Goal: Task Accomplishment & Management: Use online tool/utility

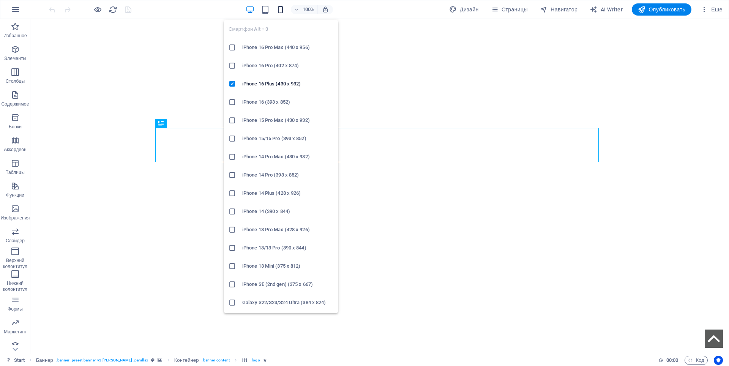
click at [280, 8] on icon "button" at bounding box center [280, 9] width 9 height 9
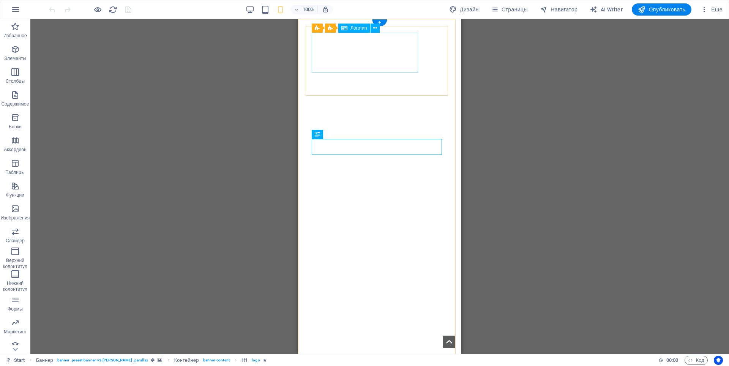
select select "px"
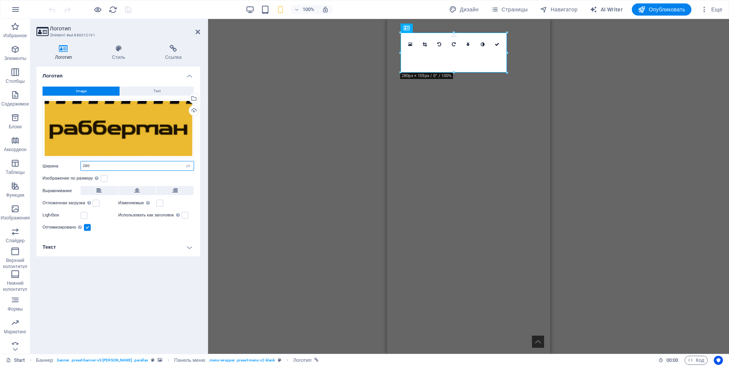
click at [85, 167] on input "280" at bounding box center [137, 165] width 113 height 9
type input "270"
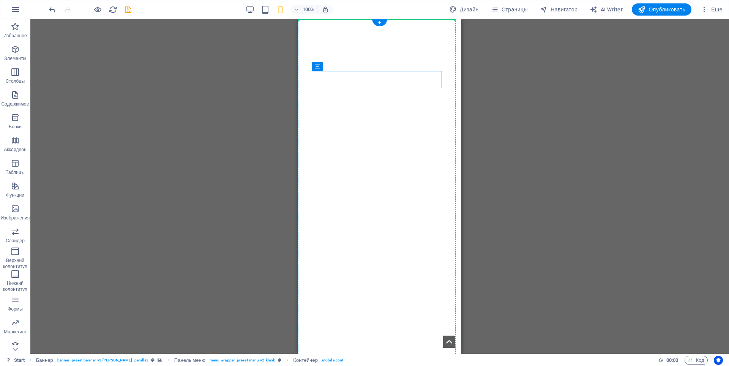
drag, startPoint x: 621, startPoint y: 86, endPoint x: 433, endPoint y: 51, distance: 190.4
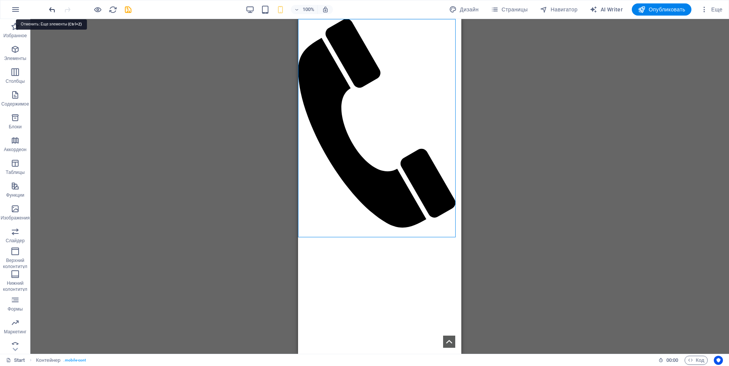
click at [51, 12] on icon "undo" at bounding box center [52, 9] width 9 height 9
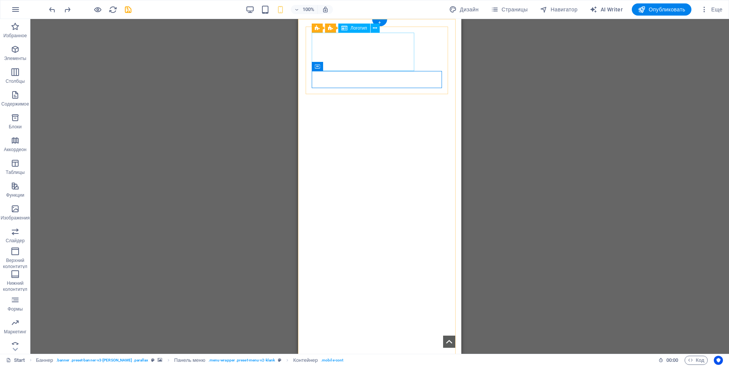
select select "px"
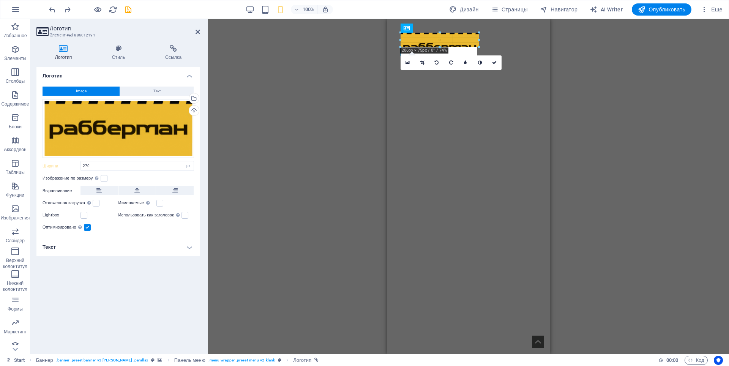
drag, startPoint x: 504, startPoint y: 53, endPoint x: 441, endPoint y: 54, distance: 63.1
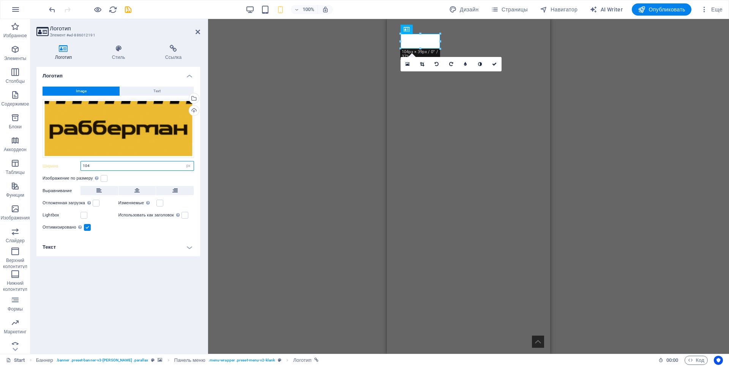
drag, startPoint x: 87, startPoint y: 168, endPoint x: 69, endPoint y: 166, distance: 17.6
click at [69, 166] on div "Ширина 104 По умолчанию автоматически px rem % em vh vw" at bounding box center [119, 166] width 152 height 10
drag, startPoint x: 92, startPoint y: 164, endPoint x: 70, endPoint y: 166, distance: 22.4
click at [70, 166] on div "Ширина 103 По умолчанию автоматически px rem % em vh vw" at bounding box center [119, 166] width 152 height 10
click at [93, 167] on input "102" at bounding box center [137, 165] width 113 height 9
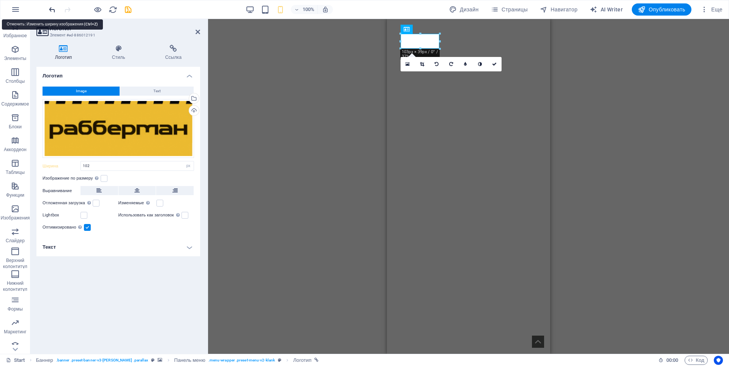
click at [53, 10] on icon "undo" at bounding box center [52, 9] width 9 height 9
type input "270"
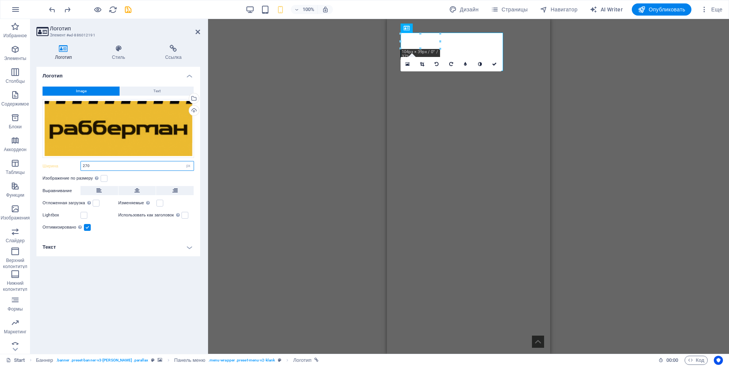
click at [85, 161] on input "270" at bounding box center [137, 165] width 113 height 9
drag, startPoint x: 89, startPoint y: 164, endPoint x: 85, endPoint y: 166, distance: 4.1
click at [85, 166] on input "270" at bounding box center [137, 165] width 113 height 9
click at [100, 165] on input "270" at bounding box center [137, 165] width 113 height 9
click at [130, 9] on icon "save" at bounding box center [128, 9] width 9 height 9
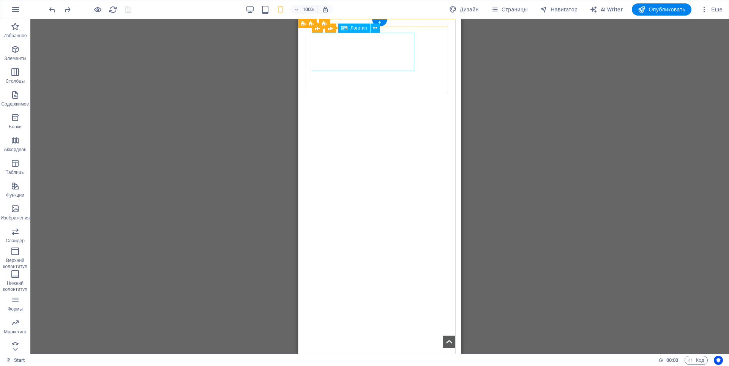
drag, startPoint x: 343, startPoint y: 58, endPoint x: 640, endPoint y: 77, distance: 298.3
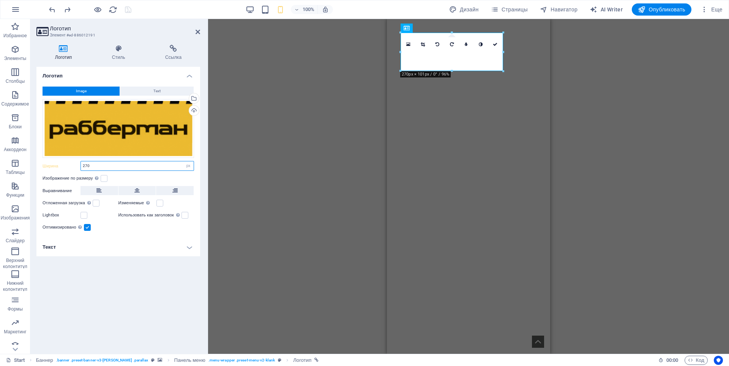
click at [84, 166] on input "270" at bounding box center [137, 165] width 113 height 9
click at [186, 167] on select "По умолчанию автоматически px rem % em vh vw" at bounding box center [188, 165] width 11 height 9
select select "default"
click at [183, 161] on select "По умолчанию автоматически px rem % em vh vw" at bounding box center [188, 165] width 11 height 9
type input "280"
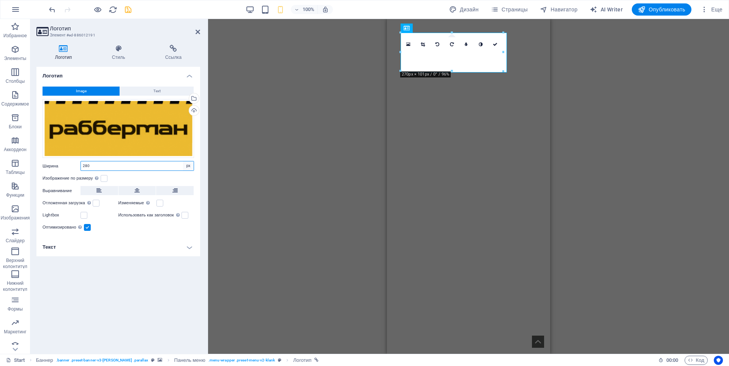
click at [187, 169] on select "По умолчанию автоматически px rem % em vh vw" at bounding box center [188, 165] width 11 height 9
select select "auto"
click at [183, 161] on select "По умолчанию автоматически px rem % em vh vw" at bounding box center [188, 165] width 11 height 9
select select "DISABLED_OPTION_VALUE"
click at [124, 11] on icon "save" at bounding box center [128, 9] width 9 height 9
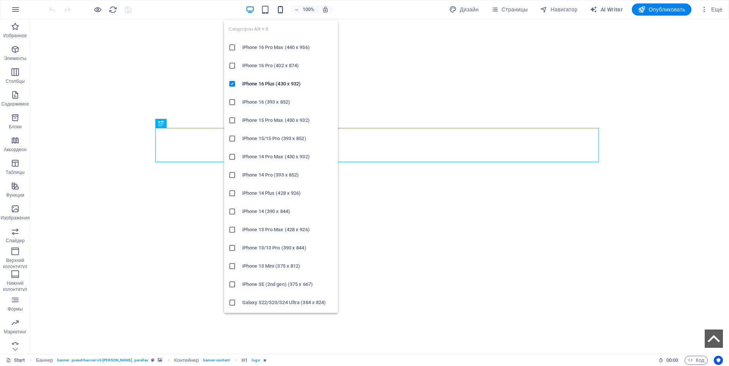
click at [279, 10] on icon "button" at bounding box center [280, 9] width 9 height 9
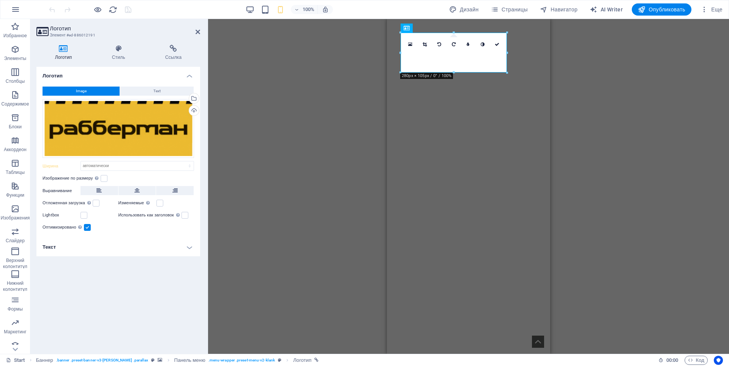
click at [665, 122] on div "H1 Баннер Контейнер Баннер Логотип Баннер Панель меню Меню 180 170 160 150 140 …" at bounding box center [468, 186] width 521 height 335
drag, startPoint x: 32, startPoint y: 39, endPoint x: 419, endPoint y: 55, distance: 387.7
click at [419, 52] on div "16:10 16:9 4:3 1:1 1:2 0" at bounding box center [453, 44] width 101 height 14
click at [110, 164] on select "По умолчанию автоматически px rem % em vh vw" at bounding box center [137, 165] width 113 height 9
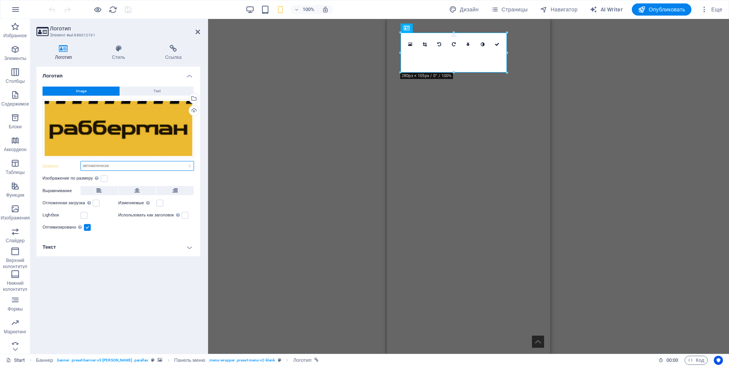
select select "px"
click at [183, 161] on select "По умолчанию автоматически px rem % em vh vw" at bounding box center [137, 165] width 113 height 9
type input "279"
drag, startPoint x: 98, startPoint y: 168, endPoint x: 76, endPoint y: 166, distance: 22.1
click at [76, 166] on div "Ширина 279 По умолчанию автоматически px rem % em vh vw" at bounding box center [119, 166] width 152 height 10
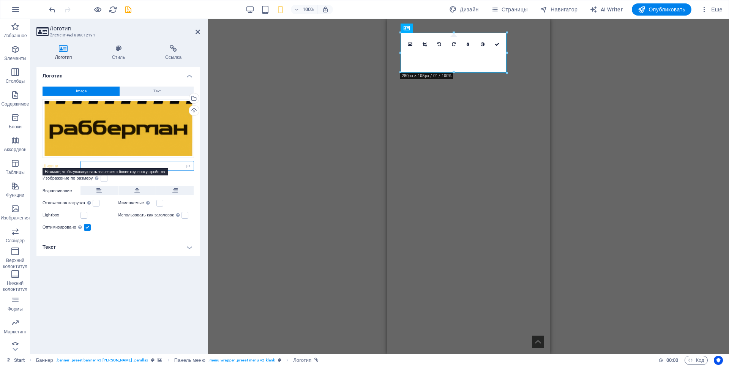
type input "1"
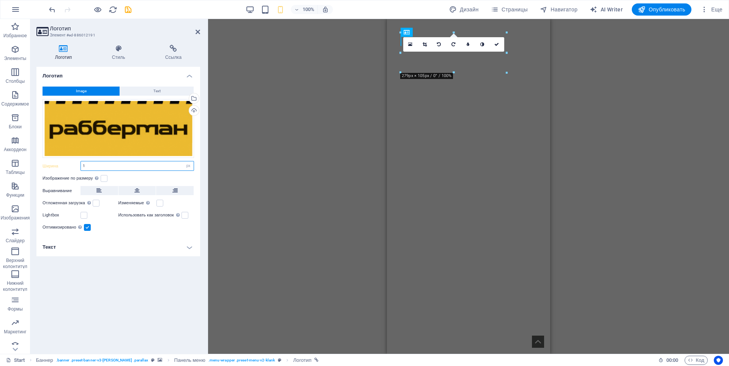
drag, startPoint x: 100, startPoint y: 164, endPoint x: 75, endPoint y: 166, distance: 24.8
click at [75, 166] on div "Ширина 1 По умолчанию автоматически px rem % em vh vw" at bounding box center [119, 166] width 152 height 10
click at [105, 180] on label at bounding box center [104, 178] width 7 height 7
click at [0, 0] on input "Изображение по размеру Автоматически подстраивать изображение под фиксированную…" at bounding box center [0, 0] width 0 height 0
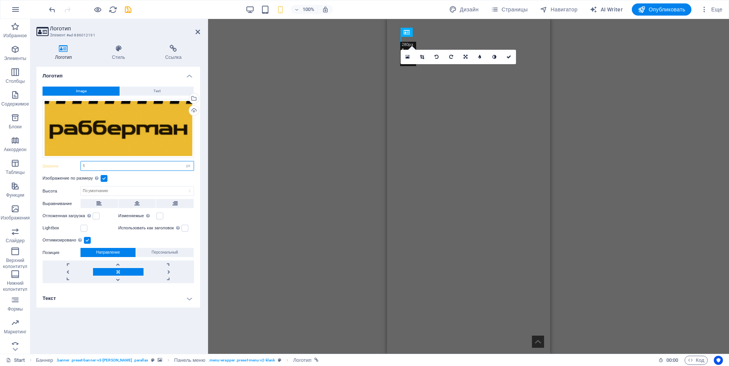
click at [99, 167] on input "1" at bounding box center [137, 165] width 113 height 9
click at [188, 167] on select "По умолчанию автоматически px rem % em vh vw" at bounding box center [188, 165] width 11 height 9
select select "default"
click at [183, 161] on select "По умолчанию автоматически px rem % em vh vw" at bounding box center [188, 165] width 11 height 9
type input "280"
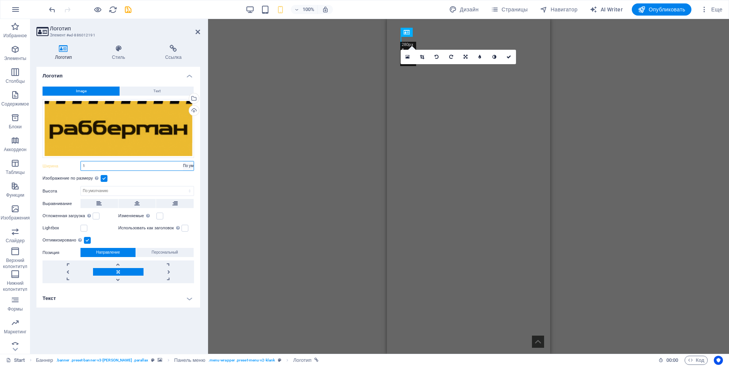
select select "px"
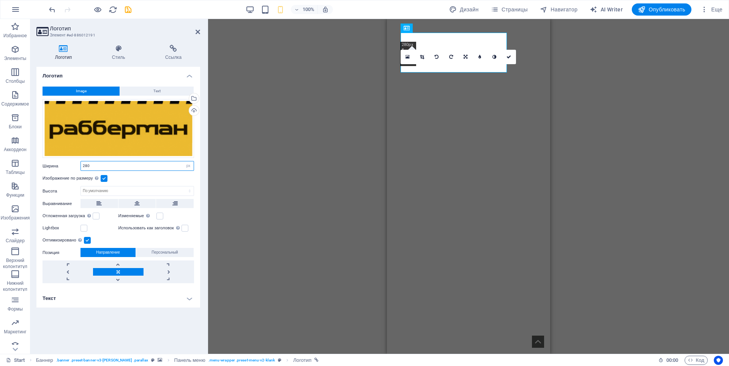
click at [111, 168] on input "280" at bounding box center [137, 165] width 113 height 9
click at [88, 167] on input "280" at bounding box center [137, 165] width 113 height 9
drag, startPoint x: 90, startPoint y: 166, endPoint x: 86, endPoint y: 164, distance: 4.0
click at [86, 164] on input "250" at bounding box center [137, 165] width 113 height 9
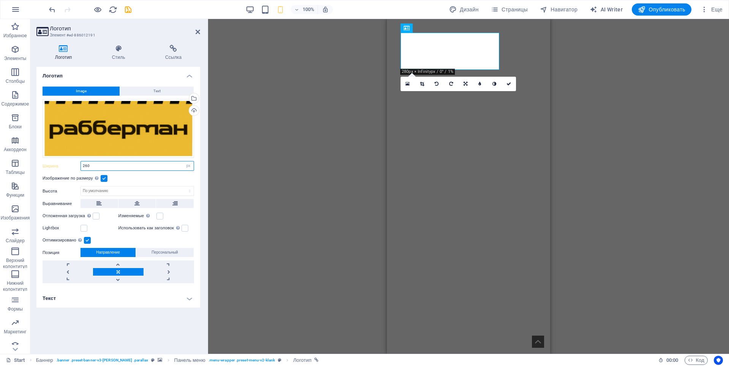
drag, startPoint x: 90, startPoint y: 166, endPoint x: 86, endPoint y: 167, distance: 3.8
click at [86, 167] on input "260" at bounding box center [137, 165] width 113 height 9
drag, startPoint x: 92, startPoint y: 163, endPoint x: 87, endPoint y: 164, distance: 5.1
click at [87, 164] on input "255" at bounding box center [137, 165] width 113 height 9
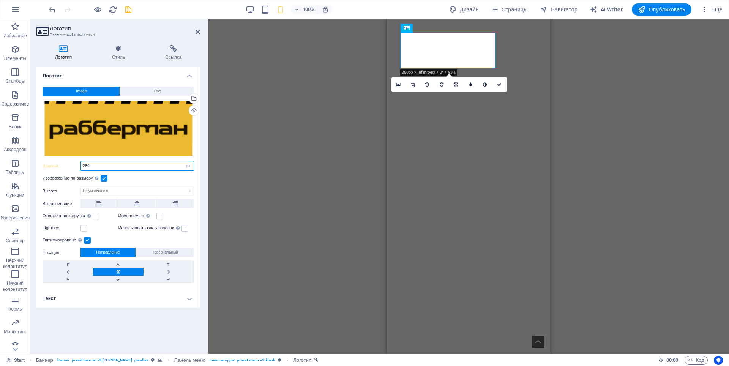
type input "250"
click at [128, 12] on icon "save" at bounding box center [128, 9] width 9 height 9
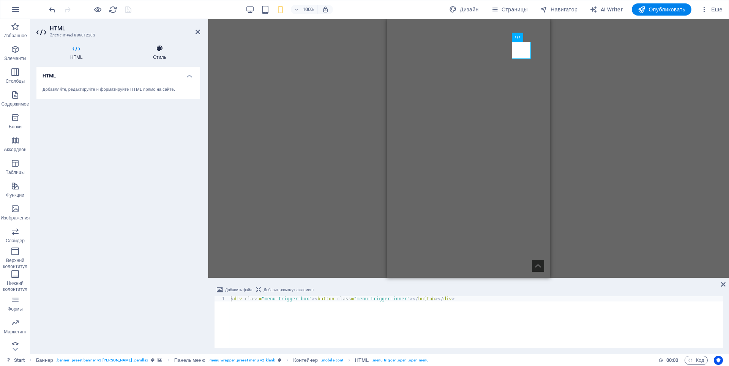
click at [158, 55] on h4 "Стиль" at bounding box center [159, 53] width 81 height 16
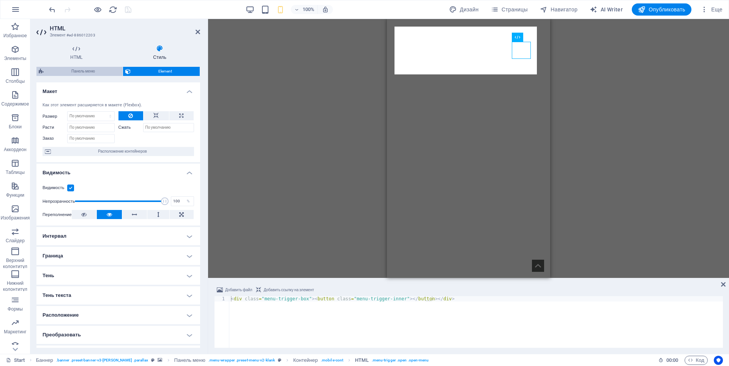
click at [86, 72] on span "Панель меню" at bounding box center [83, 71] width 74 height 9
select select "rem"
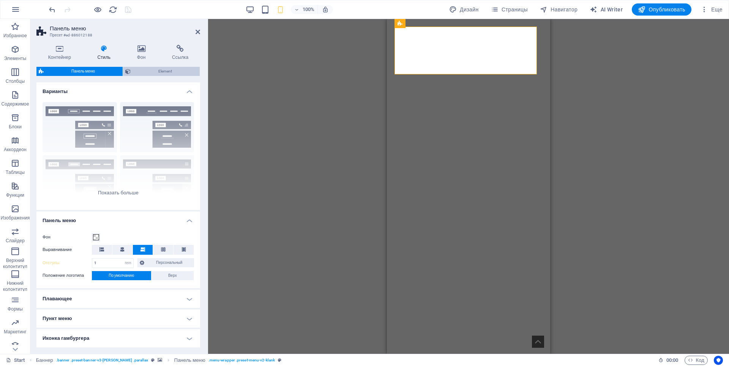
click at [150, 72] on span "Element" at bounding box center [165, 71] width 65 height 9
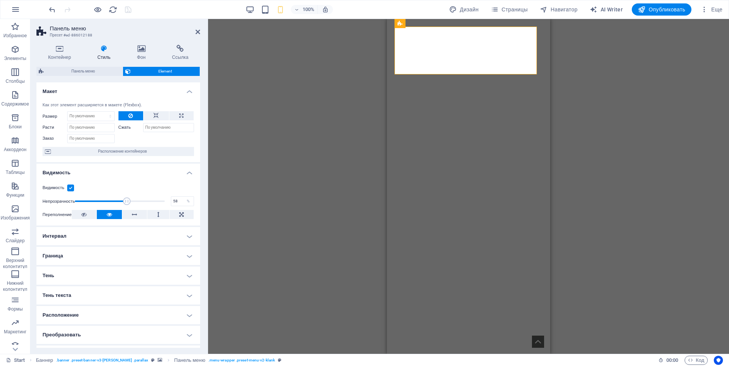
drag, startPoint x: 161, startPoint y: 201, endPoint x: 126, endPoint y: 203, distance: 35.0
click at [126, 203] on span at bounding box center [127, 201] width 8 height 8
type input "100"
drag, startPoint x: 126, startPoint y: 203, endPoint x: 175, endPoint y: 200, distance: 49.1
click at [175, 200] on div "Непрозрачность 100 %" at bounding box center [119, 201] width 152 height 11
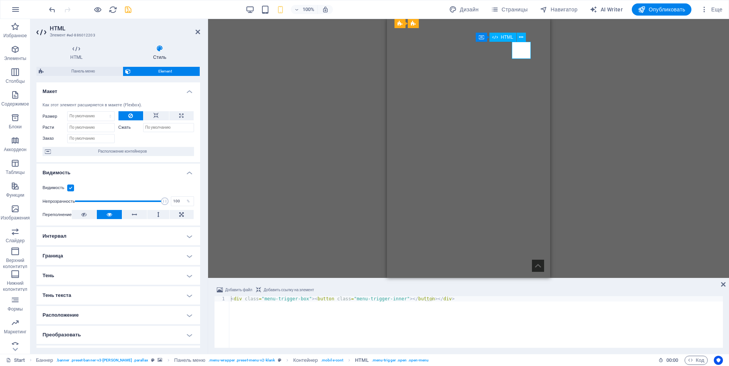
click at [521, 337] on div at bounding box center [469, 345] width 136 height 17
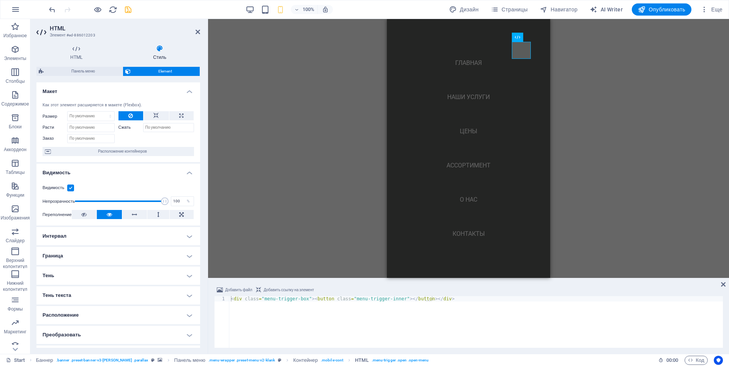
drag, startPoint x: 616, startPoint y: 82, endPoint x: 580, endPoint y: 76, distance: 36.7
click at [614, 83] on div "H1 Баннер Контейнер Баннер Логотип Баннер Панель меню Панель меню Баннер Меню К…" at bounding box center [468, 148] width 521 height 259
click at [420, 337] on div at bounding box center [410, 345] width 19 height 17
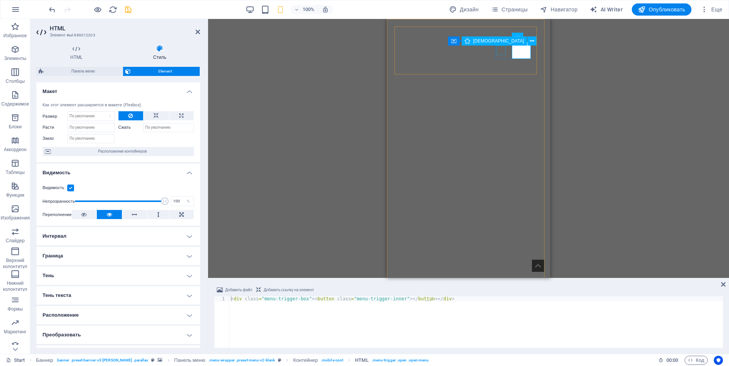
click at [502, 327] on figure at bounding box center [466, 331] width 130 height 9
drag, startPoint x: 502, startPoint y: 51, endPoint x: 670, endPoint y: 160, distance: 200.1
click at [502, 327] on figure at bounding box center [466, 331] width 130 height 9
select select "xMidYMid"
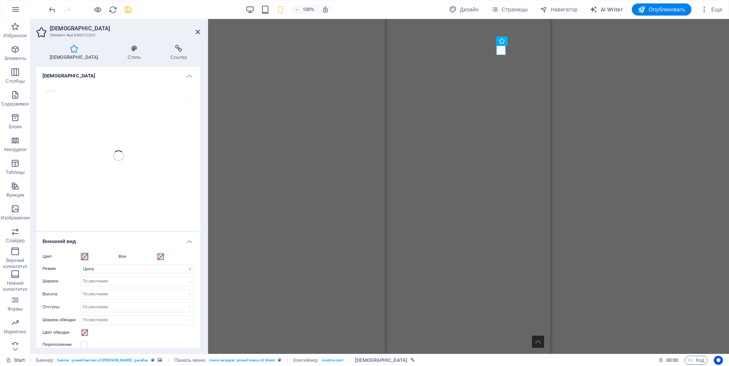
click at [85, 257] on span at bounding box center [85, 257] width 6 height 6
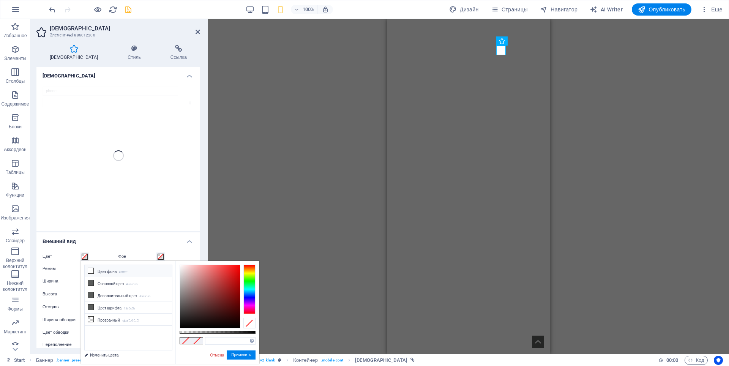
click at [89, 270] on icon at bounding box center [90, 270] width 5 height 5
type input "#ffffff"
click at [238, 355] on button "Применить" at bounding box center [241, 355] width 29 height 9
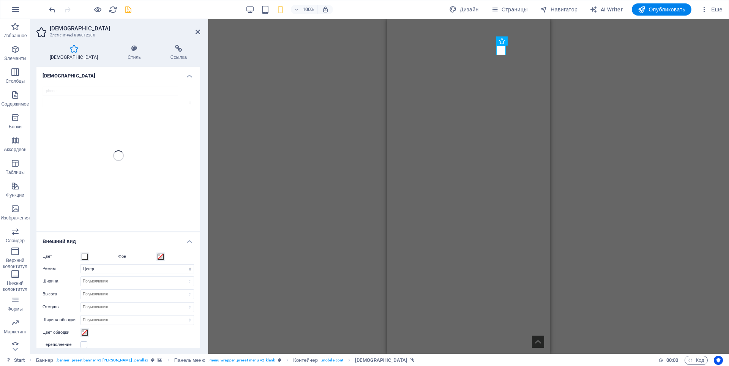
click at [637, 139] on div "H1 Баннер Контейнер Баннер Логотип Баннер Панель меню Баннер Меню Контейнер HTM…" at bounding box center [468, 186] width 521 height 335
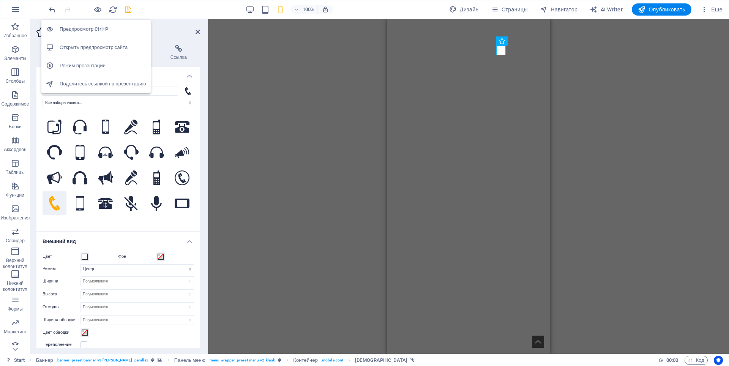
click at [94, 45] on h6 "Открыть предпросмотр сайта" at bounding box center [103, 47] width 87 height 9
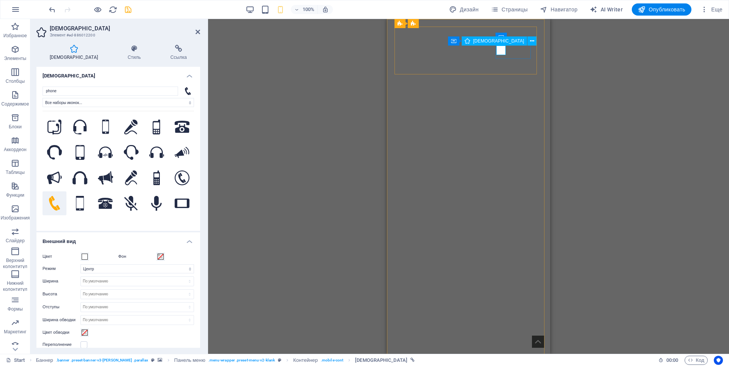
click at [527, 40] on button at bounding box center [531, 40] width 9 height 9
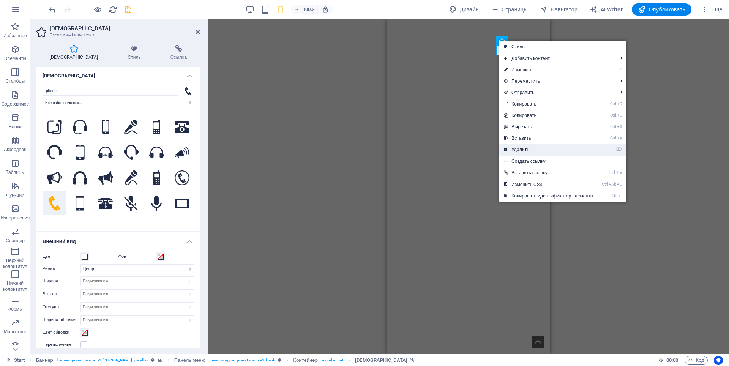
click at [521, 149] on link "⌦ Удалить" at bounding box center [548, 149] width 98 height 11
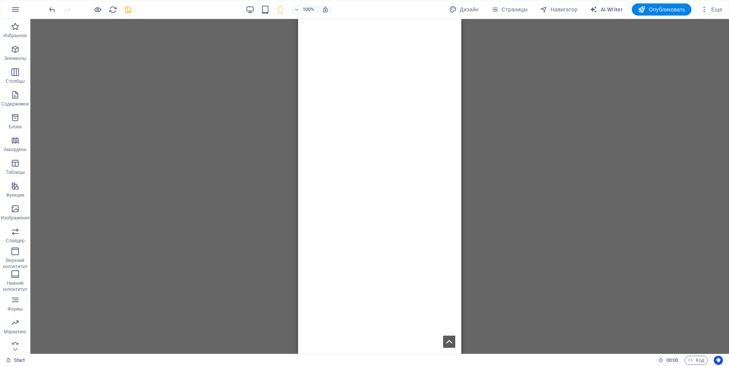
click at [643, 106] on div "H1 Баннер Контейнер Баннер Логотип Баннер Панель меню Баннер Меню Контейнер HTM…" at bounding box center [379, 186] width 699 height 335
click at [416, 38] on span "Контейнер" at bounding box center [413, 37] width 22 height 5
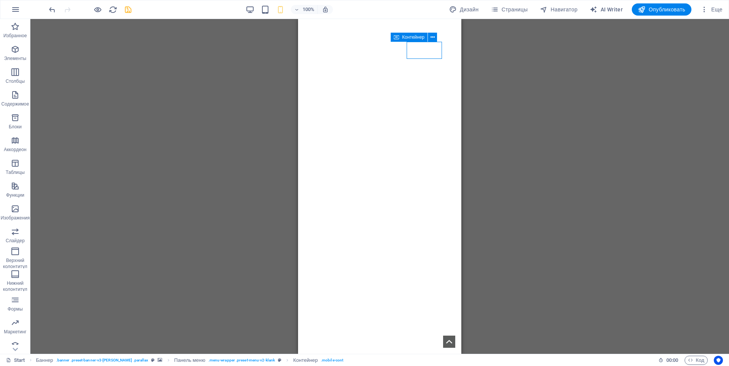
click at [416, 38] on span "Контейнер" at bounding box center [413, 37] width 22 height 5
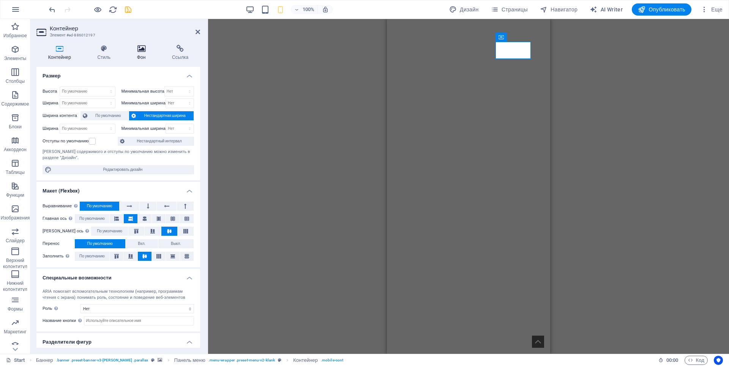
click at [139, 47] on icon at bounding box center [141, 49] width 32 height 8
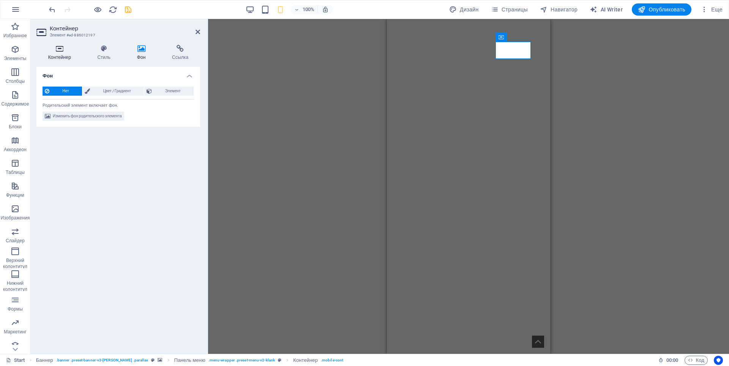
click at [54, 52] on icon at bounding box center [59, 49] width 46 height 8
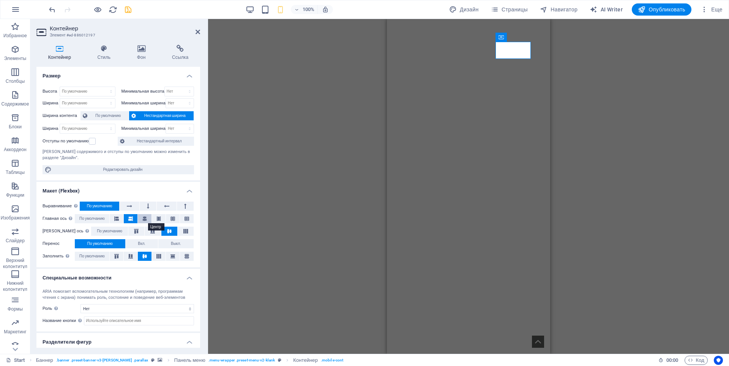
click at [146, 220] on icon at bounding box center [144, 218] width 5 height 9
click at [159, 217] on icon at bounding box center [158, 218] width 5 height 9
click at [174, 216] on icon at bounding box center [173, 218] width 5 height 9
click at [187, 218] on icon at bounding box center [187, 218] width 5 height 9
click at [118, 220] on icon at bounding box center [116, 218] width 5 height 9
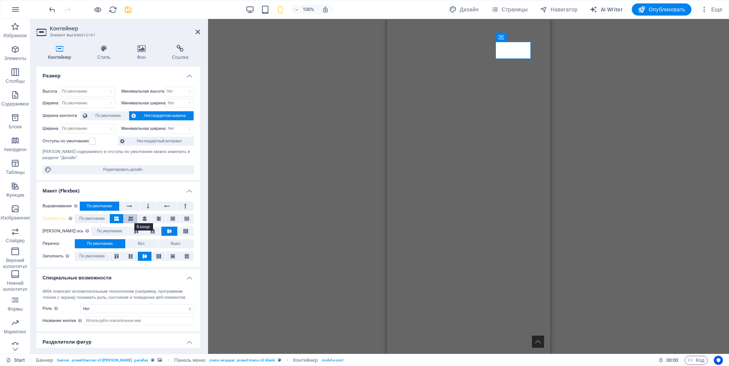
click at [130, 218] on icon at bounding box center [130, 218] width 5 height 9
click at [132, 231] on icon at bounding box center [136, 231] width 9 height 5
click at [148, 230] on icon at bounding box center [152, 231] width 9 height 5
click at [104, 230] on span "По умолчанию" at bounding box center [109, 231] width 25 height 9
click at [131, 257] on icon at bounding box center [130, 256] width 9 height 5
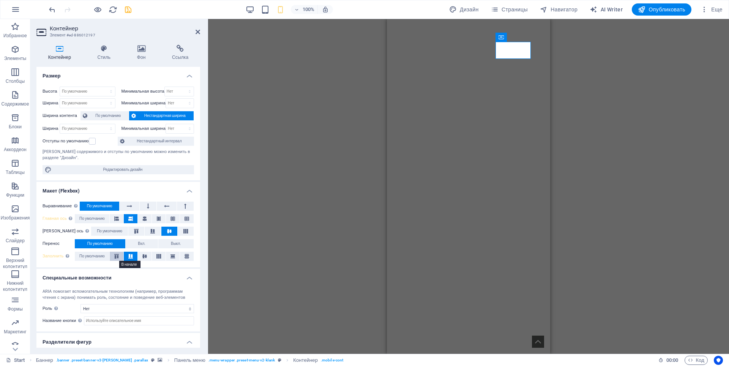
click at [120, 256] on icon at bounding box center [116, 256] width 9 height 5
click at [88, 253] on span "По умолчанию" at bounding box center [91, 256] width 25 height 9
click at [104, 53] on h4 "Стиль" at bounding box center [105, 53] width 39 height 16
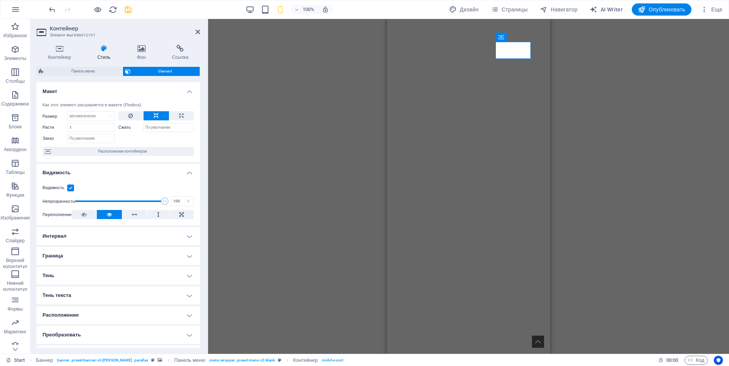
click at [83, 254] on h4 "Граница" at bounding box center [118, 256] width 164 height 18
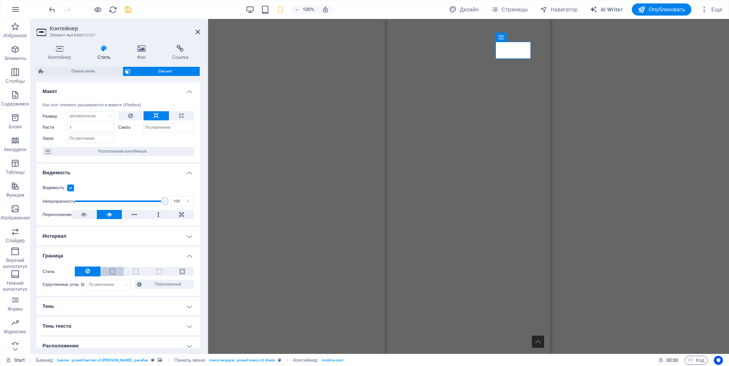
click at [113, 271] on span at bounding box center [112, 271] width 5 height 5
click at [608, 194] on div "H1 Баннер Контейнер Баннер Логотип Баннер Панель меню Баннер Меню Контейнер HTM…" at bounding box center [468, 186] width 521 height 335
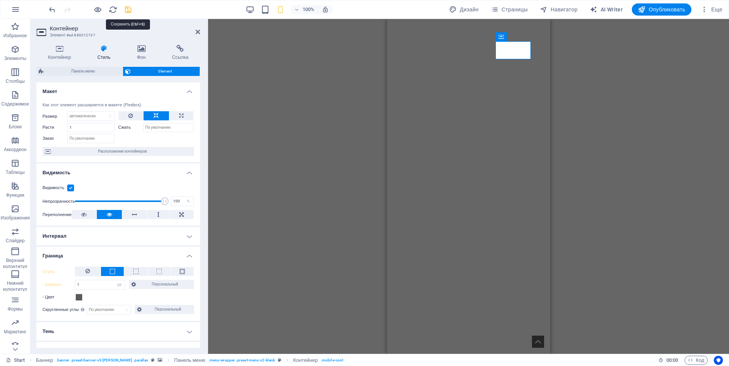
click at [128, 10] on icon "save" at bounding box center [128, 9] width 9 height 9
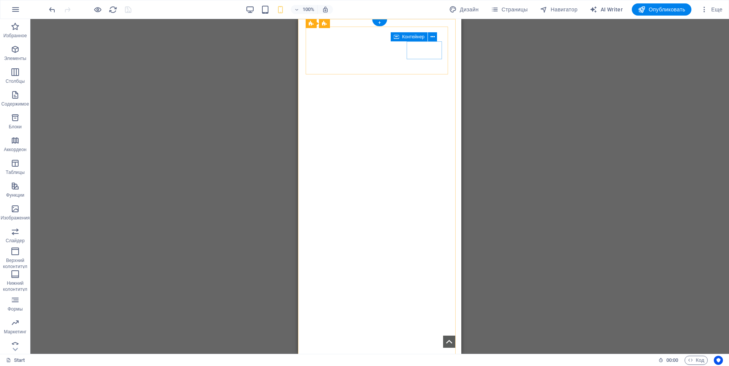
select select "px"
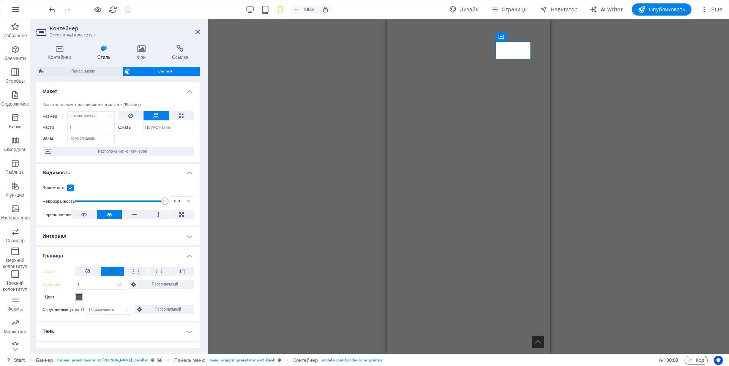
click at [81, 297] on span at bounding box center [79, 297] width 6 height 6
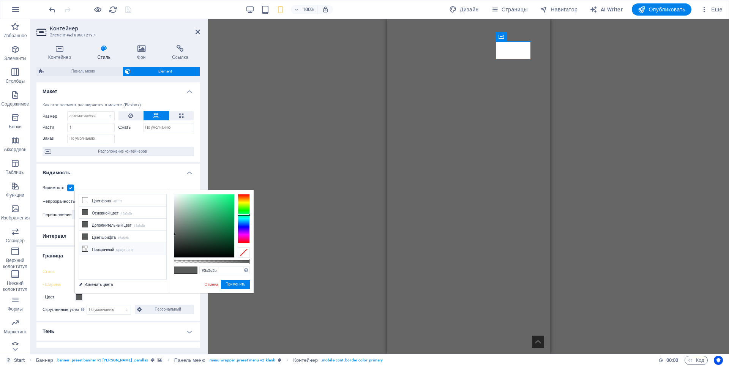
click at [87, 247] on icon at bounding box center [84, 248] width 5 height 5
type input "rgba(0, 0, 0, 0)"
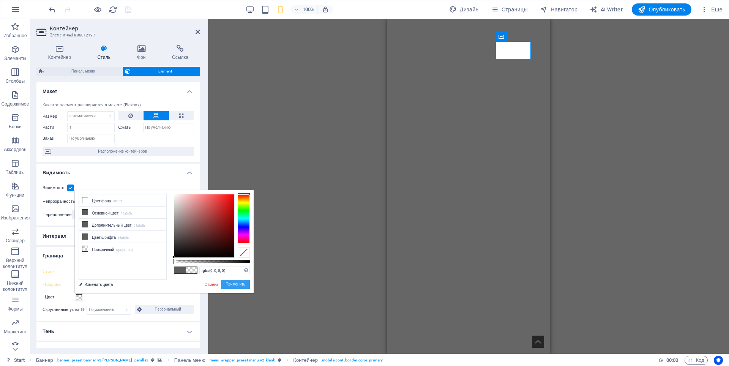
click at [235, 283] on button "Применить" at bounding box center [235, 284] width 29 height 9
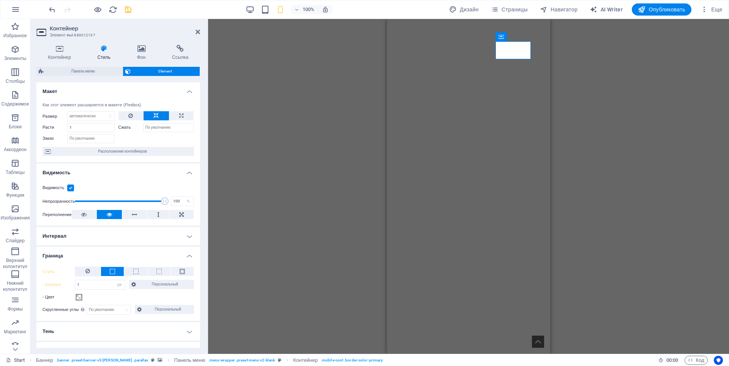
click at [679, 93] on div "H1 Баннер Контейнер Баннер Логотип Баннер Панель меню Баннер Меню Контейнер HTM…" at bounding box center [468, 186] width 521 height 335
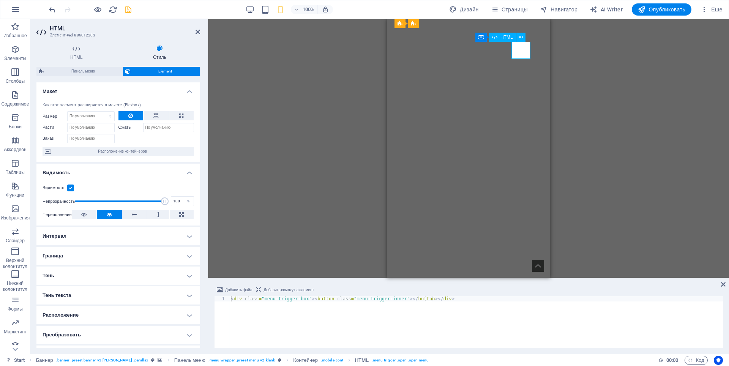
click at [521, 328] on div at bounding box center [468, 336] width 135 height 17
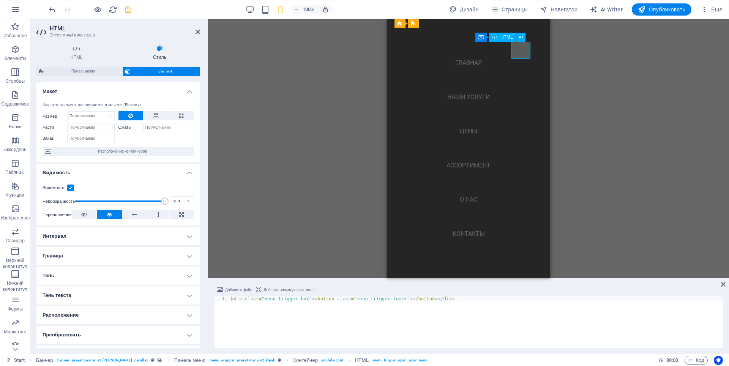
click at [420, 328] on div at bounding box center [410, 336] width 19 height 17
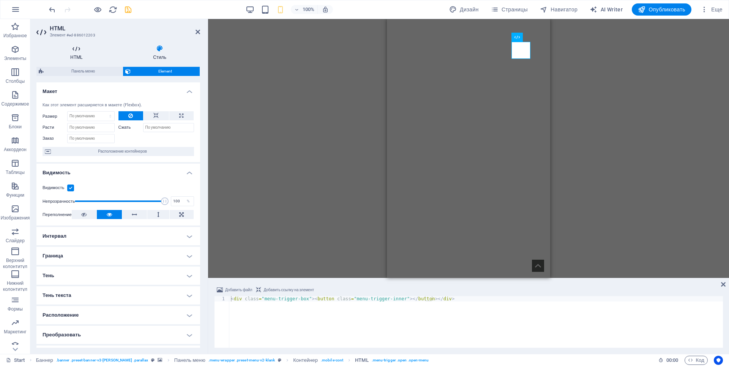
click at [76, 50] on icon at bounding box center [76, 49] width 80 height 8
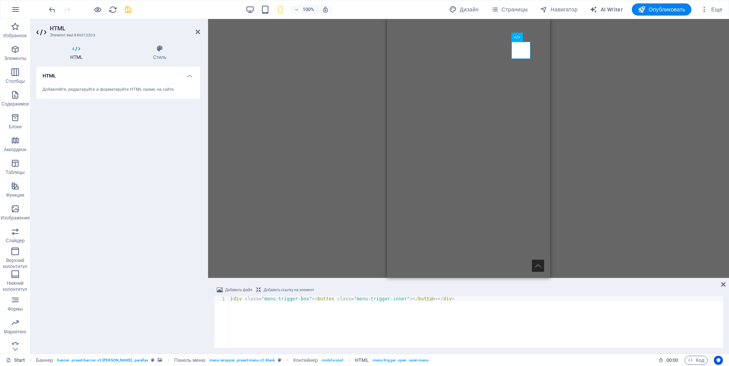
click at [189, 76] on h4 "HTML" at bounding box center [118, 74] width 164 height 14
click at [189, 76] on h4 "HTML" at bounding box center [118, 76] width 164 height 18
click at [506, 37] on span "HTML" at bounding box center [507, 37] width 13 height 5
click at [156, 56] on h4 "Стиль" at bounding box center [159, 53] width 81 height 16
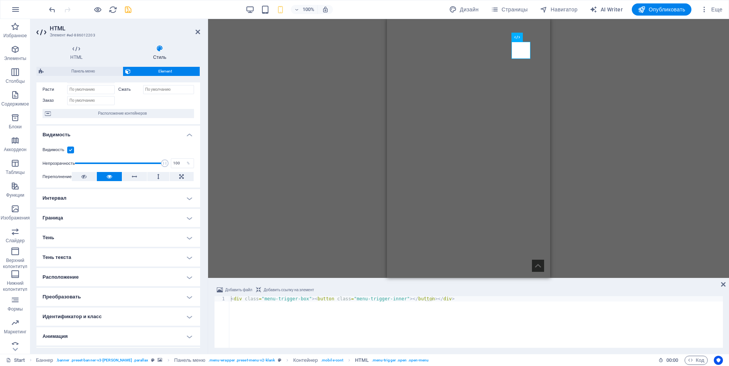
scroll to position [55, 0]
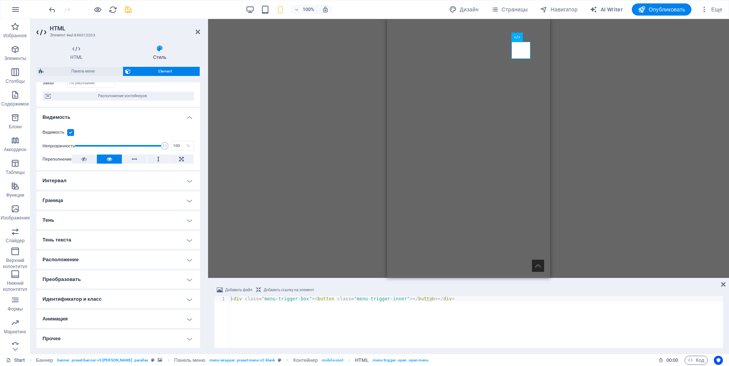
click at [113, 279] on h4 "Преобразовать" at bounding box center [118, 279] width 164 height 18
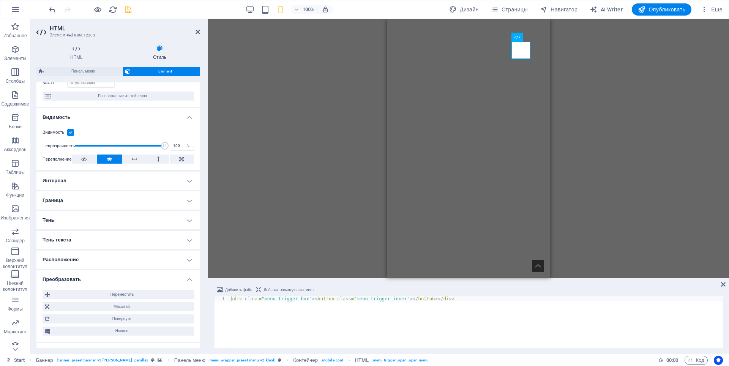
click at [113, 278] on h4 "Преобразовать" at bounding box center [118, 277] width 164 height 14
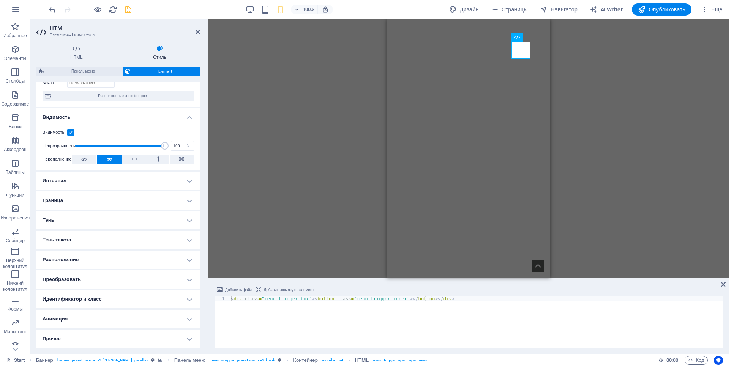
scroll to position [0, 0]
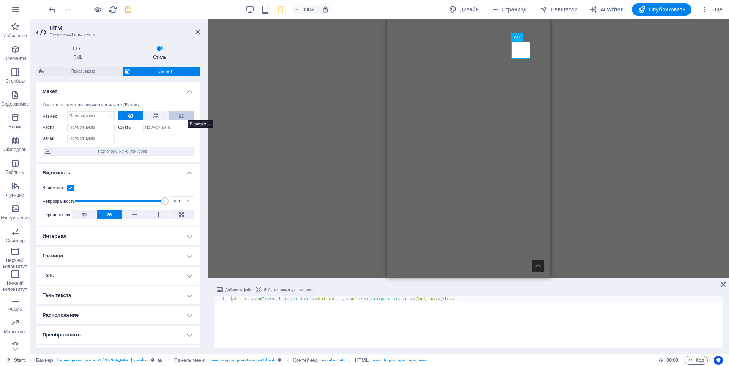
click at [184, 116] on button at bounding box center [181, 115] width 24 height 9
type input "100"
select select "%"
click at [155, 117] on icon at bounding box center [155, 115] width 5 height 9
select select "DISABLED_OPTION_VALUE"
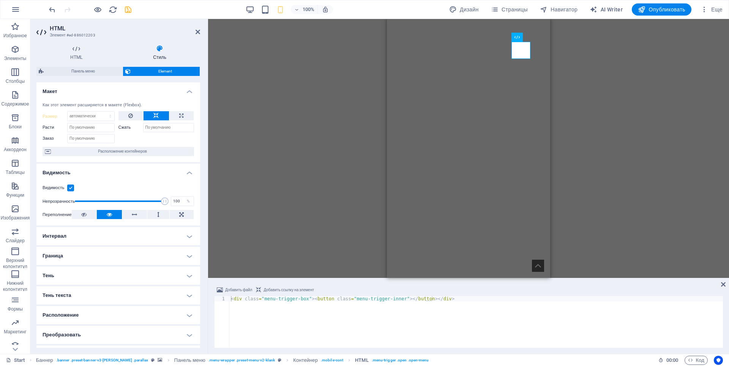
click at [634, 172] on div "H1 Баннер Контейнер Панель меню Баннер Логотип Баннер Панель меню Баннер Меню К…" at bounding box center [468, 148] width 521 height 259
click at [128, 10] on icon "save" at bounding box center [128, 9] width 9 height 9
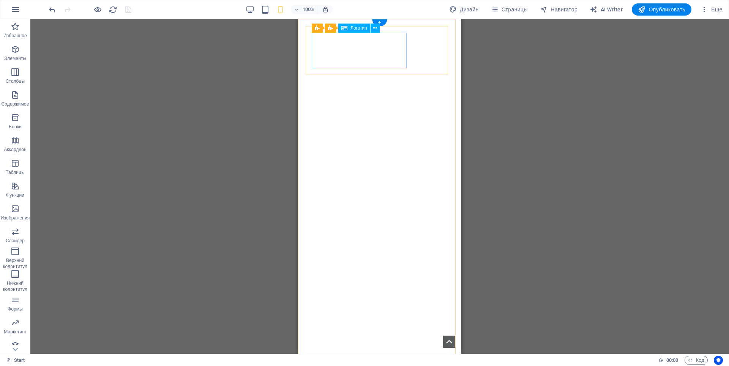
select select "px"
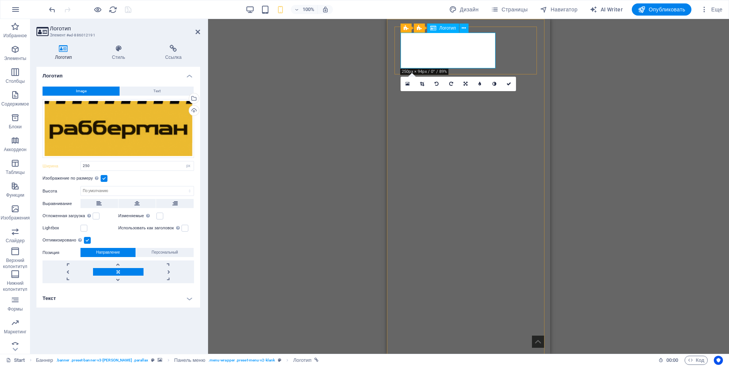
drag, startPoint x: 90, startPoint y: 166, endPoint x: 85, endPoint y: 167, distance: 5.1
click at [85, 167] on input "250" at bounding box center [137, 165] width 113 height 9
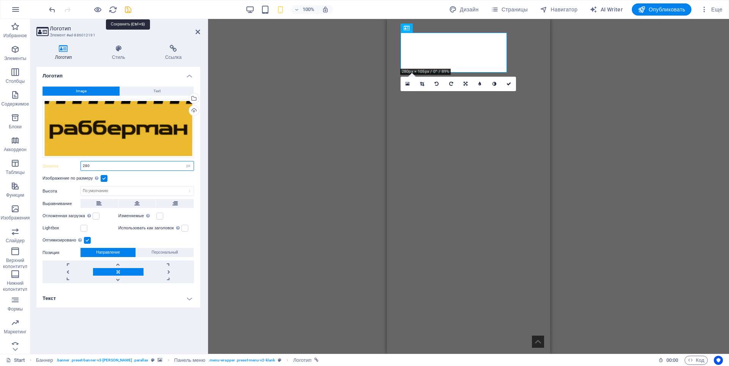
type input "280"
click at [128, 9] on icon "save" at bounding box center [128, 9] width 9 height 9
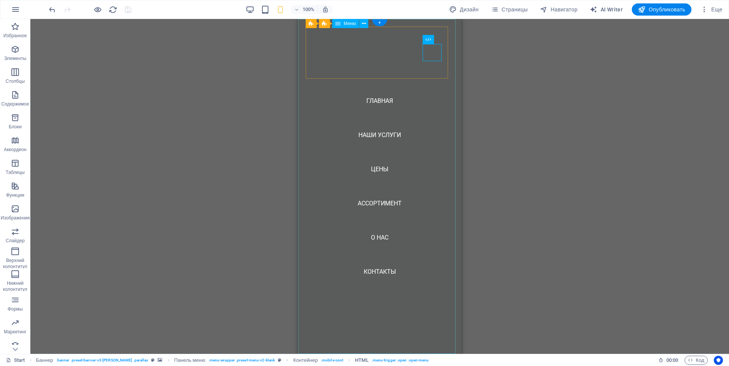
click at [422, 178] on nav "ГЛАВНАЯ Наши услуги цены Ассортимент О НАС Контакты" at bounding box center [379, 186] width 163 height 335
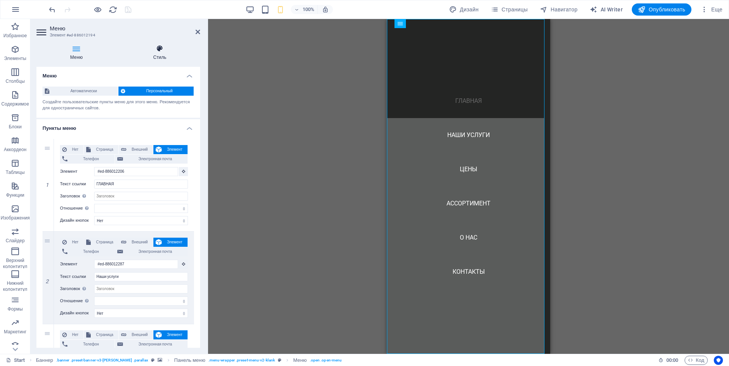
click at [161, 58] on h4 "Стиль" at bounding box center [160, 53] width 81 height 16
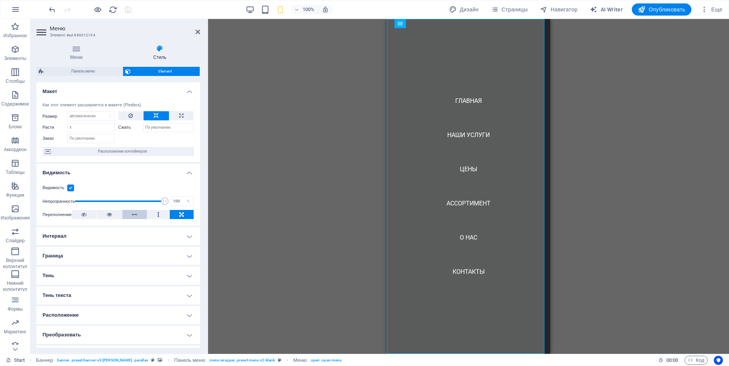
scroll to position [55, 0]
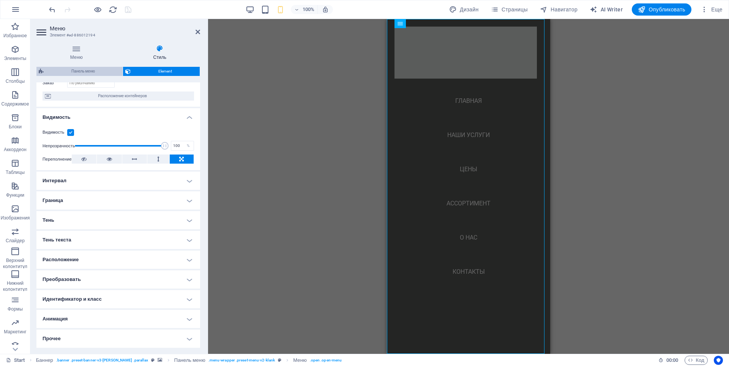
click at [77, 71] on span "Панель меню" at bounding box center [83, 71] width 74 height 9
select select "header"
select select "rem"
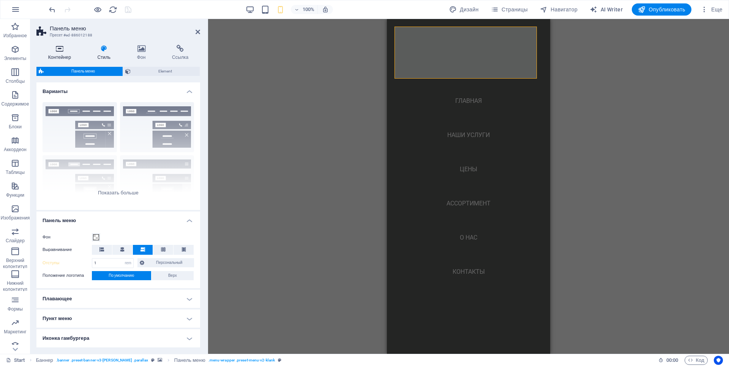
click at [69, 57] on h4 "Контейнер" at bounding box center [60, 53] width 49 height 16
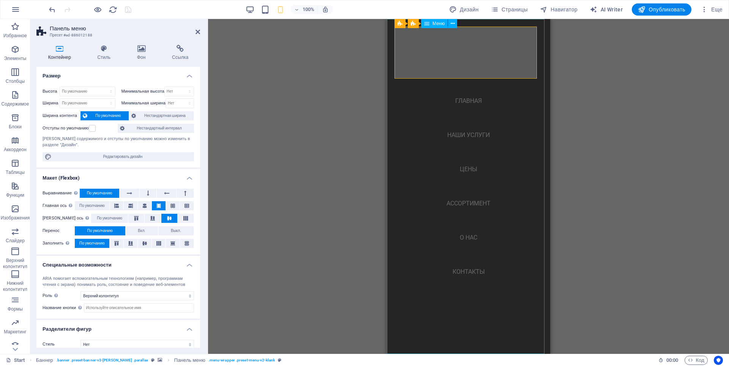
click at [408, 170] on nav "ГЛАВНАЯ Наши услуги цены Ассортимент О НАС Контакты" at bounding box center [468, 186] width 163 height 335
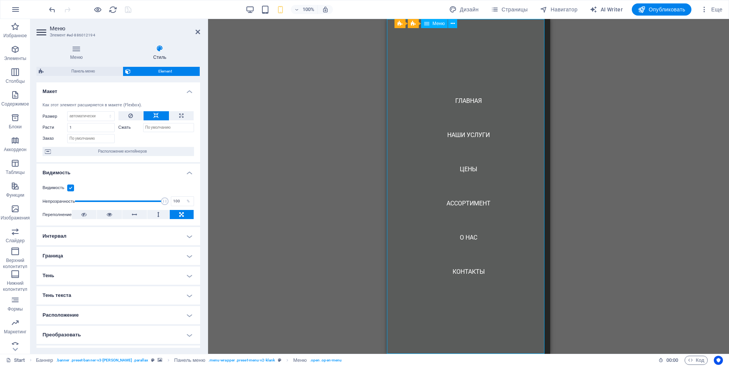
click at [442, 97] on nav "ГЛАВНАЯ Наши услуги цены Ассортимент О НАС Контакты" at bounding box center [468, 186] width 163 height 335
click at [616, 145] on div "H1 Баннер Контейнер Баннер Логотип Баннер Панель меню Панель меню Баннер Меню К…" at bounding box center [468, 186] width 521 height 335
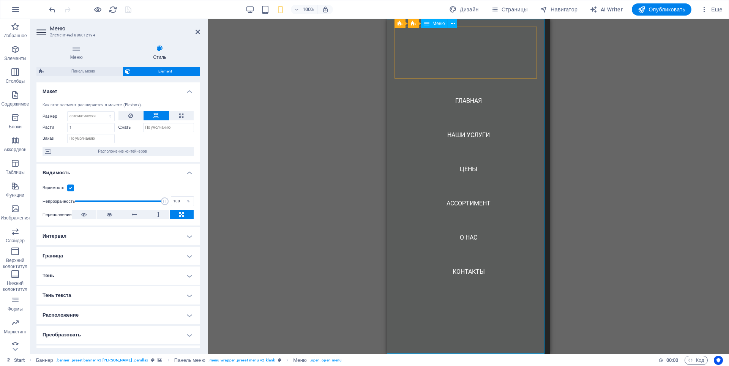
click at [440, 26] on span "Меню" at bounding box center [439, 23] width 12 height 5
click at [79, 56] on h4 "Меню" at bounding box center [77, 53] width 83 height 16
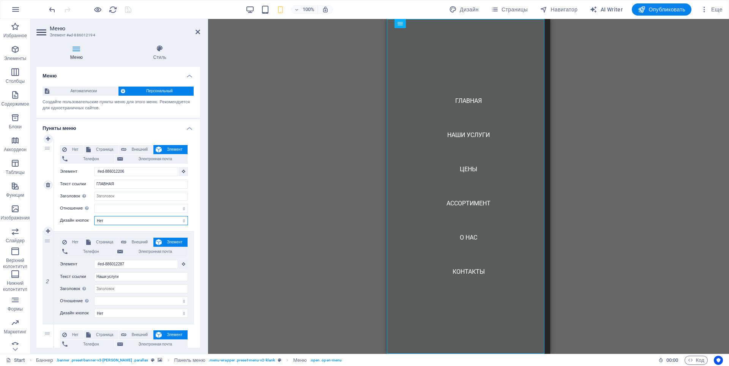
click at [141, 220] on select "Нет По умолчанию Первичная Вторичная" at bounding box center [141, 220] width 94 height 9
select select "primary"
click at [94, 216] on select "Нет По умолчанию Первичная Вторичная" at bounding box center [141, 220] width 94 height 9
select select
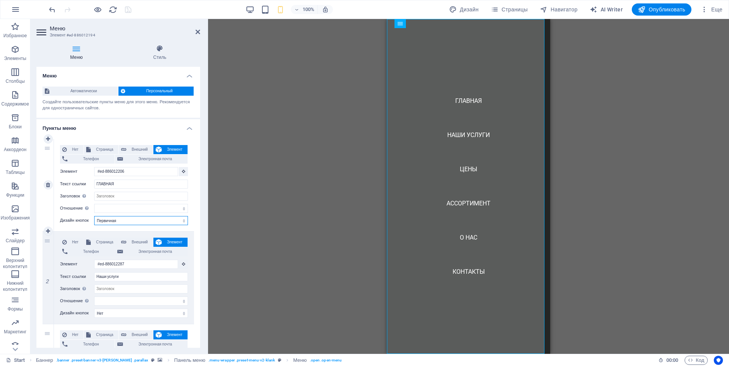
select select
click at [123, 216] on select "Нет По умолчанию Первичная Вторичная" at bounding box center [141, 220] width 94 height 9
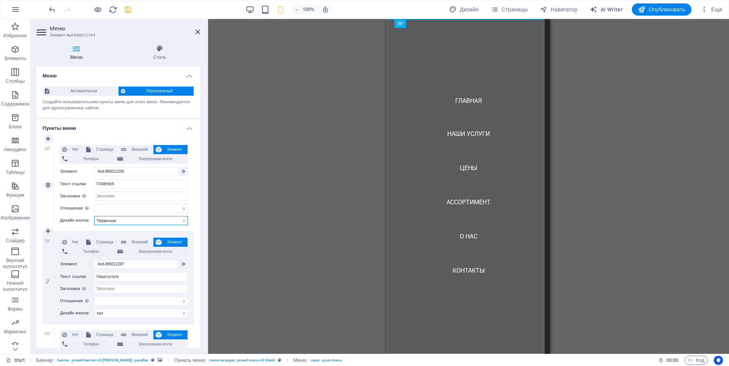
select select "secondary"
click at [94, 216] on select "Нет По умолчанию Первичная Вторичная" at bounding box center [141, 220] width 94 height 9
select select
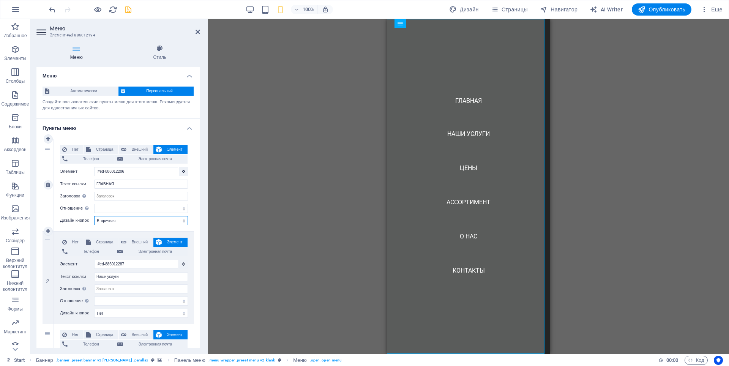
select select
click at [110, 222] on select "Нет По умолчанию Первичная Вторичная" at bounding box center [141, 220] width 94 height 9
select select
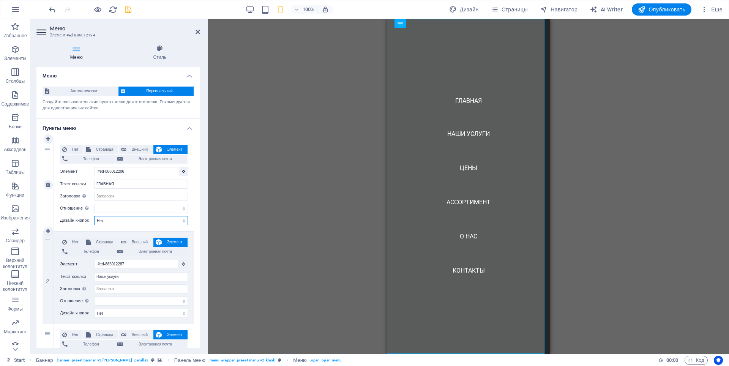
click at [94, 216] on select "Нет По умолчанию Первичная Вторичная" at bounding box center [141, 220] width 94 height 9
select select
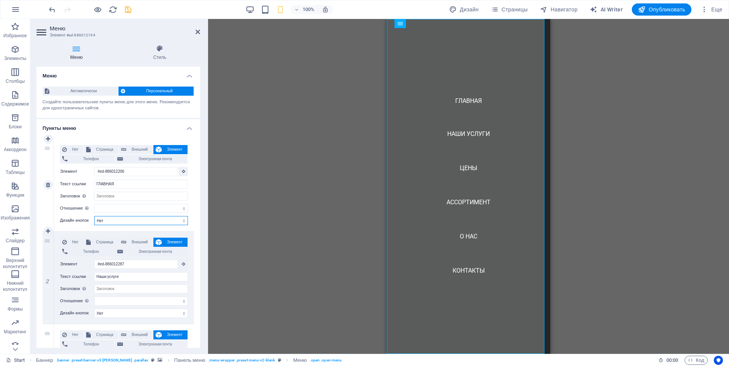
select select
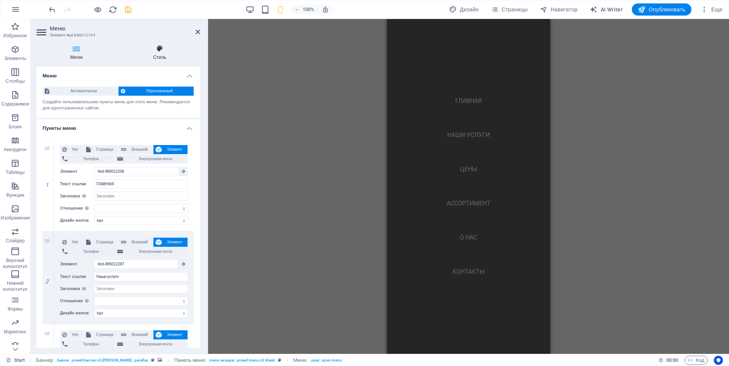
click at [159, 58] on h4 "Стиль" at bounding box center [160, 53] width 81 height 16
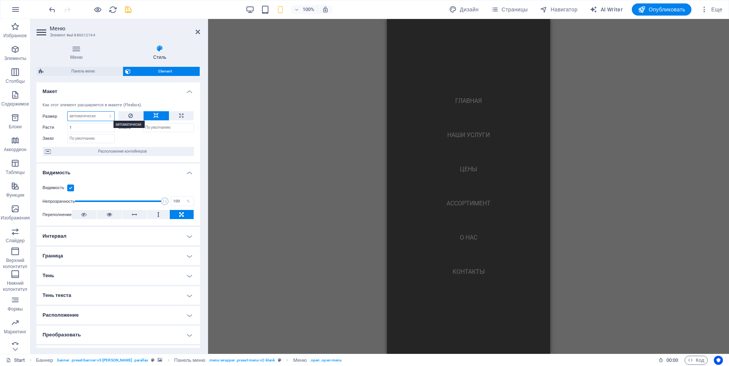
click at [82, 118] on select "По умолчанию автоматически px % 1/1 1/2 1/3 1/4 1/5 1/6 1/7 1/8 1/9 1/10" at bounding box center [91, 116] width 47 height 9
click at [68, 112] on select "По умолчанию автоматически px % 1/1 1/2 1/3 1/4 1/5 1/6 1/7 1/8 1/9 1/10" at bounding box center [91, 116] width 47 height 9
click at [85, 117] on select "По умолчанию автоматически px % 1/1 1/2 1/3 1/4 1/5 1/6 1/7 1/8 1/9 1/10" at bounding box center [91, 116] width 47 height 9
click at [68, 112] on select "По умолчанию автоматически px % 1/1 1/2 1/3 1/4 1/5 1/6 1/7 1/8 1/9 1/10" at bounding box center [91, 116] width 47 height 9
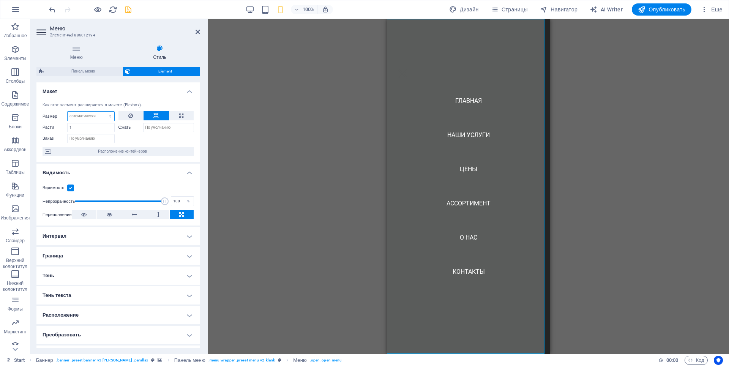
click at [91, 115] on select "По умолчанию автоматически px % 1/1 1/2 1/3 1/4 1/5 1/6 1/7 1/8 1/9 1/10" at bounding box center [91, 116] width 47 height 9
click at [68, 112] on select "По умолчанию автоматически px % 1/1 1/2 1/3 1/4 1/5 1/6 1/7 1/8 1/9 1/10" at bounding box center [91, 116] width 47 height 9
click at [90, 115] on select "По умолчанию автоматически px % 1/1 1/2 1/3 1/4 1/5 1/6 1/7 1/8 1/9 1/10" at bounding box center [91, 116] width 47 height 9
click at [68, 112] on select "По умолчанию автоматически px % 1/1 1/2 1/3 1/4 1/5 1/6 1/7 1/8 1/9 1/10" at bounding box center [91, 116] width 47 height 9
click at [90, 117] on select "По умолчанию автоматически px % 1/1 1/2 1/3 1/4 1/5 1/6 1/7 1/8 1/9 1/10" at bounding box center [91, 116] width 47 height 9
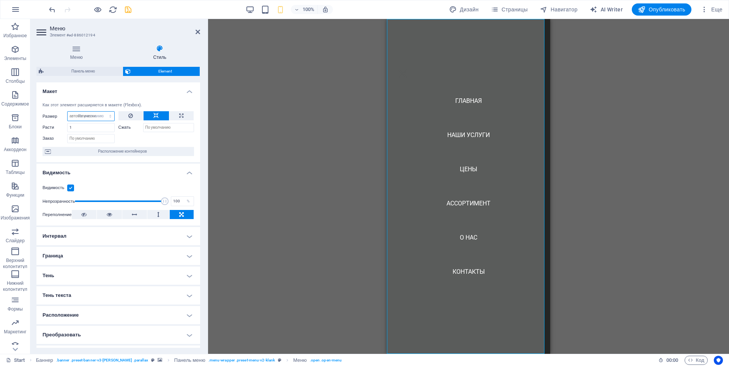
click at [68, 112] on select "По умолчанию автоматически px % 1/1 1/2 1/3 1/4 1/5 1/6 1/7 1/8 1/9 1/10" at bounding box center [91, 116] width 47 height 9
select select "DISABLED_OPTION_VALUE"
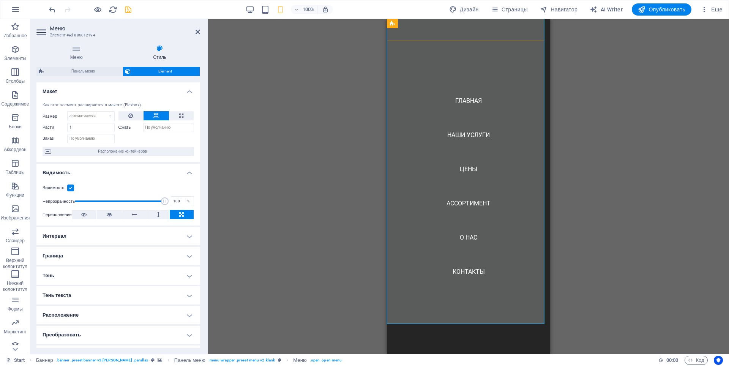
scroll to position [3035, 0]
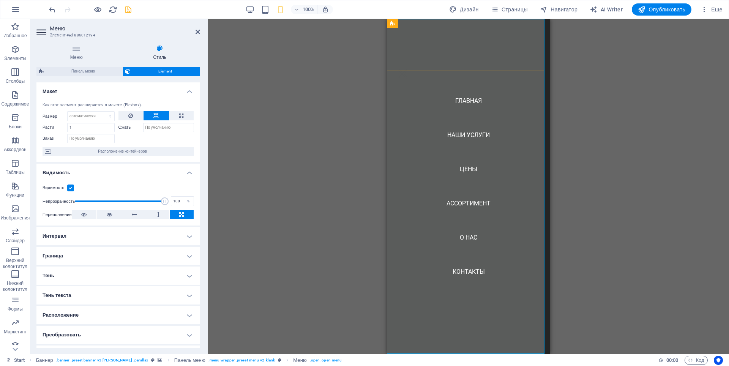
click at [417, 202] on nav "ГЛАВНАЯ Наши услуги цены Ассортимент О НАС Контакты" at bounding box center [468, 186] width 163 height 335
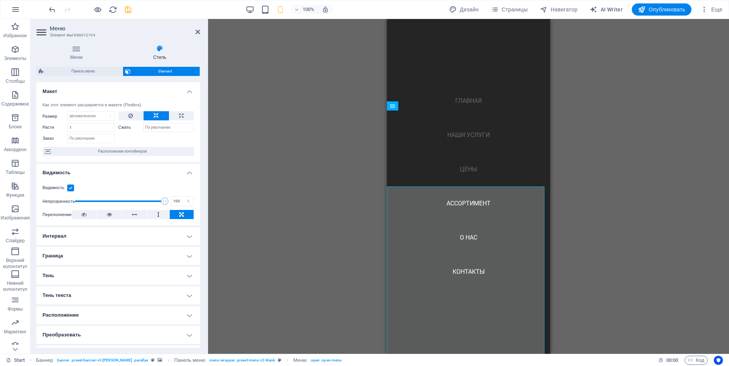
scroll to position [2807, 0]
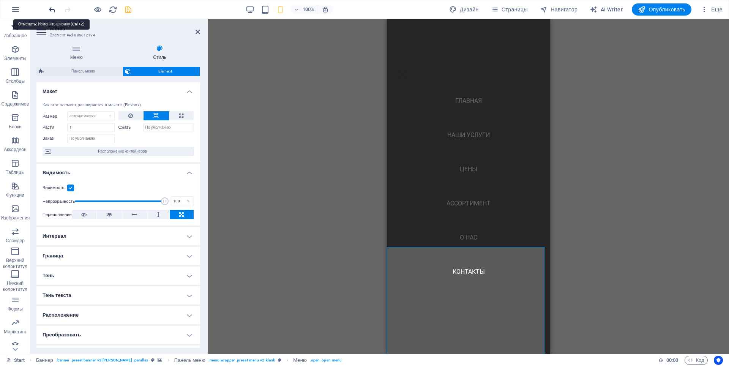
click at [49, 9] on icon "undo" at bounding box center [52, 9] width 9 height 9
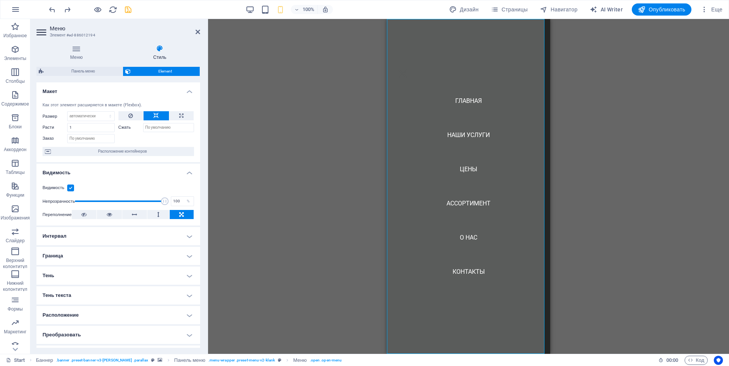
click at [295, 94] on div "H1 Баннер Контейнер Баннер Логотип Панель меню Панель меню Меню Контейнер Конте…" at bounding box center [468, 186] width 521 height 335
click at [197, 33] on icon at bounding box center [198, 32] width 5 height 6
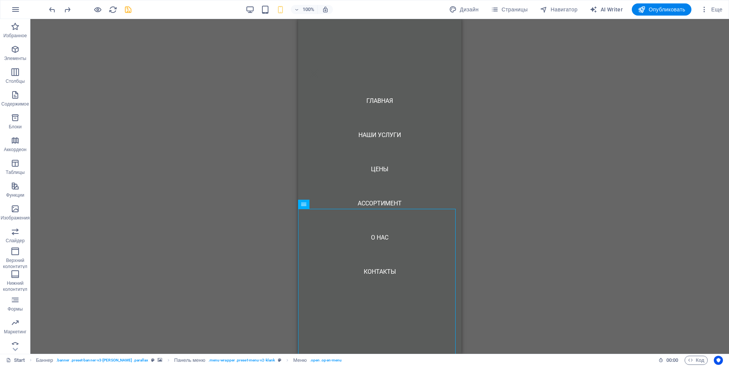
scroll to position [2617, 0]
click at [125, 10] on icon "save" at bounding box center [128, 9] width 9 height 9
drag, startPoint x: 459, startPoint y: 282, endPoint x: 760, endPoint y: 44, distance: 383.4
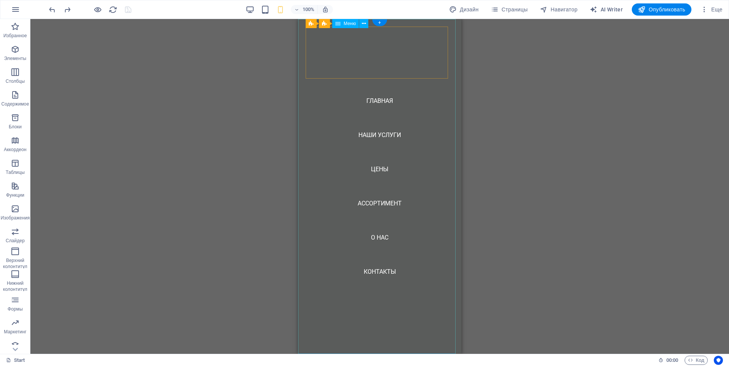
click at [358, 63] on nav "ГЛАВНАЯ Наши услуги цены Ассортимент О НАС Контакты" at bounding box center [379, 186] width 163 height 335
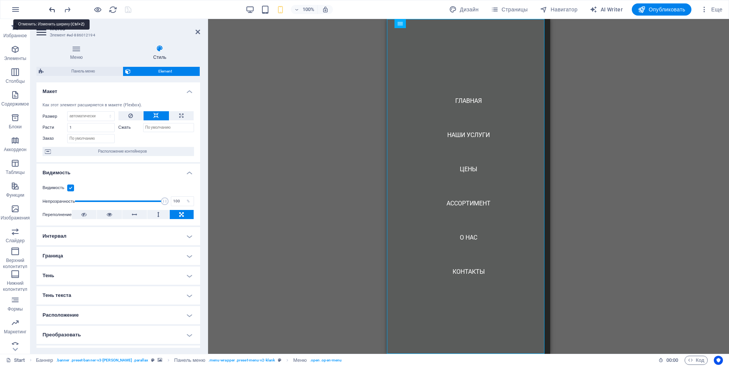
click at [52, 9] on icon "undo" at bounding box center [52, 9] width 9 height 9
click at [51, 9] on icon "undo" at bounding box center [52, 9] width 9 height 9
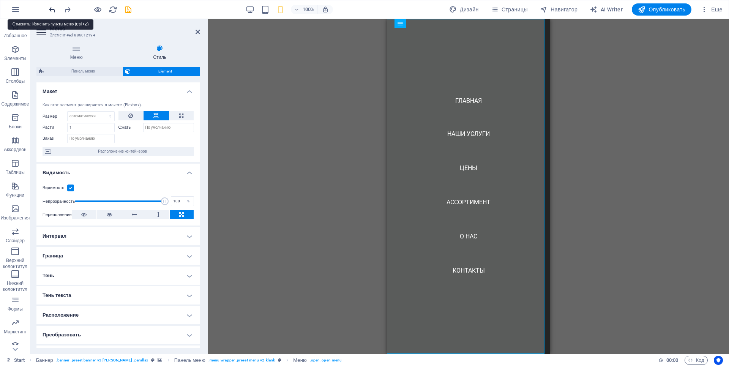
click at [51, 9] on icon "undo" at bounding box center [52, 9] width 9 height 9
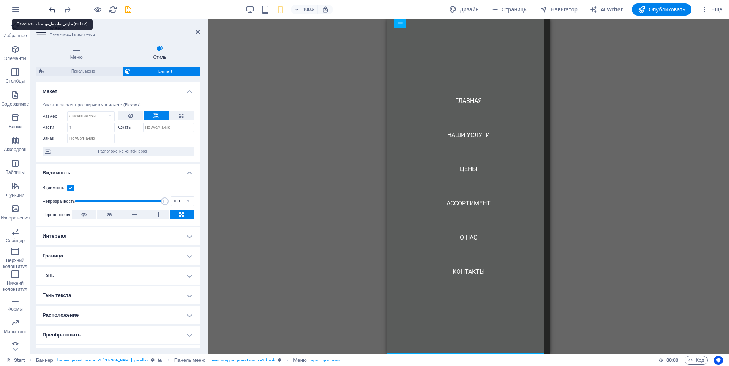
click at [51, 9] on icon "undo" at bounding box center [52, 9] width 9 height 9
click at [51, 7] on icon "undo" at bounding box center [52, 9] width 9 height 9
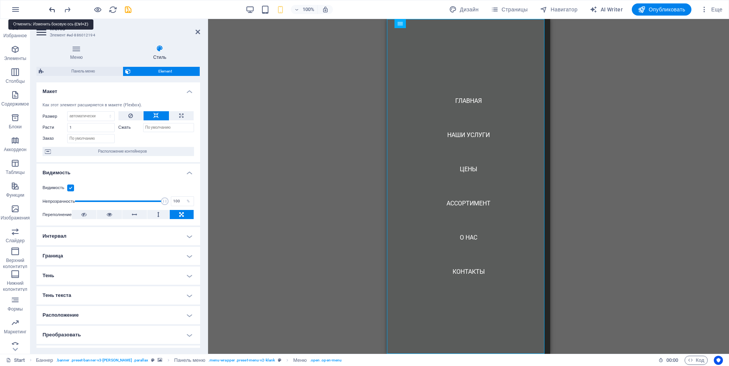
click at [51, 7] on icon "undo" at bounding box center [52, 9] width 9 height 9
click at [201, 32] on aside "Меню Элемент #ed-886012194 Меню Стиль Меню Автоматически Персональный Создайте …" at bounding box center [119, 186] width 178 height 335
click at [130, 11] on icon "save" at bounding box center [128, 9] width 9 height 9
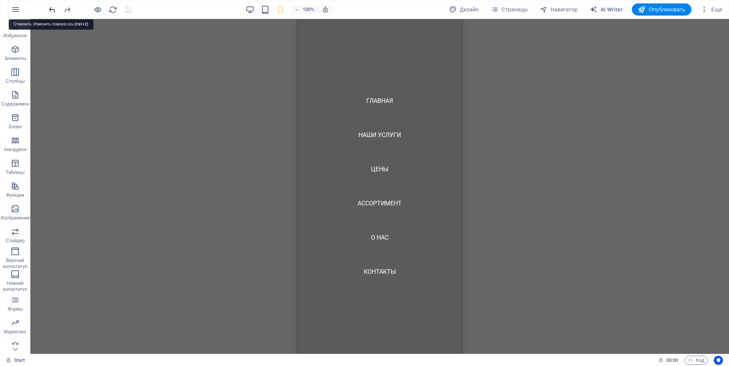
click at [52, 12] on icon "undo" at bounding box center [52, 9] width 9 height 9
click at [52, 11] on icon "undo" at bounding box center [52, 9] width 9 height 9
click at [52, 8] on icon "undo" at bounding box center [52, 9] width 9 height 9
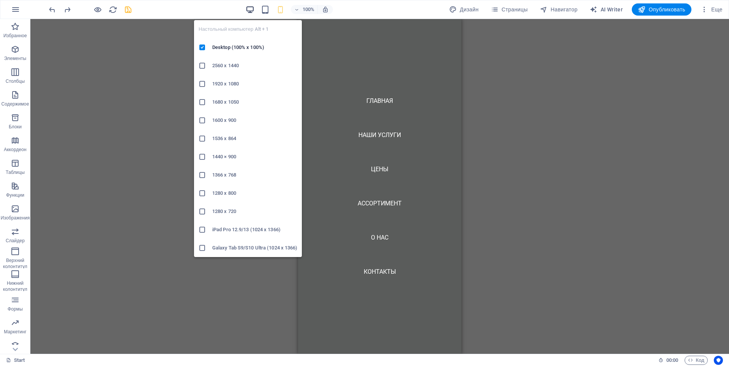
click at [250, 13] on icon "button" at bounding box center [250, 9] width 9 height 9
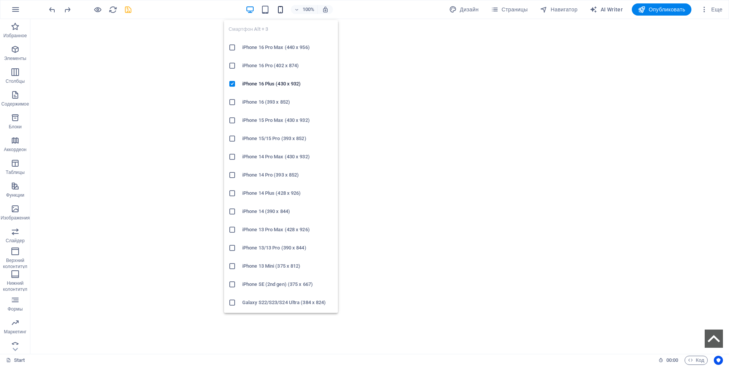
click at [280, 10] on icon "button" at bounding box center [280, 9] width 9 height 9
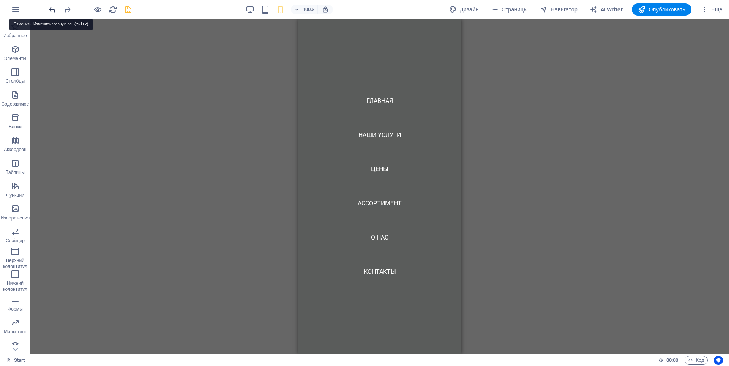
click at [53, 11] on icon "undo" at bounding box center [52, 9] width 9 height 9
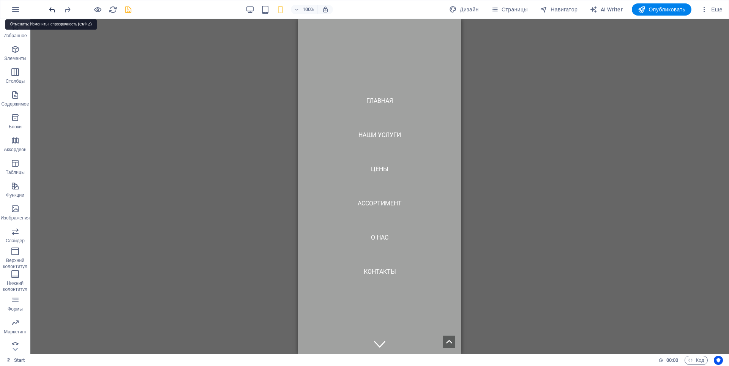
click at [53, 11] on icon "undo" at bounding box center [52, 9] width 9 height 9
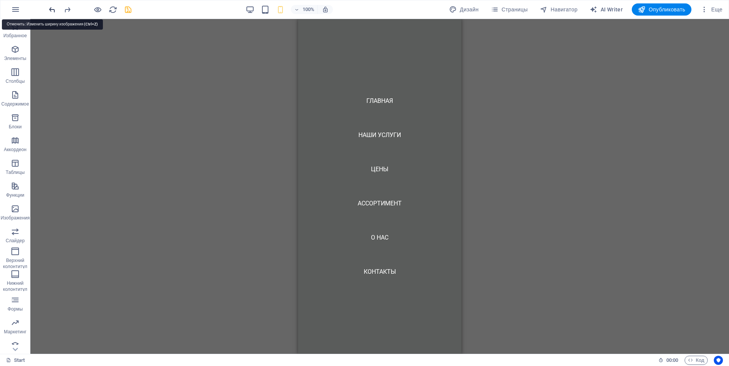
click at [53, 11] on icon "undo" at bounding box center [52, 9] width 9 height 9
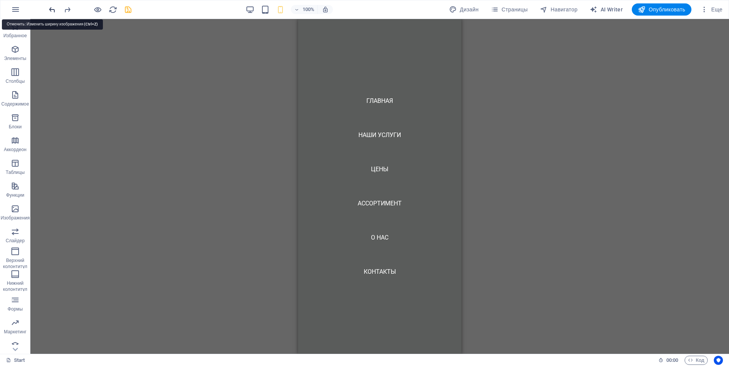
click at [52, 10] on icon "undo" at bounding box center [52, 9] width 9 height 9
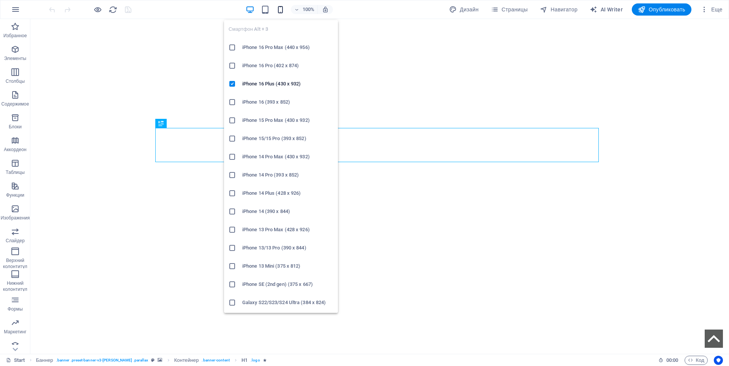
click at [276, 9] on icon "button" at bounding box center [280, 9] width 9 height 9
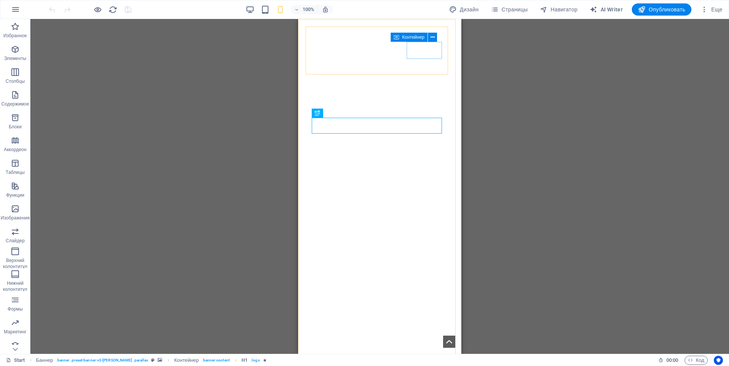
click at [409, 38] on span "Контейнер" at bounding box center [413, 37] width 22 height 5
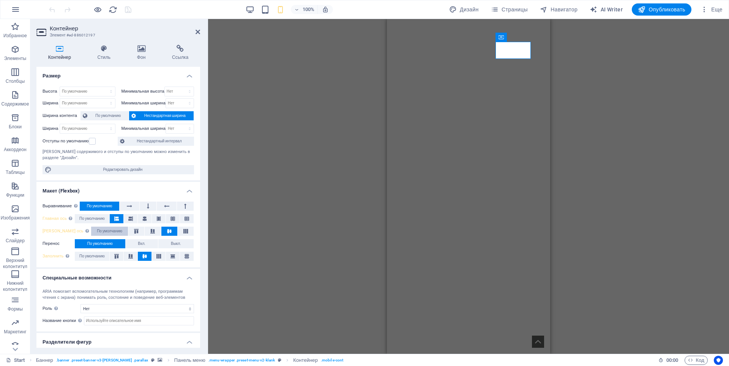
click at [100, 232] on span "По умолчанию" at bounding box center [109, 231] width 25 height 9
click at [106, 232] on span "По умолчанию" at bounding box center [109, 231] width 25 height 9
click at [148, 233] on icon at bounding box center [152, 231] width 9 height 5
click at [132, 231] on icon at bounding box center [136, 231] width 9 height 5
click at [97, 229] on span "По умолчанию" at bounding box center [109, 231] width 25 height 9
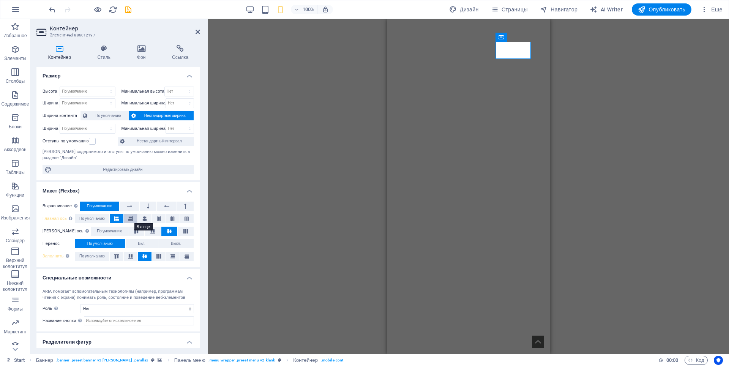
click at [131, 219] on icon at bounding box center [130, 218] width 5 height 9
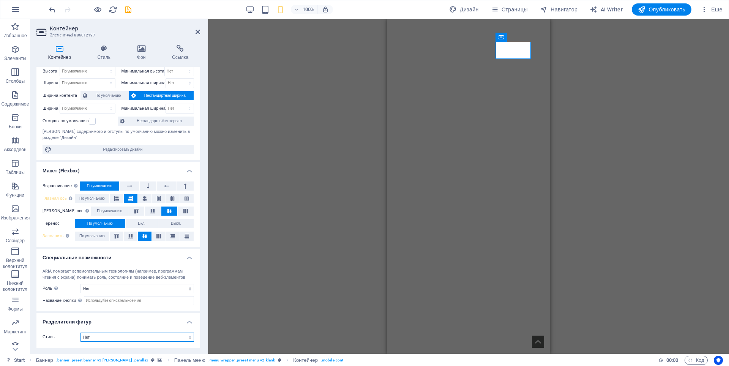
click at [133, 337] on select "Нет Треугольник Квадрат Диагонально Многоугольник 1 Многоугольник 2 Зигзаг Неск…" at bounding box center [138, 337] width 114 height 9
click at [81, 333] on select "Нет Треугольник Квадрат Диагонально Многоугольник 1 Многоугольник 2 Зигзаг Неск…" at bounding box center [138, 337] width 114 height 9
click at [113, 336] on select "Нет Треугольник Квадрат Диагонально Многоугольник 1 Многоугольник 2 Зигзаг Неск…" at bounding box center [138, 337] width 114 height 9
click at [81, 333] on select "Нет Треугольник Квадрат Диагонально Многоугольник 1 Многоугольник 2 Зигзаг Неск…" at bounding box center [138, 337] width 114 height 9
click at [103, 340] on select "Нет Треугольник Квадрат Диагонально Многоугольник 1 Многоугольник 2 Зигзаг Неск…" at bounding box center [138, 337] width 114 height 9
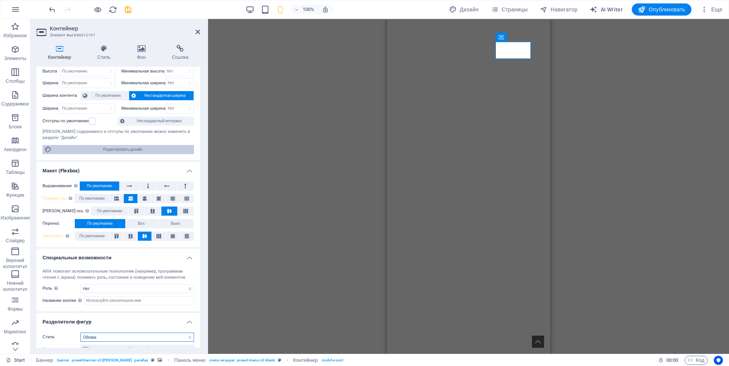
select select "none"
click at [81, 333] on select "Нет Треугольник Квадрат Диагонально Многоугольник 1 Многоугольник 2 Зигзаг Неск…" at bounding box center [138, 337] width 114 height 9
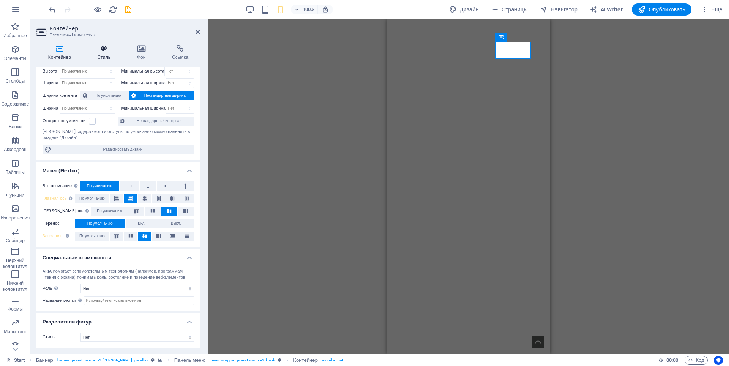
click at [103, 58] on h4 "Стиль" at bounding box center [105, 53] width 39 height 16
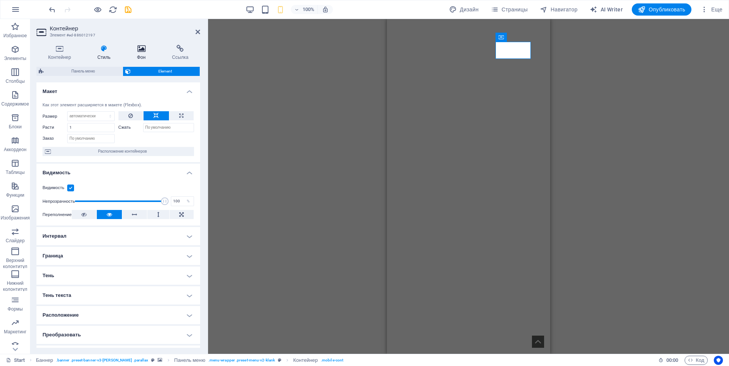
click at [143, 54] on h4 "Фон" at bounding box center [142, 53] width 35 height 16
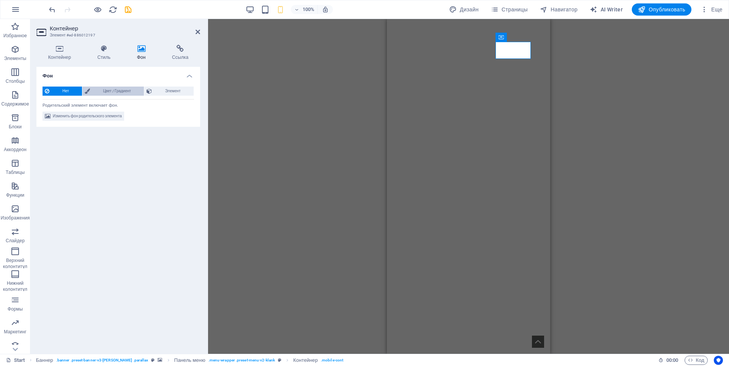
click at [119, 93] on span "Цвет / Градиент" at bounding box center [116, 91] width 49 height 9
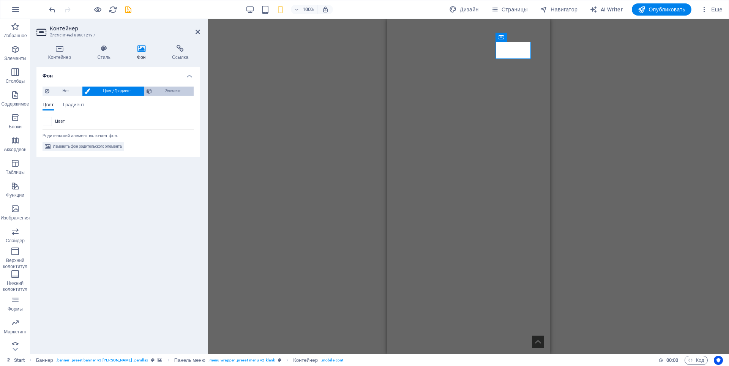
click at [181, 87] on span "Элемент" at bounding box center [172, 91] width 37 height 9
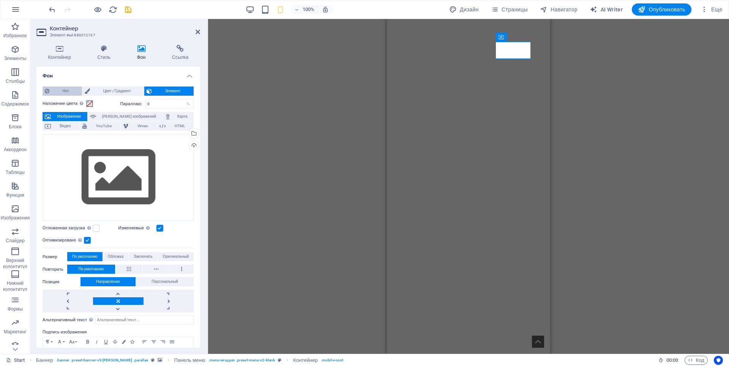
click at [68, 91] on span "Нет" at bounding box center [66, 91] width 28 height 9
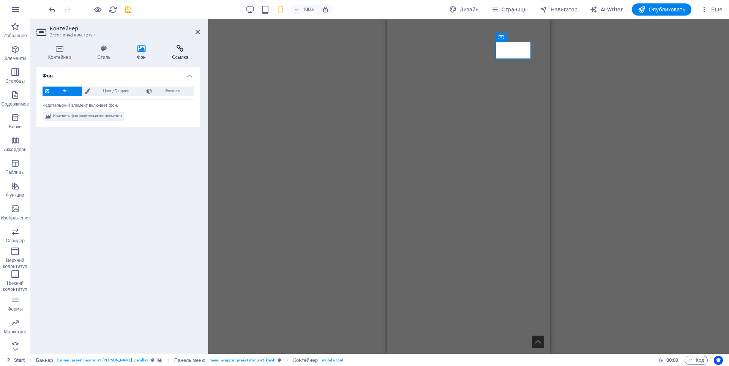
click at [182, 55] on h4 "Ссылка" at bounding box center [180, 53] width 40 height 16
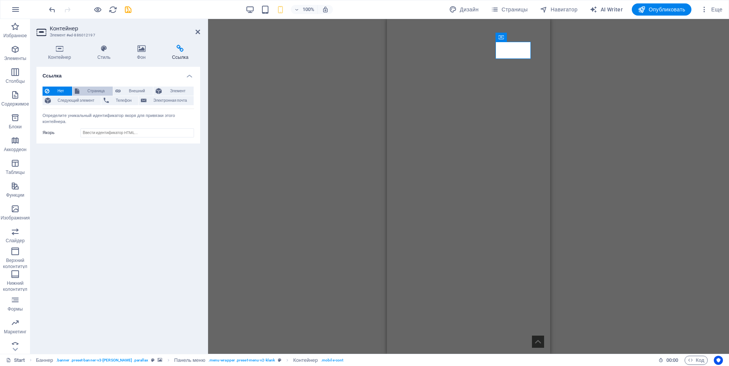
click at [91, 92] on span "Страница" at bounding box center [96, 91] width 29 height 9
select select
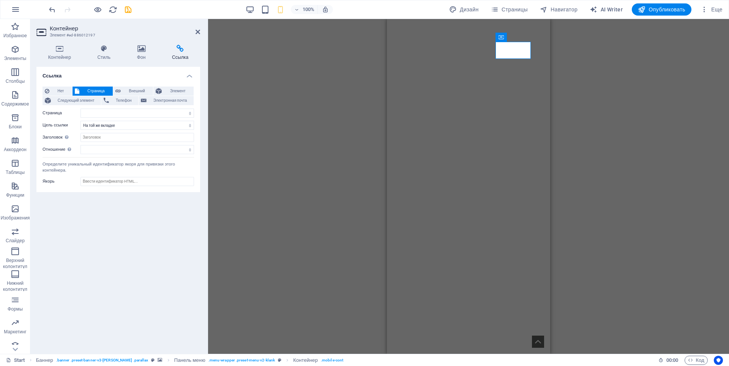
click at [86, 90] on span "Страница" at bounding box center [96, 91] width 29 height 9
click at [81, 99] on span "Следующий элемент" at bounding box center [76, 100] width 46 height 9
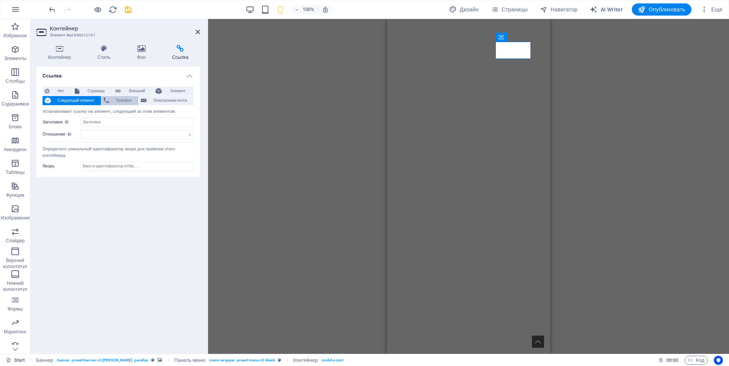
click at [118, 99] on span "Телефон" at bounding box center [123, 100] width 25 height 9
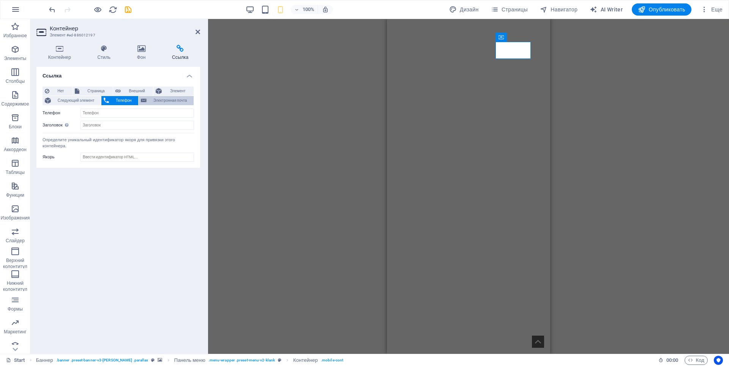
click at [163, 99] on span "Электронная почта" at bounding box center [170, 100] width 43 height 9
click at [169, 91] on span "Элемент" at bounding box center [177, 91] width 27 height 9
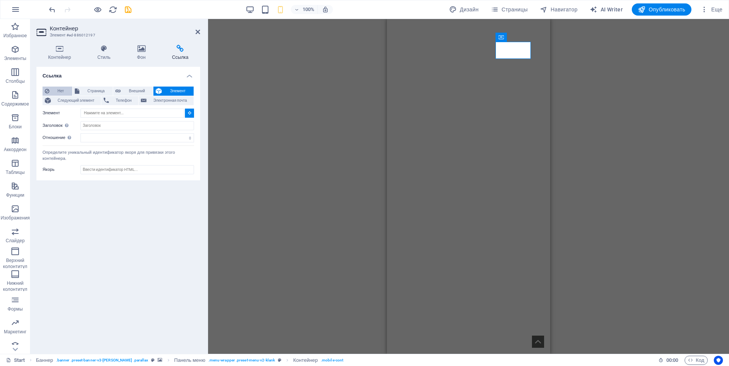
click at [63, 90] on span "Нет" at bounding box center [61, 91] width 18 height 9
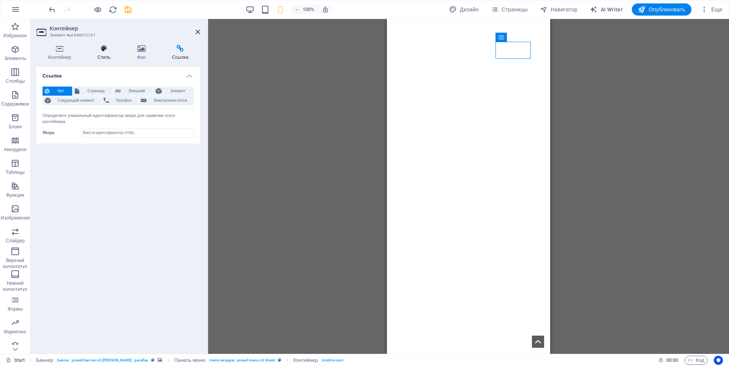
click at [105, 58] on h4 "Стиль" at bounding box center [105, 53] width 39 height 16
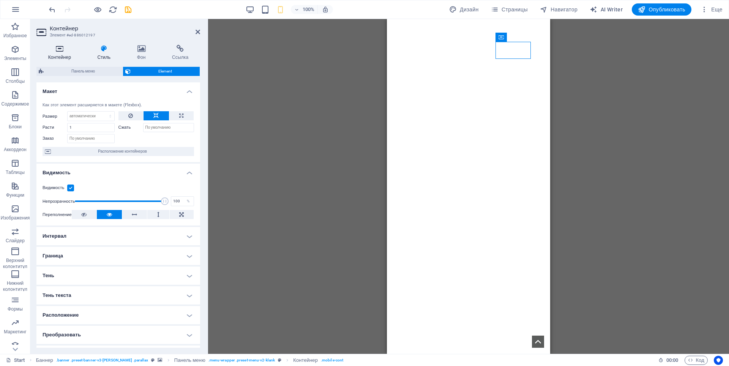
click at [59, 55] on h4 "Контейнер" at bounding box center [60, 53] width 49 height 16
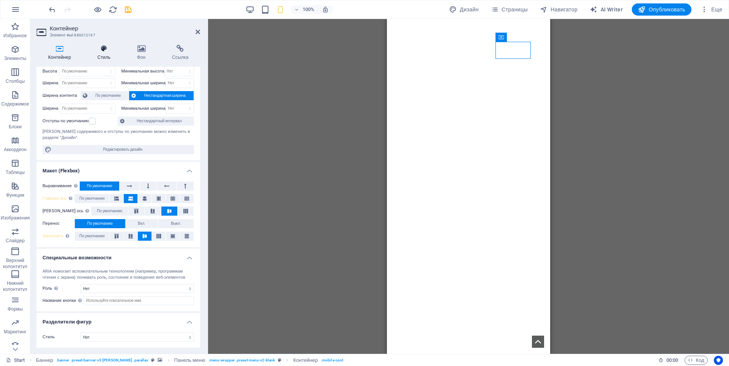
click at [97, 55] on h4 "Стиль" at bounding box center [105, 53] width 39 height 16
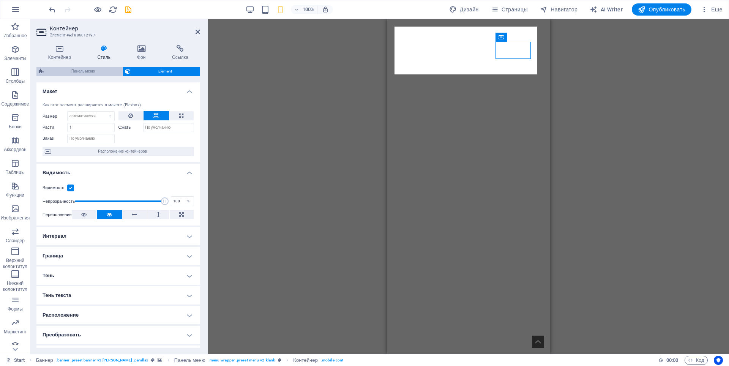
click at [90, 69] on span "Панель меню" at bounding box center [83, 71] width 74 height 9
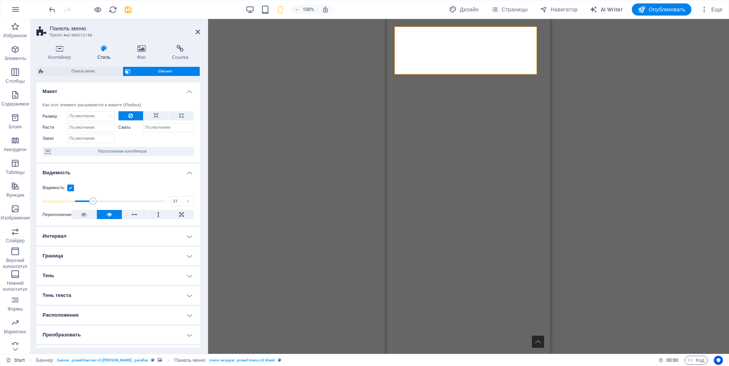
drag, startPoint x: 148, startPoint y: 202, endPoint x: 93, endPoint y: 199, distance: 54.8
click at [93, 199] on span at bounding box center [93, 201] width 8 height 8
type input "99"
drag, startPoint x: 93, startPoint y: 199, endPoint x: 163, endPoint y: 202, distance: 69.2
click at [163, 202] on span at bounding box center [164, 201] width 8 height 8
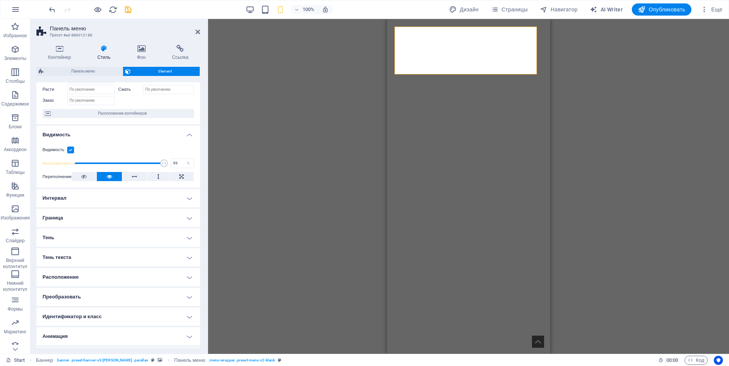
scroll to position [55, 0]
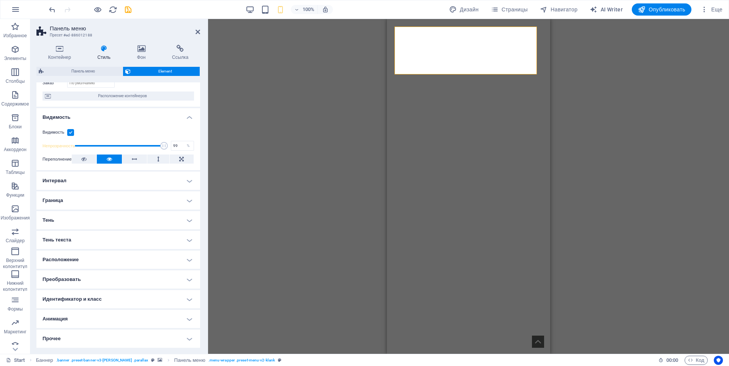
click at [186, 339] on h4 "Прочее" at bounding box center [118, 339] width 164 height 18
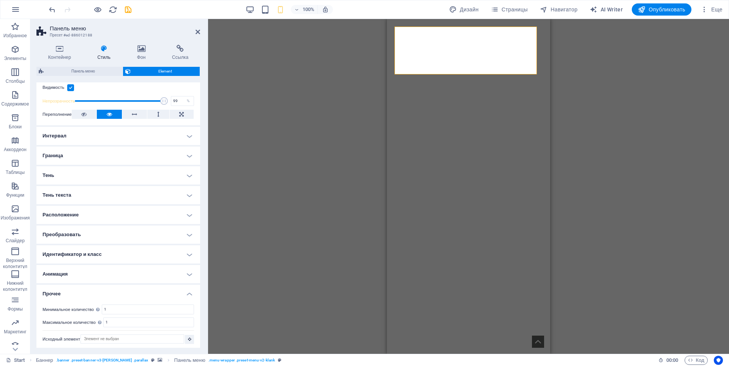
scroll to position [103, 0]
click at [187, 275] on h4 "Анимация" at bounding box center [118, 272] width 164 height 18
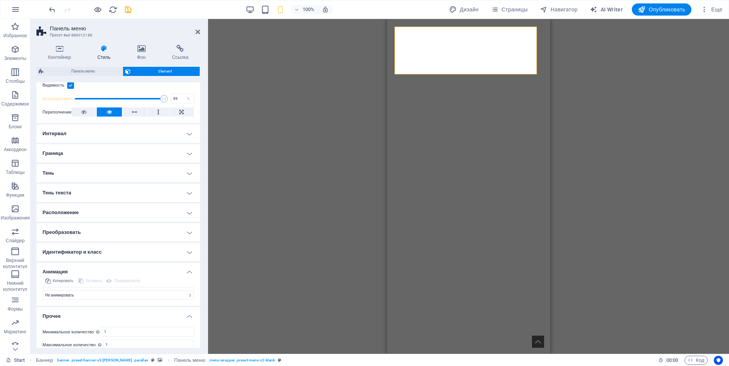
scroll to position [127, 0]
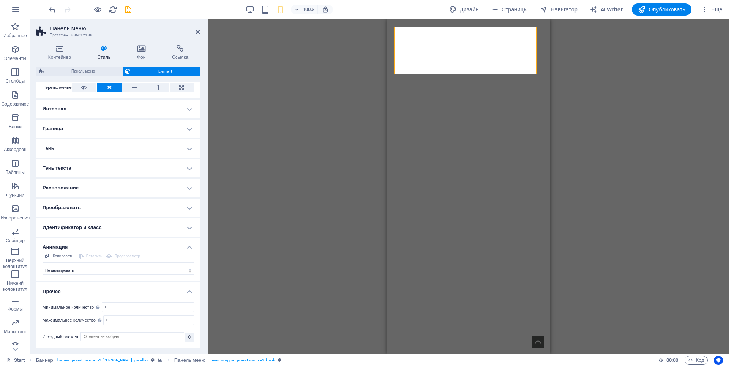
click at [188, 227] on h4 "Идентификатор и класс" at bounding box center [118, 227] width 164 height 18
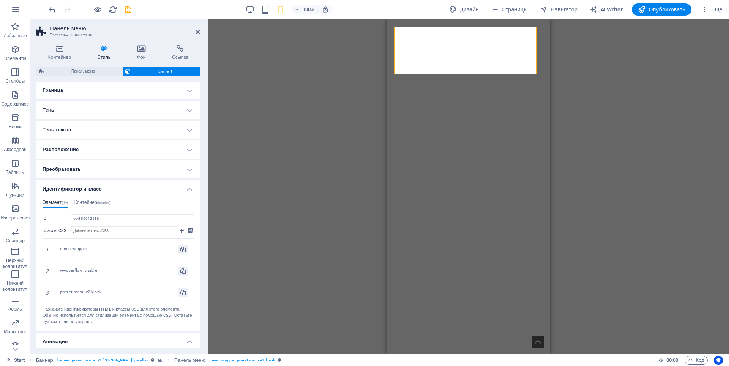
scroll to position [165, 0]
click at [188, 170] on h4 "Преобразовать" at bounding box center [118, 170] width 164 height 18
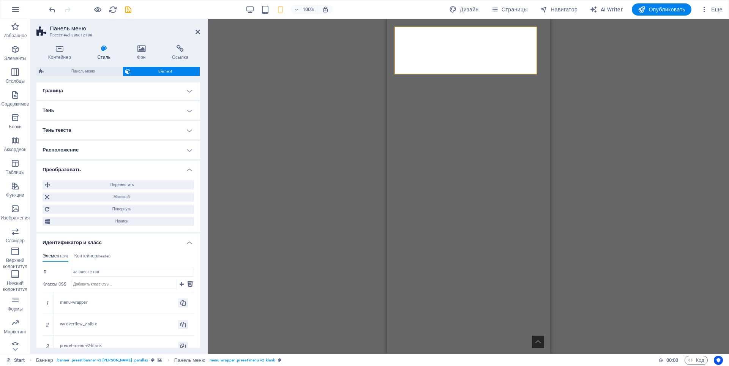
click at [189, 151] on h4 "Расположение" at bounding box center [118, 150] width 164 height 18
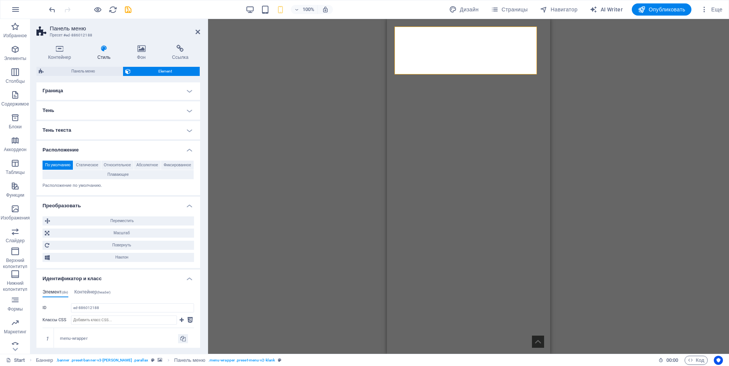
click at [188, 131] on h4 "Тень текста" at bounding box center [118, 130] width 164 height 18
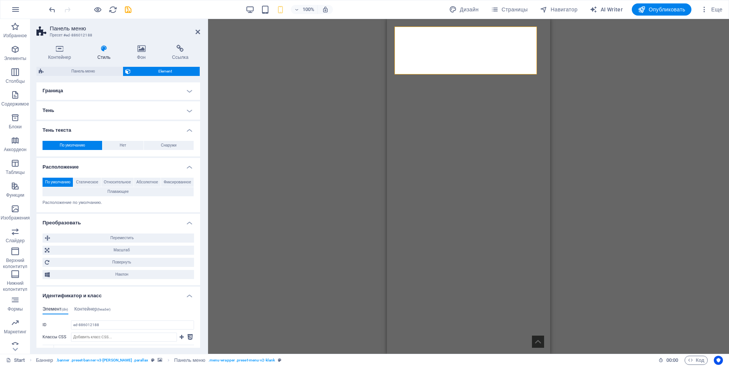
click at [188, 112] on h4 "Тень" at bounding box center [118, 110] width 164 height 18
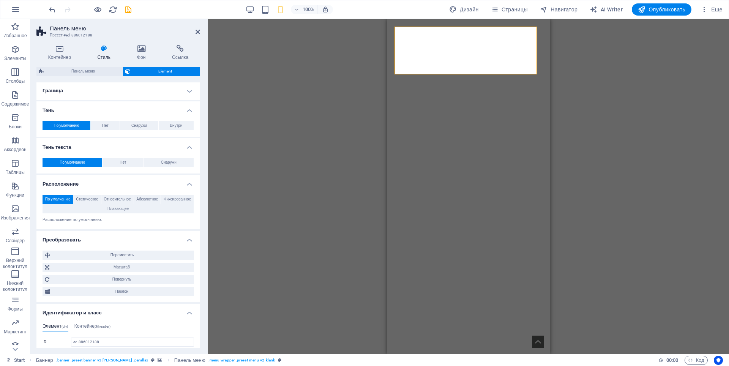
click at [188, 93] on h4 "Граница" at bounding box center [118, 91] width 164 height 18
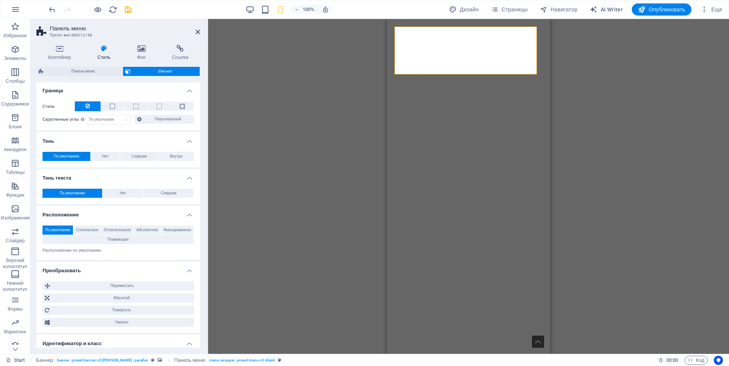
click at [188, 138] on h4 "Тень" at bounding box center [118, 139] width 164 height 14
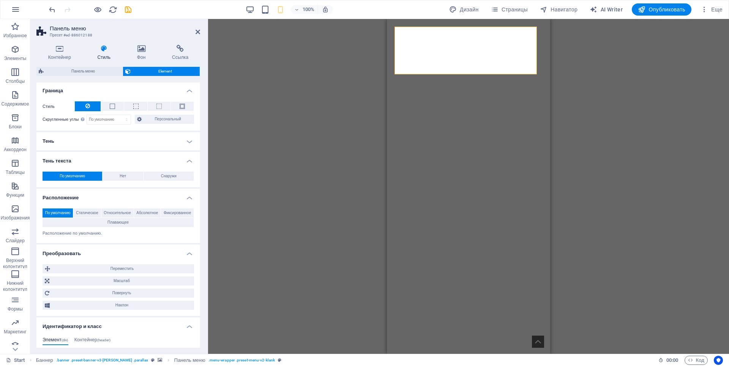
click at [188, 162] on h4 "Тень текста" at bounding box center [118, 159] width 164 height 14
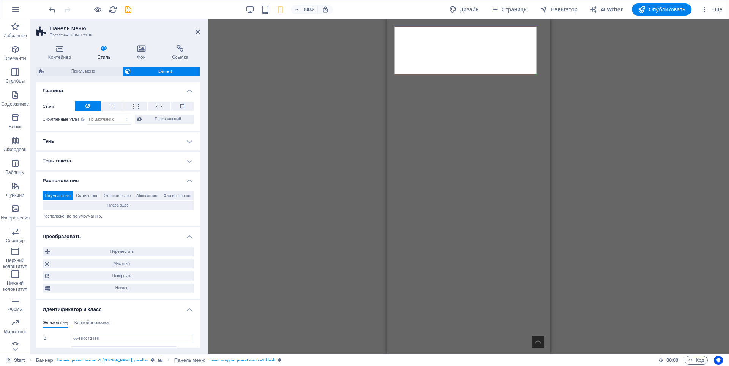
click at [189, 178] on h4 "Расположение" at bounding box center [118, 179] width 164 height 14
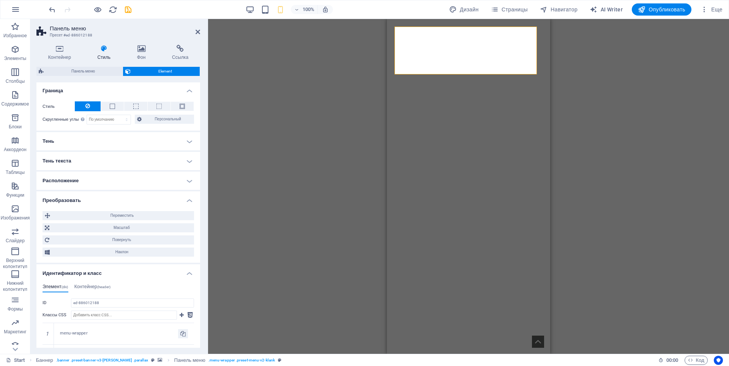
click at [188, 199] on h4 "Преобразовать" at bounding box center [118, 198] width 164 height 14
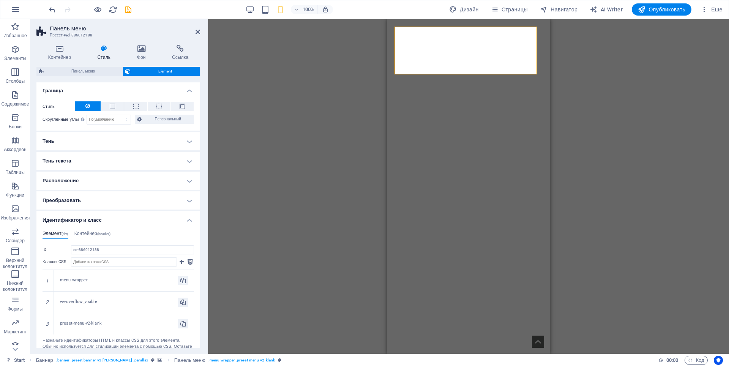
click at [187, 223] on h4 "Идентификатор и класс" at bounding box center [118, 218] width 164 height 14
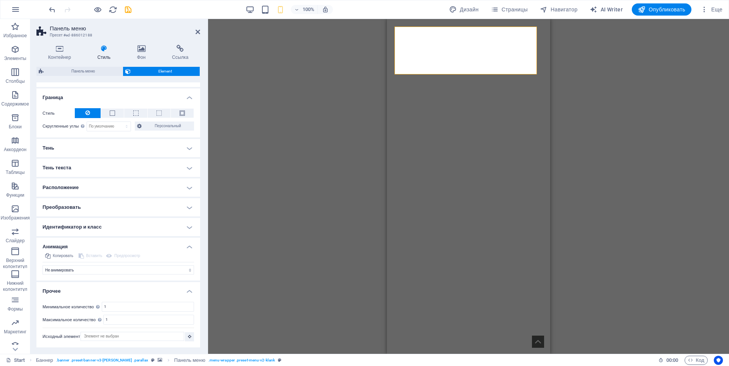
click at [187, 249] on h4 "Анимация" at bounding box center [118, 245] width 164 height 14
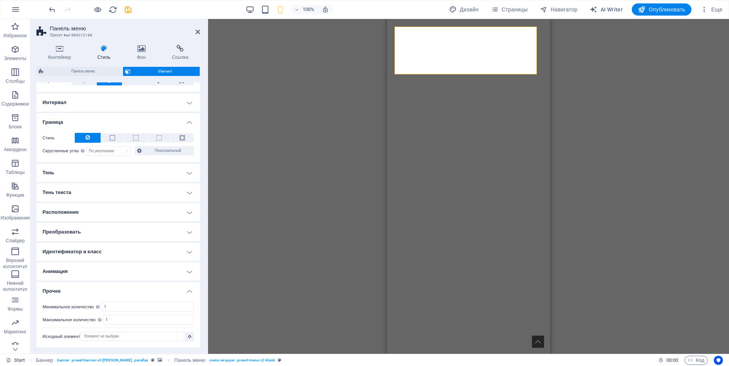
click at [186, 292] on h4 "Прочее" at bounding box center [118, 289] width 164 height 14
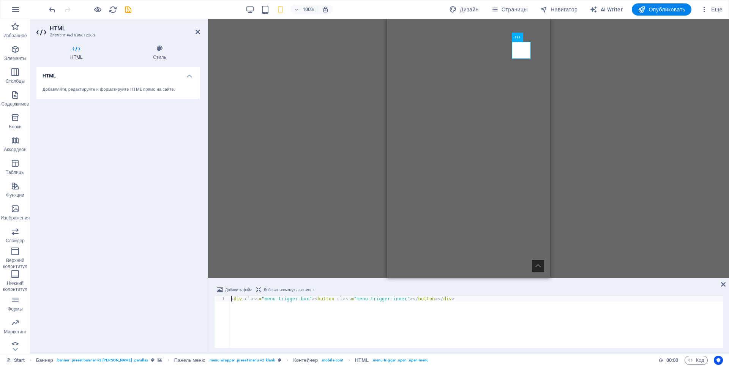
click at [191, 76] on h4 "HTML" at bounding box center [118, 74] width 164 height 14
click at [191, 76] on h4 "HTML" at bounding box center [118, 76] width 164 height 18
click at [159, 56] on h4 "Стиль" at bounding box center [159, 53] width 81 height 16
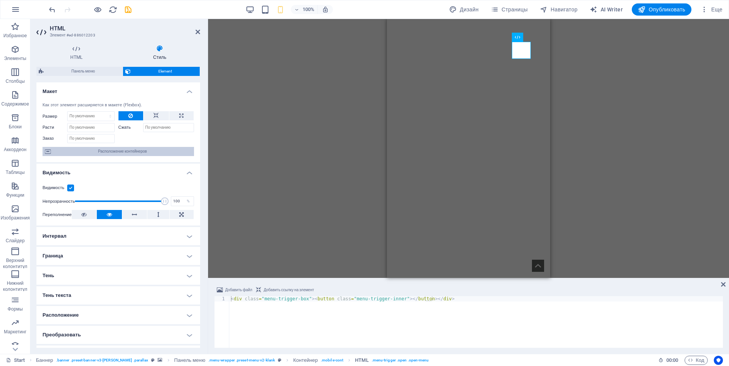
click at [116, 152] on span "Расположение контейнеров" at bounding box center [122, 151] width 139 height 9
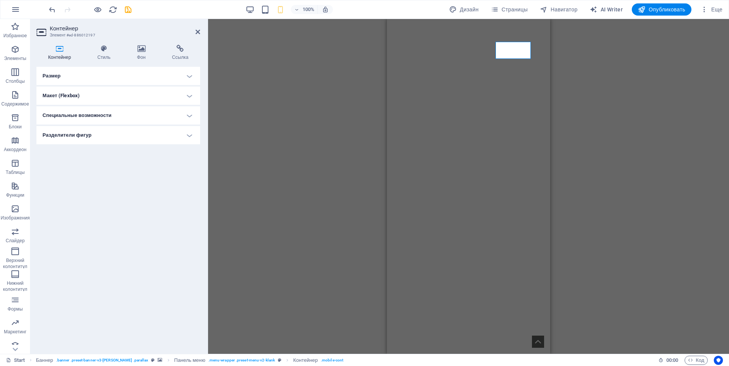
click at [185, 76] on h4 "Размер" at bounding box center [118, 76] width 164 height 18
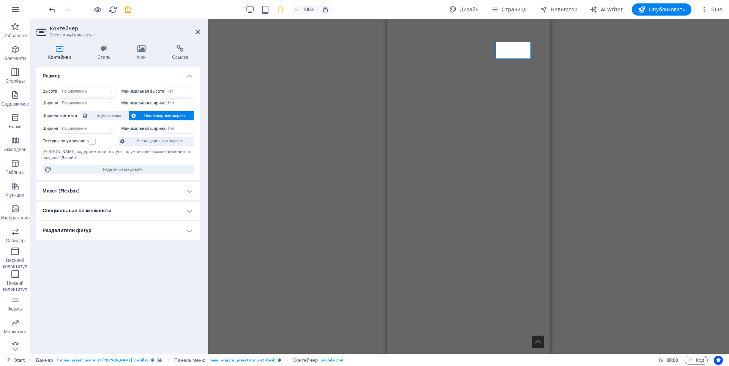
click at [187, 193] on h4 "Макет (Flexbox)" at bounding box center [118, 191] width 164 height 18
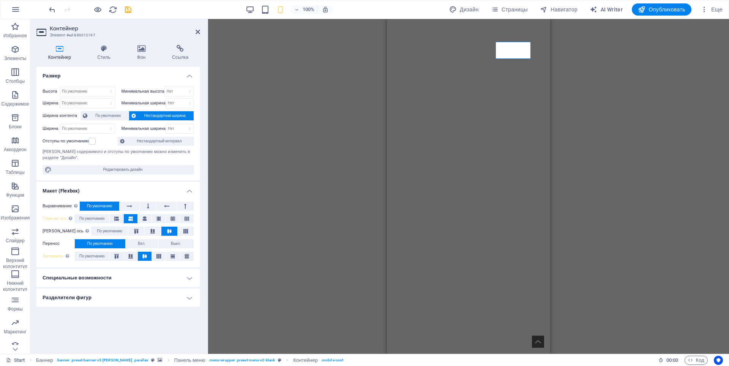
click at [183, 277] on h4 "Специальные возможности" at bounding box center [118, 278] width 164 height 18
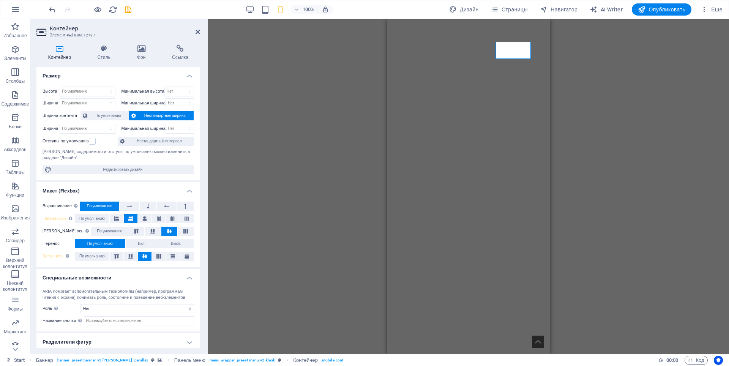
scroll to position [3, 0]
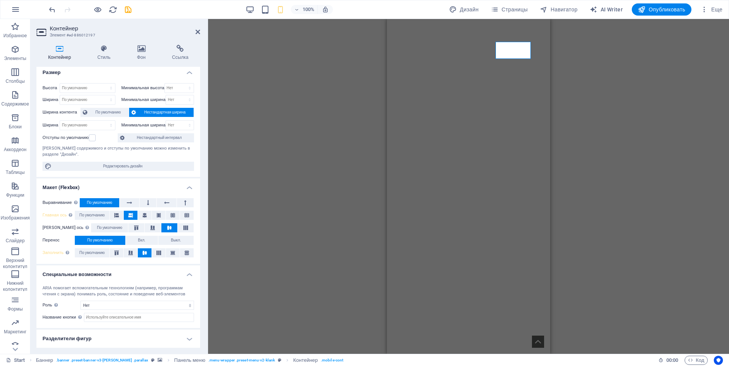
click at [187, 336] on h4 "Разделители фигур" at bounding box center [118, 339] width 164 height 18
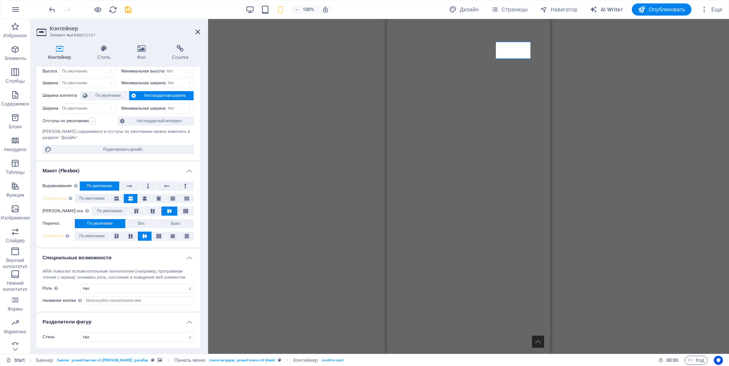
click at [92, 121] on label at bounding box center [92, 121] width 7 height 7
click at [0, 0] on input "Отступы по умолчанию" at bounding box center [0, 0] width 0 height 0
click at [92, 121] on label at bounding box center [92, 121] width 7 height 7
click at [0, 0] on input "Отступы по умолчанию" at bounding box center [0, 0] width 0 height 0
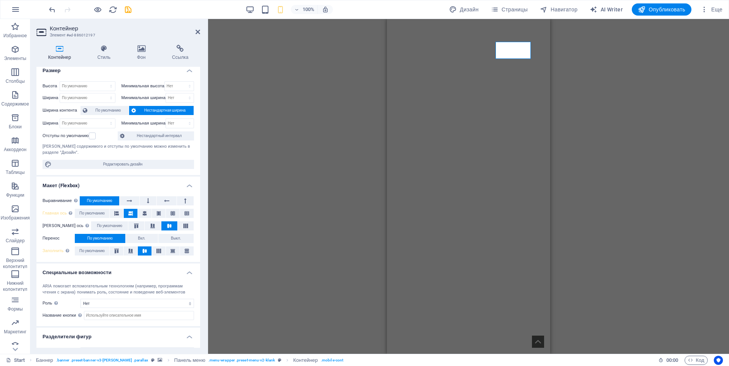
scroll to position [0, 0]
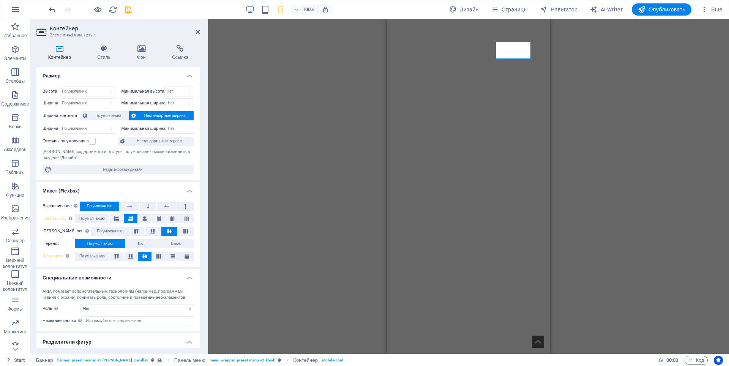
click at [189, 76] on h4 "Размер" at bounding box center [118, 74] width 164 height 14
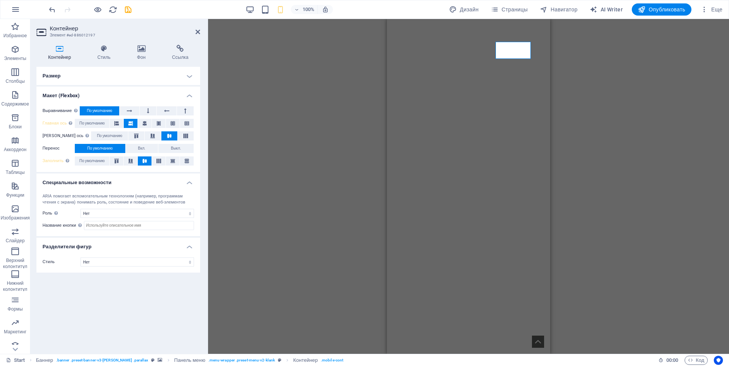
click at [189, 99] on h4 "Макет (Flexbox)" at bounding box center [118, 94] width 164 height 14
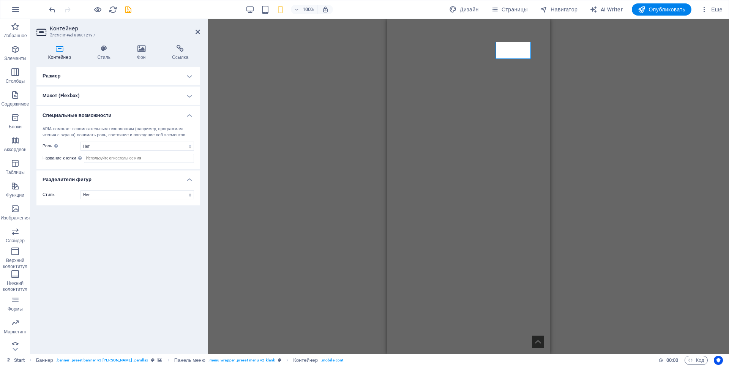
click at [190, 117] on h4 "Специальные возможности" at bounding box center [118, 113] width 164 height 14
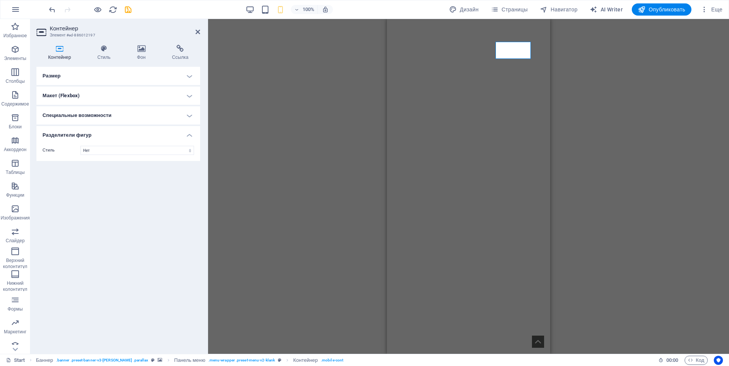
click at [189, 132] on h4 "Разделители фигур" at bounding box center [118, 133] width 164 height 14
click at [186, 137] on h4 "Разделители фигур" at bounding box center [118, 135] width 164 height 18
click at [112, 151] on select "Нет Треугольник Квадрат Диагонально Многоугольник 1 Многоугольник 2 Зигзаг Неск…" at bounding box center [138, 150] width 114 height 9
click at [104, 51] on icon at bounding box center [104, 49] width 36 height 8
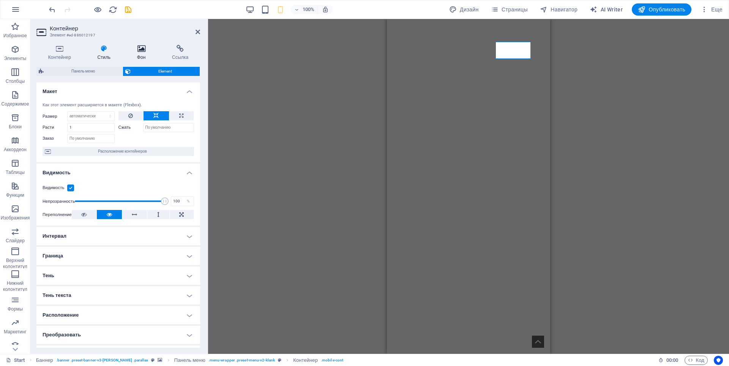
click at [144, 56] on h4 "Фон" at bounding box center [142, 53] width 35 height 16
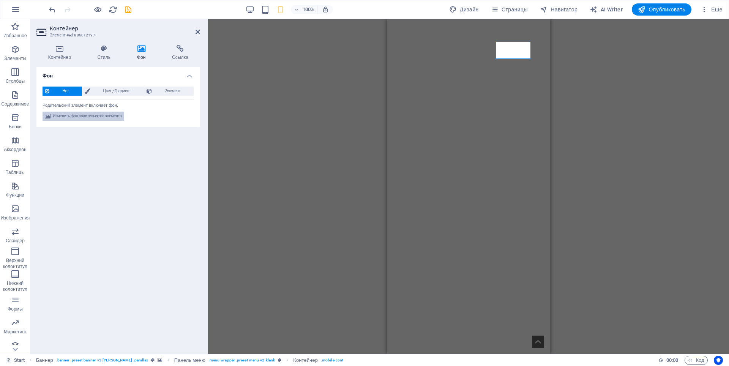
click at [115, 118] on span "Изменить фон родительского элемента" at bounding box center [87, 116] width 69 height 9
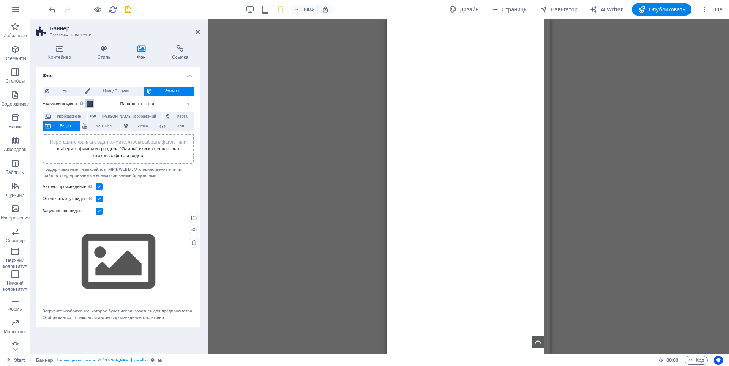
click at [90, 103] on span at bounding box center [90, 104] width 6 height 6
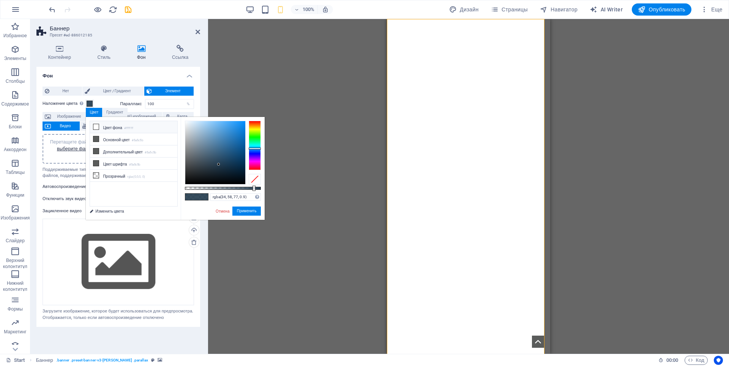
click at [96, 126] on icon at bounding box center [95, 126] width 5 height 5
type input "rgba(255, 255, 255, 0.9)"
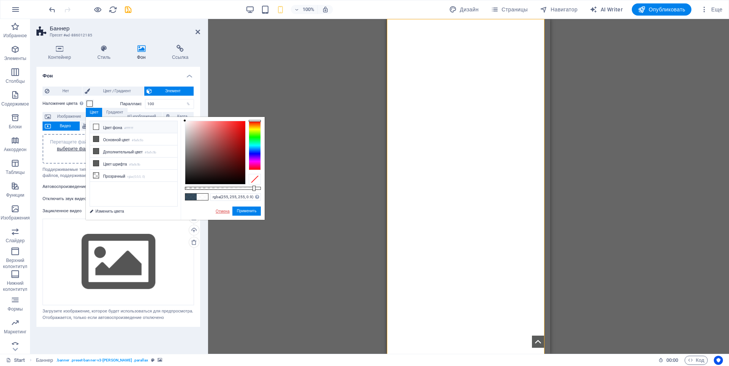
click at [223, 213] on link "Отмена" at bounding box center [223, 211] width 16 height 6
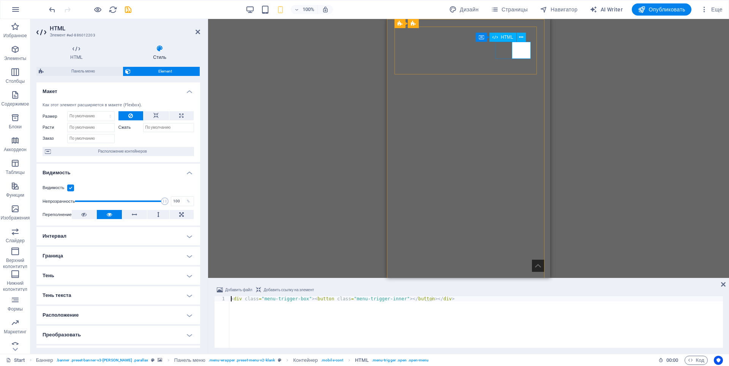
click at [525, 327] on div at bounding box center [469, 335] width 136 height 17
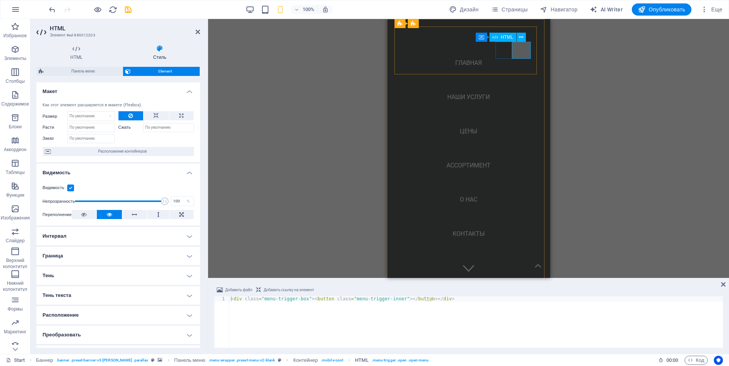
click at [420, 327] on div at bounding box center [410, 335] width 19 height 17
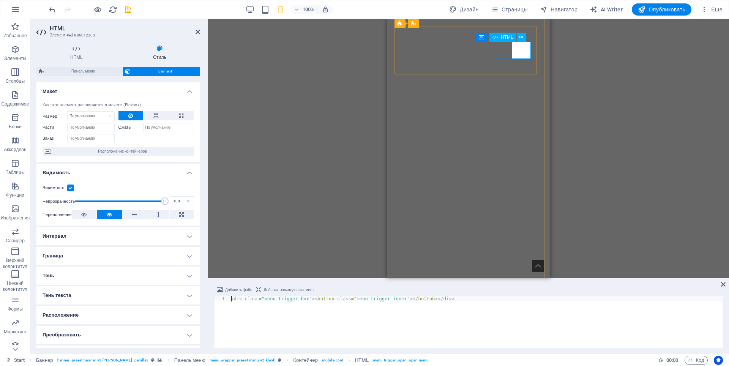
click at [525, 327] on div at bounding box center [469, 335] width 136 height 17
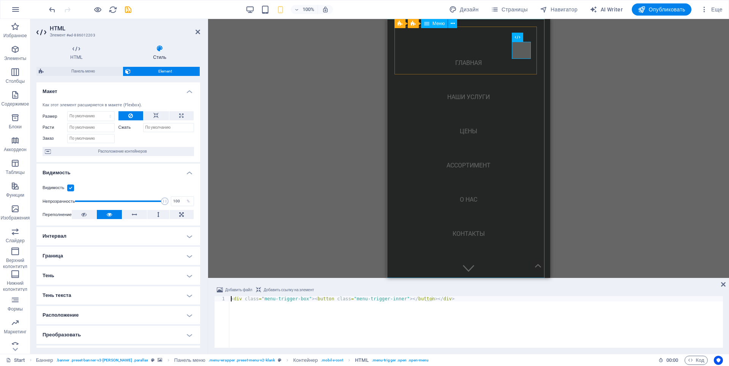
click at [431, 154] on nav "ГЛАВНАЯ Наши услуги цены Ассортимент О НАС Контакты" at bounding box center [468, 148] width 163 height 259
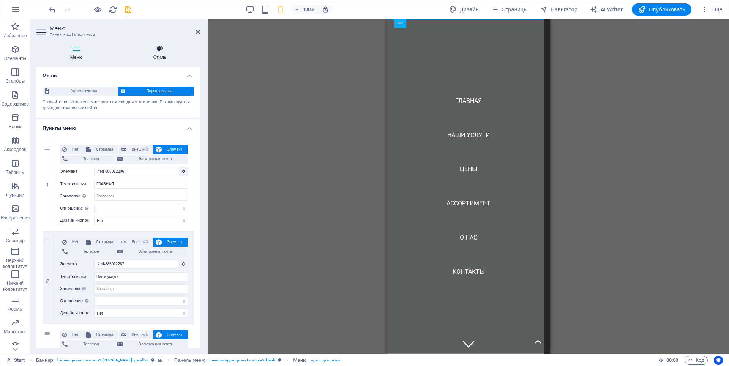
click at [158, 53] on h4 "Стиль" at bounding box center [160, 53] width 81 height 16
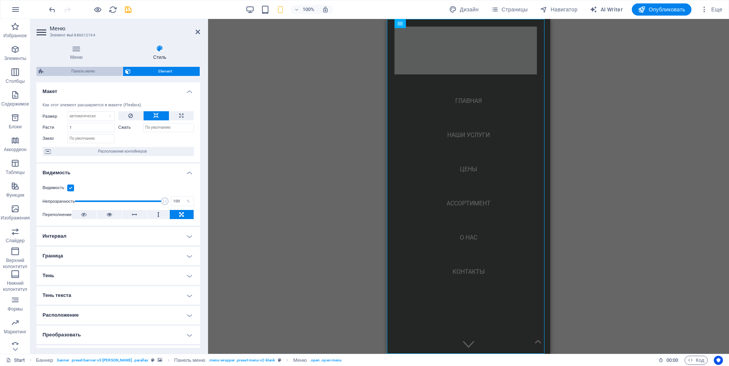
click at [94, 74] on span "Панель меню" at bounding box center [83, 71] width 74 height 9
select select "rem"
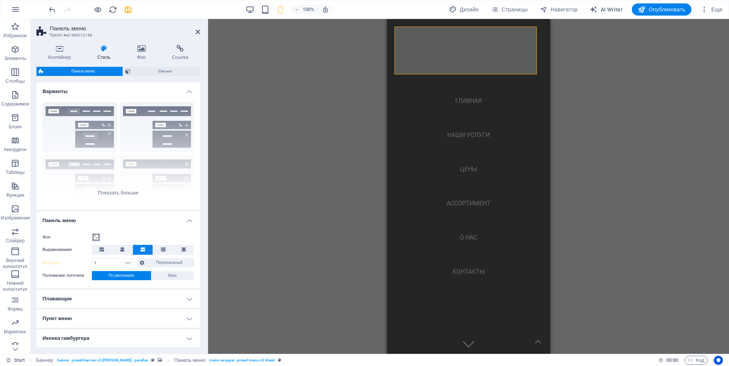
click at [94, 238] on span at bounding box center [96, 237] width 6 height 6
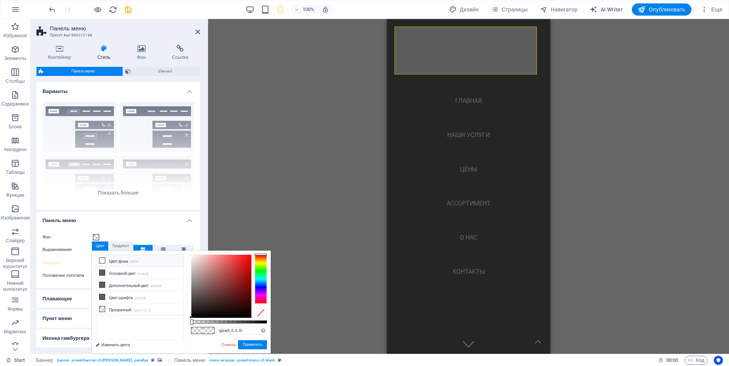
click at [102, 260] on icon at bounding box center [101, 260] width 5 height 5
type input "#ffffff"
click at [100, 260] on icon at bounding box center [101, 260] width 5 height 5
drag, startPoint x: 258, startPoint y: 347, endPoint x: 259, endPoint y: 342, distance: 4.7
click at [258, 347] on button "Применить" at bounding box center [252, 344] width 29 height 9
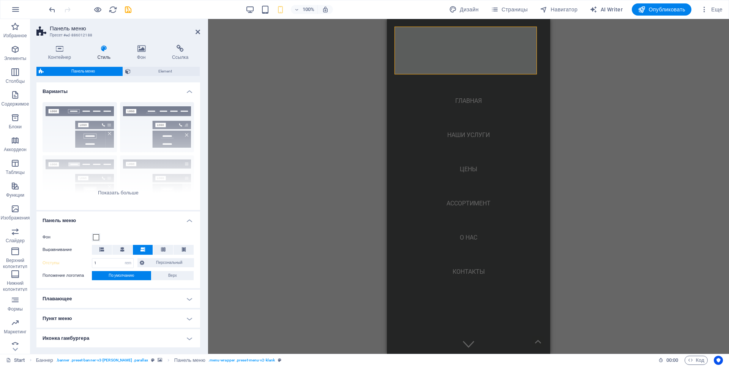
click at [663, 185] on div "Перетащите сюда, чтобы заменить текущее содержимое. Нажмите Ctrl, если хотите с…" at bounding box center [468, 186] width 521 height 335
click at [605, 149] on div "Перетащите сюда, чтобы заменить текущее содержимое. Нажмите Ctrl, если хотите с…" at bounding box center [468, 186] width 521 height 335
click at [128, 9] on icon "save" at bounding box center [128, 9] width 9 height 9
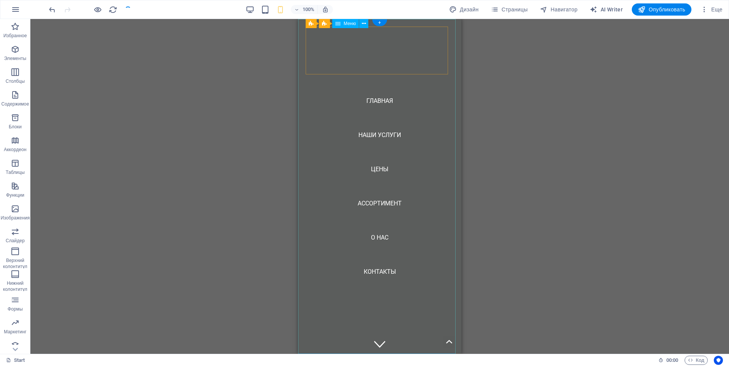
click at [370, 47] on nav "ГЛАВНАЯ Наши услуги цены Ассортимент О НАС Контакты" at bounding box center [379, 186] width 163 height 335
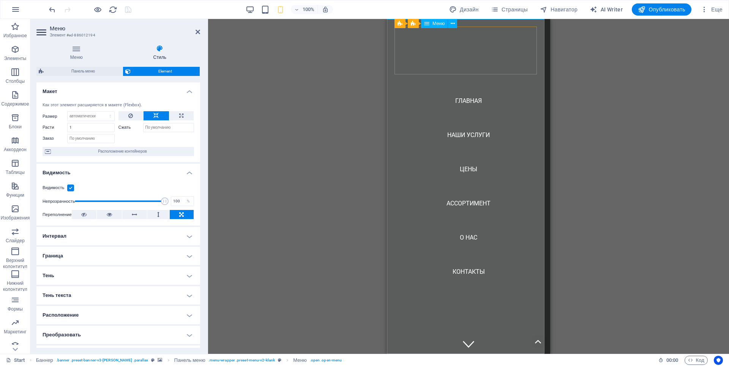
click at [436, 24] on span "Меню" at bounding box center [439, 23] width 12 height 5
click at [52, 8] on icon "undo" at bounding box center [52, 9] width 9 height 9
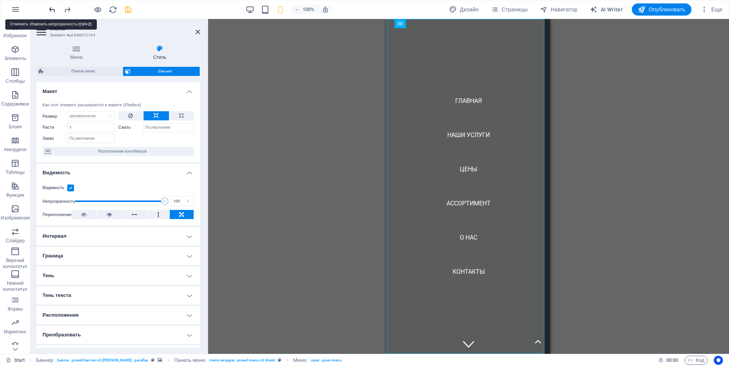
click at [52, 8] on icon "undo" at bounding box center [52, 9] width 9 height 9
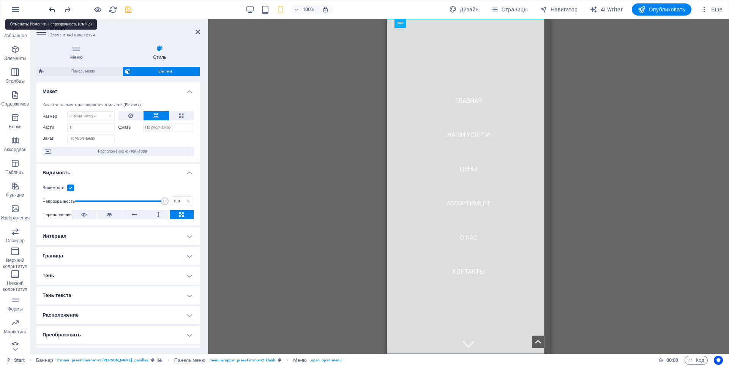
click at [52, 8] on icon "undo" at bounding box center [52, 9] width 9 height 9
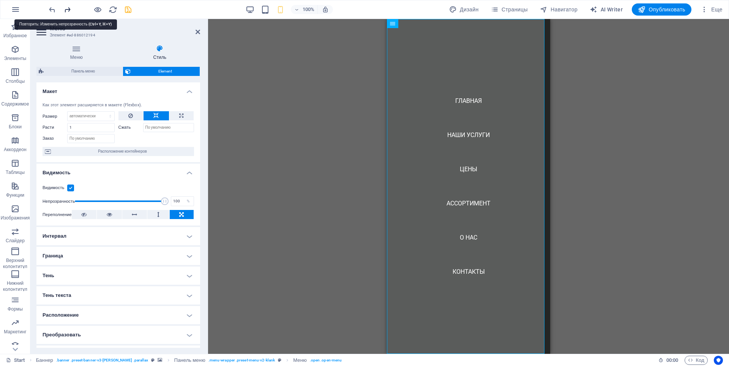
click at [71, 11] on icon "redo" at bounding box center [67, 9] width 9 height 9
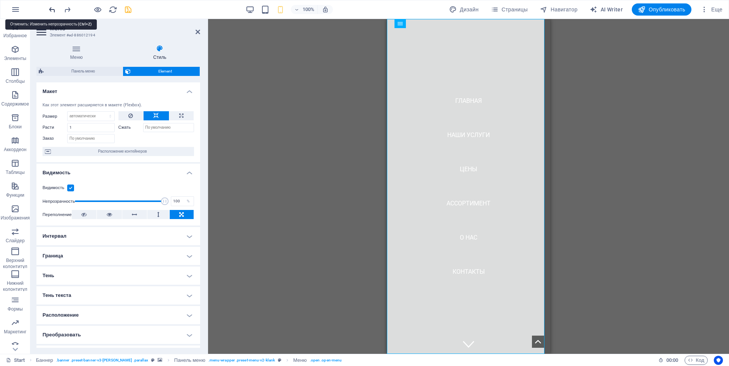
click at [51, 10] on icon "undo" at bounding box center [52, 9] width 9 height 9
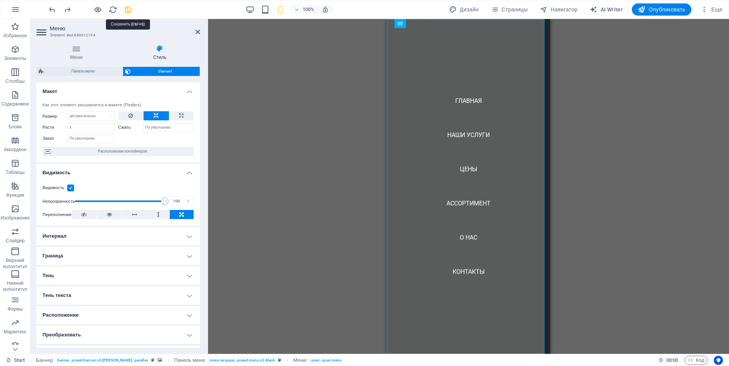
click at [124, 8] on icon "save" at bounding box center [128, 9] width 9 height 9
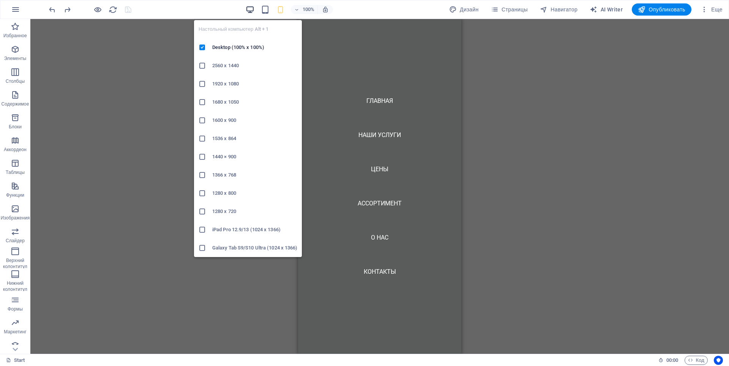
click at [253, 8] on icon "button" at bounding box center [250, 9] width 9 height 9
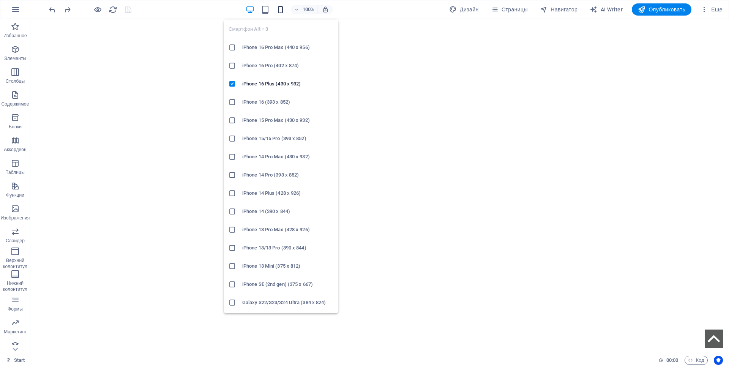
click at [281, 9] on icon "button" at bounding box center [280, 9] width 9 height 9
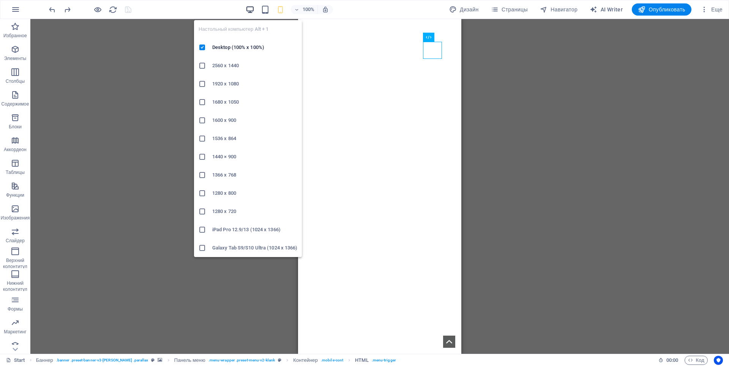
click at [251, 8] on icon "button" at bounding box center [250, 9] width 9 height 9
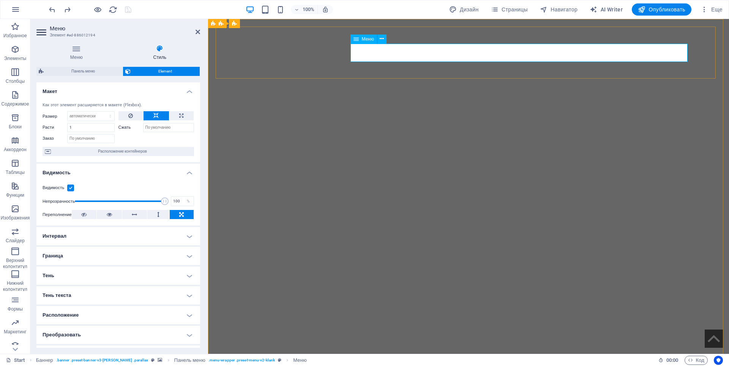
click at [367, 38] on span "Меню" at bounding box center [368, 39] width 12 height 5
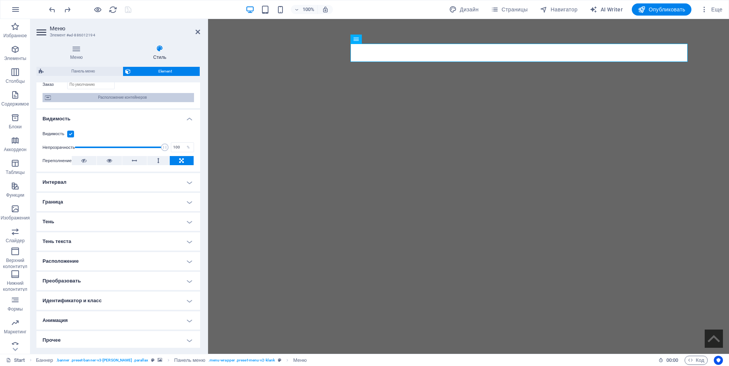
scroll to position [55, 0]
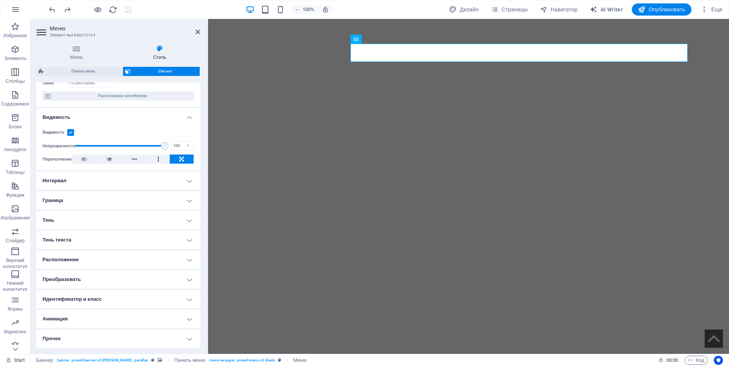
click at [182, 201] on h4 "Граница" at bounding box center [118, 200] width 164 height 18
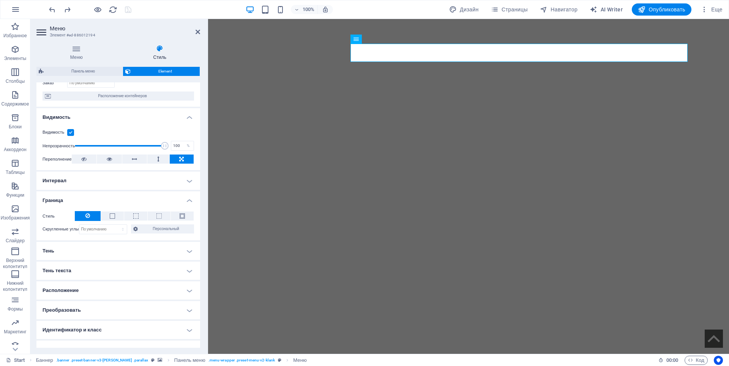
click at [185, 180] on h4 "Интервал" at bounding box center [118, 181] width 164 height 18
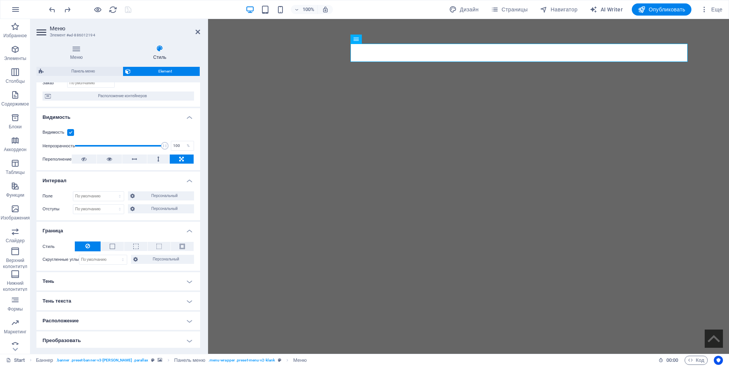
click at [185, 180] on h4 "Интервал" at bounding box center [118, 179] width 164 height 14
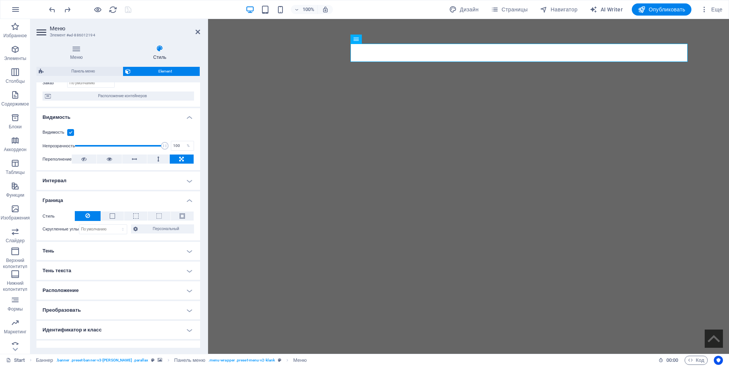
click at [188, 204] on h4 "Граница" at bounding box center [118, 198] width 164 height 14
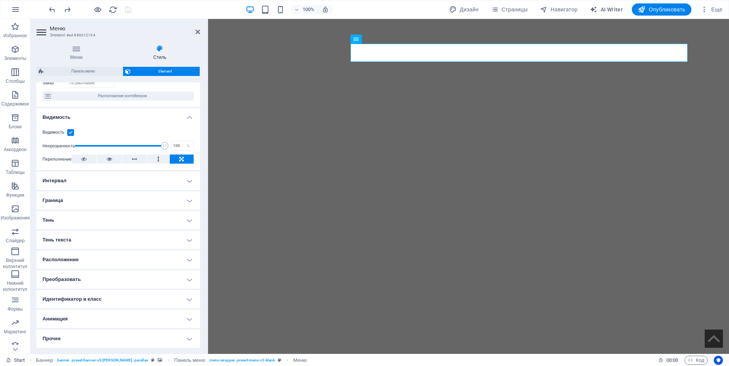
click at [184, 240] on h4 "Тень текста" at bounding box center [118, 240] width 164 height 18
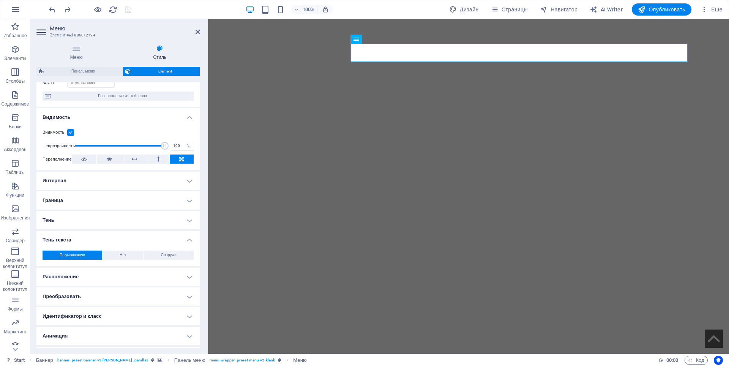
click at [184, 240] on h4 "Тень текста" at bounding box center [118, 238] width 164 height 14
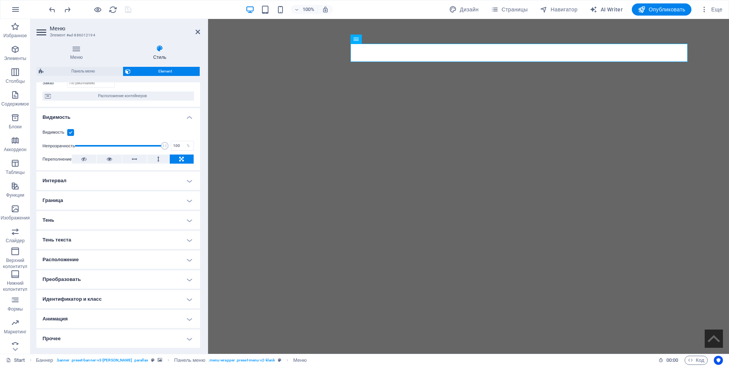
click at [185, 257] on h4 "Расположение" at bounding box center [118, 260] width 164 height 18
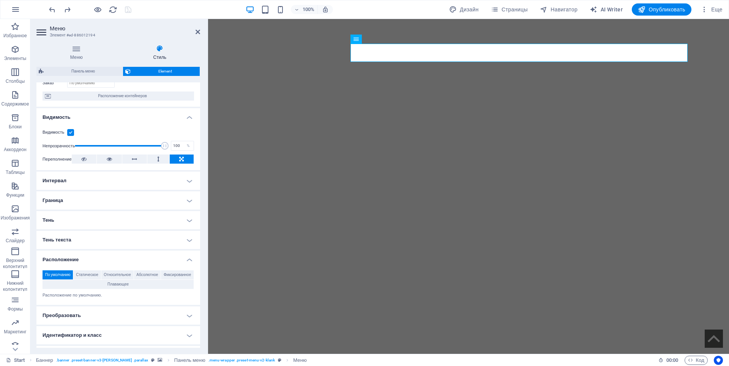
click at [185, 257] on h4 "Расположение" at bounding box center [118, 258] width 164 height 14
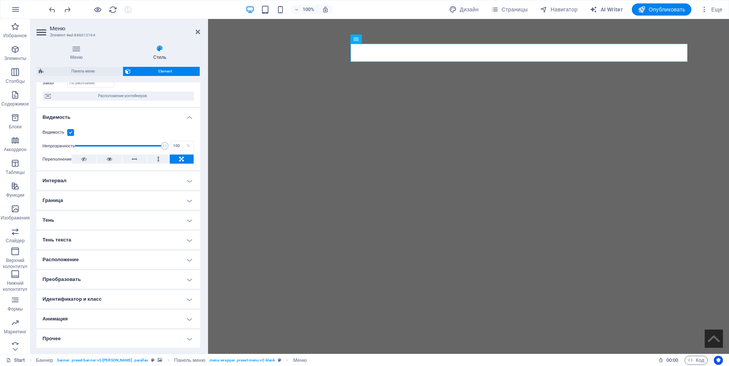
click at [187, 280] on h4 "Преобразовать" at bounding box center [118, 279] width 164 height 18
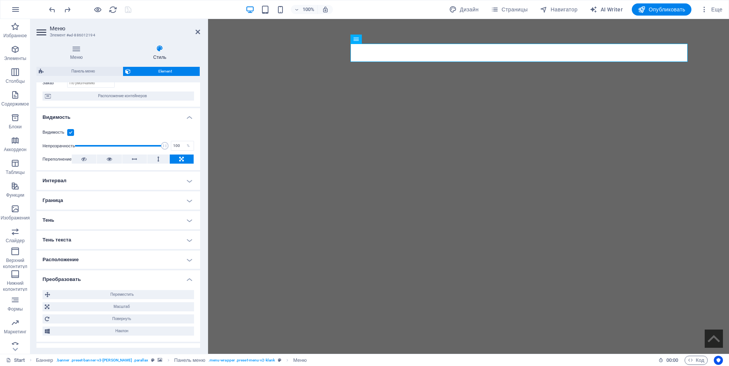
click at [186, 278] on h4 "Преобразовать" at bounding box center [118, 277] width 164 height 14
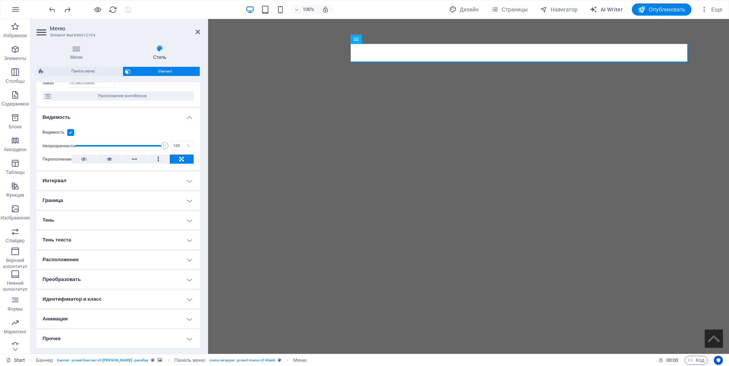
click at [184, 119] on h4 "Видимость" at bounding box center [118, 115] width 164 height 14
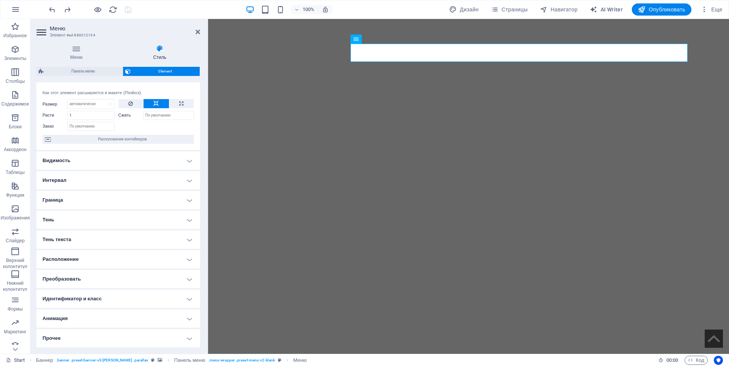
scroll to position [12, 0]
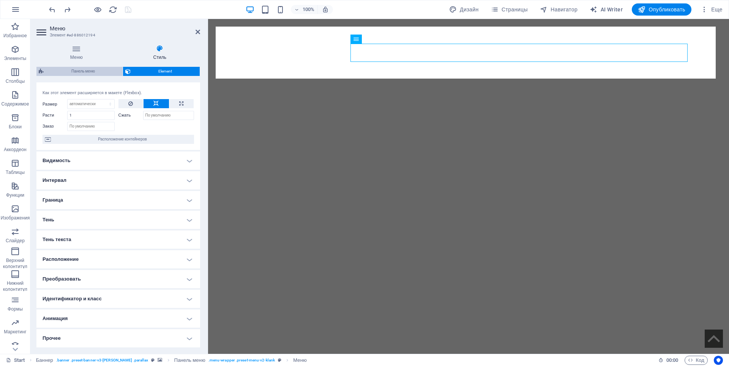
click at [83, 72] on span "Панель меню" at bounding box center [83, 71] width 74 height 9
select select "rem"
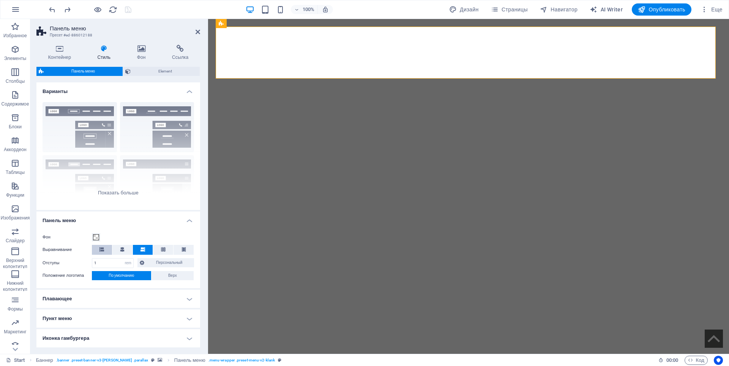
click at [101, 250] on icon at bounding box center [101, 249] width 5 height 5
click at [125, 249] on button at bounding box center [122, 250] width 20 height 10
click at [139, 248] on button at bounding box center [143, 250] width 20 height 10
click at [159, 248] on button at bounding box center [163, 250] width 20 height 10
click at [180, 251] on button at bounding box center [184, 250] width 20 height 10
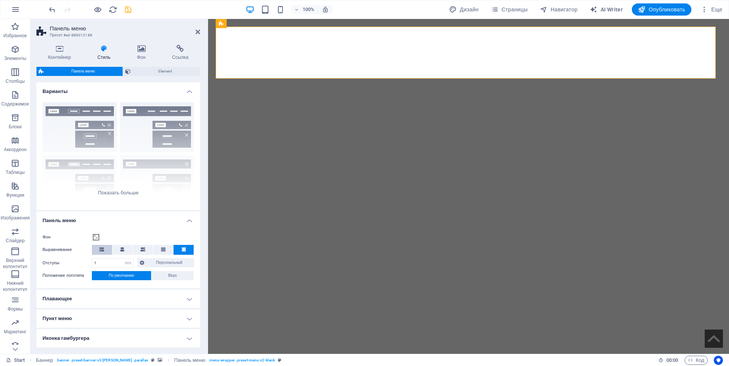
click at [103, 251] on icon at bounding box center [101, 249] width 5 height 5
click at [141, 250] on icon at bounding box center [143, 249] width 5 height 5
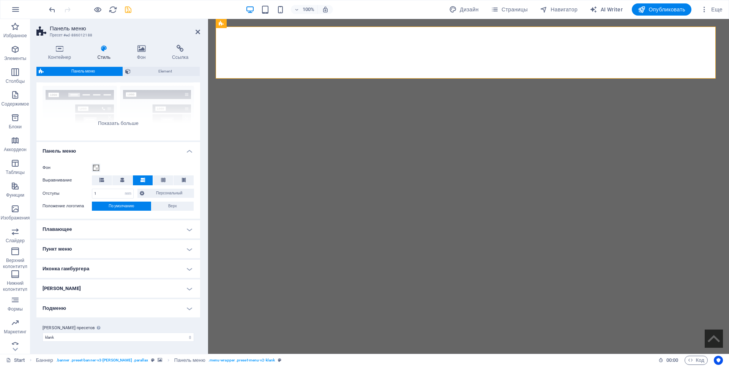
click at [141, 249] on h4 "Пункт меню" at bounding box center [118, 249] width 164 height 18
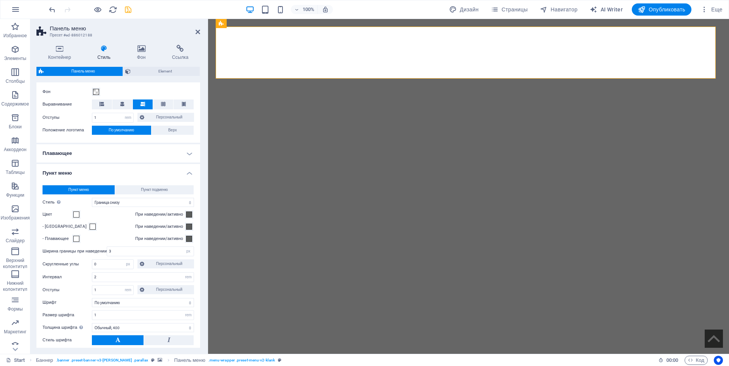
scroll to position [183, 0]
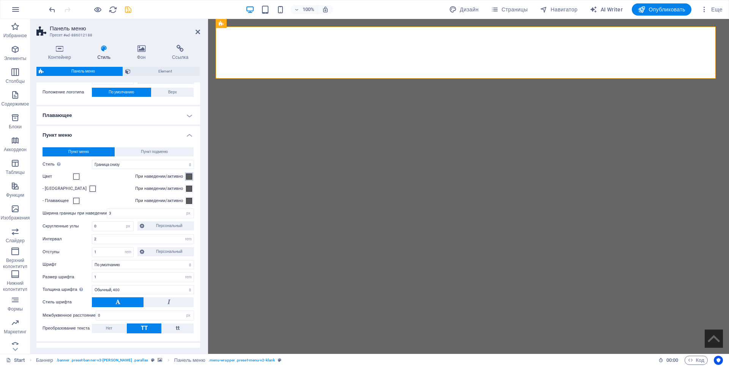
click at [186, 180] on span at bounding box center [189, 177] width 6 height 6
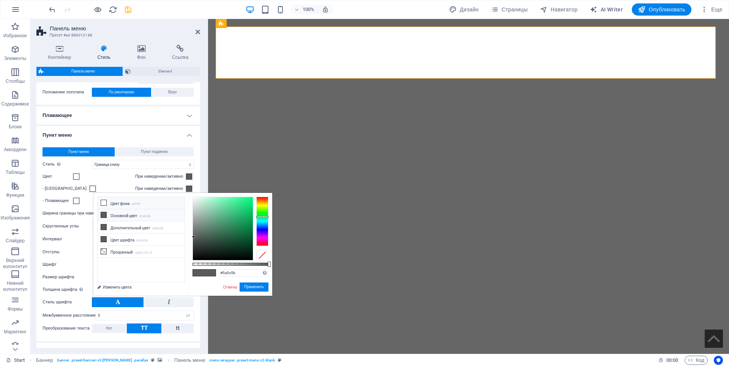
click at [104, 202] on icon at bounding box center [103, 202] width 5 height 5
type input "#ffffff"
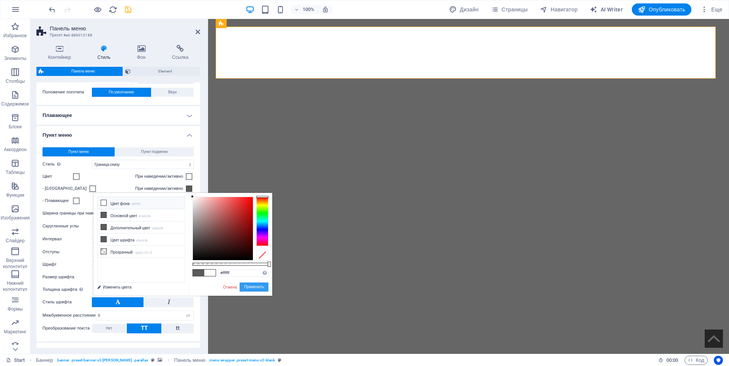
click at [253, 289] on button "Применить" at bounding box center [254, 287] width 29 height 9
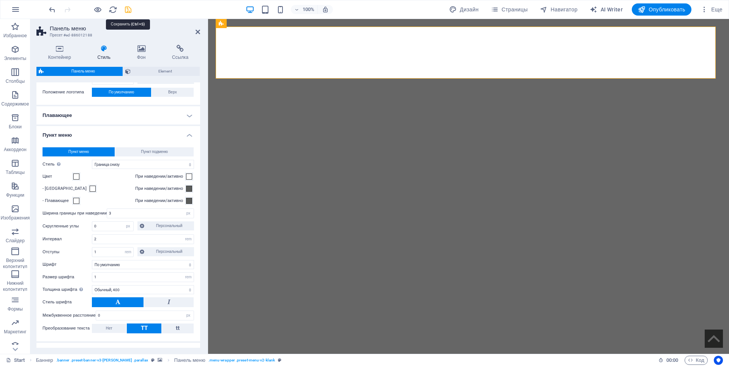
click at [128, 10] on icon "save" at bounding box center [128, 9] width 9 height 9
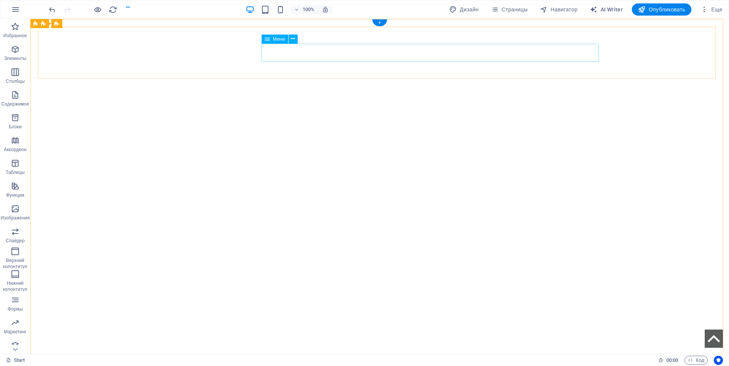
drag, startPoint x: 433, startPoint y: 54, endPoint x: 442, endPoint y: 54, distance: 9.5
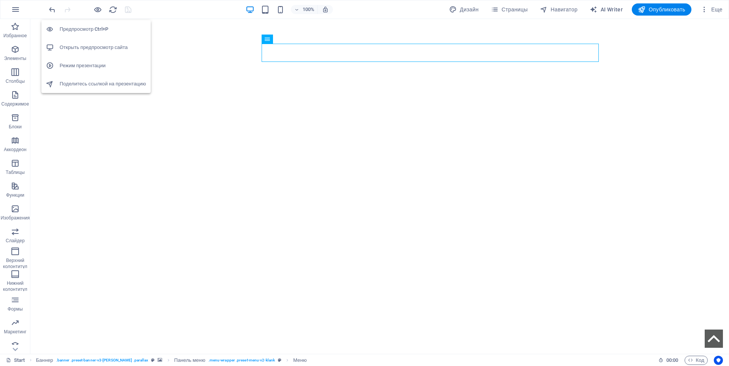
click at [99, 49] on h6 "Открыть предпросмотр сайта" at bounding box center [103, 47] width 87 height 9
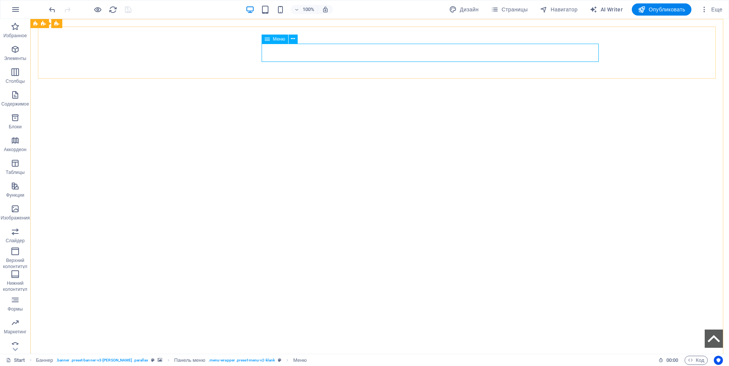
click at [280, 39] on span "Меню" at bounding box center [279, 39] width 12 height 5
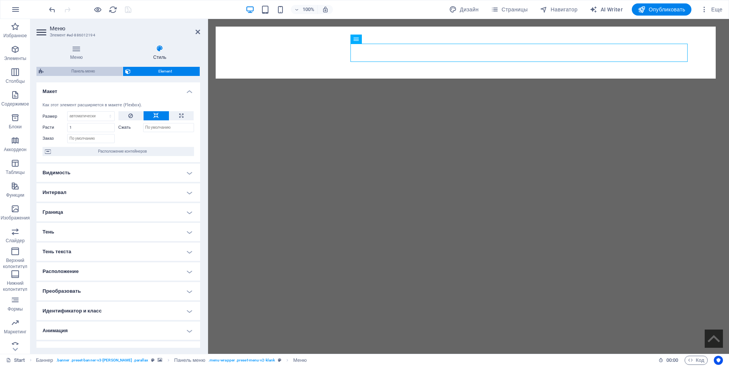
click at [92, 73] on span "Панель меню" at bounding box center [83, 71] width 74 height 9
select select "rem"
select select "hover_border_bottom"
select select "px"
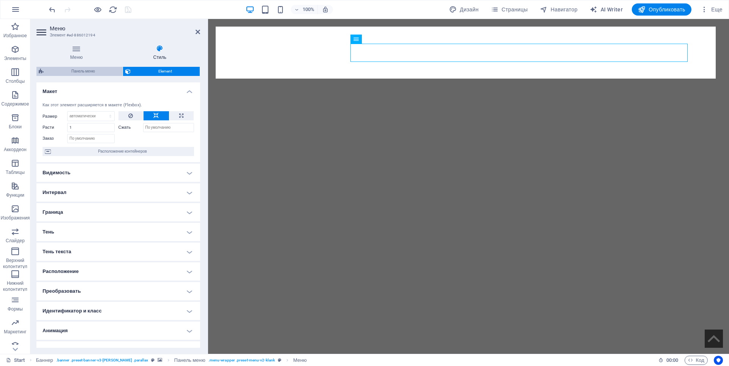
select select "rem"
select select "400"
select select "px"
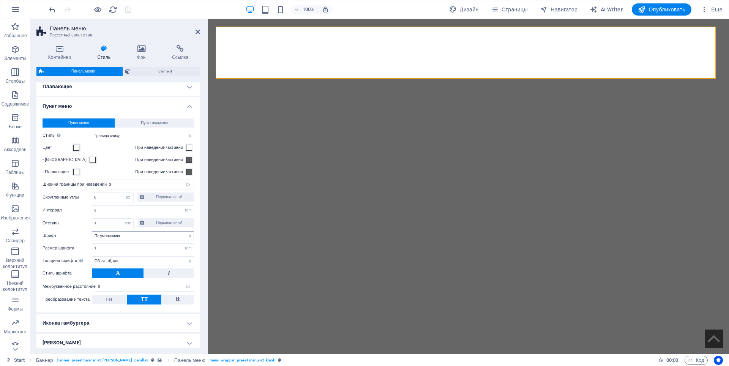
scroll to position [228, 0]
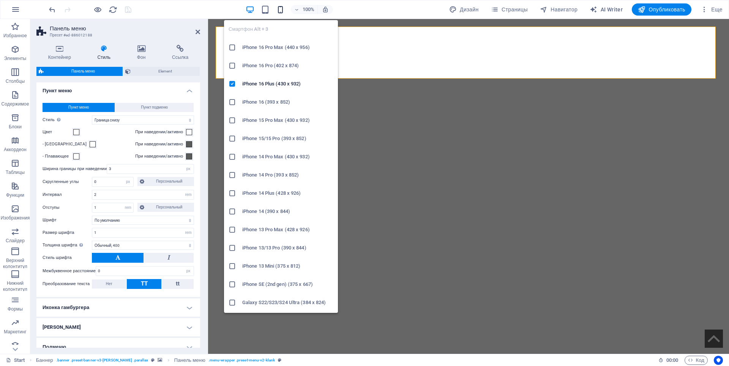
click at [280, 11] on icon "button" at bounding box center [280, 9] width 9 height 9
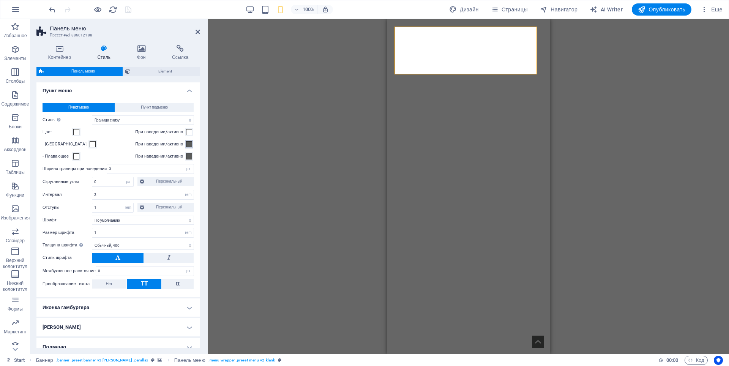
click at [186, 147] on span at bounding box center [189, 144] width 6 height 6
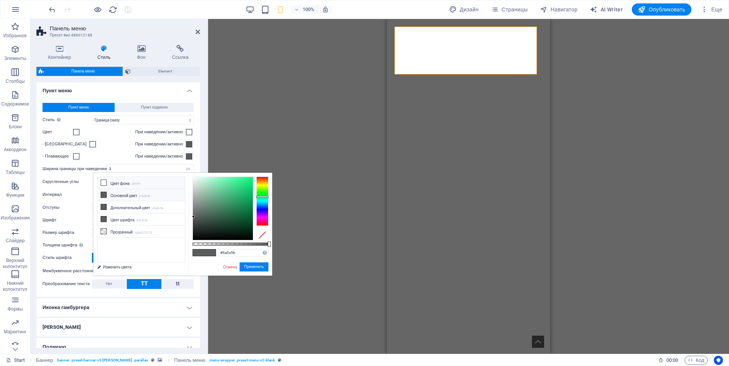
click at [103, 184] on icon at bounding box center [103, 182] width 5 height 5
type input "#ffffff"
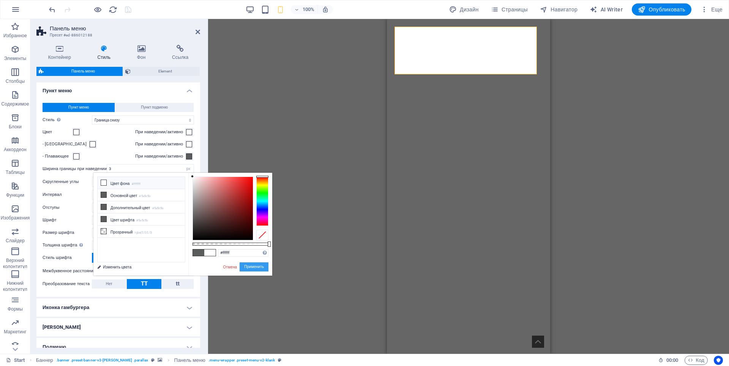
click at [256, 268] on button "Применить" at bounding box center [254, 266] width 29 height 9
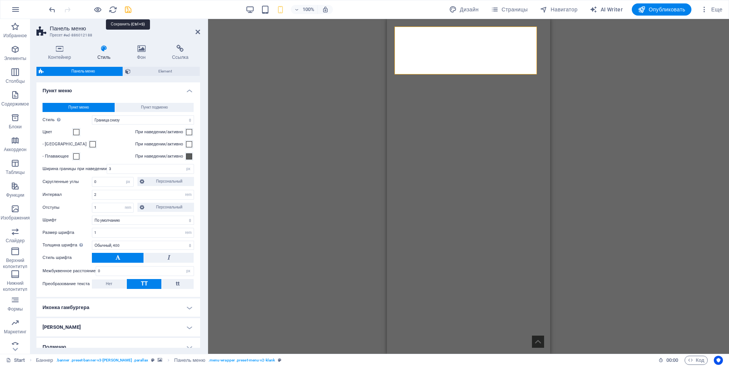
click at [127, 10] on icon "save" at bounding box center [128, 9] width 9 height 9
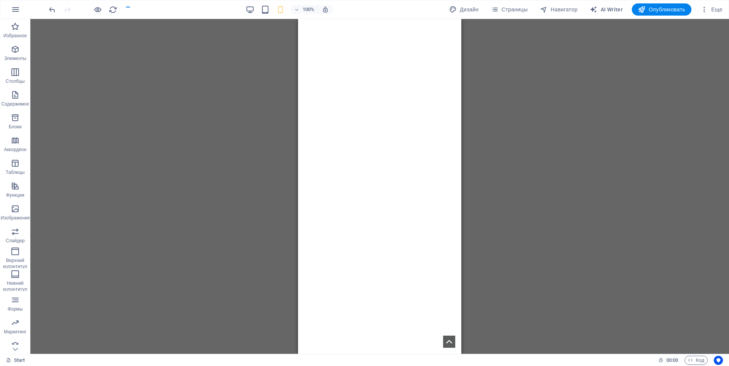
drag, startPoint x: 501, startPoint y: 60, endPoint x: 483, endPoint y: 60, distance: 17.1
click at [500, 61] on div "Перетащите сюда, чтобы заменить текущее содержимое. Нажмите Ctrl, если хотите с…" at bounding box center [379, 186] width 699 height 335
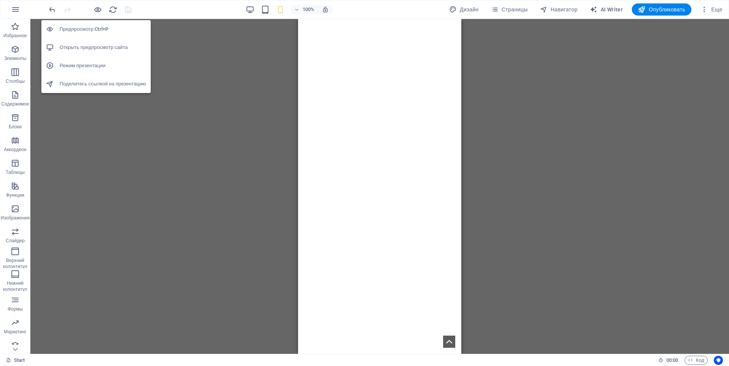
click at [94, 43] on h6 "Открыть предпросмотр сайта" at bounding box center [103, 47] width 87 height 9
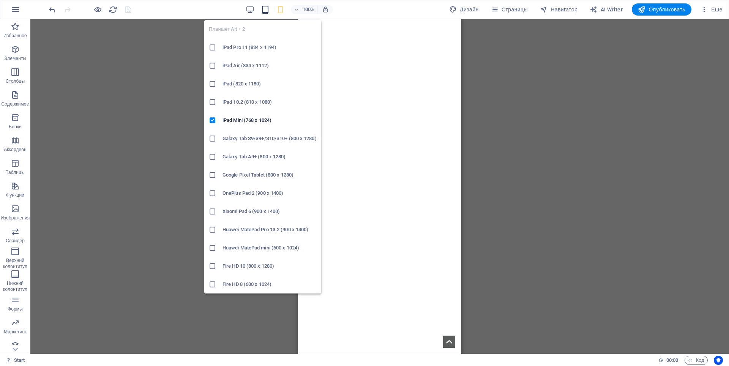
click at [262, 10] on icon "button" at bounding box center [265, 9] width 9 height 9
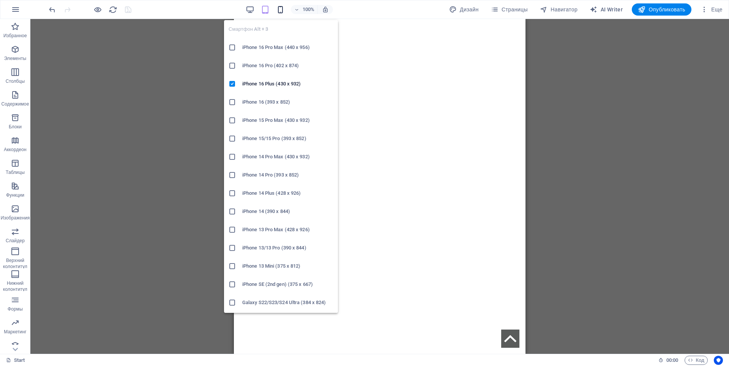
click at [279, 8] on icon "button" at bounding box center [280, 9] width 9 height 9
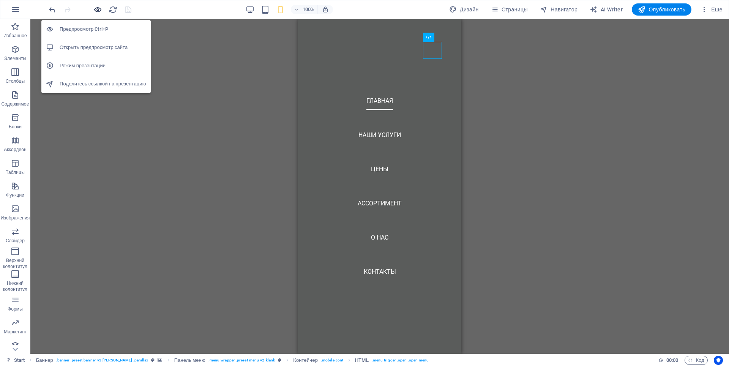
click at [96, 11] on icon "button" at bounding box center [97, 9] width 9 height 9
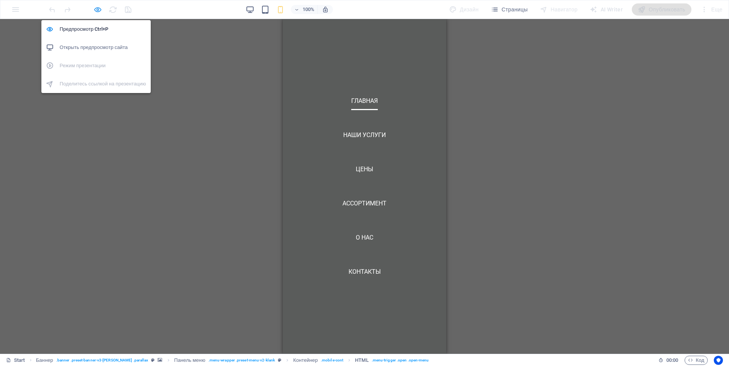
click at [96, 11] on icon "button" at bounding box center [97, 9] width 9 height 9
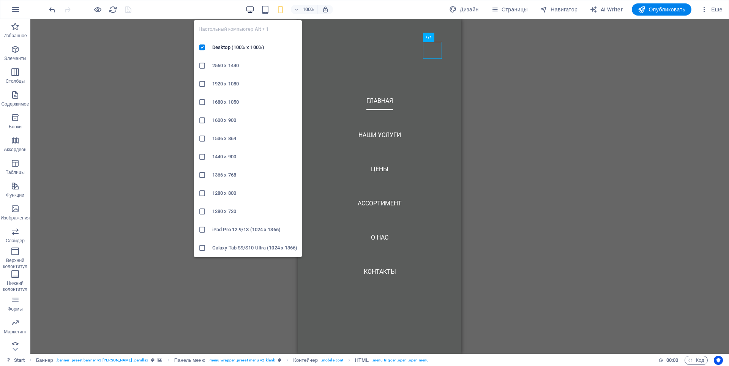
click at [251, 11] on icon "button" at bounding box center [250, 9] width 9 height 9
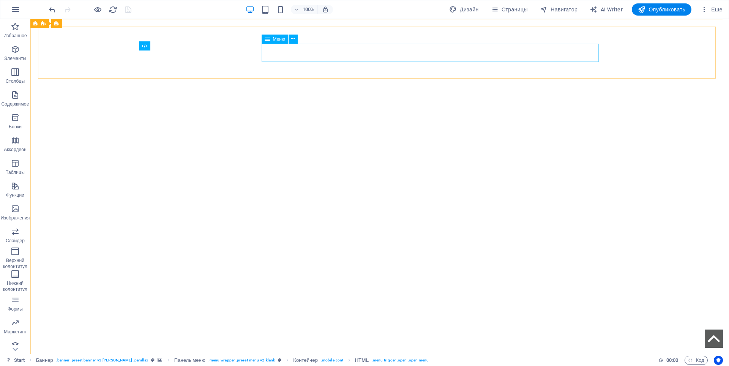
click at [275, 38] on span "Меню" at bounding box center [279, 39] width 12 height 5
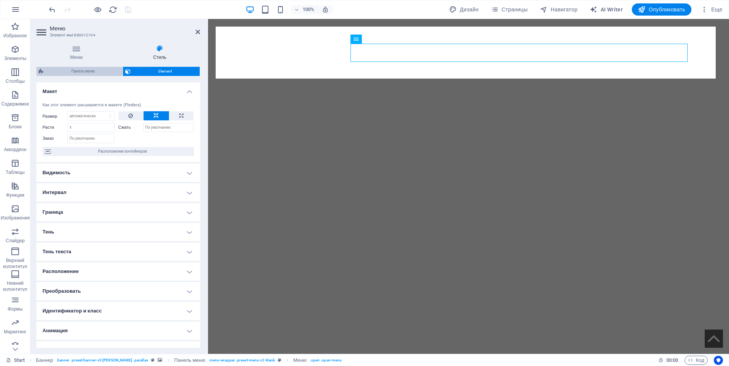
click at [85, 73] on span "Панель меню" at bounding box center [83, 71] width 74 height 9
select select "rem"
select select "hover_border_bottom"
select select "px"
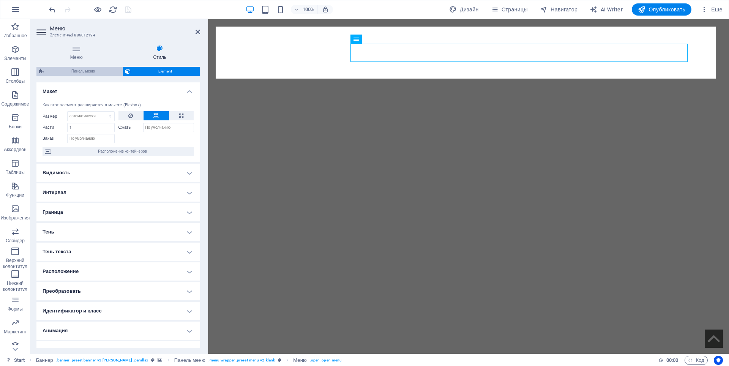
select select "rem"
select select "400"
select select "px"
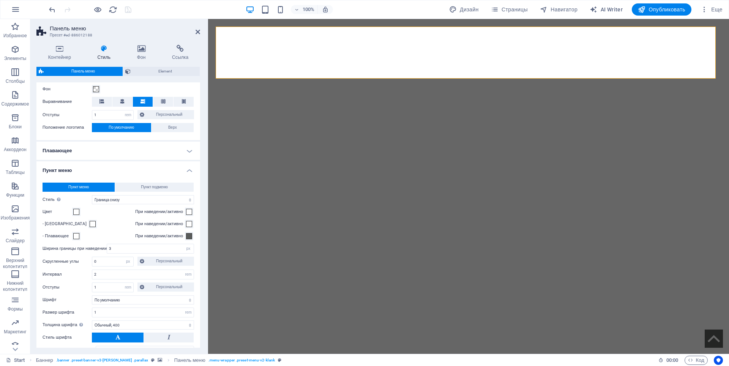
scroll to position [152, 0]
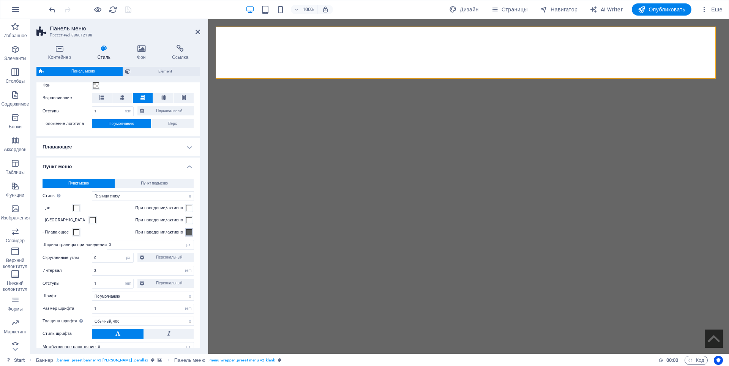
click at [186, 235] on span at bounding box center [189, 232] width 6 height 6
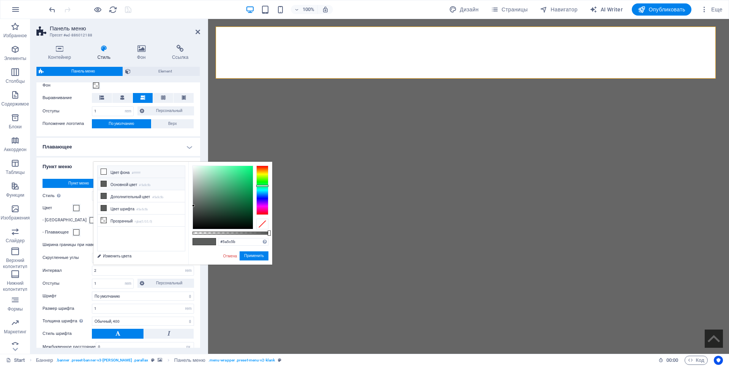
click at [103, 171] on icon at bounding box center [103, 171] width 5 height 5
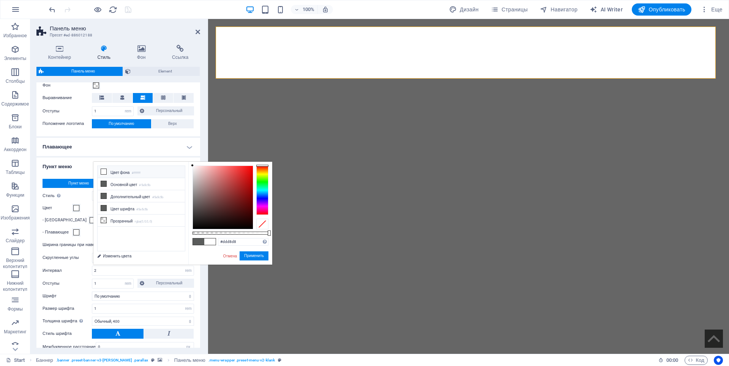
click at [194, 174] on div at bounding box center [223, 197] width 60 height 63
click at [193, 180] on div at bounding box center [223, 197] width 60 height 63
click at [193, 177] on div at bounding box center [223, 197] width 60 height 63
type input "#d0cece"
drag, startPoint x: 249, startPoint y: 254, endPoint x: 41, endPoint y: 235, distance: 208.6
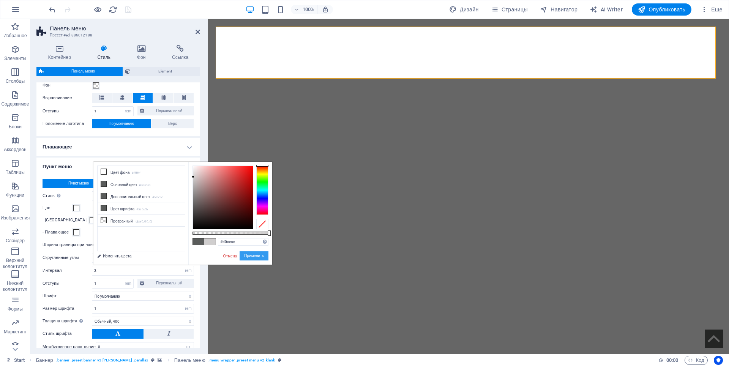
click at [249, 254] on button "Применить" at bounding box center [254, 255] width 29 height 9
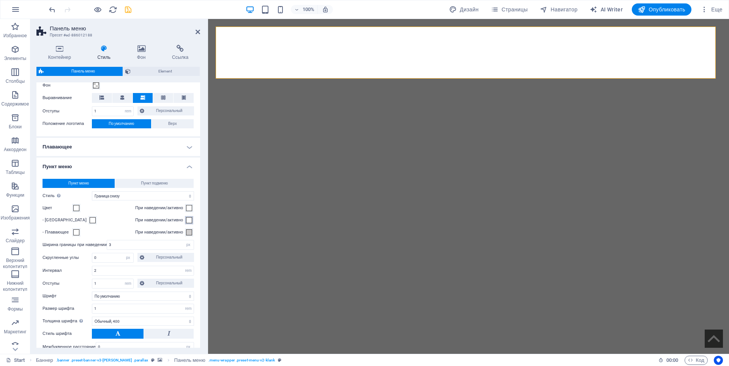
click at [186, 223] on span at bounding box center [189, 220] width 6 height 6
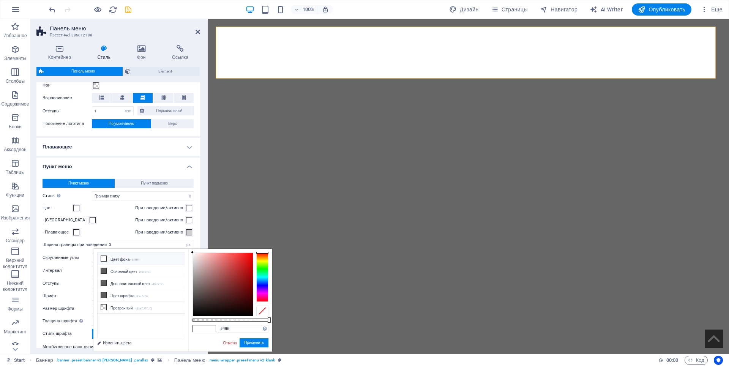
click at [141, 213] on div "При наведении/активно" at bounding box center [164, 208] width 59 height 9
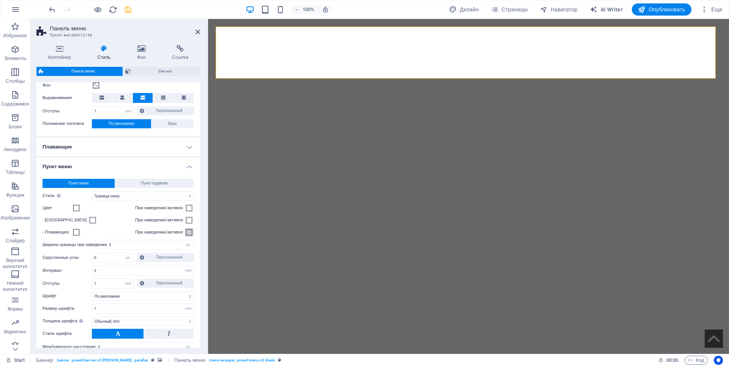
click at [186, 235] on span at bounding box center [189, 232] width 6 height 6
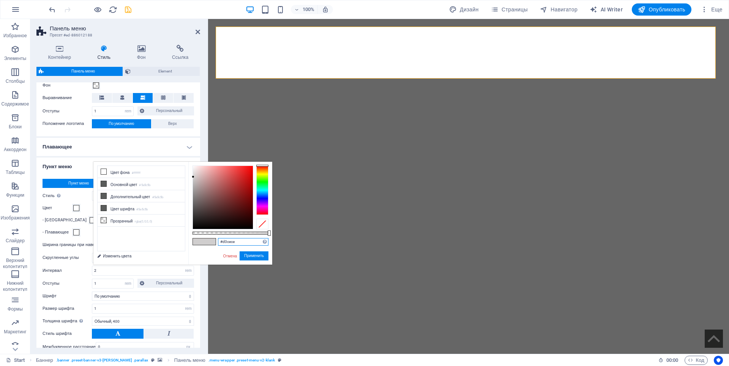
drag, startPoint x: 238, startPoint y: 242, endPoint x: 216, endPoint y: 242, distance: 22.4
click at [216, 242] on div "#d0cece Поддерживаемые форматы #0852ed rgb(8, 82, 237) rgba(8, 82, 237, 90%) hs…" at bounding box center [230, 268] width 84 height 213
click at [69, 215] on div "Пункт меню Пункт подменю Стиль Переключитесь в режим предварительного просмотра…" at bounding box center [118, 272] width 167 height 202
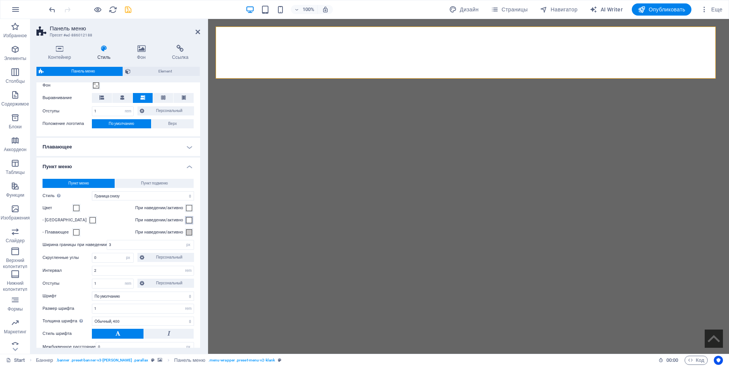
click at [186, 223] on span at bounding box center [189, 220] width 6 height 6
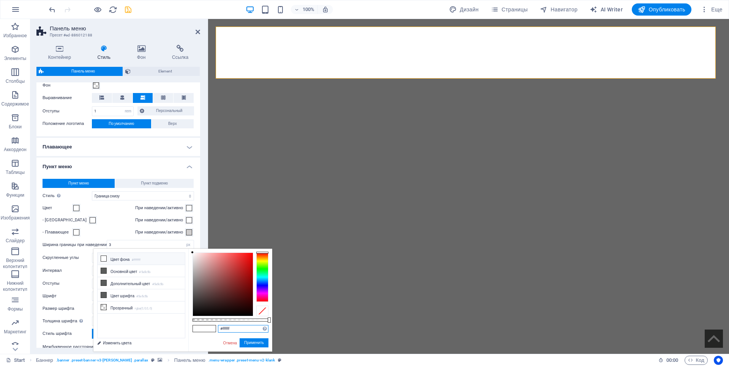
drag, startPoint x: 235, startPoint y: 328, endPoint x: 212, endPoint y: 327, distance: 23.6
click at [212, 327] on div "#ffffff Поддерживаемые форматы #0852ed rgb(8, 82, 237) rgba(8, 82, 237, 90%) hs…" at bounding box center [230, 355] width 84 height 213
paste input "d0cece"
type input "#d0cece"
click at [253, 344] on button "Применить" at bounding box center [254, 342] width 29 height 9
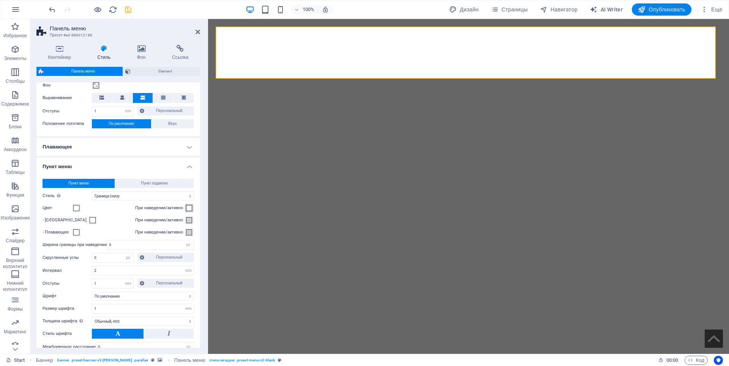
click at [186, 211] on span at bounding box center [189, 208] width 6 height 6
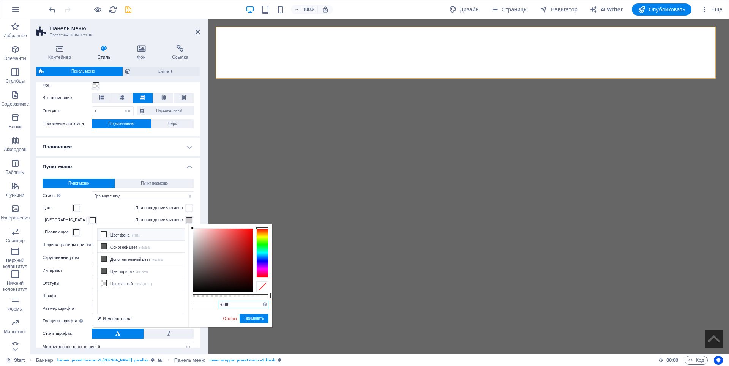
drag, startPoint x: 240, startPoint y: 305, endPoint x: 207, endPoint y: 303, distance: 33.1
click at [207, 303] on div "#ffffff Поддерживаемые форматы #0852ed rgb(8, 82, 237) rgba(8, 82, 237, 90%) hs…" at bounding box center [230, 330] width 84 height 213
paste input "d0cece"
type input "#d0cece"
click at [251, 317] on button "Применить" at bounding box center [254, 318] width 29 height 9
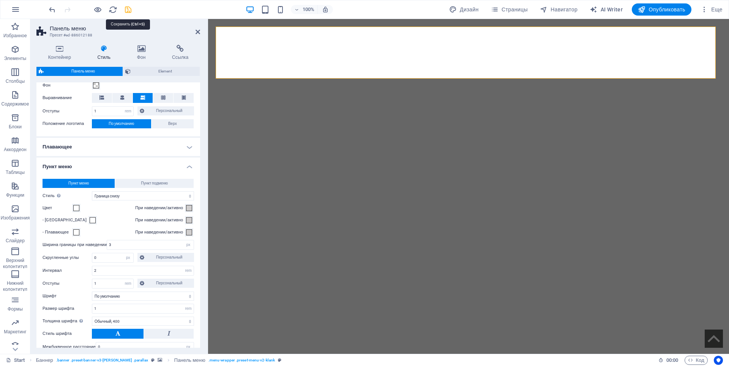
click at [126, 13] on icon "save" at bounding box center [128, 9] width 9 height 9
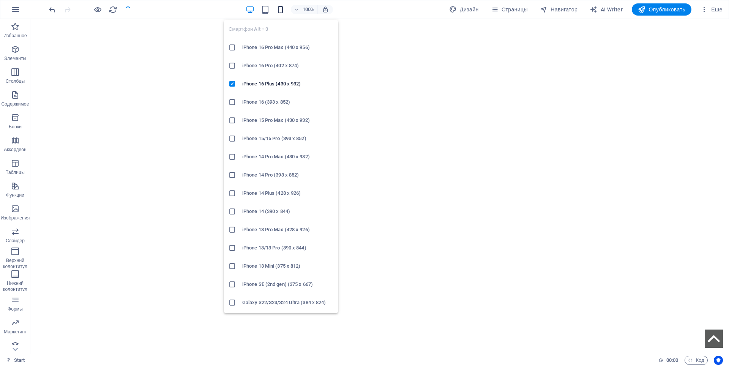
click at [279, 9] on icon "button" at bounding box center [280, 9] width 9 height 9
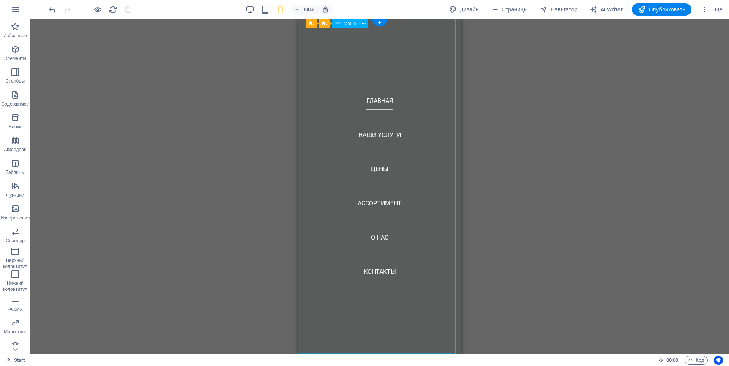
click at [386, 134] on nav "ГЛАВНАЯ Наши услуги цены Ассортимент О НАС Контакты" at bounding box center [379, 186] width 163 height 335
click at [373, 170] on nav "ГЛАВНАЯ Наши услуги цены Ассортимент О НАС Контакты" at bounding box center [379, 186] width 163 height 335
click at [379, 204] on nav "ГЛАВНАЯ Наши услуги цены Ассортимент О НАС Контакты" at bounding box center [379, 186] width 163 height 335
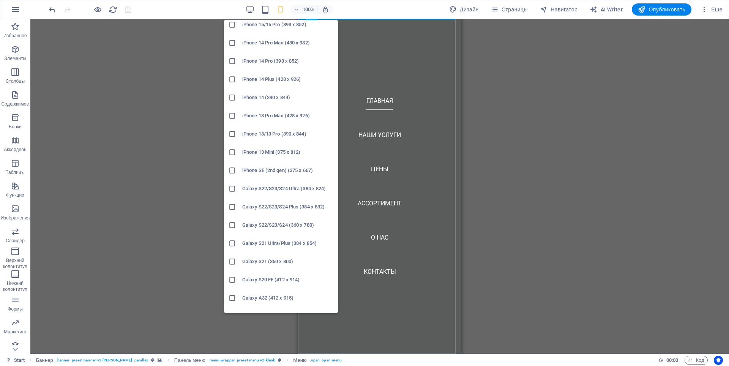
scroll to position [0, 0]
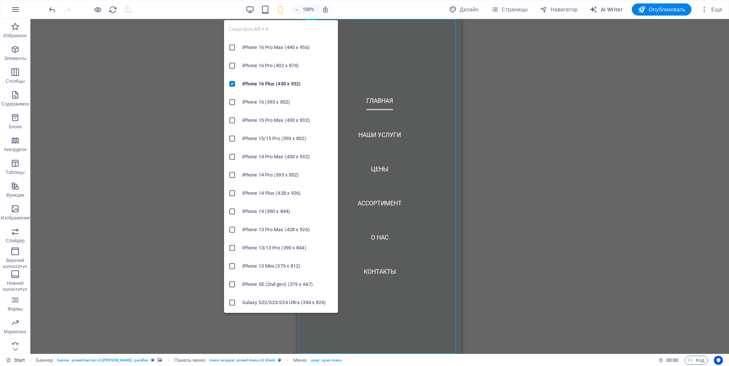
click at [257, 158] on h6 "iPhone 14 Pro Max (430 x 932)" at bounding box center [287, 156] width 91 height 9
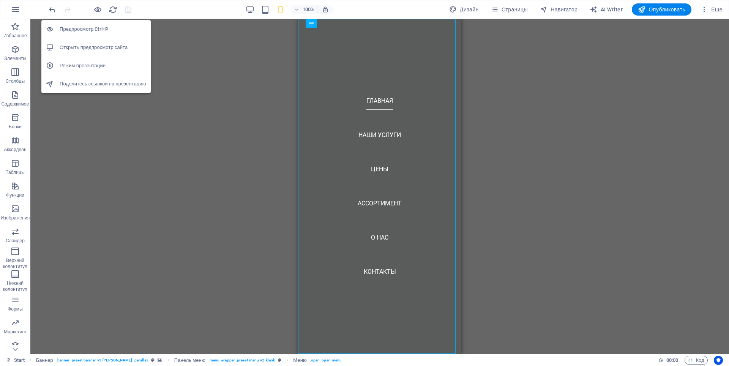
click at [100, 49] on h6 "Открыть предпросмотр сайта" at bounding box center [103, 47] width 87 height 9
click at [94, 46] on h6 "Открыть предпросмотр сайта" at bounding box center [103, 47] width 87 height 9
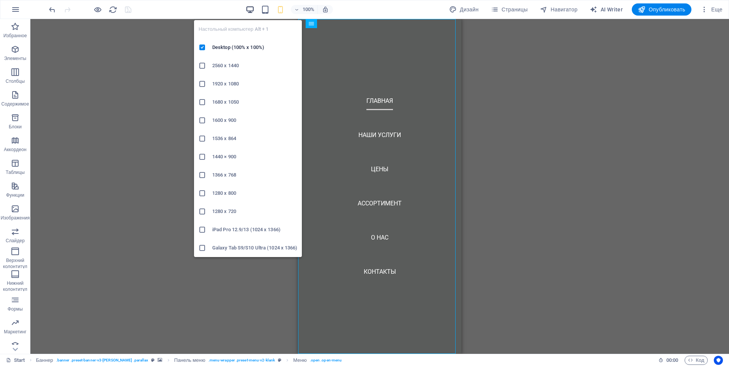
click at [246, 8] on icon "button" at bounding box center [250, 9] width 9 height 9
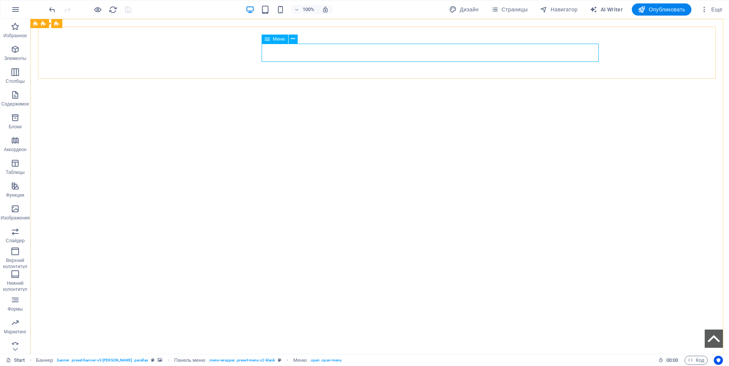
click at [280, 41] on span "Меню" at bounding box center [279, 39] width 12 height 5
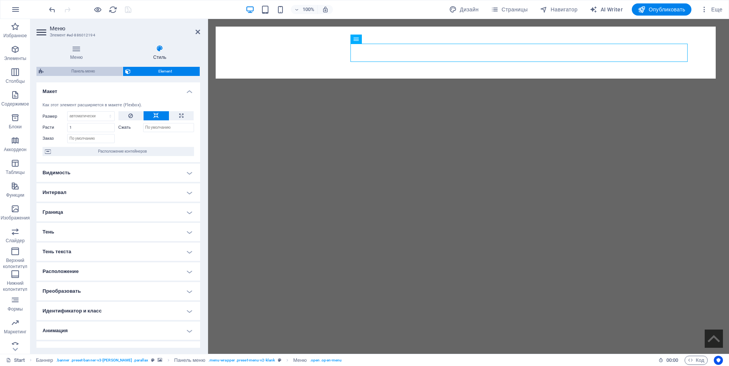
click at [71, 71] on span "Панель меню" at bounding box center [83, 71] width 74 height 9
select select "rem"
select select "hover_border_bottom"
select select "px"
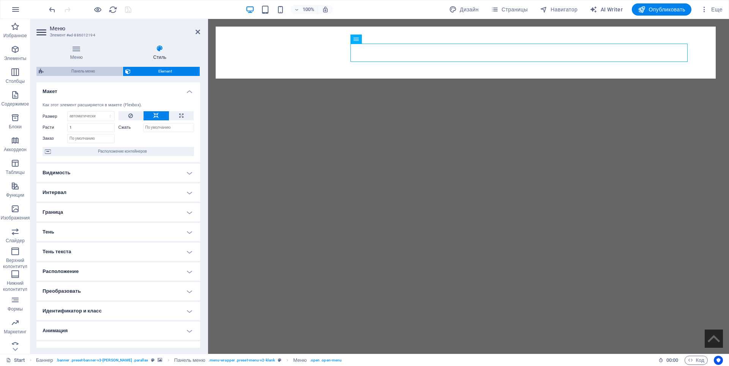
select select "rem"
select select "400"
select select "px"
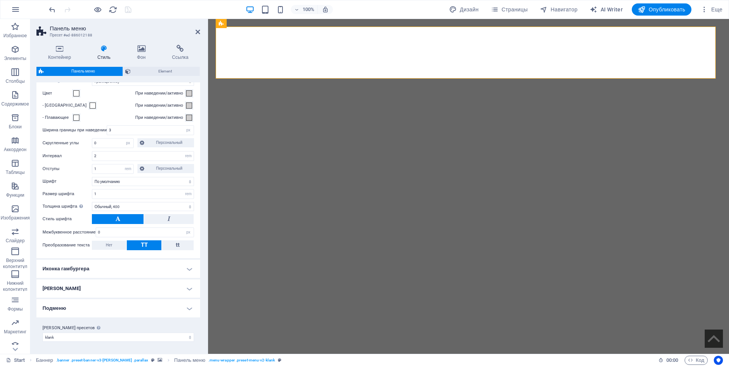
scroll to position [303, 0]
click at [181, 268] on h4 "Иконка гамбургера" at bounding box center [118, 269] width 164 height 18
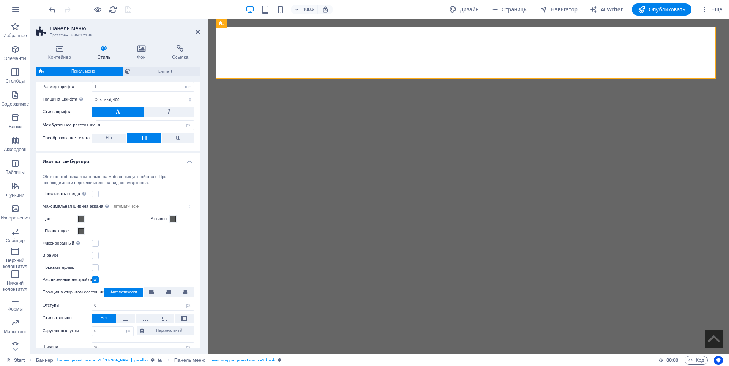
scroll to position [379, 0]
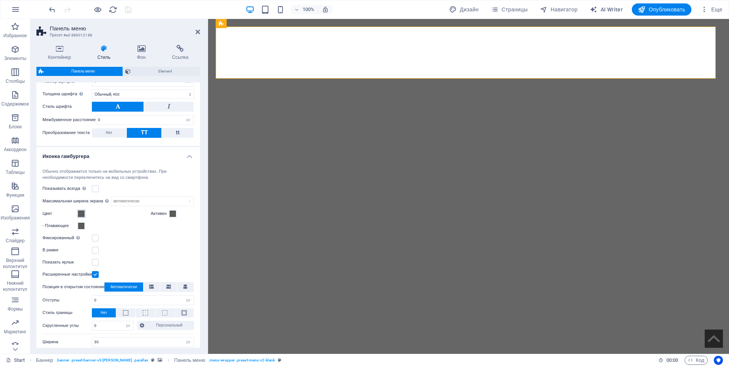
click at [81, 217] on span at bounding box center [81, 214] width 6 height 6
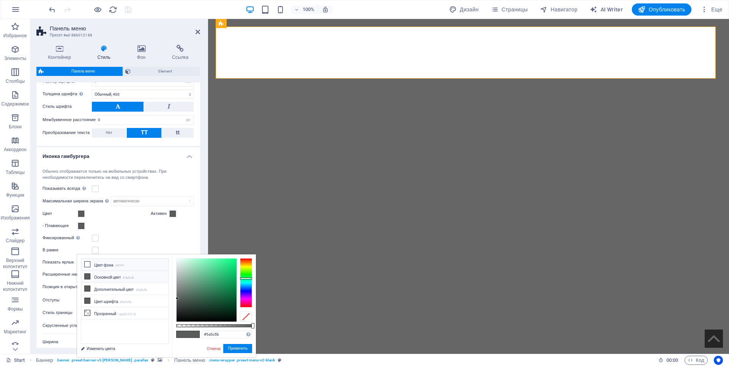
click at [87, 264] on icon at bounding box center [87, 264] width 5 height 5
type input "#ffffff"
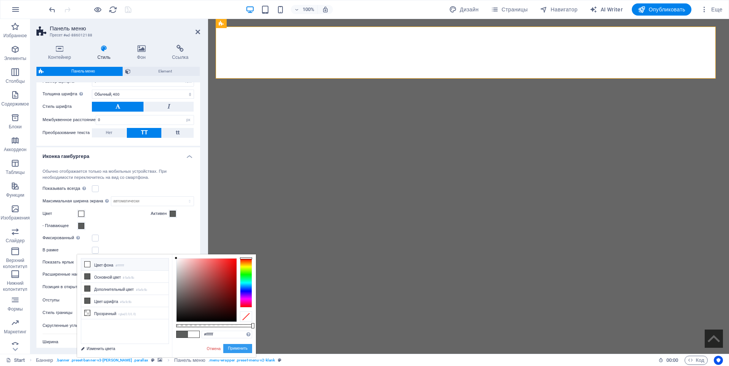
click at [233, 345] on button "Применить" at bounding box center [237, 348] width 29 height 9
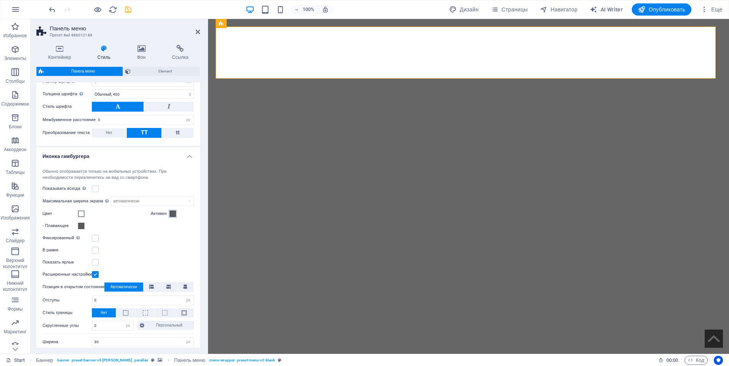
click at [174, 217] on span at bounding box center [173, 214] width 6 height 6
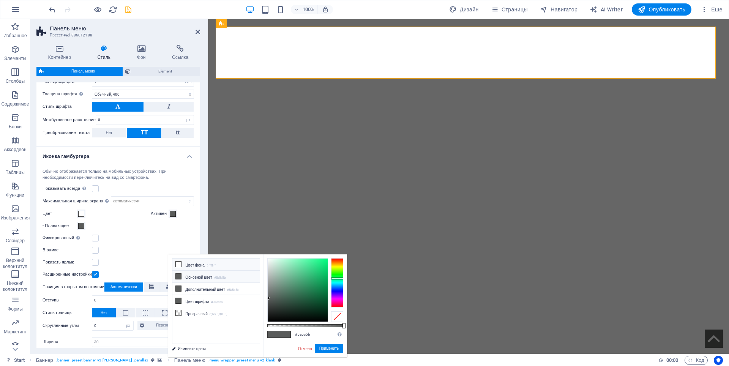
click at [180, 265] on icon at bounding box center [178, 264] width 5 height 5
type input "#ffffff"
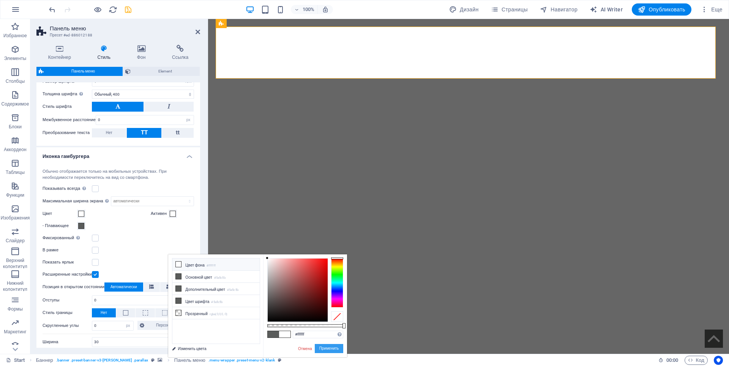
drag, startPoint x: 324, startPoint y: 349, endPoint x: 113, endPoint y: 318, distance: 213.4
click at [324, 349] on button "Применить" at bounding box center [329, 348] width 29 height 9
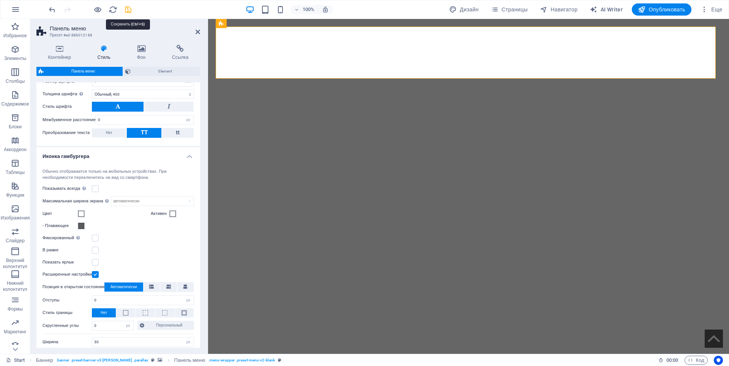
click at [127, 12] on icon "save" at bounding box center [128, 9] width 9 height 9
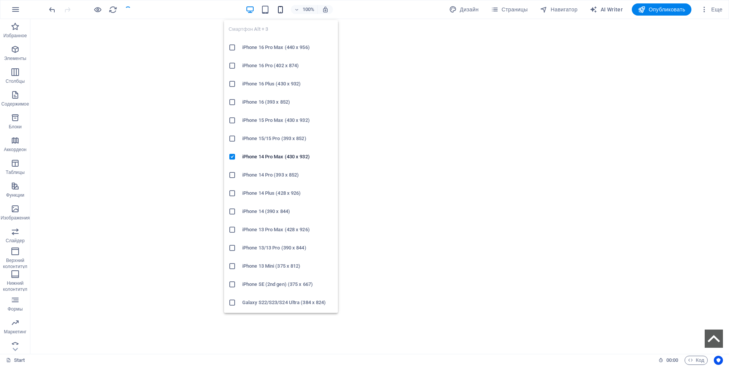
click at [278, 9] on icon "button" at bounding box center [280, 9] width 9 height 9
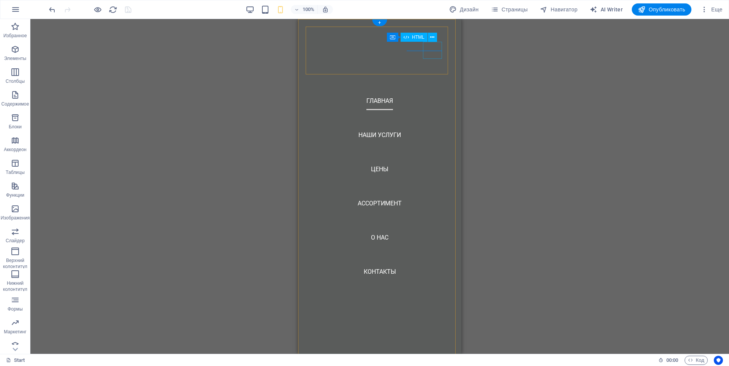
drag, startPoint x: 433, startPoint y: 53, endPoint x: 452, endPoint y: 59, distance: 19.9
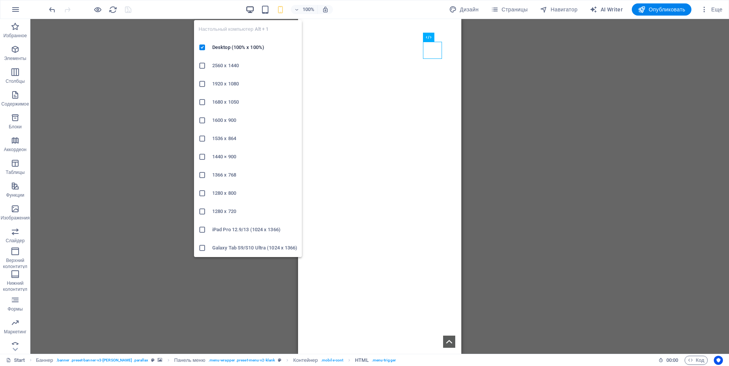
click at [248, 11] on icon "button" at bounding box center [250, 9] width 9 height 9
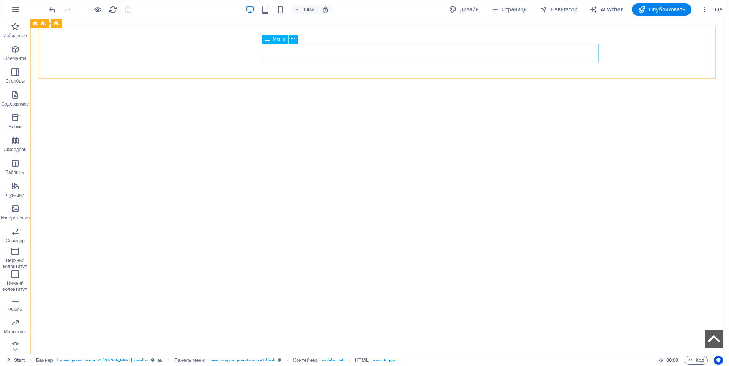
click at [279, 41] on span "Меню" at bounding box center [279, 39] width 12 height 5
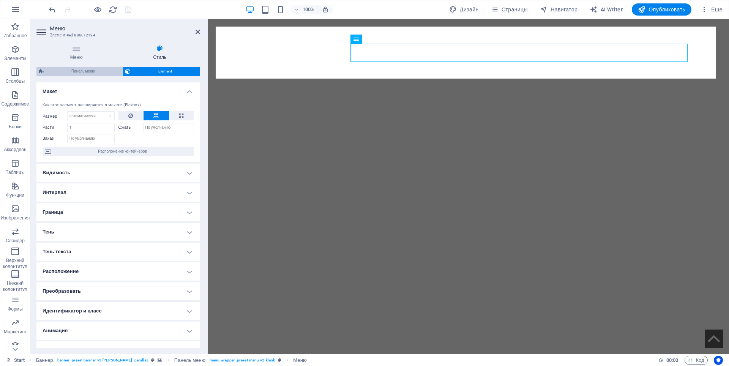
click at [83, 71] on span "Панель меню" at bounding box center [83, 71] width 74 height 9
select select "rem"
select select "hover_border_bottom"
select select "px"
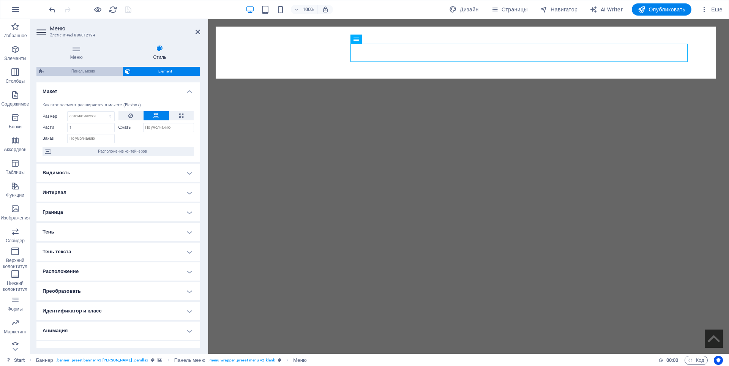
select select "rem"
select select "400"
select select "px"
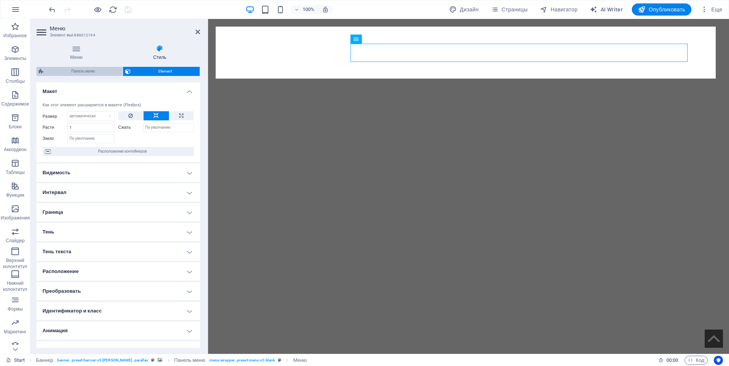
select select "px"
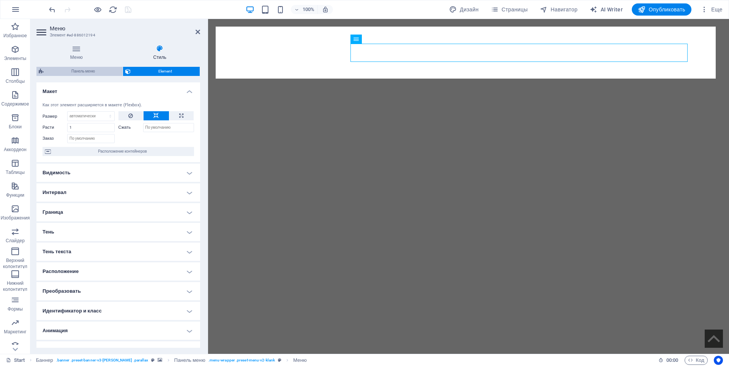
select select "px"
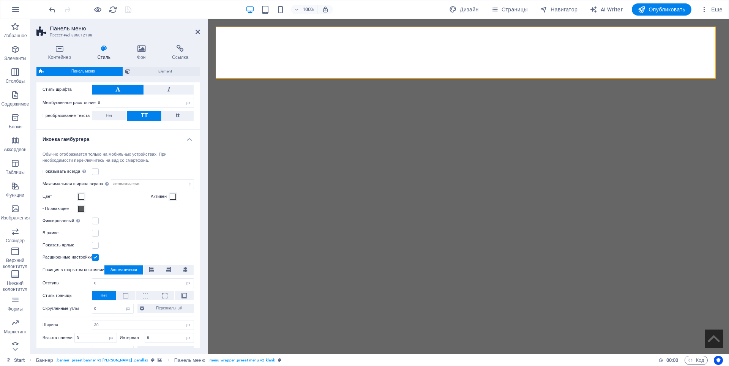
scroll to position [418, 0]
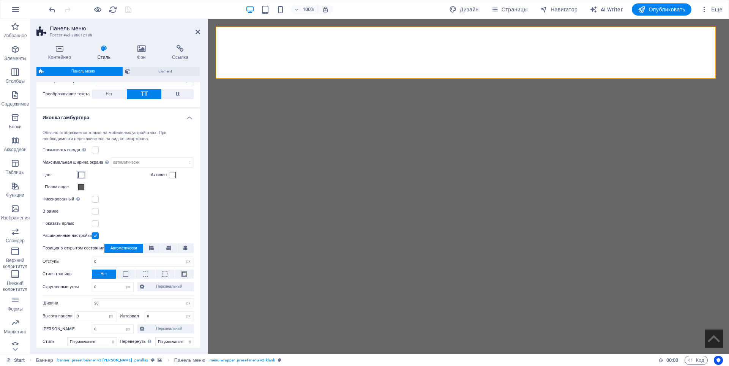
click at [81, 178] on span at bounding box center [81, 175] width 6 height 6
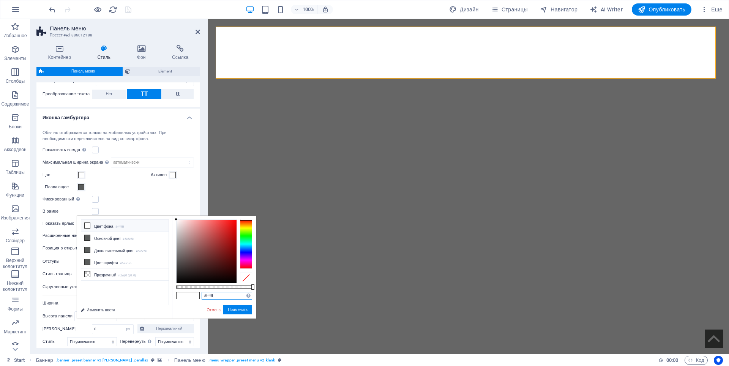
drag, startPoint x: 229, startPoint y: 296, endPoint x: 193, endPoint y: 296, distance: 36.1
click at [193, 296] on div "#ffffff Поддерживаемые форматы #0852ed rgb(8, 82, 237) rgba(8, 82, 237, 90%) hs…" at bounding box center [214, 322] width 84 height 213
paste input "d0cece"
type input "#d0cece"
click at [235, 311] on button "Применить" at bounding box center [237, 309] width 29 height 9
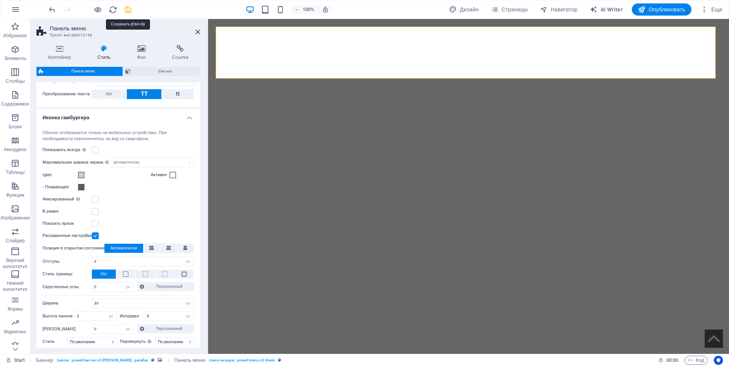
click at [131, 9] on icon "save" at bounding box center [128, 9] width 9 height 9
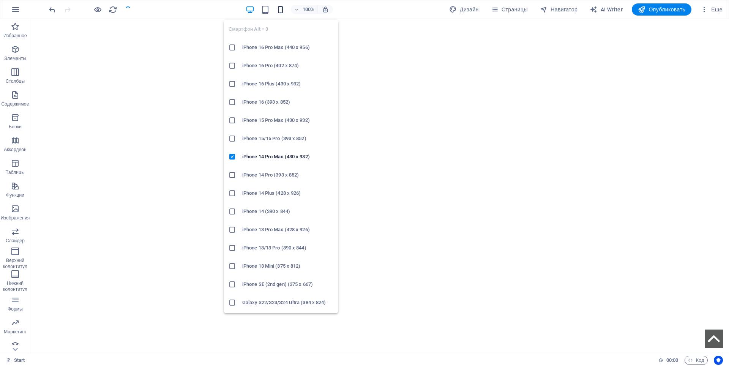
click at [280, 10] on icon "button" at bounding box center [280, 9] width 9 height 9
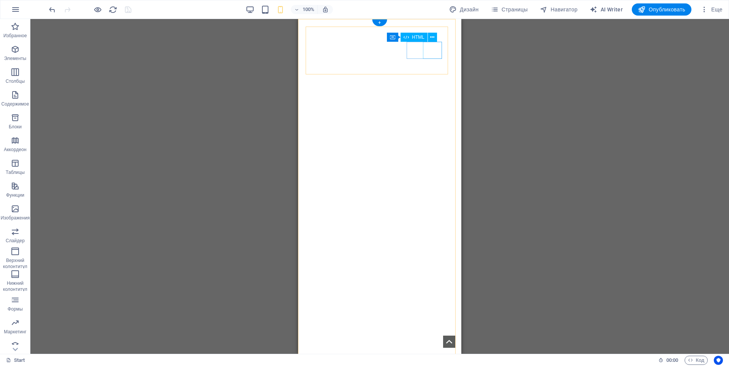
drag, startPoint x: 439, startPoint y: 52, endPoint x: 445, endPoint y: 53, distance: 6.1
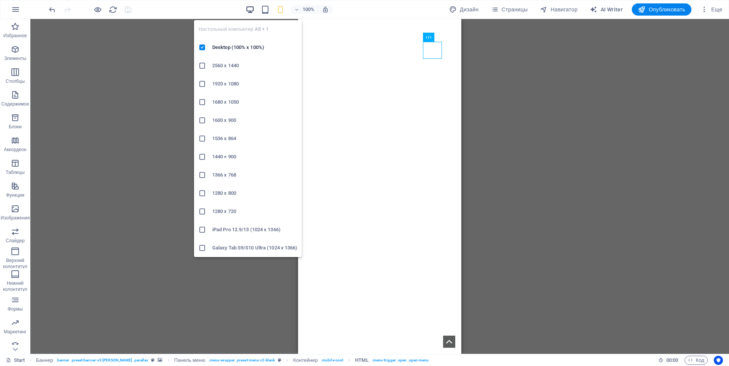
click at [248, 11] on icon "button" at bounding box center [250, 9] width 9 height 9
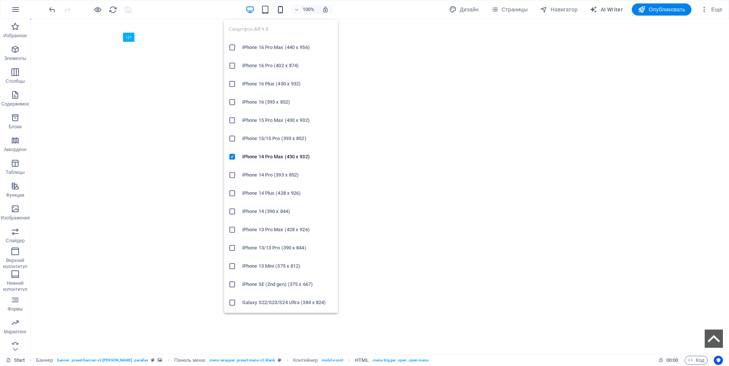
drag, startPoint x: 283, startPoint y: 10, endPoint x: 292, endPoint y: 29, distance: 21.4
click at [283, 10] on icon "button" at bounding box center [280, 9] width 9 height 9
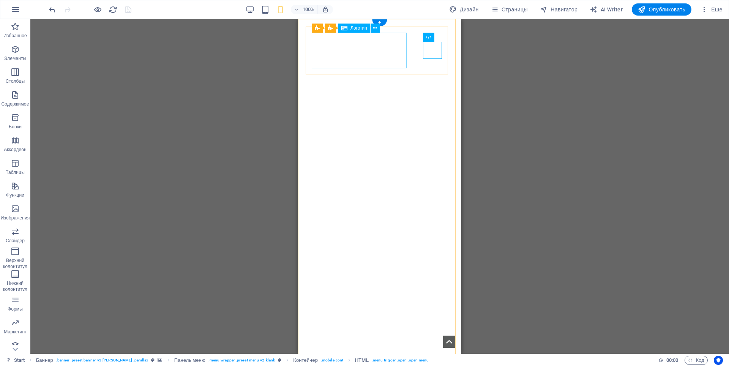
select select "px"
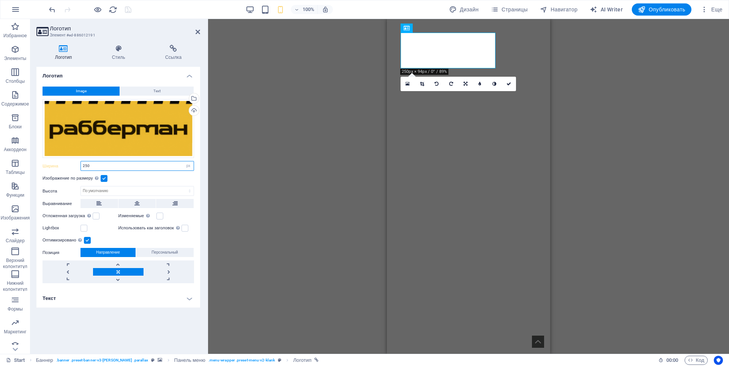
drag, startPoint x: 92, startPoint y: 166, endPoint x: 81, endPoint y: 167, distance: 10.7
click at [81, 167] on input "250" at bounding box center [137, 165] width 113 height 9
type input "280"
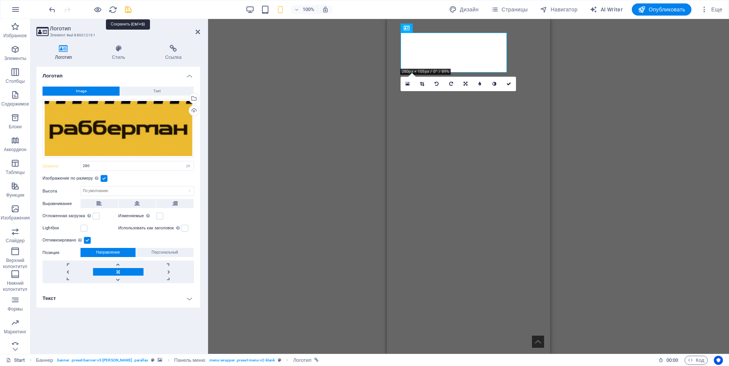
click at [128, 9] on icon "save" at bounding box center [128, 9] width 9 height 9
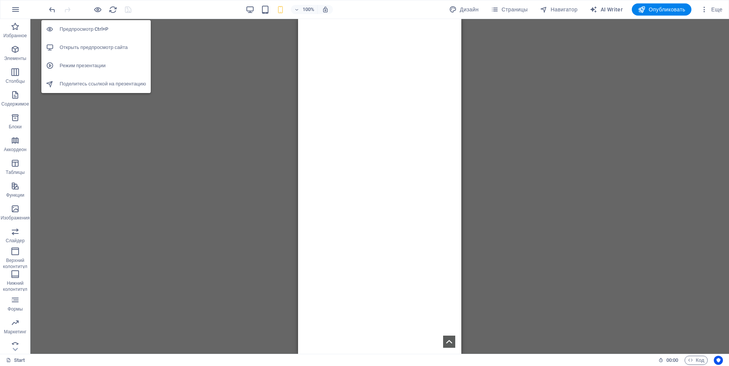
click at [98, 64] on h6 "Режим презентации" at bounding box center [103, 65] width 87 height 9
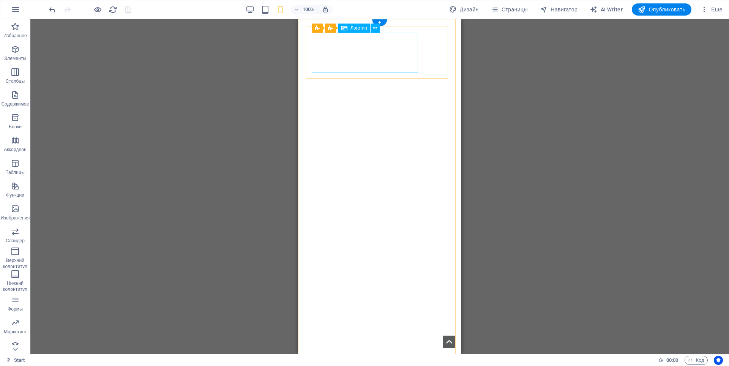
select select "px"
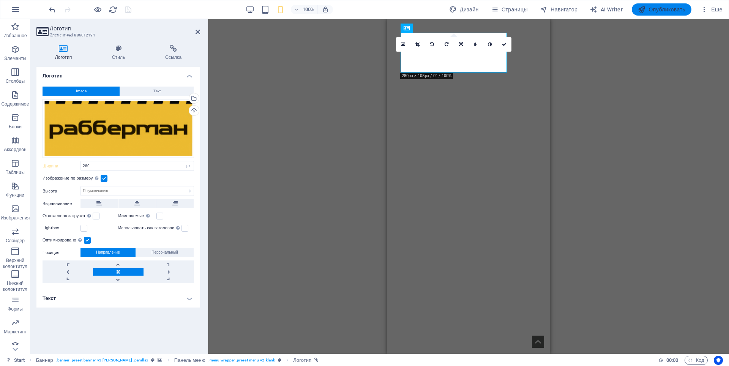
click at [659, 5] on button "Опубликовать" at bounding box center [662, 9] width 60 height 12
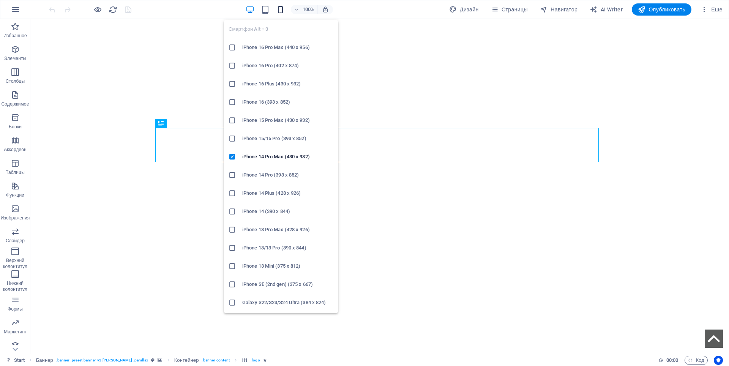
click at [278, 9] on icon "button" at bounding box center [280, 9] width 9 height 9
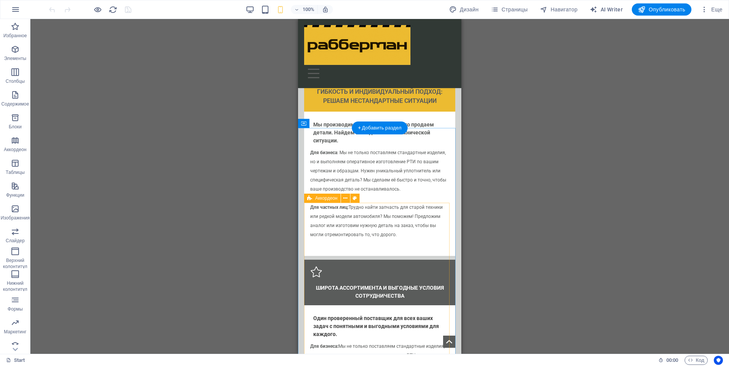
scroll to position [1519, 0]
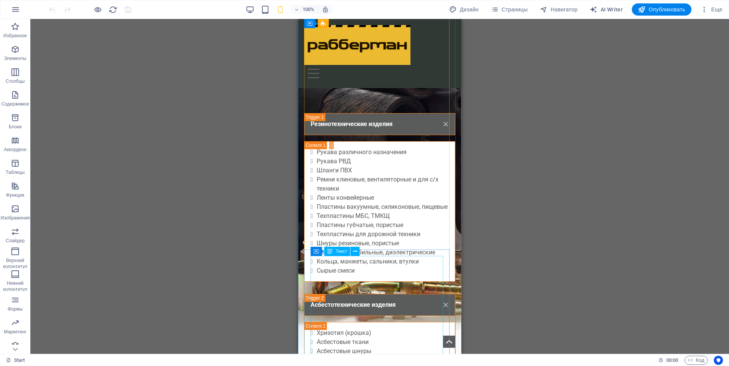
scroll to position [1861, 0]
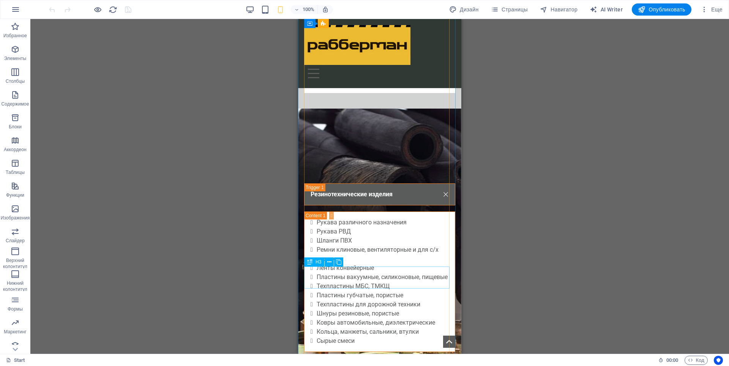
drag, startPoint x: 343, startPoint y: 277, endPoint x: 676, endPoint y: 295, distance: 332.8
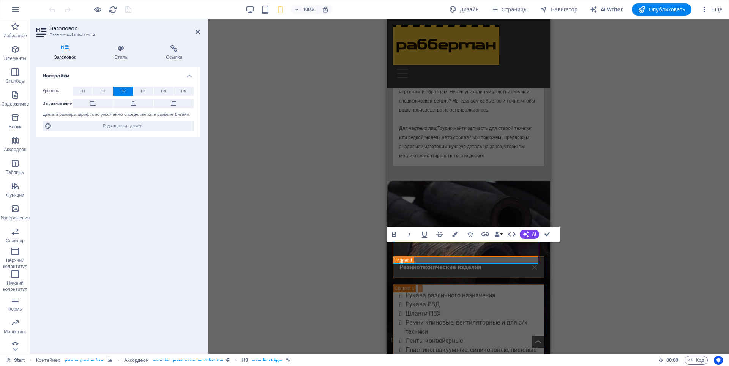
scroll to position [1785, 0]
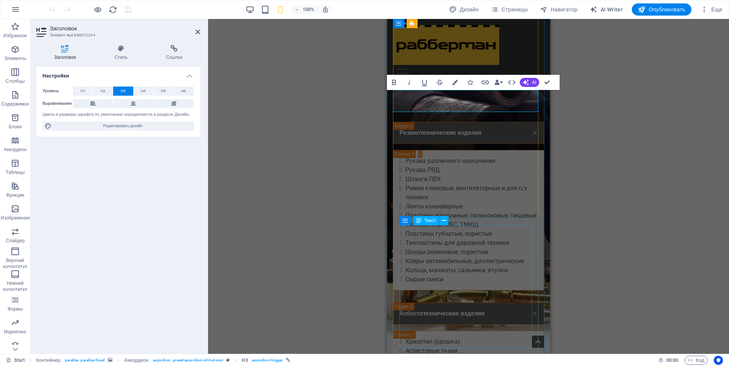
scroll to position [1937, 0]
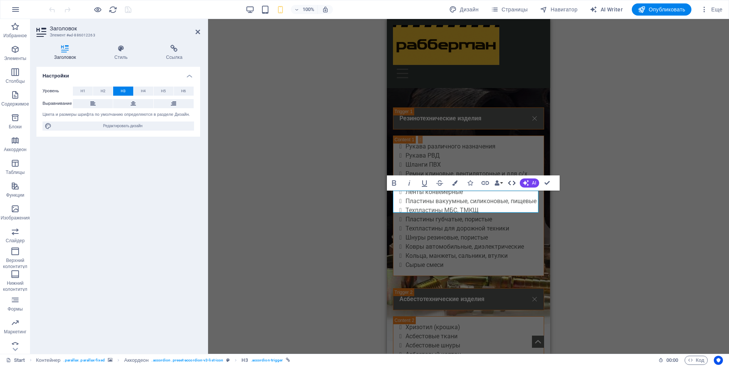
click at [512, 183] on icon "button" at bounding box center [511, 182] width 9 height 9
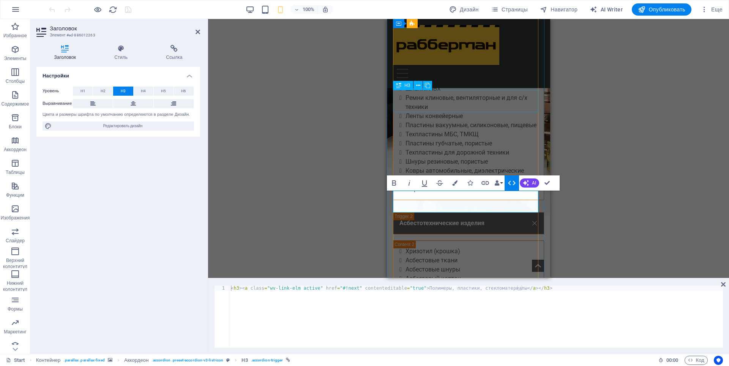
click at [447, 320] on div "Базальтовые материалы" at bounding box center [468, 331] width 151 height 22
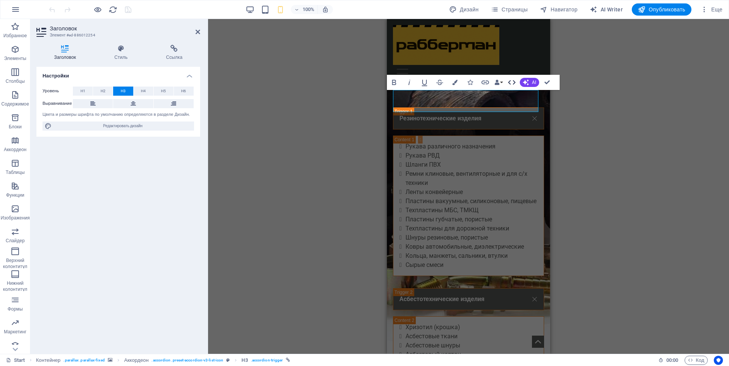
click at [513, 84] on icon "button" at bounding box center [511, 82] width 9 height 9
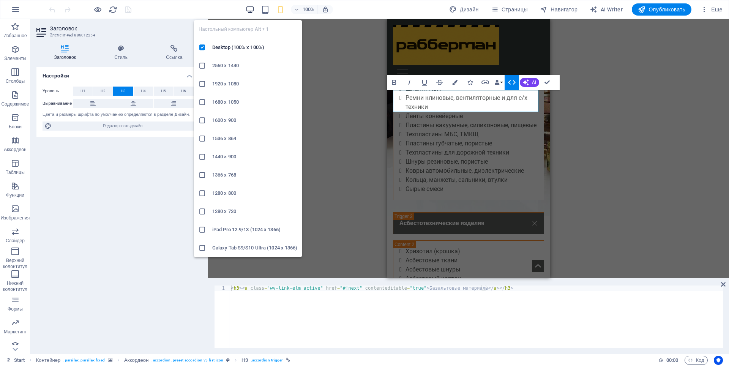
click at [246, 10] on icon "button" at bounding box center [250, 9] width 9 height 9
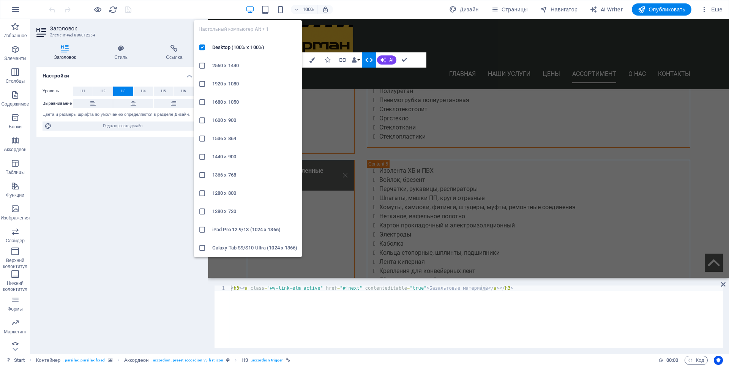
scroll to position [1364, 0]
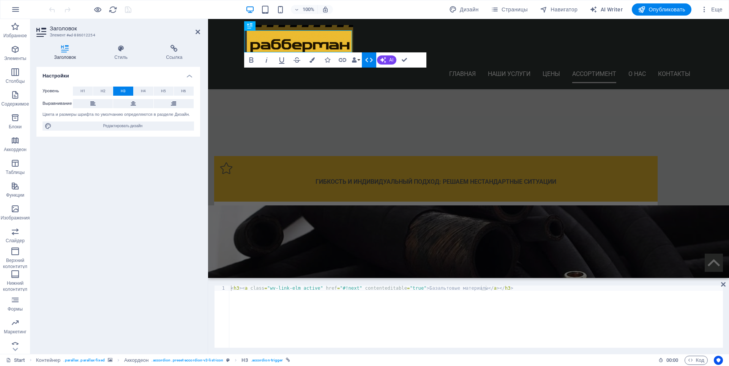
click at [224, 205] on figure at bounding box center [468, 334] width 521 height 259
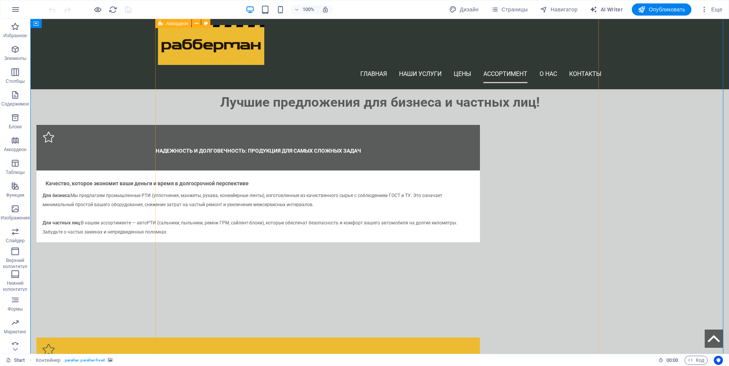
scroll to position [1250, 0]
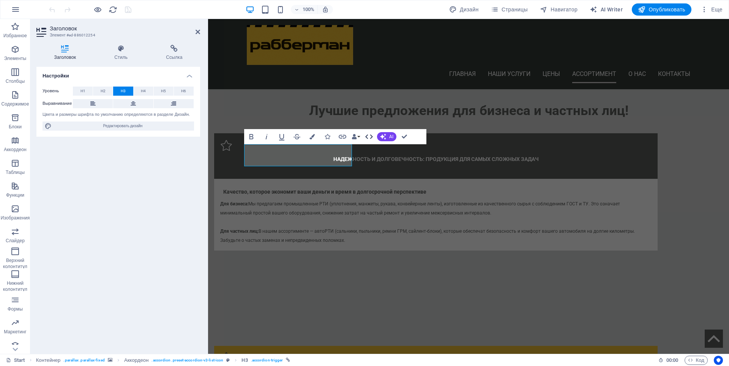
click at [370, 140] on icon "button" at bounding box center [369, 136] width 9 height 9
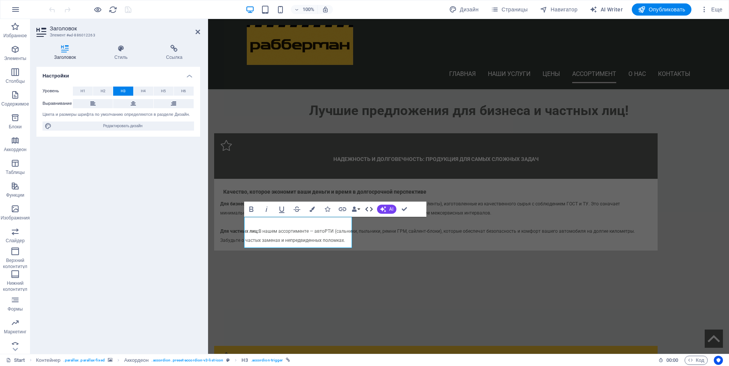
click at [369, 210] on icon "button" at bounding box center [369, 209] width 9 height 9
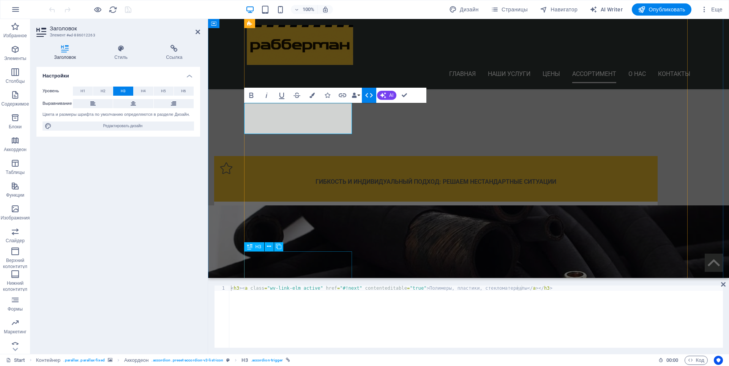
scroll to position [1440, 0]
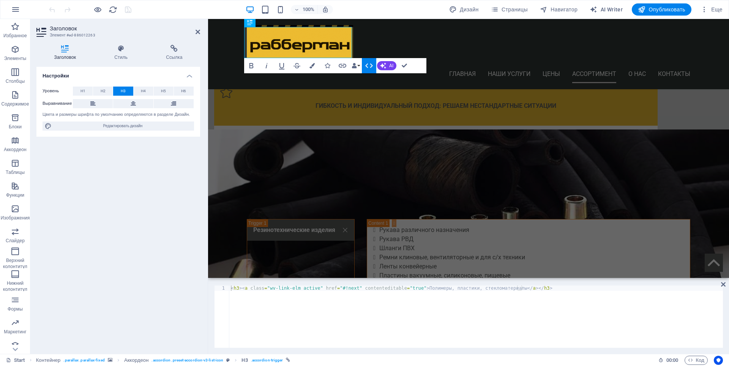
click at [232, 193] on figure at bounding box center [468, 259] width 521 height 259
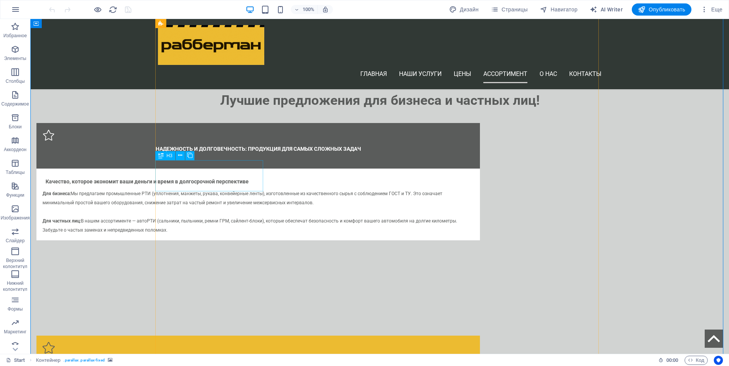
scroll to position [1326, 0]
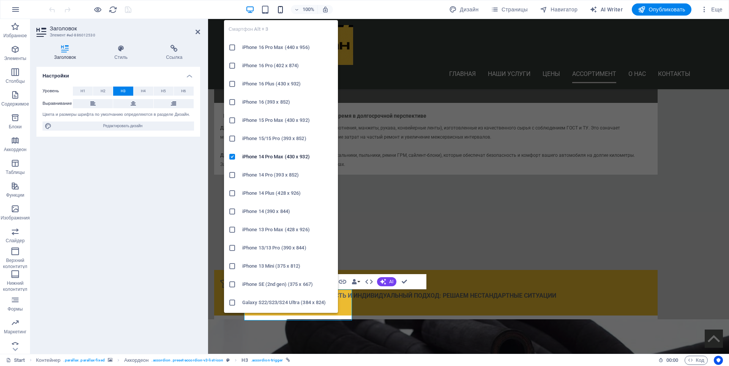
click at [281, 13] on icon "button" at bounding box center [280, 9] width 9 height 9
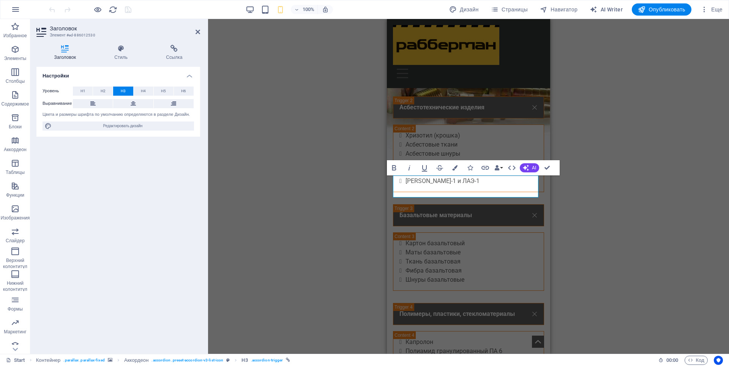
click at [602, 144] on div "H1 [PERSON_NAME] H2 Разделитель Панель меню Меню Разделитель Флажок Горизонталь…" at bounding box center [468, 186] width 521 height 335
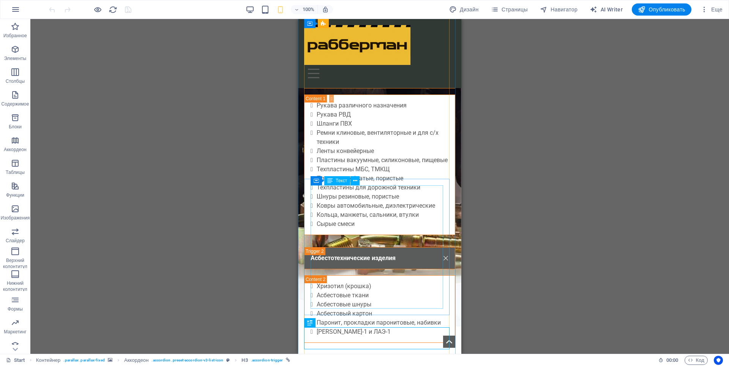
scroll to position [1977, 0]
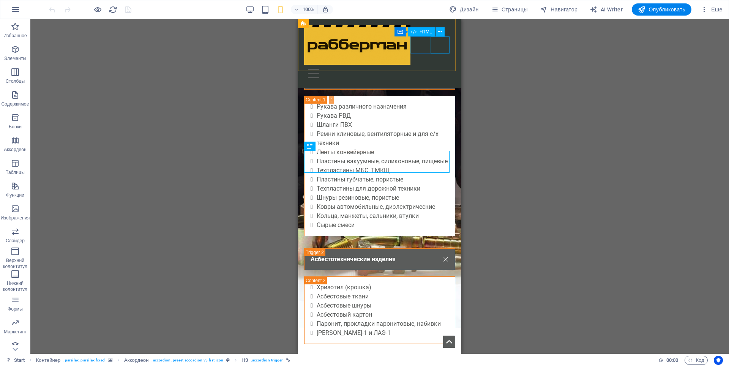
click at [439, 65] on div at bounding box center [379, 73] width 151 height 17
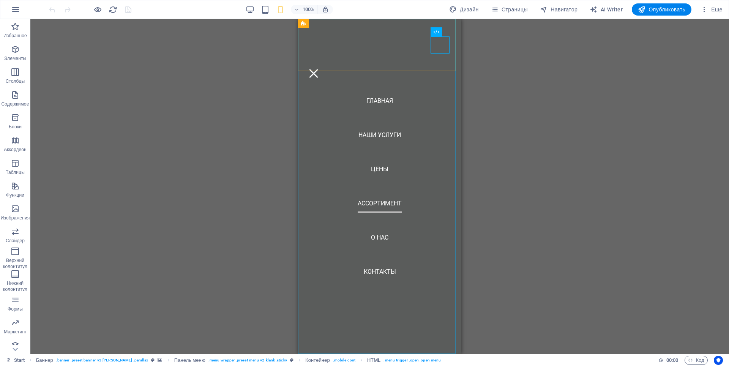
click at [374, 202] on nav "ГЛАВНАЯ Наши услуги цены Ассортимент О НАС Контакты" at bounding box center [379, 186] width 163 height 335
click at [372, 240] on nav "ГЛАВНАЯ Наши услуги цены Ассортимент О НАС Контакты" at bounding box center [379, 186] width 163 height 335
click at [375, 237] on nav "ГЛАВНАЯ Наши услуги цены Ассортимент О НАС Контакты" at bounding box center [379, 186] width 163 height 335
click at [323, 65] on div at bounding box center [313, 73] width 19 height 17
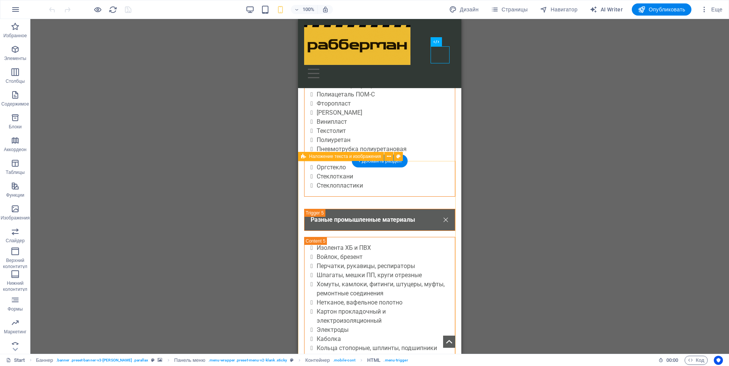
scroll to position [2318, 0]
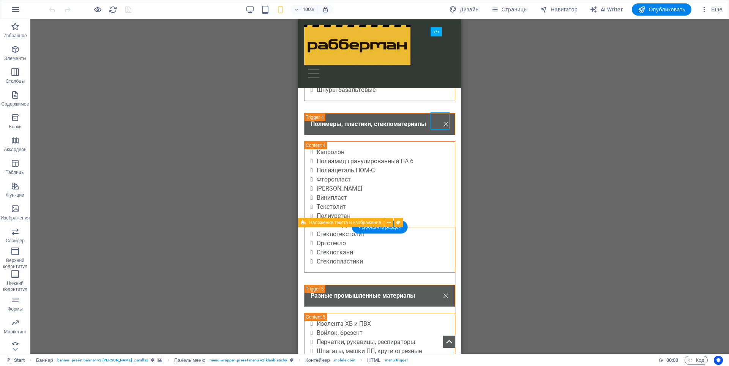
drag, startPoint x: 343, startPoint y: 240, endPoint x: 684, endPoint y: 259, distance: 341.5
select select "px"
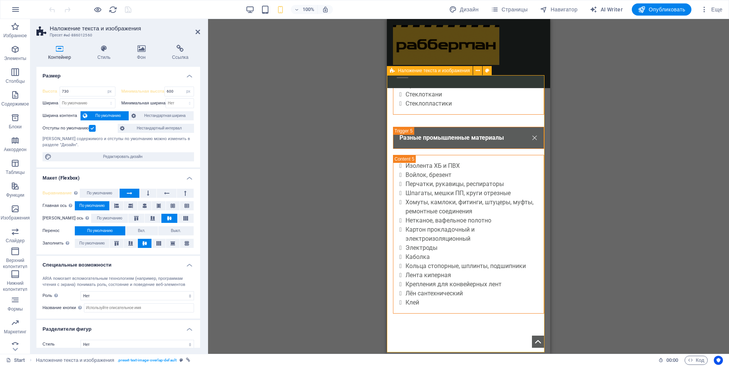
scroll to position [2470, 0]
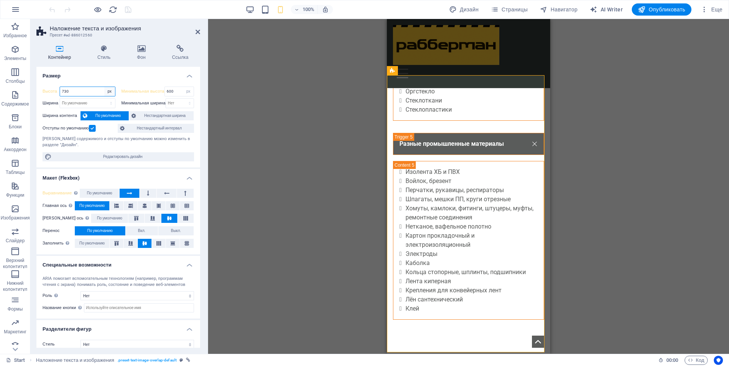
click at [108, 92] on select "По умолчанию px rem % vh vw" at bounding box center [109, 91] width 11 height 9
select select "default"
click at [104, 87] on select "По умолчанию px rem % vh vw" at bounding box center [109, 91] width 11 height 9
type input "730"
click at [110, 91] on select "По умолчанию px rem % vh vw" at bounding box center [109, 91] width 11 height 9
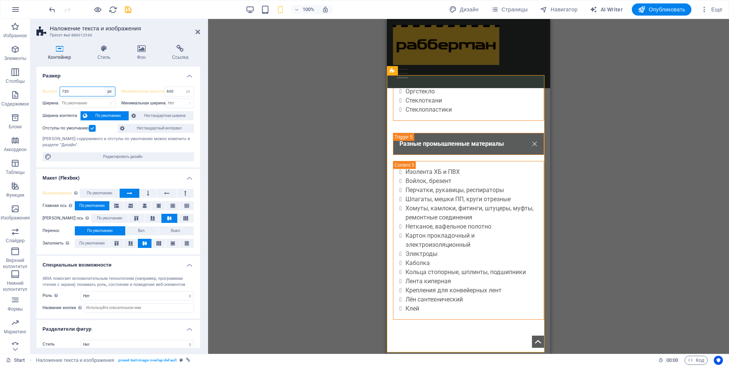
select select "default"
click at [104, 87] on select "По умолчанию px rem % vh vw" at bounding box center [109, 91] width 11 height 9
type input "730"
select select "px"
click at [187, 89] on select "Нет px rem % vh vw" at bounding box center [188, 91] width 11 height 9
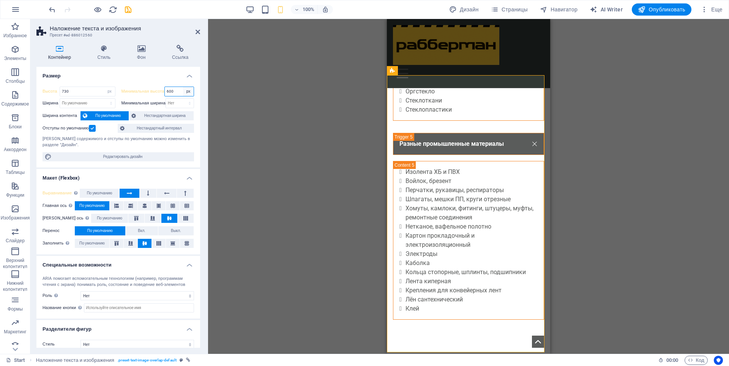
select select "58g4jo19qss"
click at [183, 87] on select "Нет px rem % vh vw" at bounding box center [188, 91] width 11 height 9
type input "600"
select select "px"
click at [187, 92] on select "Нет px rem % vh vw" at bounding box center [188, 91] width 11 height 9
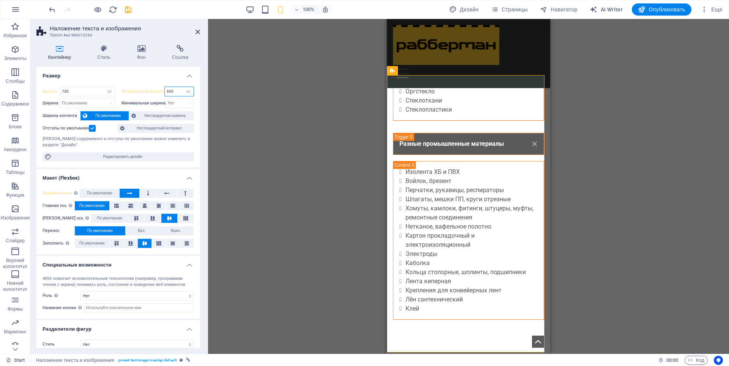
click at [176, 91] on input "600" at bounding box center [179, 91] width 29 height 9
drag, startPoint x: 176, startPoint y: 91, endPoint x: 163, endPoint y: 93, distance: 13.8
click at [163, 93] on div "Минимальная высота 600 Нет px rem % vh vw" at bounding box center [158, 92] width 73 height 10
click at [186, 92] on select "Нет px rem % vh vw" at bounding box center [188, 91] width 11 height 9
select select "58g4jo19qss"
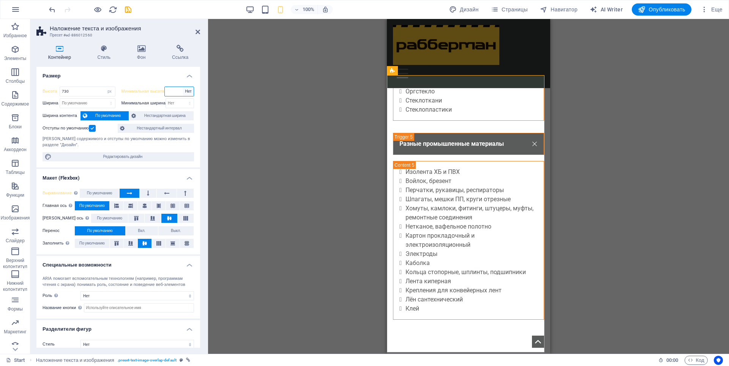
click at [183, 87] on select "Нет px rem % vh vw" at bounding box center [188, 91] width 11 height 9
type input "600"
select select "px"
click at [220, 91] on div "Перетащите сюда, чтобы заменить текущее содержимое. Нажмите Ctrl, если хотите с…" at bounding box center [468, 186] width 521 height 335
click at [92, 191] on span "По умолчанию" at bounding box center [99, 193] width 25 height 9
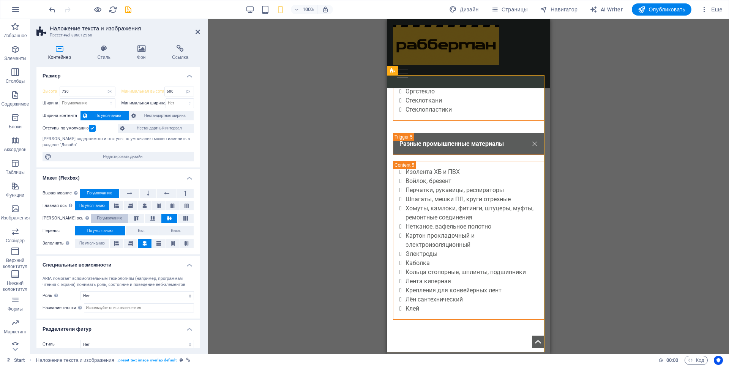
click at [103, 217] on span "По умолчанию" at bounding box center [109, 218] width 25 height 9
click at [132, 218] on icon at bounding box center [136, 218] width 9 height 5
click at [130, 13] on icon "save" at bounding box center [128, 9] width 9 height 9
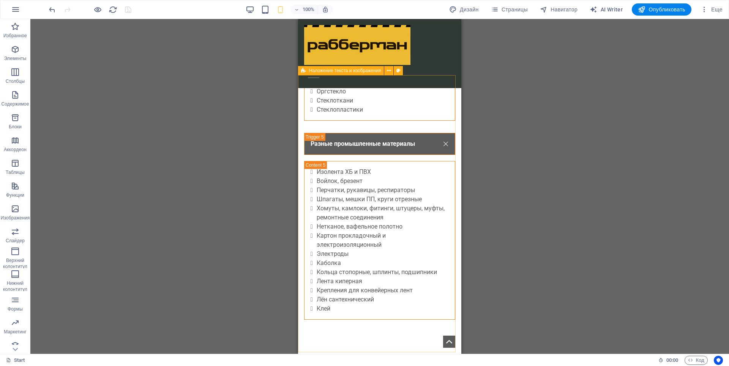
click at [328, 72] on span "Наложение текста и изображения" at bounding box center [345, 70] width 72 height 5
select select "px"
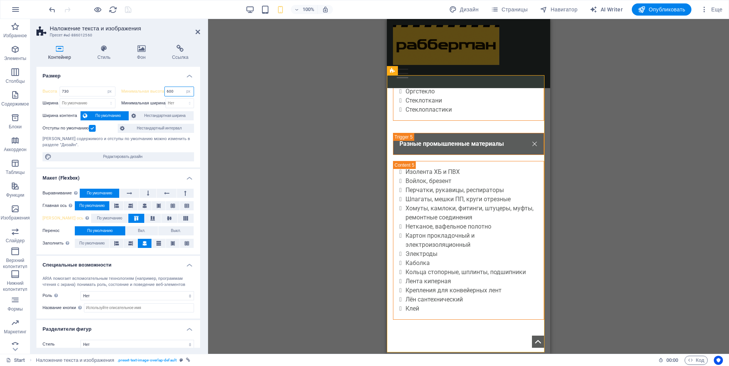
drag, startPoint x: 175, startPoint y: 92, endPoint x: 168, endPoint y: 93, distance: 6.9
click at [168, 93] on input "600" at bounding box center [179, 91] width 29 height 9
type input "0"
type input "10"
click at [269, 103] on div "Перетащите сюда, чтобы заменить текущее содержимое. Нажмите Ctrl, если хотите с…" at bounding box center [468, 186] width 521 height 335
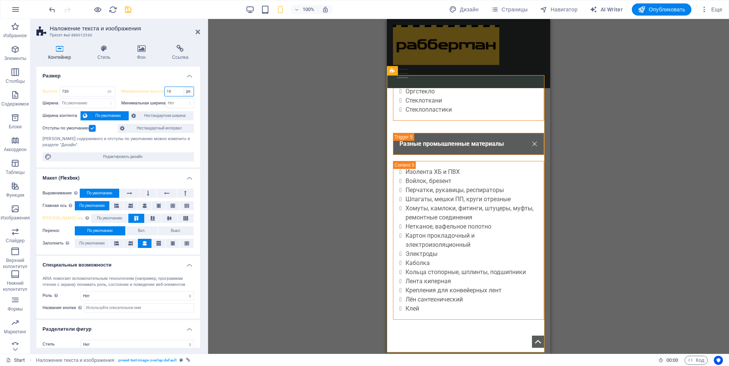
click at [186, 93] on select "Нет px rem % vh vw" at bounding box center [188, 91] width 11 height 9
select select "58g4jo19qss"
click at [183, 87] on select "Нет px rem % vh vw" at bounding box center [188, 91] width 11 height 9
type input "10"
select select "px"
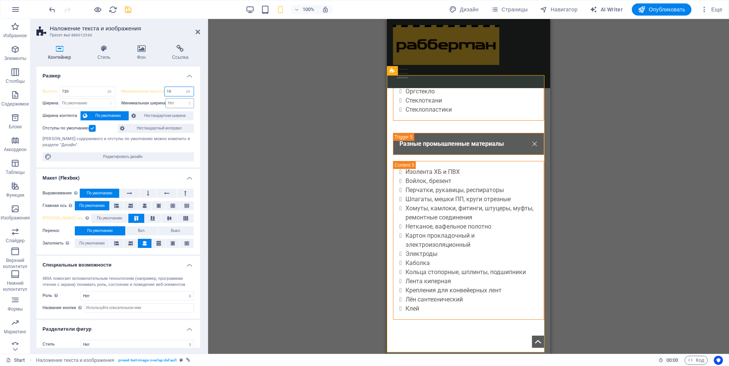
type input "0"
click at [188, 91] on select "Нет px rem % vh vw" at bounding box center [188, 91] width 11 height 9
select select "58g4jo19qss"
click at [183, 87] on select "Нет px rem % vh vw" at bounding box center [188, 91] width 11 height 9
type input "0"
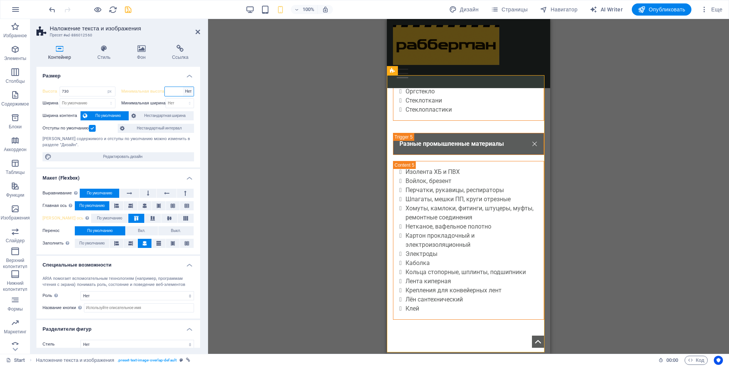
select select "px"
click at [109, 92] on select "По умолчанию px rem % vh vw" at bounding box center [109, 91] width 11 height 9
select select "default"
click at [104, 87] on select "По умолчанию px rem % vh vw" at bounding box center [109, 91] width 11 height 9
type input "730"
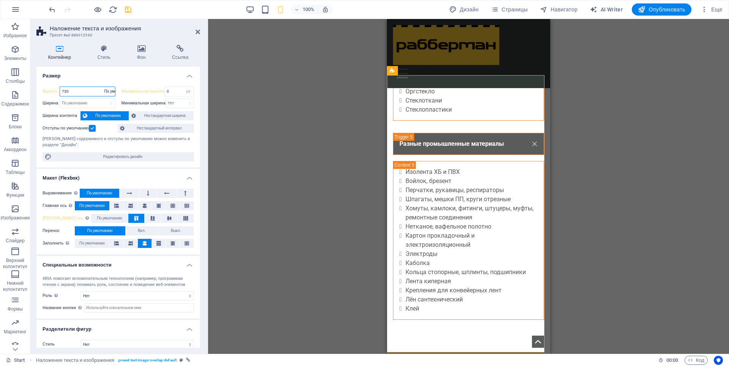
select select "px"
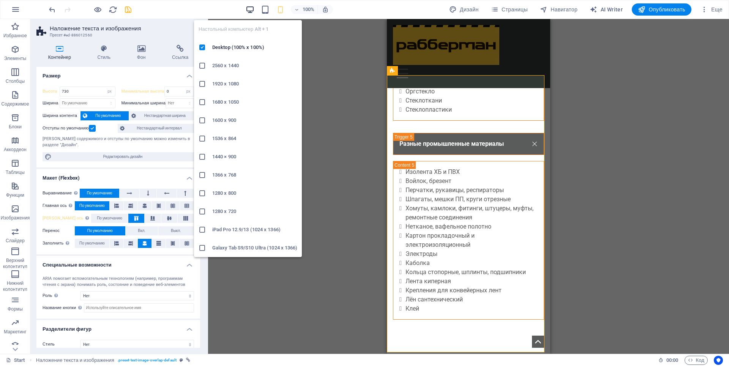
click at [250, 10] on icon "button" at bounding box center [250, 9] width 9 height 9
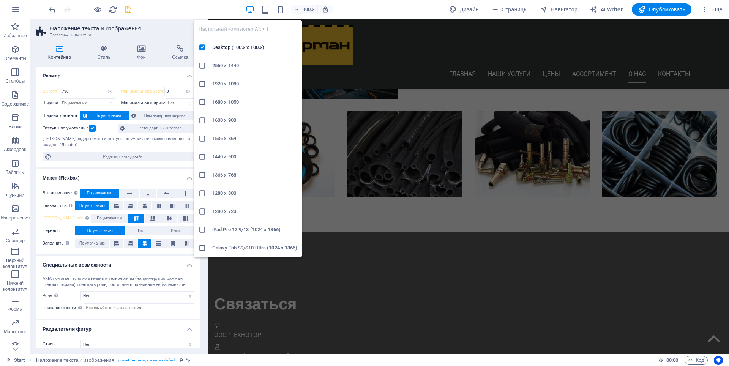
select select "DISABLED_OPTION_VALUE"
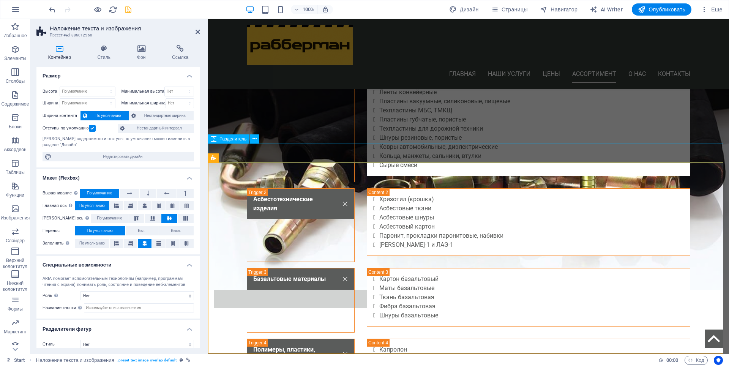
scroll to position [1632, 0]
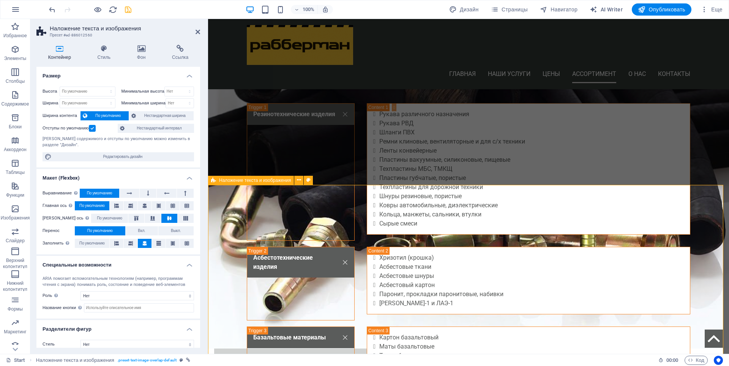
click at [101, 90] on select "По умолчанию px rem % vh vw" at bounding box center [87, 91] width 55 height 9
click at [60, 87] on select "По умолчанию px rem % vh vw" at bounding box center [87, 91] width 55 height 9
select select "DISABLED_OPTION_VALUE"
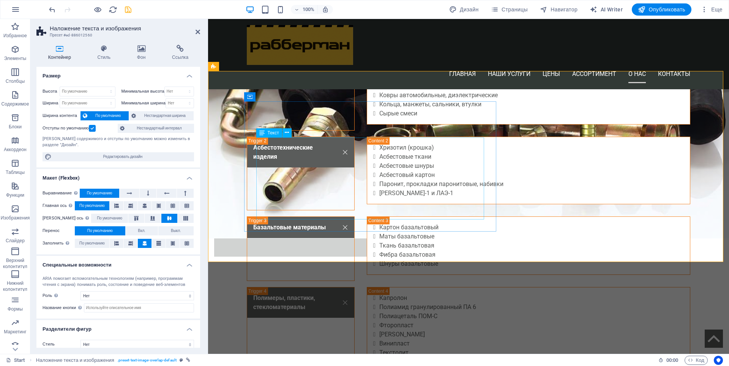
scroll to position [1746, 0]
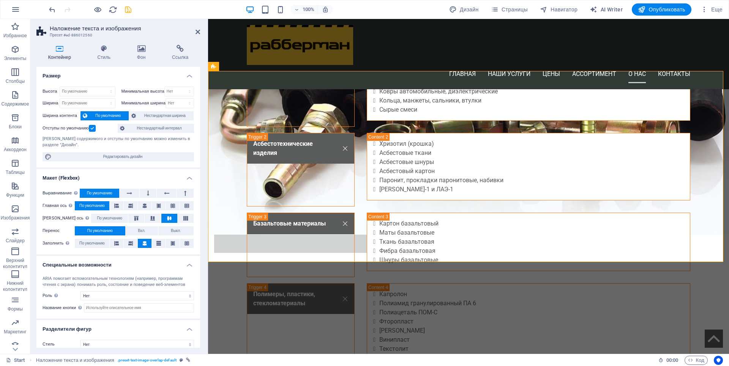
click at [92, 128] on label at bounding box center [92, 128] width 7 height 7
click at [0, 0] on input "Отступы по умолчанию" at bounding box center [0, 0] width 0 height 0
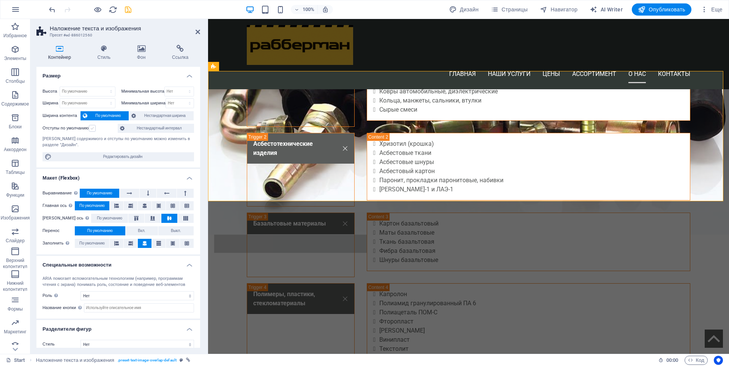
click at [92, 128] on label at bounding box center [92, 128] width 7 height 7
click at [0, 0] on input "Отступы по умолчанию" at bounding box center [0, 0] width 0 height 0
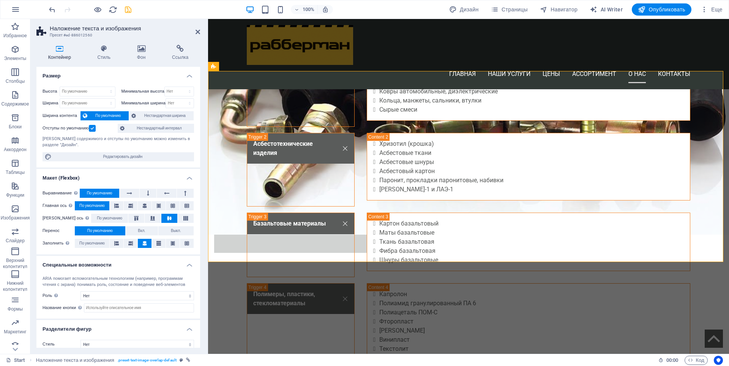
click at [92, 128] on label at bounding box center [92, 128] width 7 height 7
click at [0, 0] on input "Отступы по умолчанию" at bounding box center [0, 0] width 0 height 0
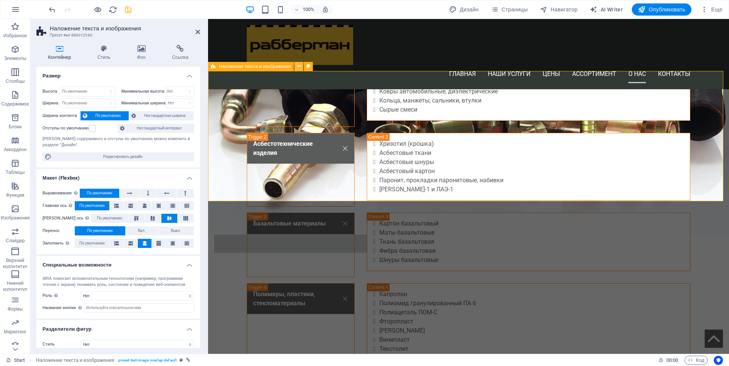
click at [300, 65] on icon at bounding box center [299, 66] width 4 height 8
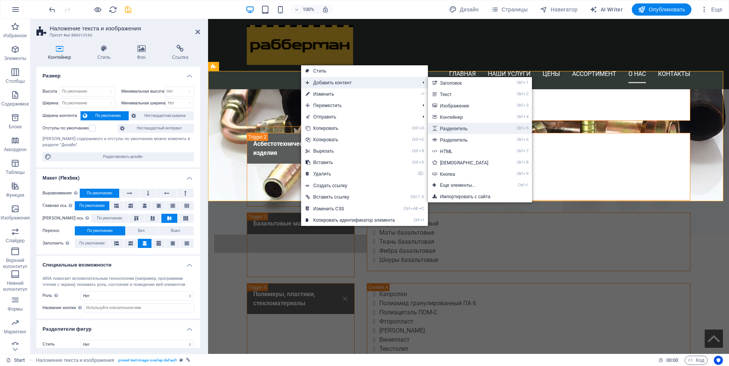
click at [461, 127] on link "Ctrl 5 Разделитель" at bounding box center [466, 128] width 76 height 11
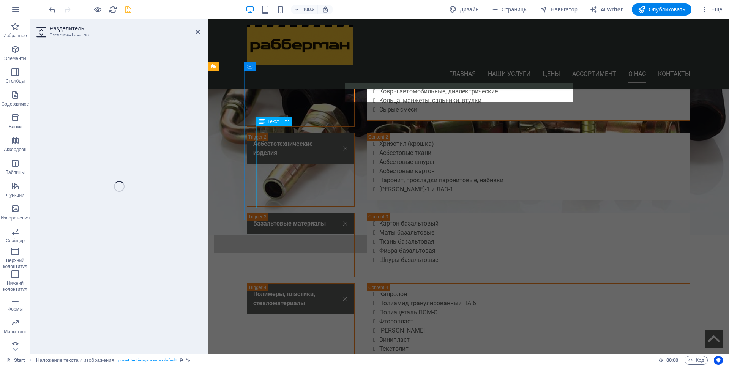
select select "px"
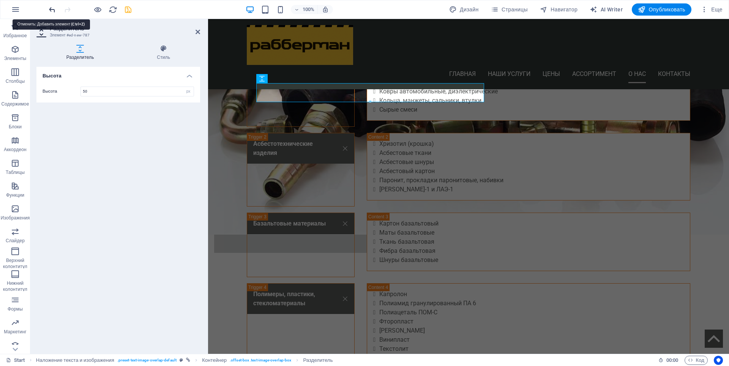
click at [50, 7] on icon "undo" at bounding box center [52, 9] width 9 height 9
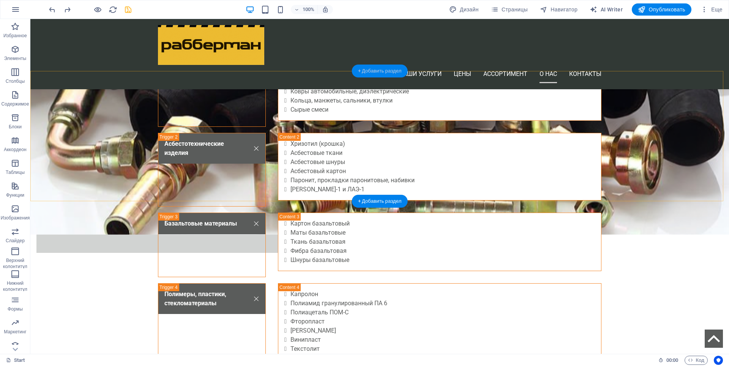
click at [392, 72] on div "+ Добавить раздел" at bounding box center [380, 71] width 56 height 13
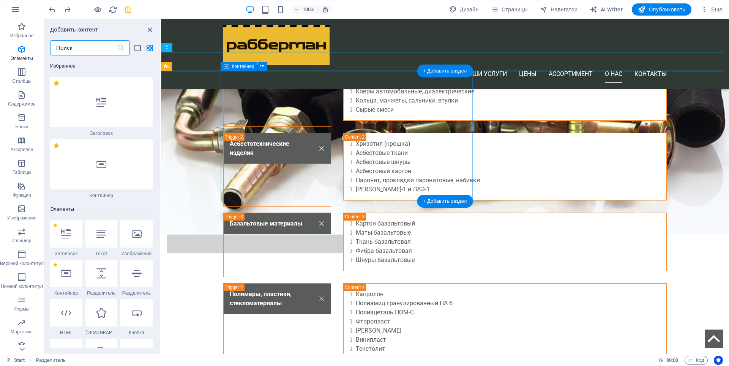
scroll to position [2458, 0]
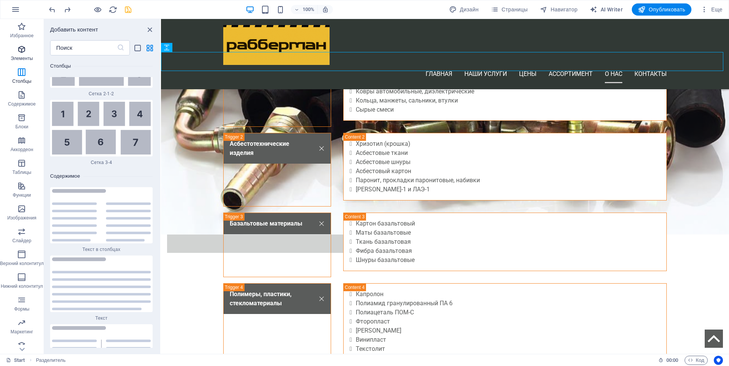
click at [27, 54] on span "Элементы" at bounding box center [22, 54] width 44 height 18
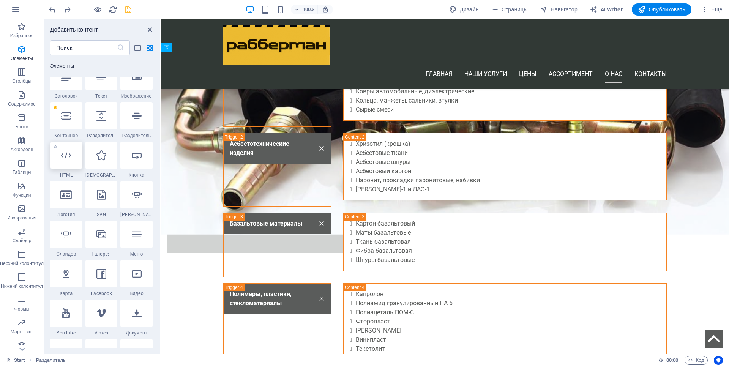
scroll to position [143, 0]
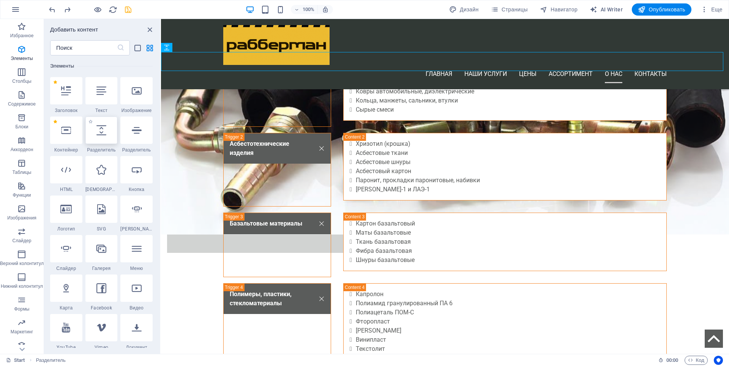
click at [101, 138] on div at bounding box center [101, 130] width 32 height 27
select select "px"
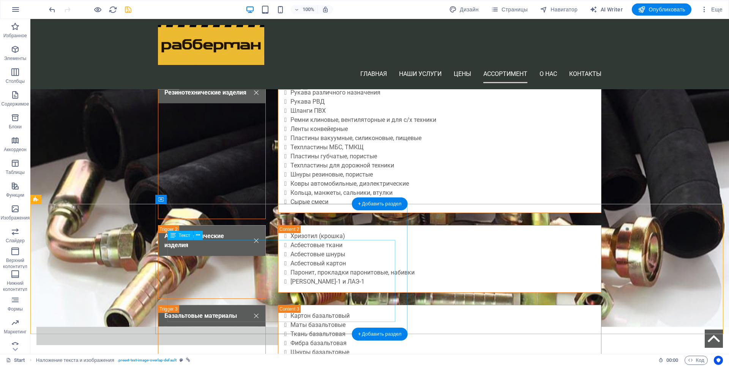
scroll to position [1632, 0]
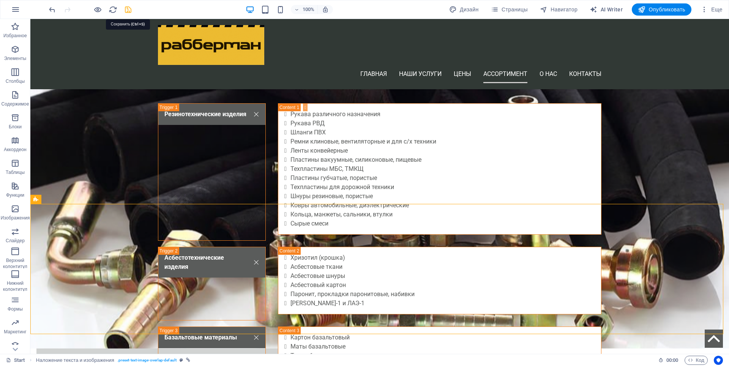
click at [129, 12] on icon "save" at bounding box center [128, 9] width 9 height 9
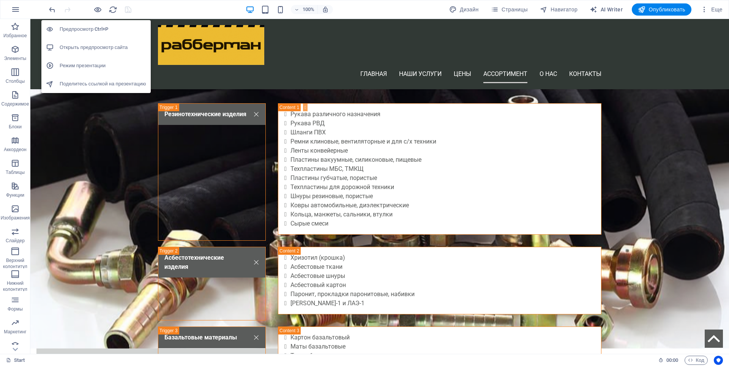
click at [95, 41] on li "Открыть предпросмотр сайта" at bounding box center [95, 47] width 109 height 18
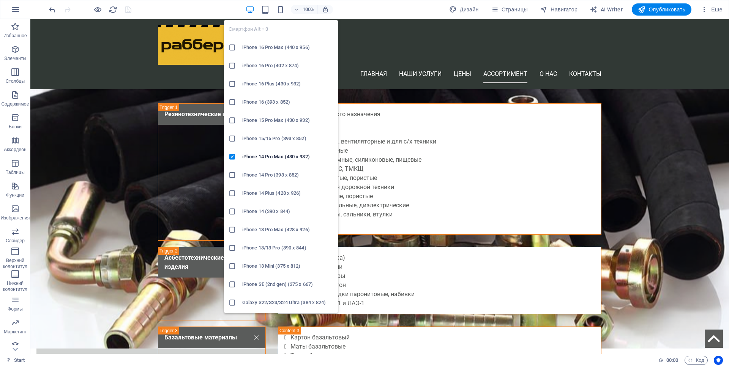
scroll to position [76, 0]
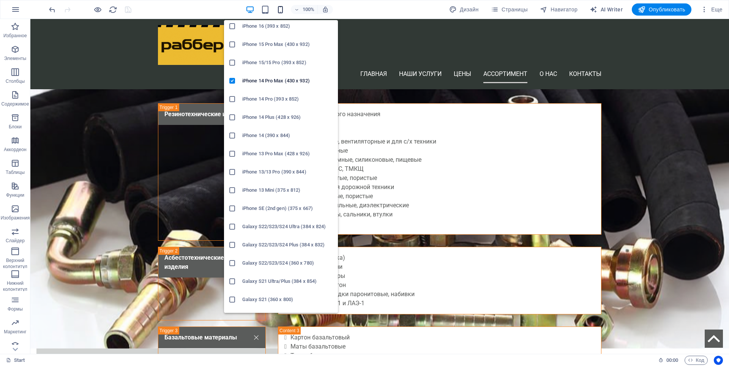
click at [280, 10] on icon "button" at bounding box center [280, 9] width 9 height 9
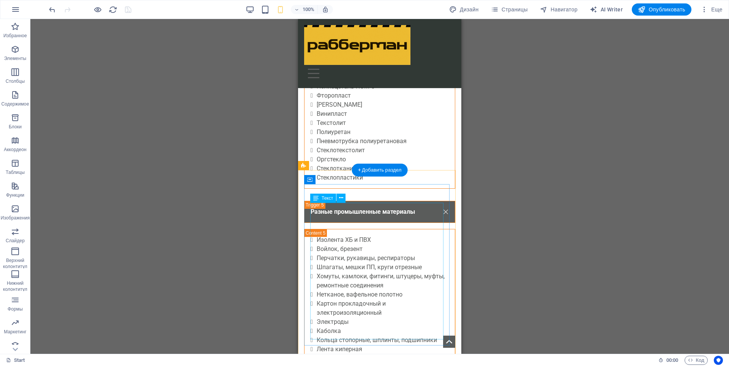
scroll to position [2394, 0]
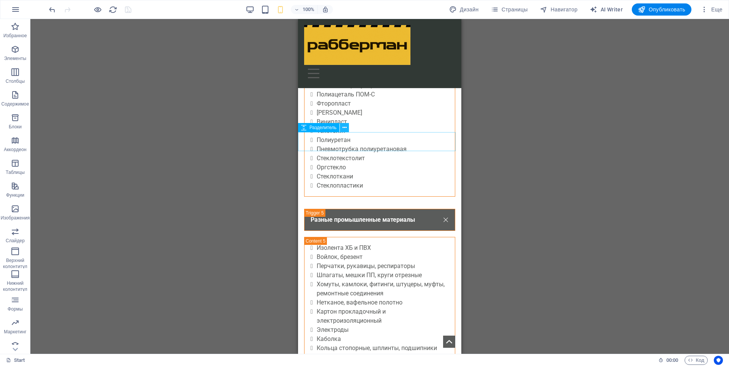
click at [344, 129] on icon at bounding box center [345, 128] width 4 height 8
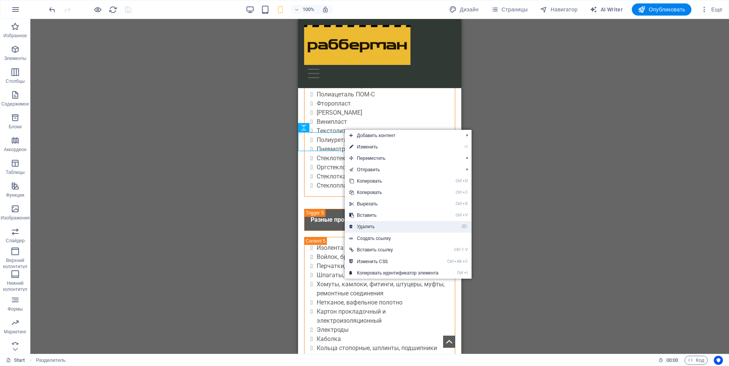
click at [368, 226] on link "⌦ Удалить" at bounding box center [394, 226] width 98 height 11
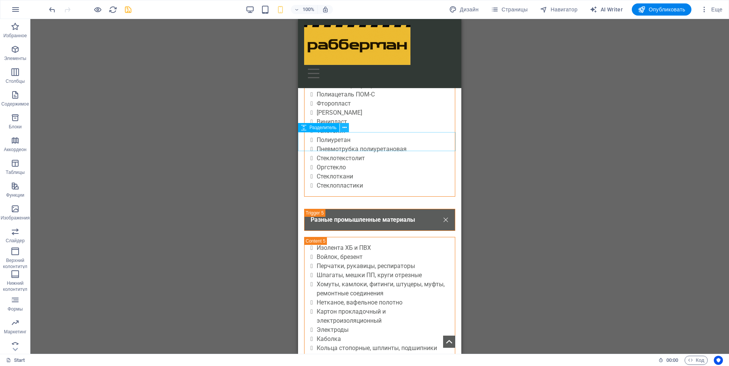
click at [345, 129] on icon at bounding box center [345, 128] width 4 height 8
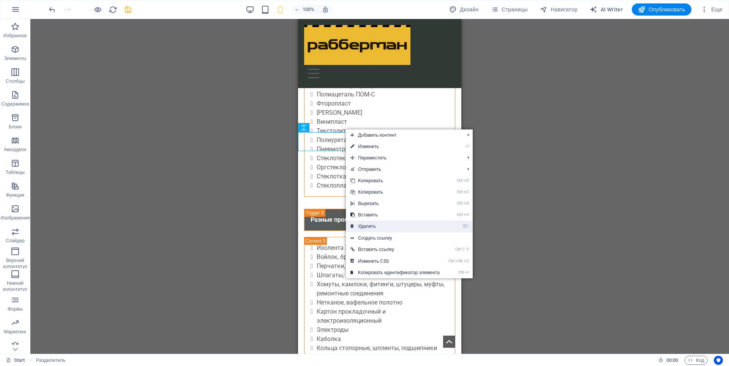
click at [372, 227] on link "⌦ Удалить" at bounding box center [395, 226] width 98 height 11
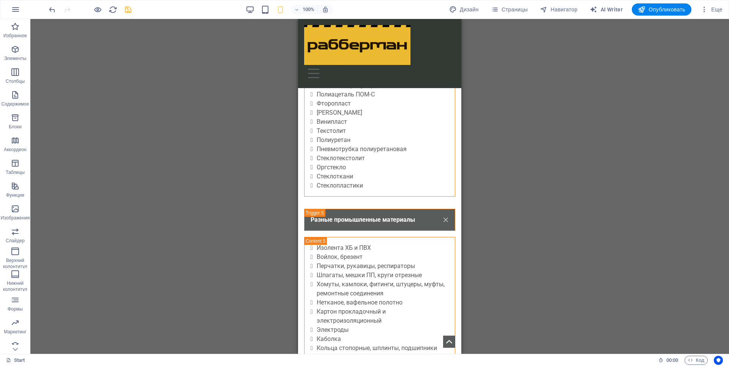
click at [531, 174] on div "H1 Баннер Баннер Контейнер H2 Разделитель Панель меню Меню Разделитель Флажок Г…" at bounding box center [379, 186] width 699 height 335
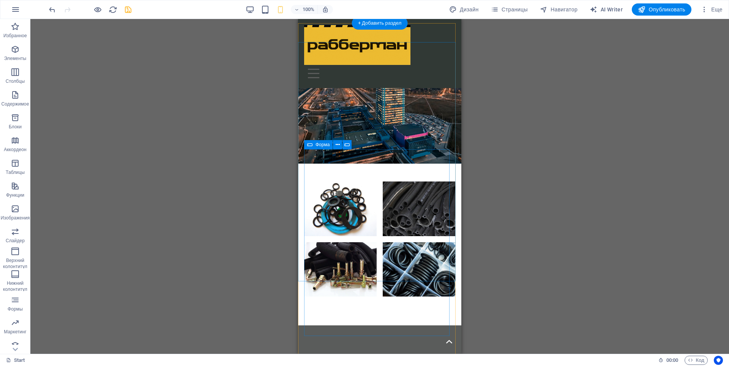
scroll to position [2926, 0]
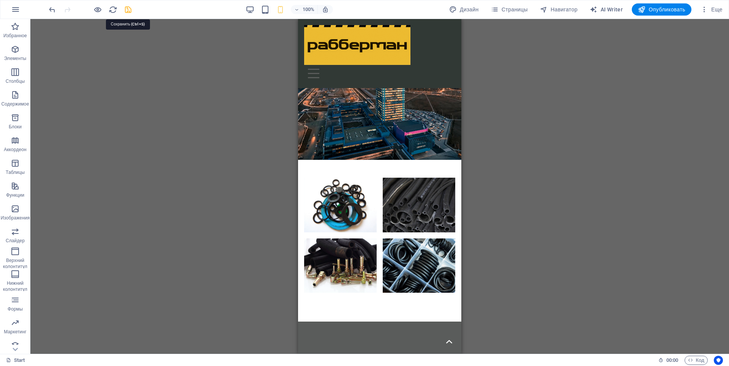
click at [127, 12] on icon "save" at bounding box center [128, 9] width 9 height 9
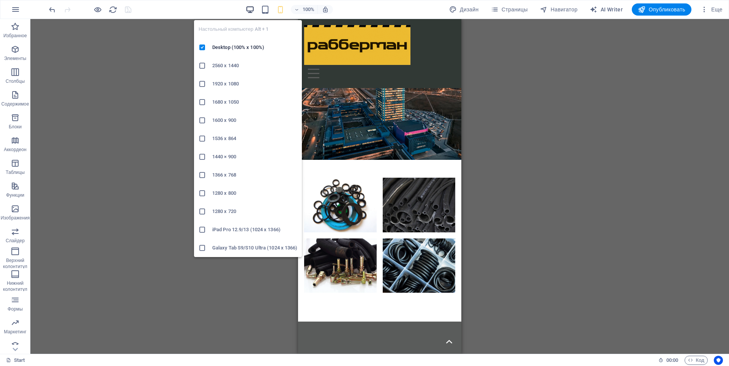
click at [247, 13] on icon "button" at bounding box center [250, 9] width 9 height 9
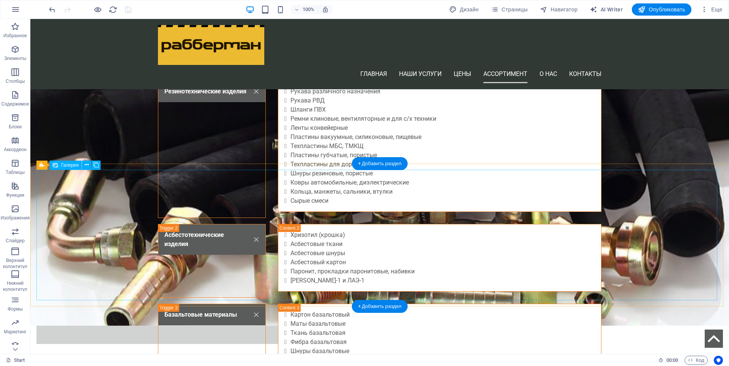
scroll to position [1653, 0]
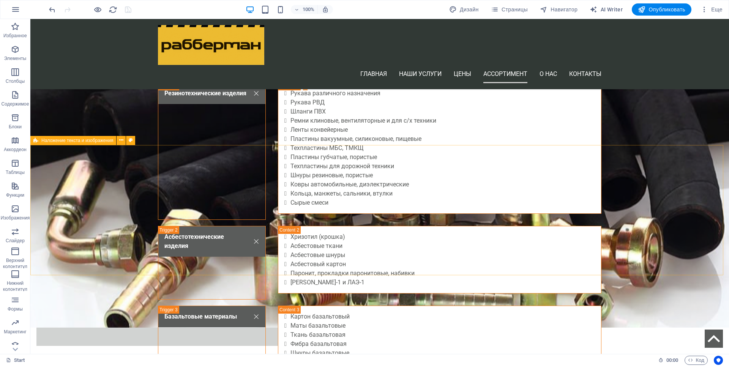
click at [46, 142] on span "Наложение текста и изображения" at bounding box center [77, 140] width 72 height 5
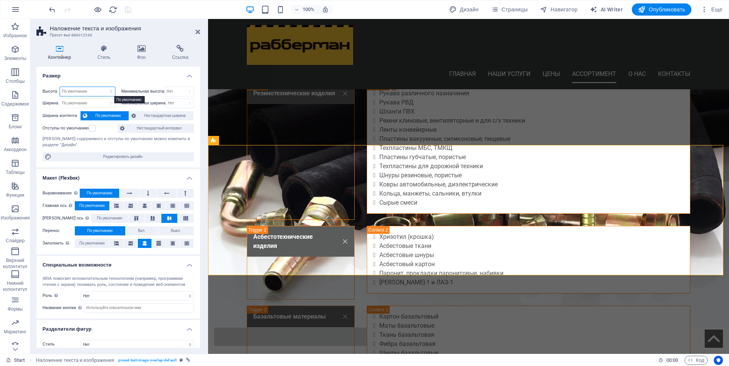
click at [75, 92] on select "По умолчанию px rem % vh vw" at bounding box center [87, 91] width 55 height 9
select select "%"
click at [103, 87] on select "По умолчанию px rem % vh vw" at bounding box center [87, 91] width 55 height 9
type input "100"
click at [93, 128] on label at bounding box center [92, 128] width 7 height 7
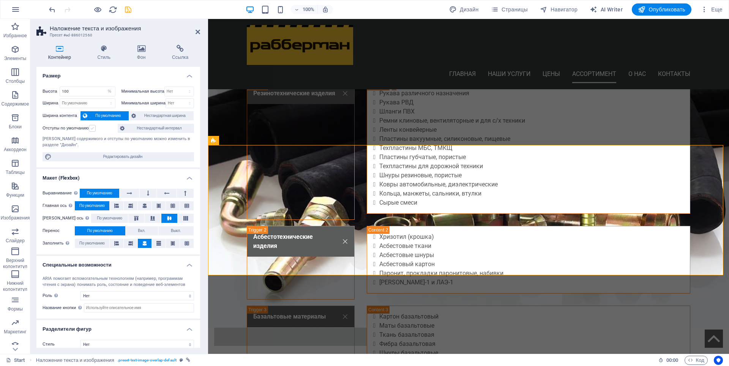
click at [0, 0] on input "Отступы по умолчанию" at bounding box center [0, 0] width 0 height 0
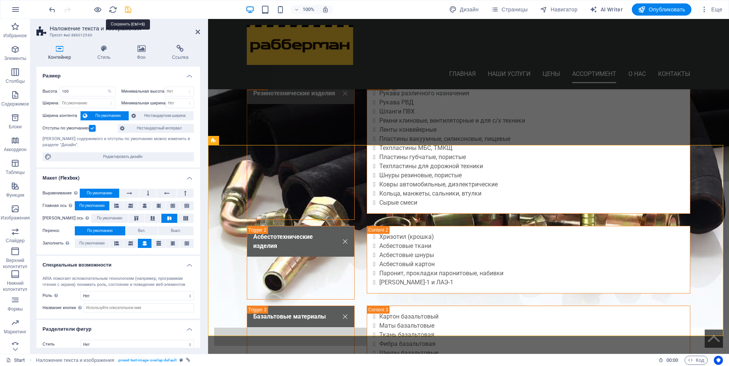
click at [127, 11] on icon "save" at bounding box center [128, 9] width 9 height 9
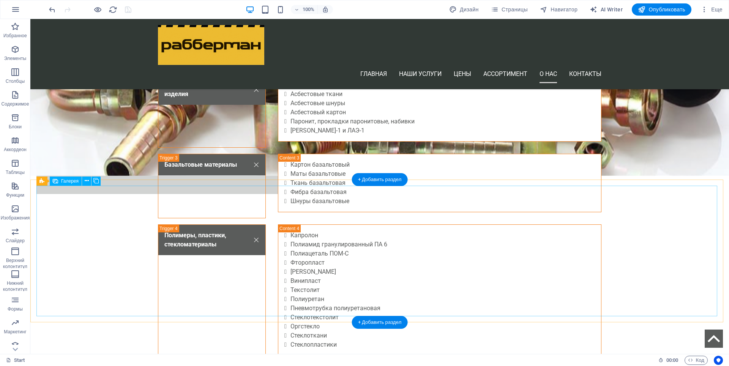
scroll to position [1843, 0]
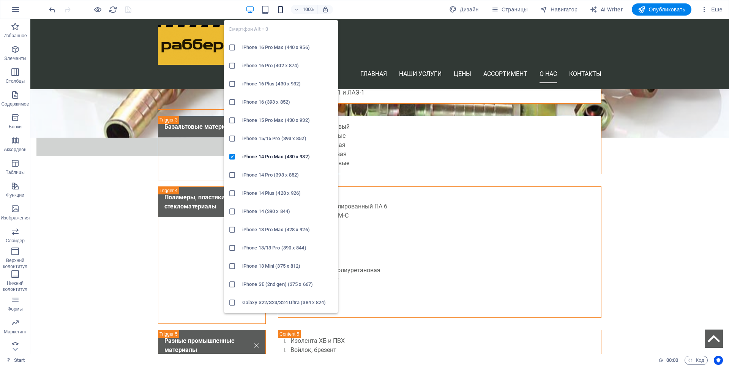
click at [279, 10] on icon "button" at bounding box center [280, 9] width 9 height 9
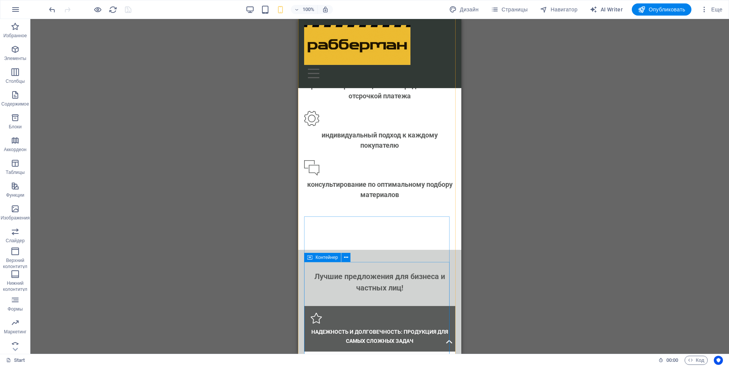
scroll to position [1041, 0]
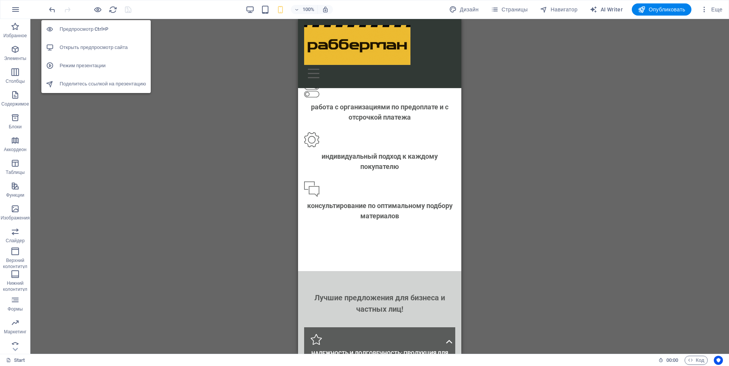
click at [92, 46] on h6 "Открыть предпросмотр сайта" at bounding box center [103, 47] width 87 height 9
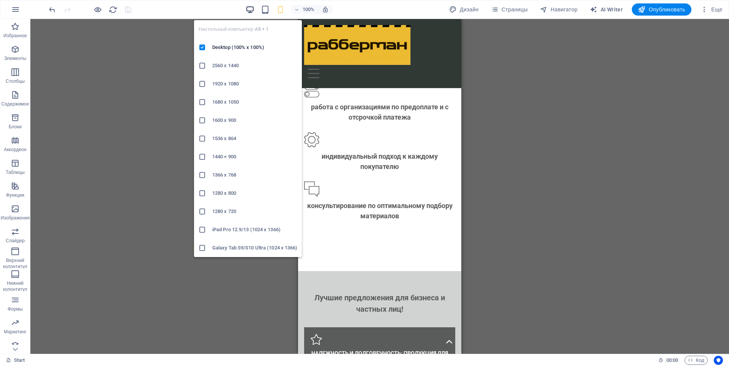
click at [249, 8] on icon "button" at bounding box center [250, 9] width 9 height 9
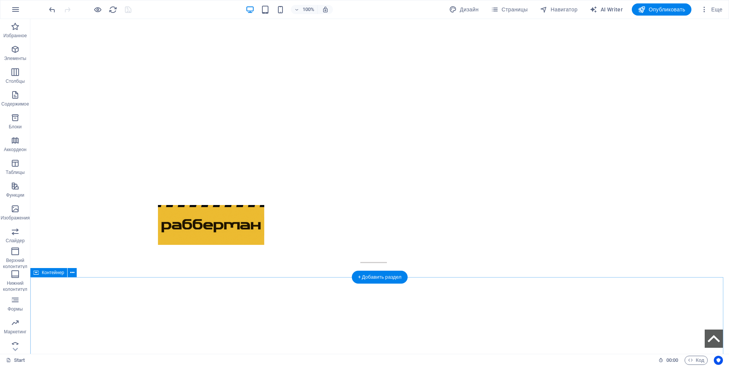
scroll to position [152, 0]
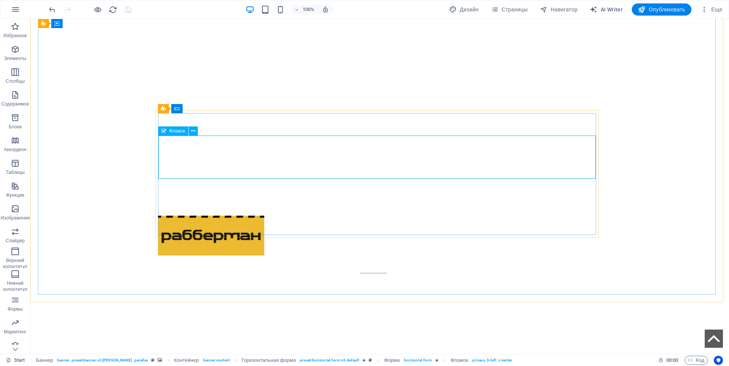
click at [179, 131] on span "Флажок" at bounding box center [177, 131] width 16 height 5
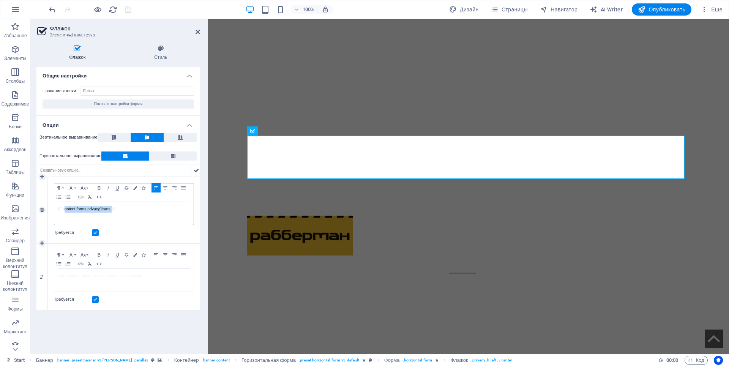
drag, startPoint x: 112, startPoint y: 210, endPoint x: 65, endPoint y: 207, distance: 47.2
click at [65, 207] on span "{{ 'content.forms.privacy'|trans }}" at bounding box center [86, 209] width 56 height 4
click at [72, 223] on icon "button" at bounding box center [70, 222] width 9 height 9
click at [81, 211] on p "{{ 'content.forms.privacy'|trans }}" at bounding box center [124, 209] width 132 height 7
click at [87, 223] on icon "button" at bounding box center [86, 222] width 5 height 5
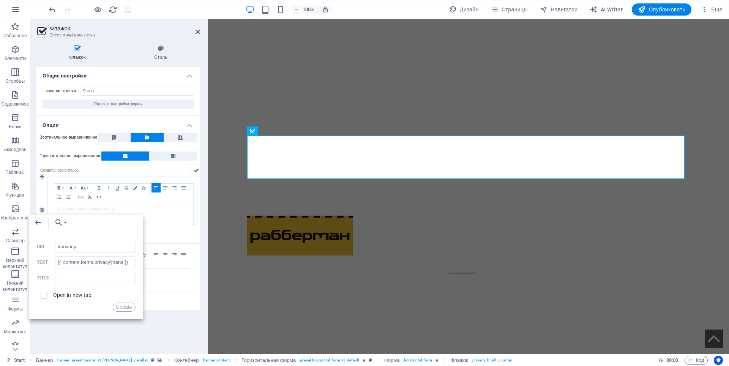
click at [161, 215] on div "{{ 'content.for ​ ​ ms.privacy'|trans }}" at bounding box center [123, 213] width 139 height 23
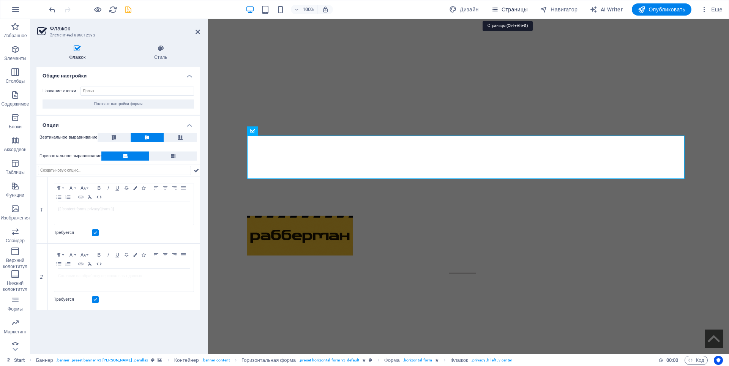
click at [514, 8] on span "Страницы" at bounding box center [509, 10] width 37 height 8
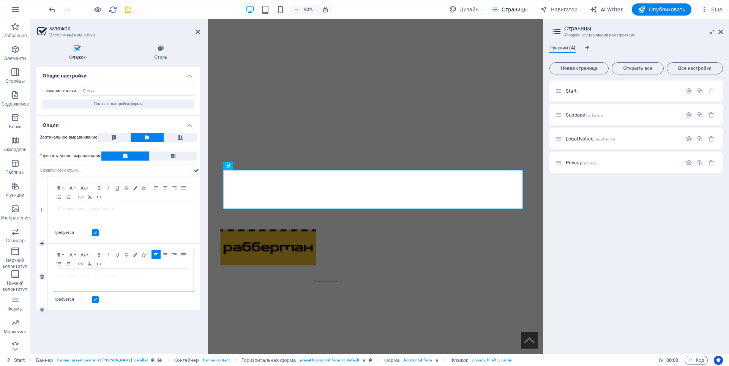
click at [86, 278] on p "Согласие на обработку персональных данных" at bounding box center [124, 276] width 132 height 7
drag, startPoint x: 142, startPoint y: 278, endPoint x: 54, endPoint y: 276, distance: 87.8
click at [54, 276] on div "Paragraph Format Normal Heading 1 Heading 2 Heading 3 Heading 4 Heading 5 Headi…" at bounding box center [124, 271] width 140 height 42
click at [121, 209] on p "{{ 'content.for ms.privacy'|trans }}" at bounding box center [124, 209] width 132 height 7
click at [87, 223] on icon "button" at bounding box center [86, 222] width 5 height 5
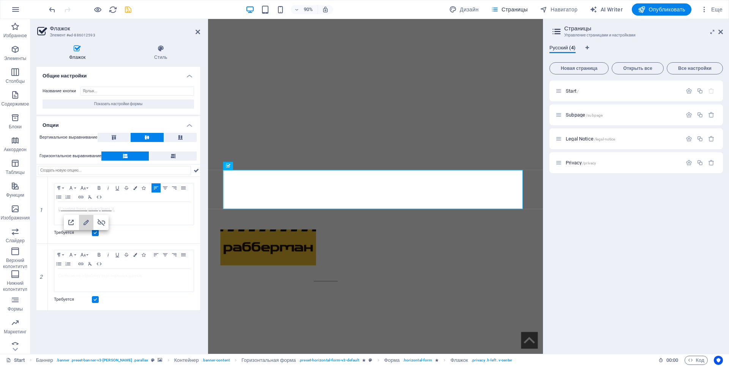
type input "{{ 'content.forms.privacy'|trans }}"
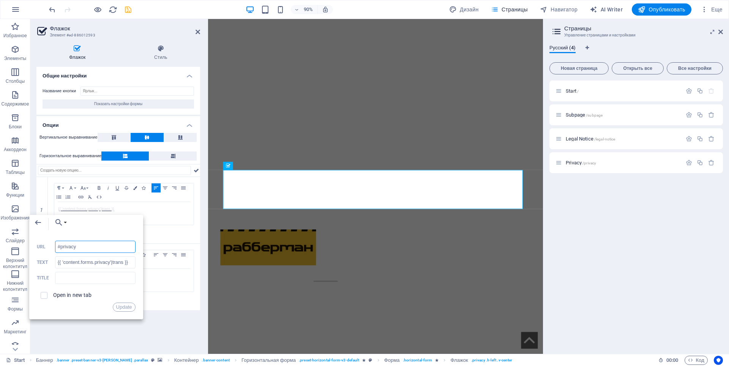
drag, startPoint x: 89, startPoint y: 244, endPoint x: 30, endPoint y: 243, distance: 59.6
click at [30, 243] on div "Back Choose Link Start Subpage Legal Notice Privacy Выбрать файл... #privacy UR…" at bounding box center [86, 267] width 114 height 104
click at [43, 293] on input "checkbox" at bounding box center [42, 291] width 7 height 7
checkbox input "true"
click at [92, 328] on div "Общие настройки Название кнопки Показать настройки формы Опции Вертикальное выр…" at bounding box center [118, 207] width 164 height 281
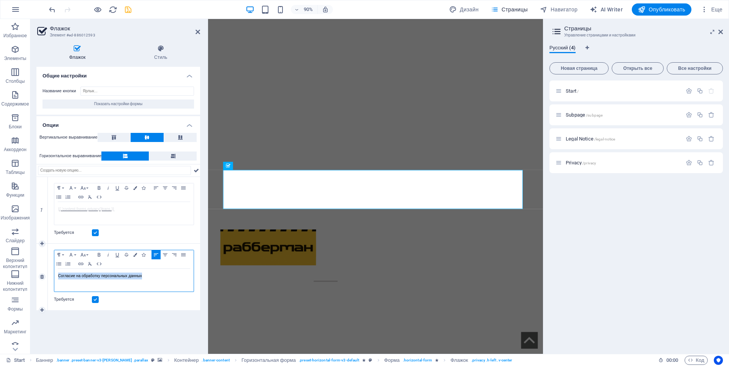
drag, startPoint x: 156, startPoint y: 277, endPoint x: 48, endPoint y: 276, distance: 107.9
click at [48, 276] on div "Paragraph Format Normal Heading 1 Heading 2 Heading 3 Heading 4 Heading 5 Headi…" at bounding box center [124, 277] width 152 height 66
type input "Согласие на обработку персональных данных"
checkbox input "false"
click at [82, 264] on icon "button" at bounding box center [80, 264] width 9 height 6
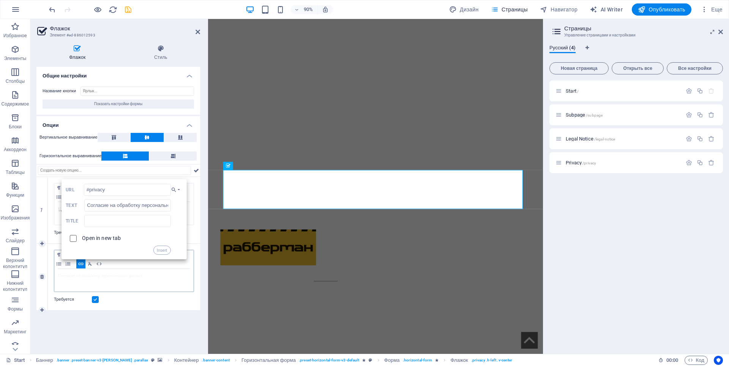
type input "#privacy"
click at [74, 239] on input "checkbox" at bounding box center [71, 237] width 7 height 7
checkbox input "true"
click at [165, 251] on button "Insert" at bounding box center [161, 250] width 17 height 9
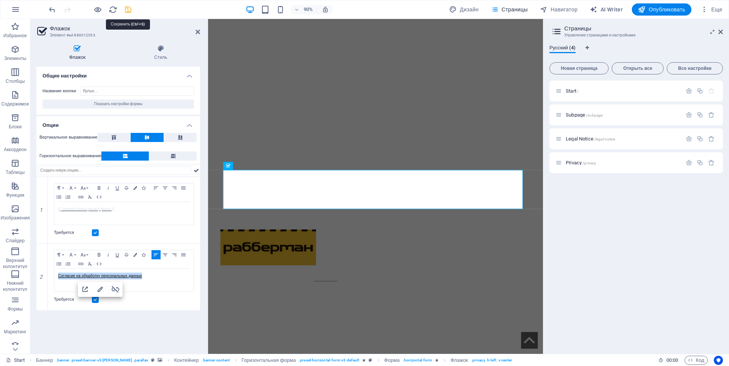
click at [126, 9] on icon "save" at bounding box center [128, 9] width 9 height 9
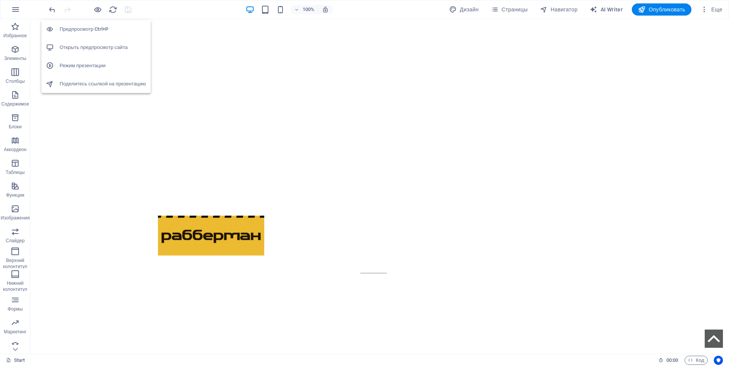
click at [92, 45] on h6 "Открыть предпросмотр сайта" at bounding box center [103, 47] width 87 height 9
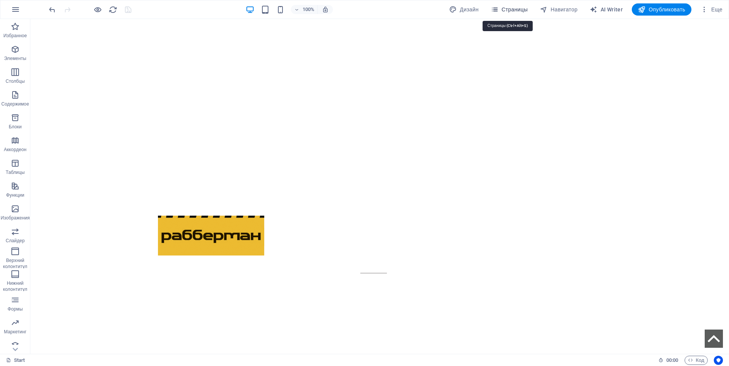
click at [502, 9] on span "Страницы" at bounding box center [509, 10] width 37 height 8
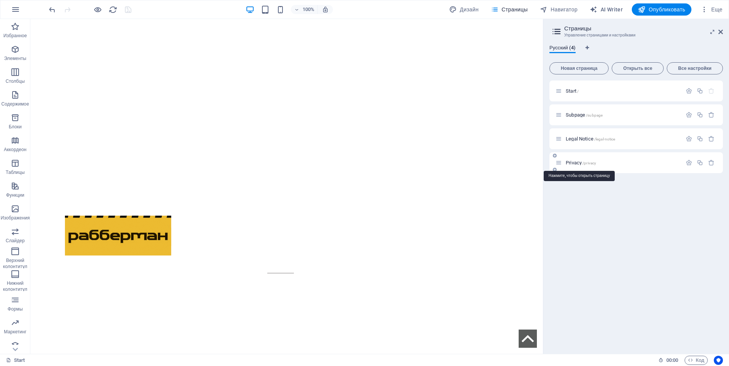
click at [571, 163] on span "Privacy /privacy" at bounding box center [581, 163] width 30 height 6
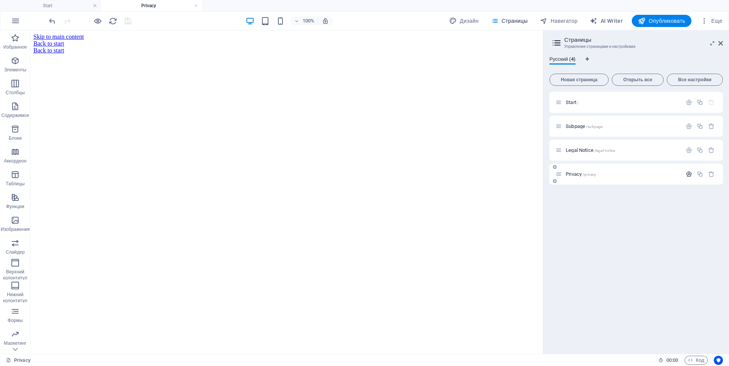
click at [688, 175] on icon "button" at bounding box center [689, 174] width 6 height 6
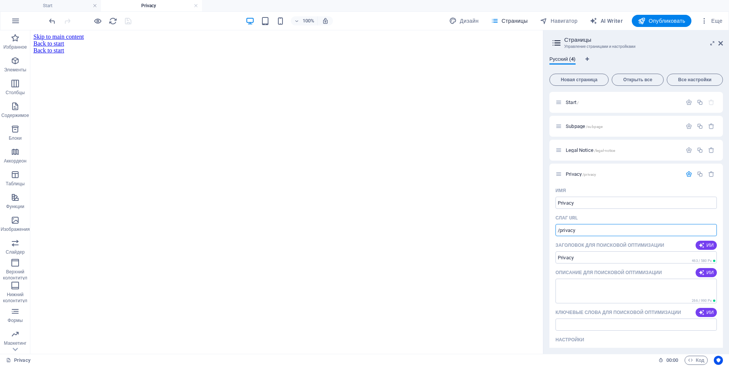
drag, startPoint x: 585, startPoint y: 231, endPoint x: 548, endPoint y: 231, distance: 36.8
click at [548, 231] on div "Русский (4) Новая страница Открыть все Все настройки Start / Subpage /subpage L…" at bounding box center [636, 202] width 186 height 304
click at [574, 103] on span "Start /" at bounding box center [572, 102] width 13 height 6
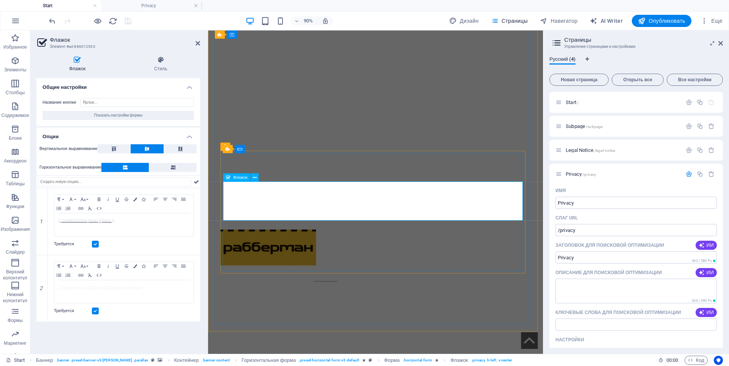
click at [125, 288] on link "Согласие на обработку персональных данных" at bounding box center [100, 287] width 84 height 4
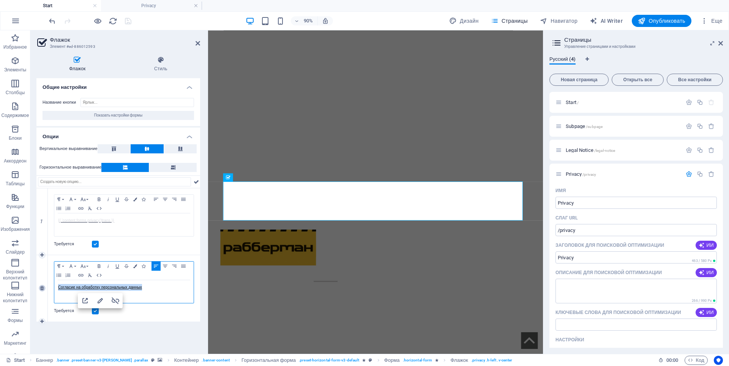
drag, startPoint x: 155, startPoint y: 289, endPoint x: 41, endPoint y: 286, distance: 114.7
click at [41, 286] on div "2 Paragraph Format Normal Heading 1 Heading 2 Heading 3 Heading 4 Heading 5 Hea…" at bounding box center [118, 288] width 164 height 66
drag, startPoint x: 80, startPoint y: 275, endPoint x: 87, endPoint y: 273, distance: 7.7
click at [80, 275] on icon "button" at bounding box center [80, 275] width 5 height 3
type input "Согласие на обработку персональных данных"
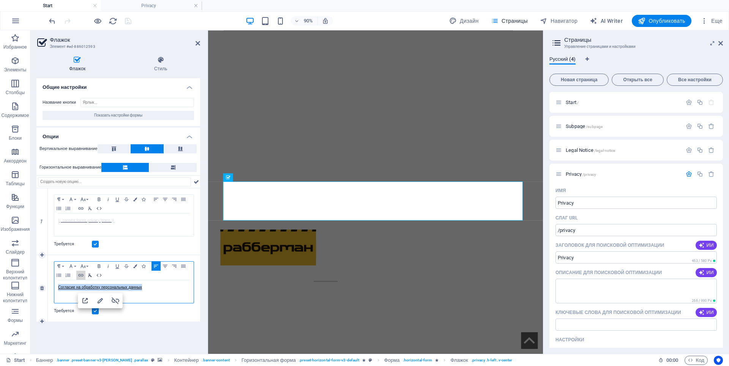
checkbox input "true"
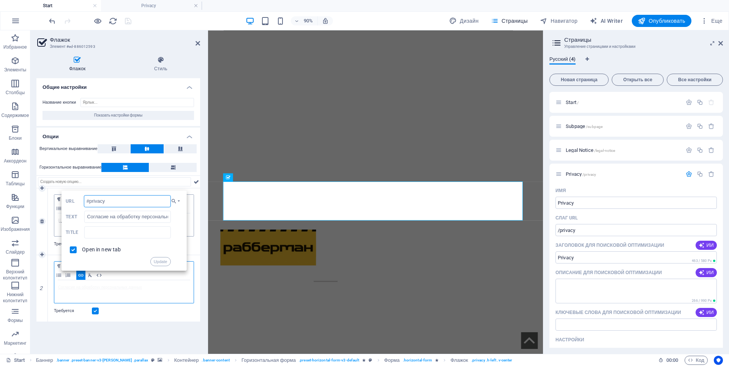
drag, startPoint x: 123, startPoint y: 202, endPoint x: 58, endPoint y: 201, distance: 65.7
click at [58, 201] on div "1 Paragraph Format Normal Heading 1 Heading 2 Heading 3 Heading 4 Heading 5 Hea…" at bounding box center [118, 254] width 164 height 133
paste input "/"
type input "/privacy"
click at [160, 263] on button "Update" at bounding box center [160, 261] width 20 height 9
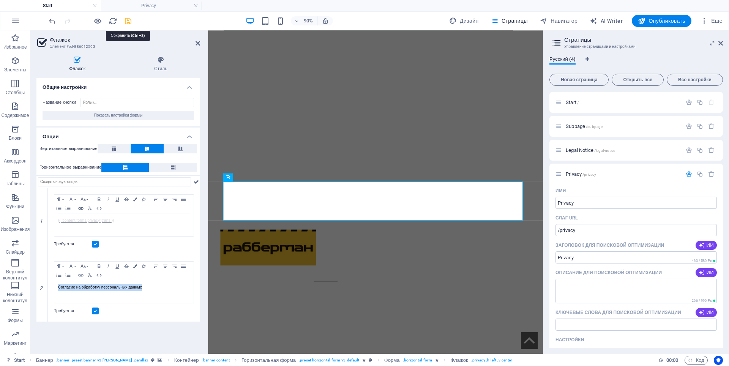
click at [131, 21] on icon "save" at bounding box center [128, 21] width 9 height 9
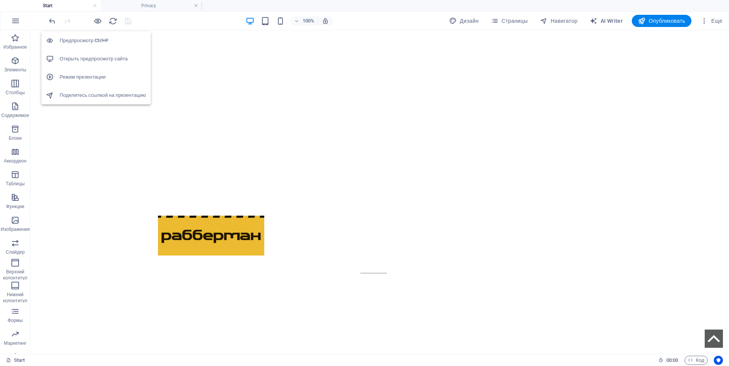
click at [92, 58] on h6 "Открыть предпросмотр сайта" at bounding box center [103, 58] width 87 height 9
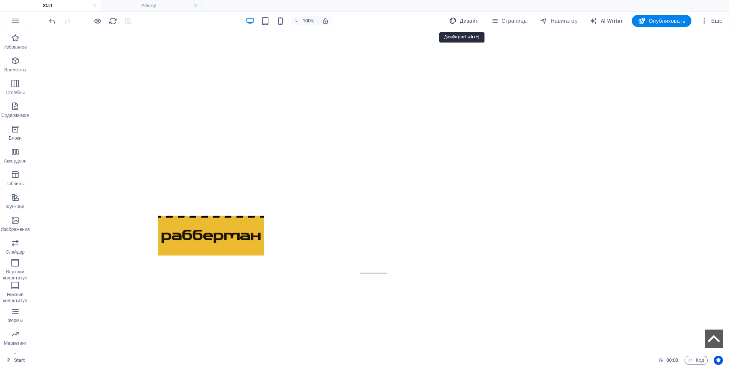
click at [467, 23] on span "Дизайн" at bounding box center [464, 21] width 30 height 8
select select "px"
select select "400"
select select "px"
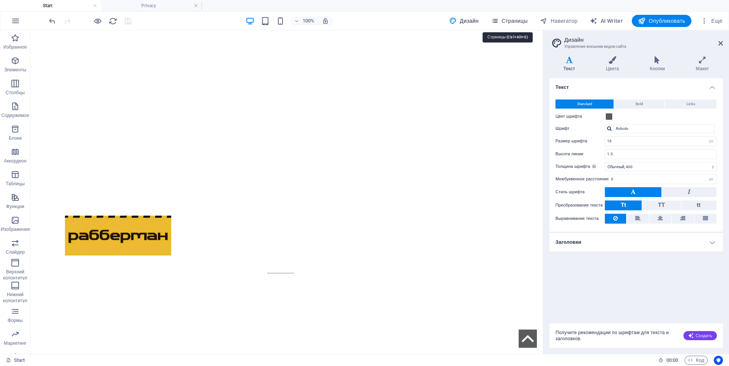
click at [511, 22] on span "Страницы" at bounding box center [509, 21] width 37 height 8
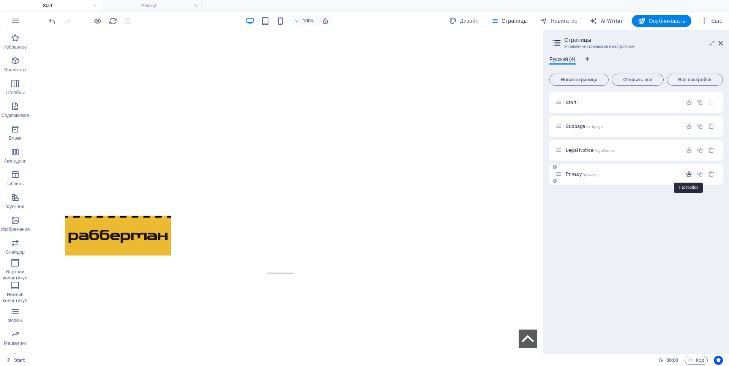
click at [688, 172] on icon "button" at bounding box center [689, 174] width 6 height 6
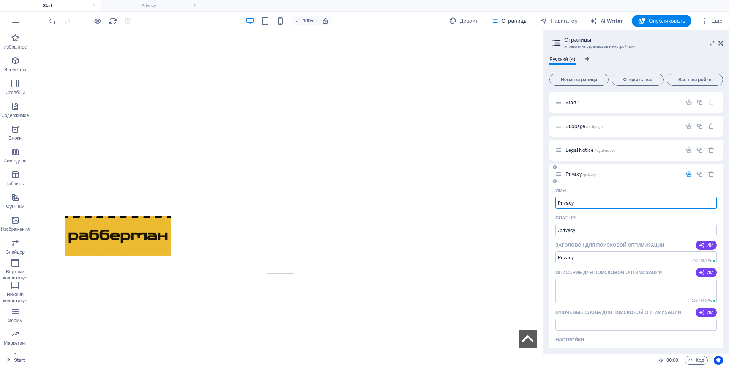
click at [561, 175] on icon at bounding box center [559, 174] width 6 height 6
click at [687, 174] on icon "button" at bounding box center [689, 174] width 6 height 6
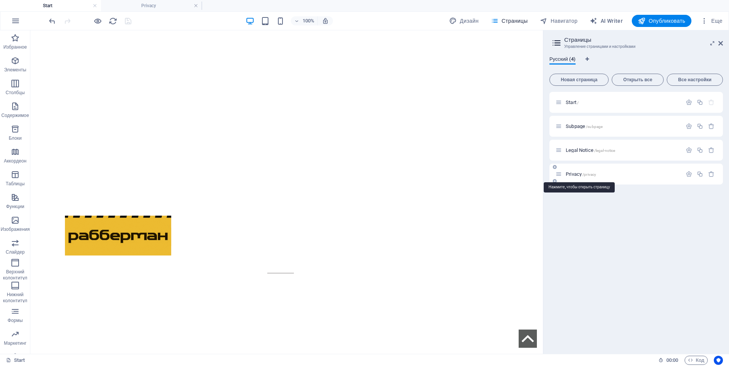
click at [589, 175] on span "/privacy" at bounding box center [590, 174] width 14 height 4
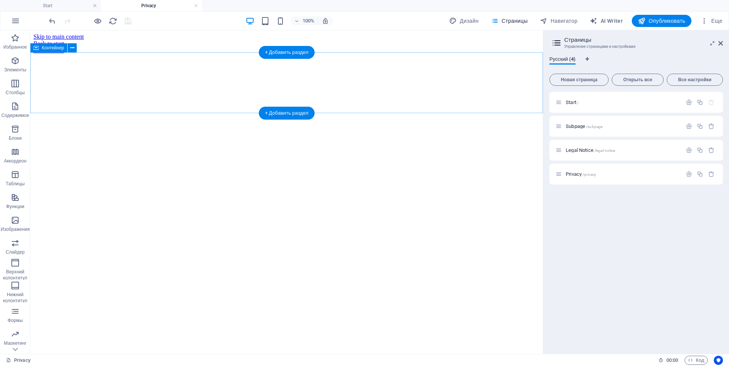
click at [174, 47] on div at bounding box center [286, 47] width 507 height 0
click at [275, 53] on div "+ Добавить раздел" at bounding box center [287, 52] width 56 height 13
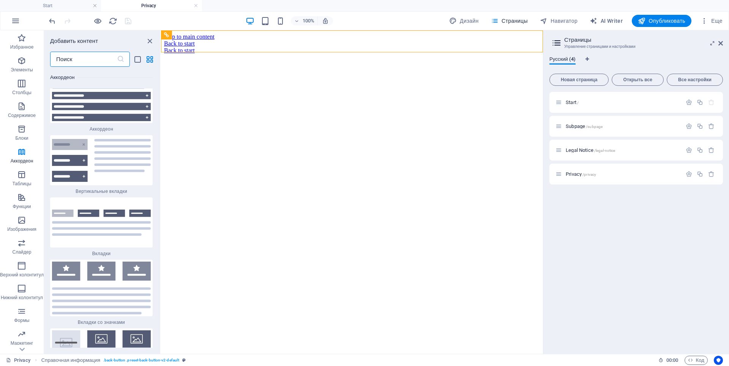
scroll to position [4798, 0]
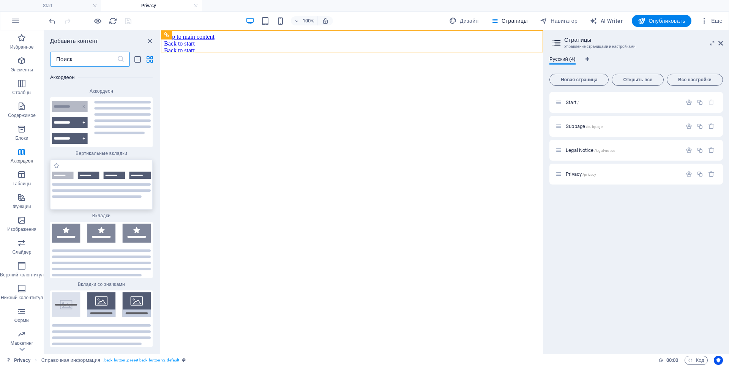
click at [115, 183] on div at bounding box center [101, 185] width 103 height 50
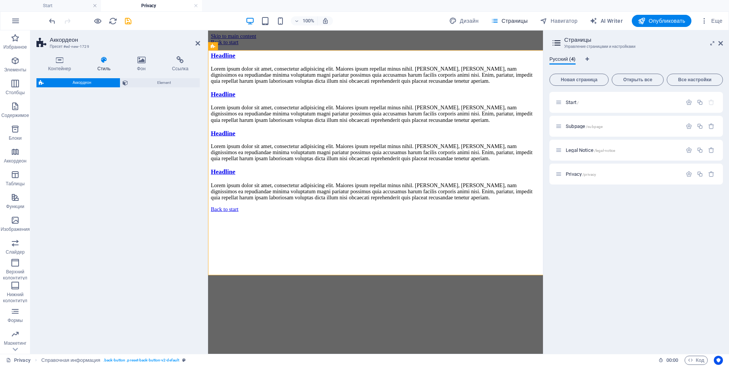
select select "rem"
select select "preset-accordion-v3-tabs"
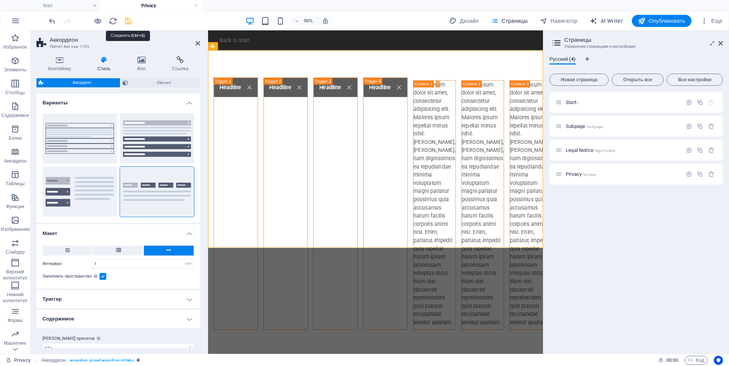
drag, startPoint x: 128, startPoint y: 21, endPoint x: 123, endPoint y: 14, distance: 9.2
click at [128, 21] on icon "save" at bounding box center [128, 21] width 9 height 9
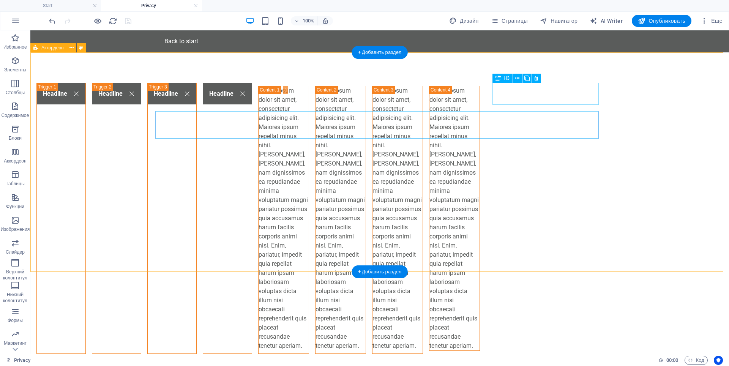
click at [252, 93] on div "Headline" at bounding box center [227, 218] width 49 height 271
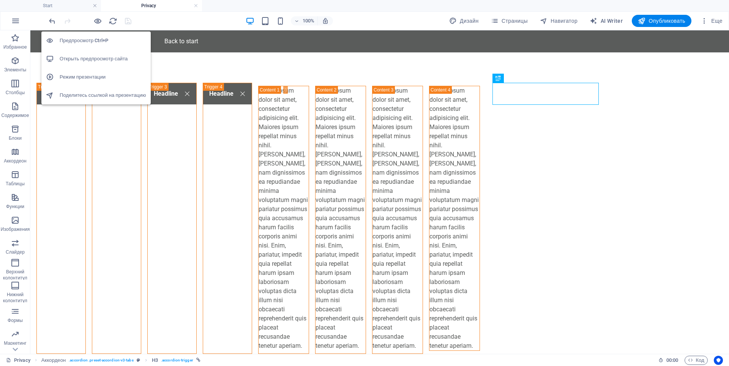
click at [99, 57] on h6 "Открыть предпросмотр сайта" at bounding box center [103, 58] width 87 height 9
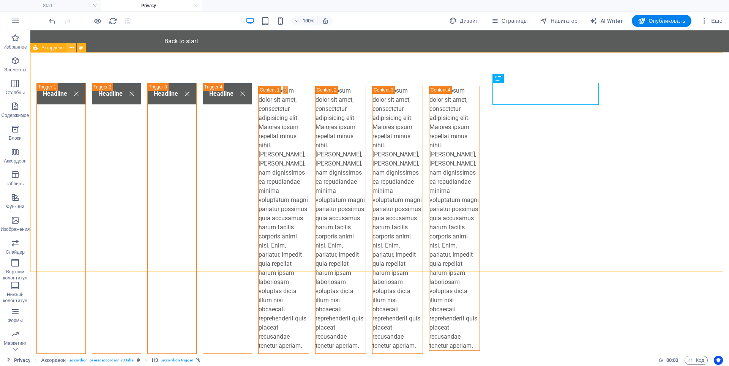
click at [71, 48] on icon at bounding box center [71, 48] width 4 height 8
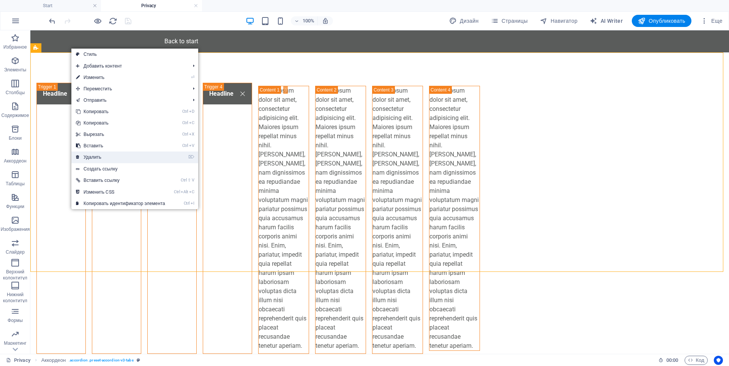
click at [90, 154] on link "⌦ Удалить" at bounding box center [120, 157] width 98 height 11
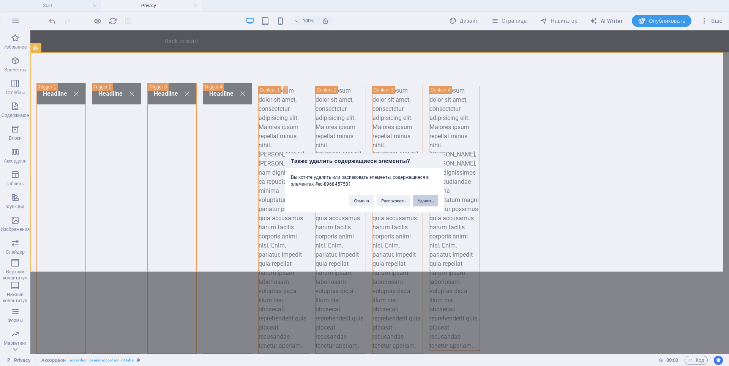
click at [428, 200] on button "Удалить" at bounding box center [425, 200] width 25 height 11
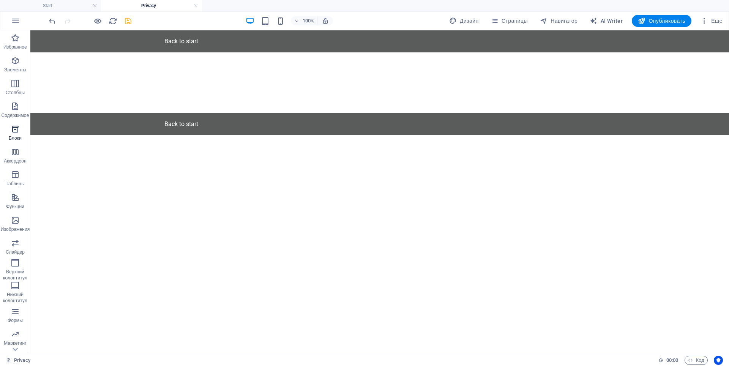
click at [15, 131] on icon "button" at bounding box center [15, 129] width 9 height 9
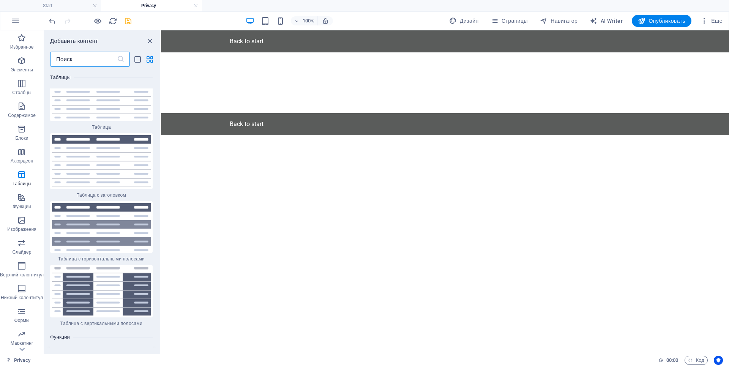
scroll to position [5429, 0]
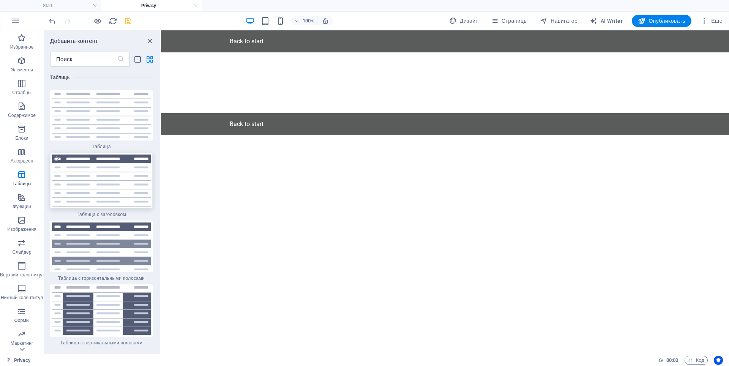
click at [111, 166] on img at bounding box center [101, 181] width 99 height 52
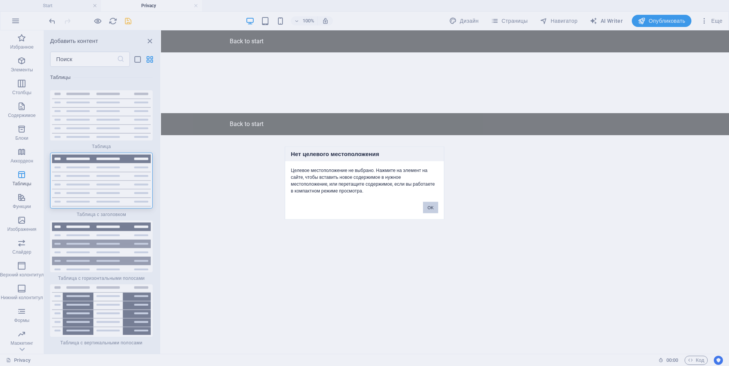
click at [429, 212] on button "OK" at bounding box center [430, 207] width 15 height 11
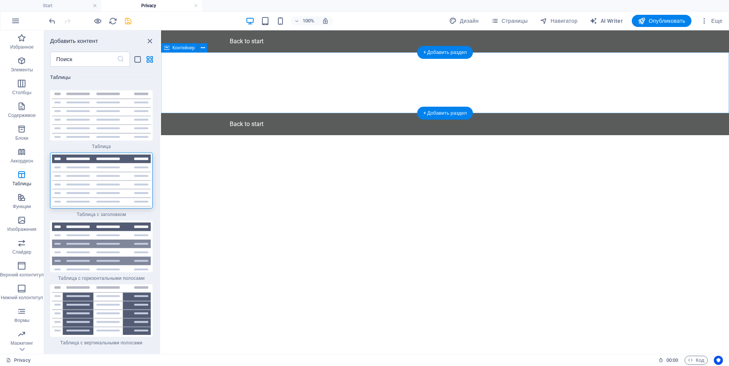
click at [392, 83] on div at bounding box center [445, 82] width 568 height 61
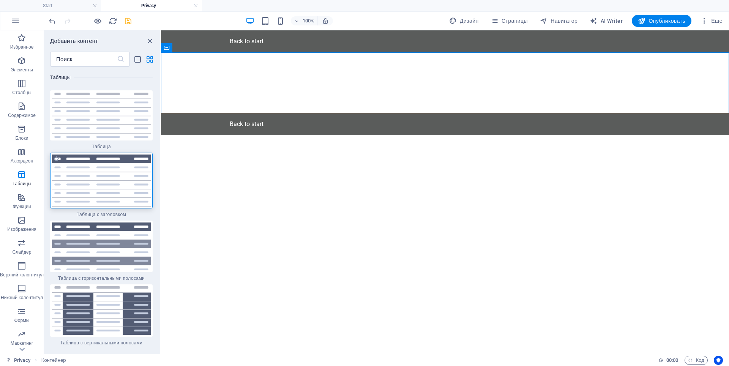
click at [123, 162] on img at bounding box center [101, 181] width 99 height 52
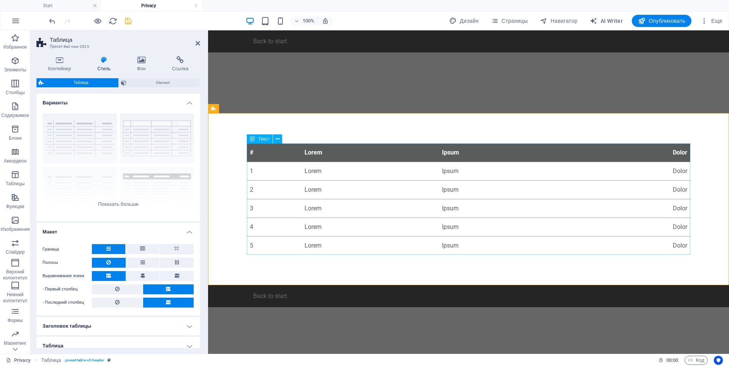
click at [679, 187] on div "# Lorem Ipsum Dolor 1 Lorem Ipsum Dolor 2 Lorem Ipsum Dolor 3 Lorem Ipsum Dolor…" at bounding box center [469, 199] width 444 height 111
click at [291, 84] on div at bounding box center [468, 82] width 521 height 61
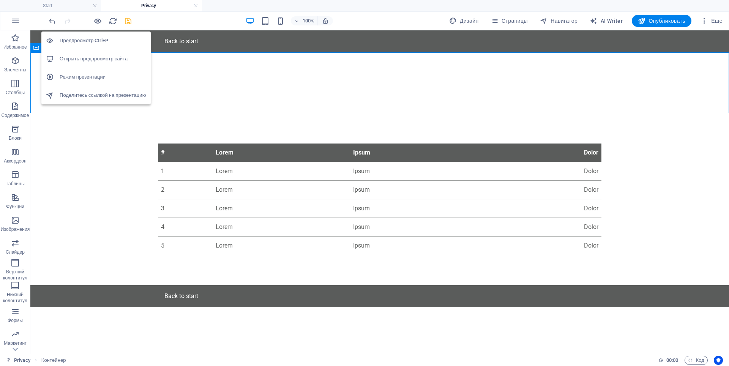
click at [98, 56] on h6 "Открыть предпросмотр сайта" at bounding box center [103, 58] width 87 height 9
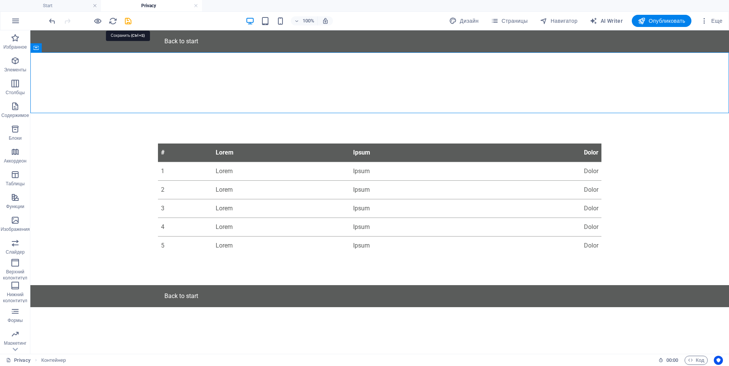
drag, startPoint x: 129, startPoint y: 23, endPoint x: 128, endPoint y: 28, distance: 5.8
click at [129, 23] on icon "save" at bounding box center [128, 21] width 9 height 9
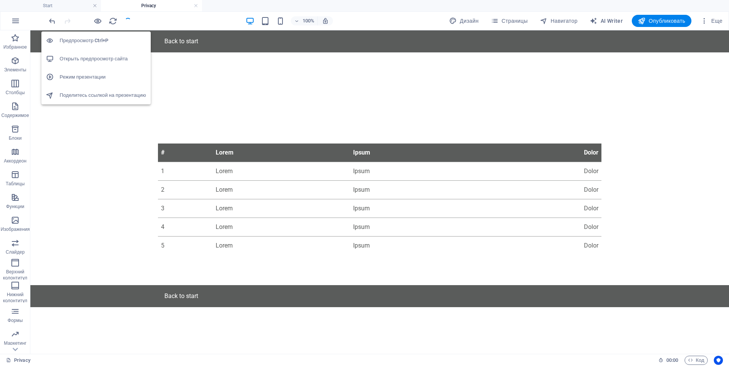
click at [89, 60] on h6 "Открыть предпросмотр сайта" at bounding box center [103, 58] width 87 height 9
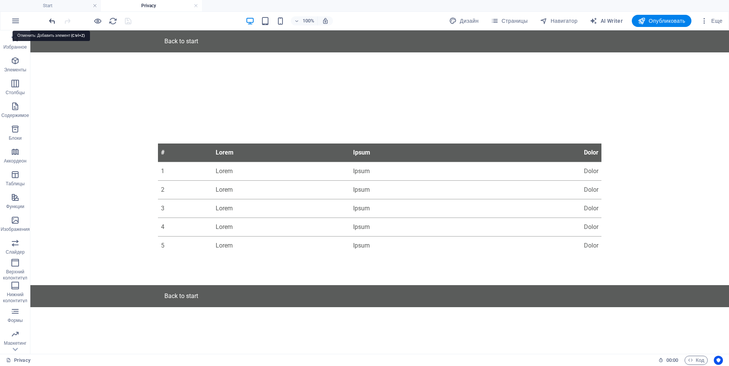
click at [50, 21] on icon "undo" at bounding box center [52, 21] width 9 height 9
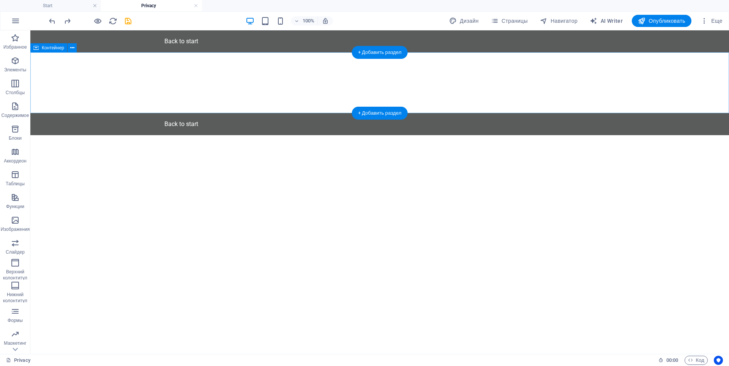
click at [326, 88] on div at bounding box center [379, 82] width 699 height 61
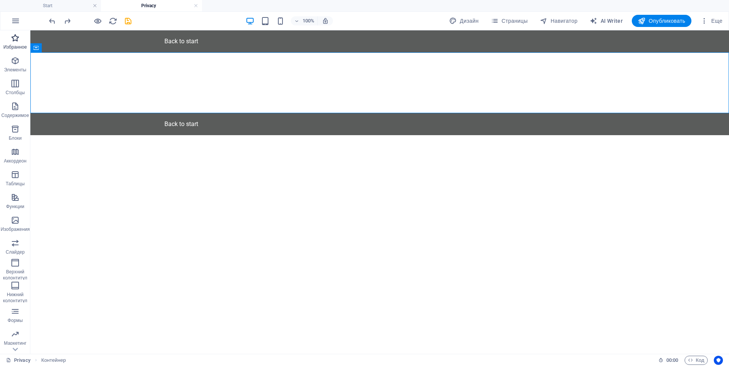
drag, startPoint x: 14, startPoint y: 41, endPoint x: 130, endPoint y: 42, distance: 115.8
click at [14, 41] on icon "button" at bounding box center [15, 37] width 9 height 9
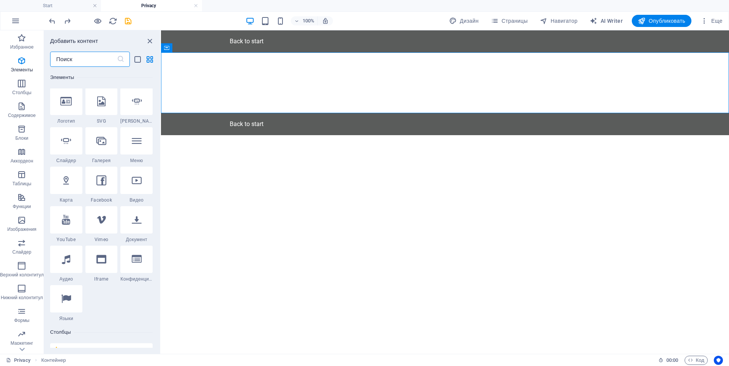
scroll to position [304, 0]
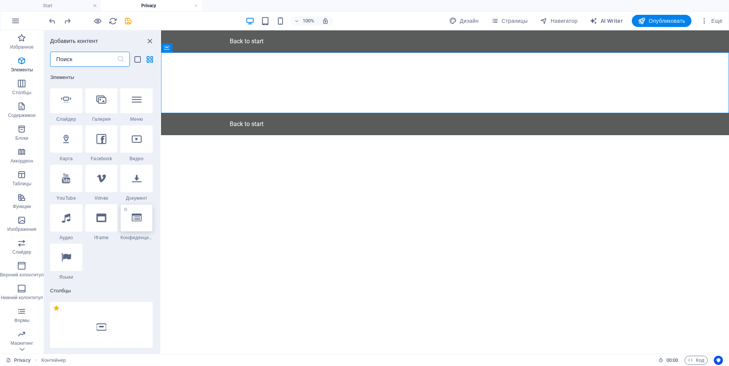
click at [136, 221] on icon at bounding box center [137, 218] width 10 height 10
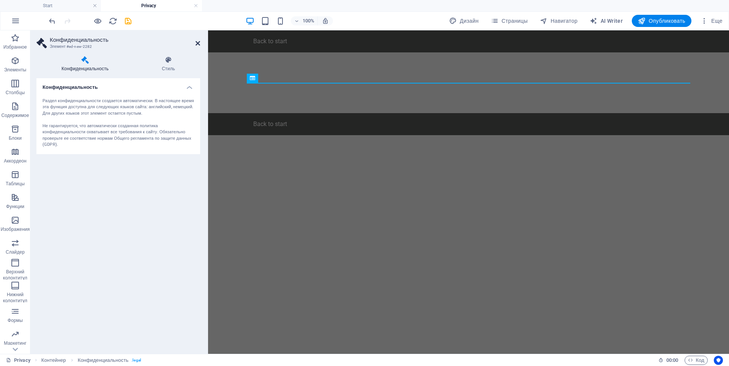
click at [197, 43] on icon at bounding box center [198, 43] width 5 height 6
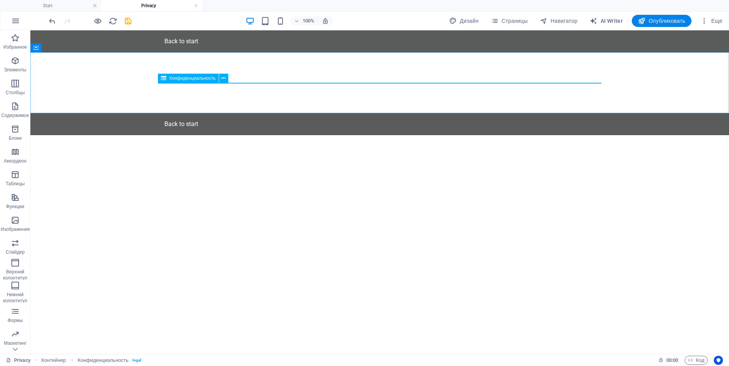
click at [181, 79] on span "Конфиденциальность" at bounding box center [192, 78] width 46 height 5
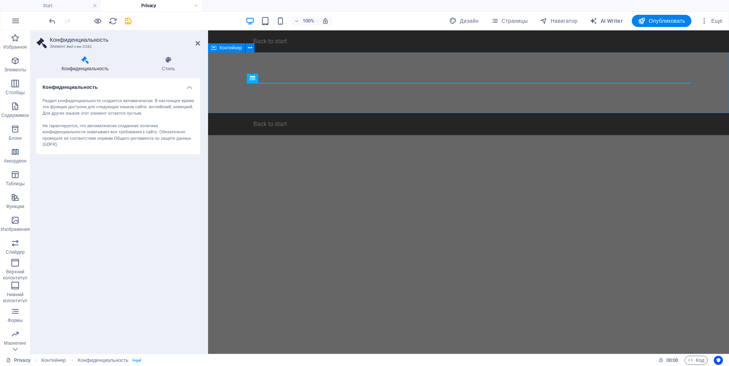
click at [274, 83] on div at bounding box center [468, 82] width 521 height 61
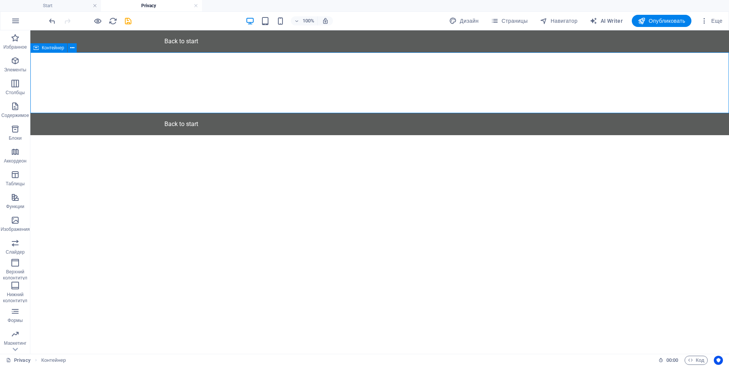
click at [175, 79] on div at bounding box center [379, 82] width 699 height 61
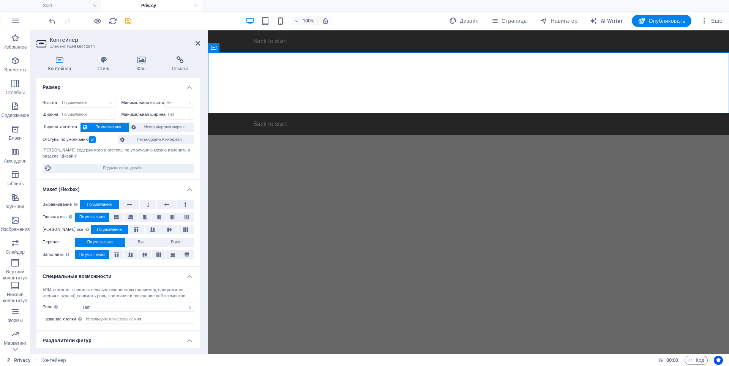
click at [333, 135] on html "Skip to main content Back to start Back to start" at bounding box center [468, 82] width 521 height 105
click at [344, 96] on div at bounding box center [468, 82] width 521 height 61
click at [16, 47] on p "Избранное" at bounding box center [15, 47] width 24 height 6
click at [244, 42] on div "Back to start" at bounding box center [468, 41] width 521 height 22
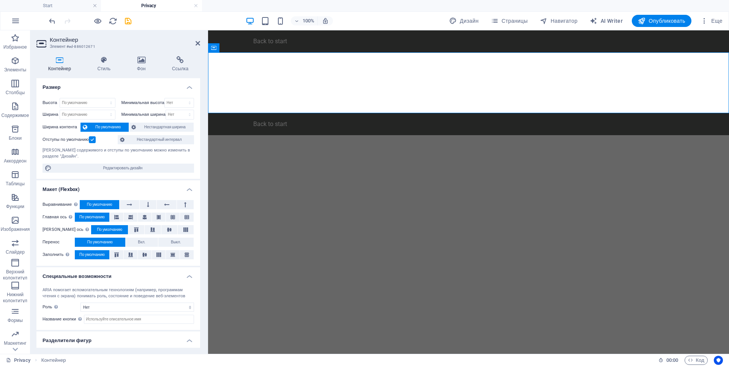
click at [244, 43] on div "Back to start" at bounding box center [468, 41] width 521 height 22
click at [373, 135] on html "Skip to main content Back to start Back to start" at bounding box center [468, 82] width 521 height 105
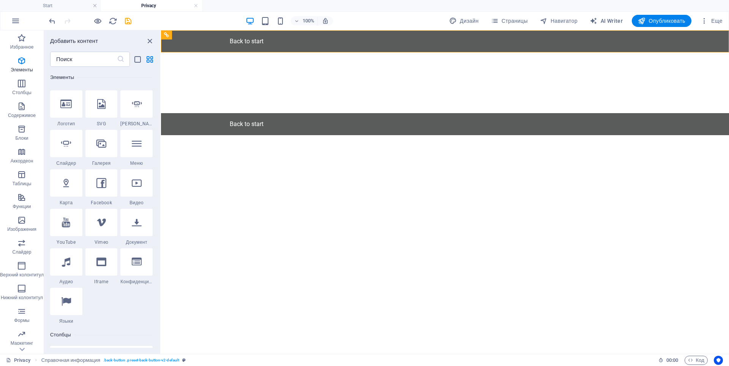
scroll to position [266, 0]
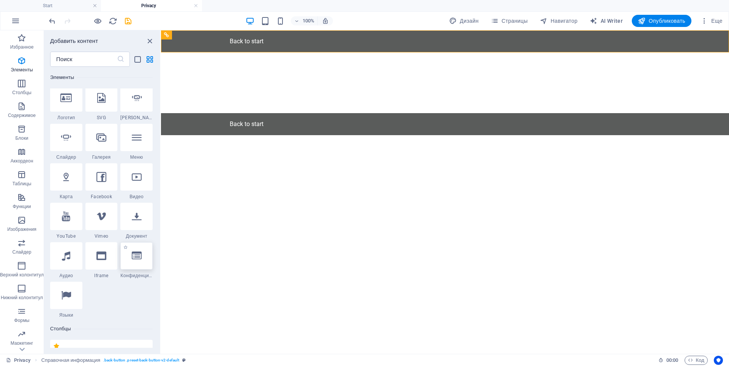
click at [136, 261] on icon at bounding box center [137, 256] width 10 height 10
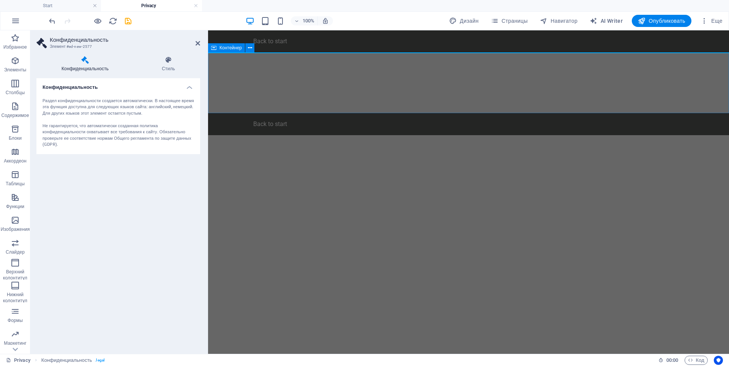
click at [307, 71] on div at bounding box center [468, 82] width 521 height 61
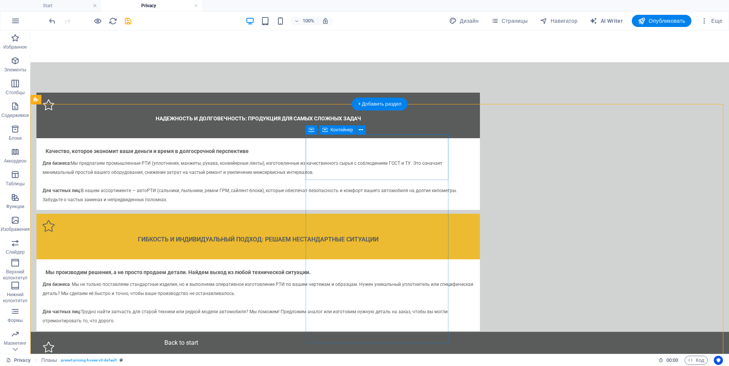
scroll to position [0, 0]
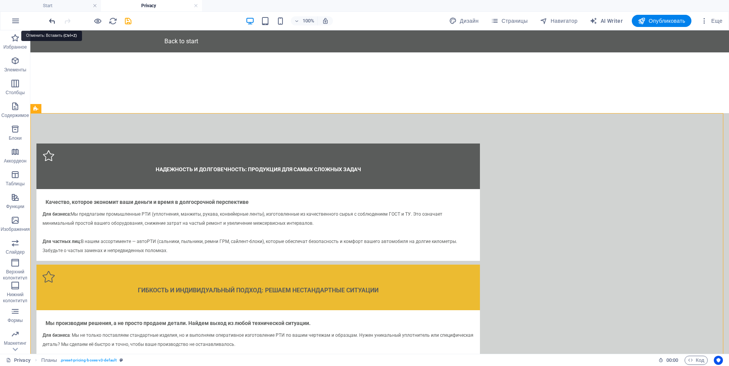
click at [53, 22] on icon "undo" at bounding box center [52, 21] width 9 height 9
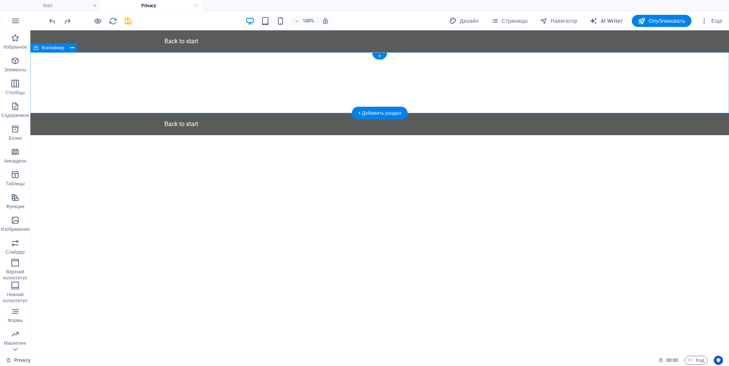
click at [267, 75] on div at bounding box center [379, 82] width 699 height 61
click at [379, 57] on div "+" at bounding box center [379, 56] width 15 height 7
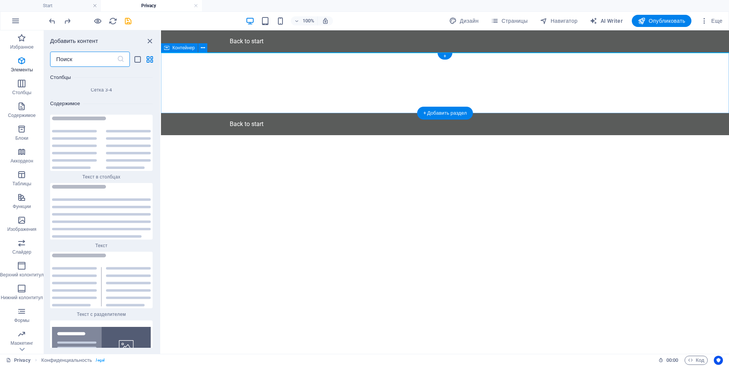
scroll to position [2557, 0]
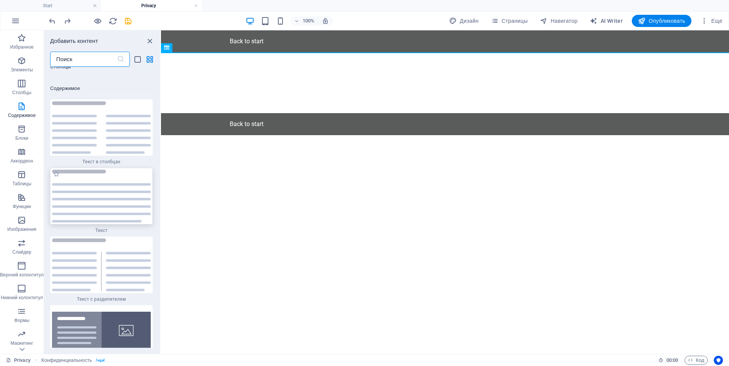
click at [82, 183] on img at bounding box center [101, 196] width 99 height 53
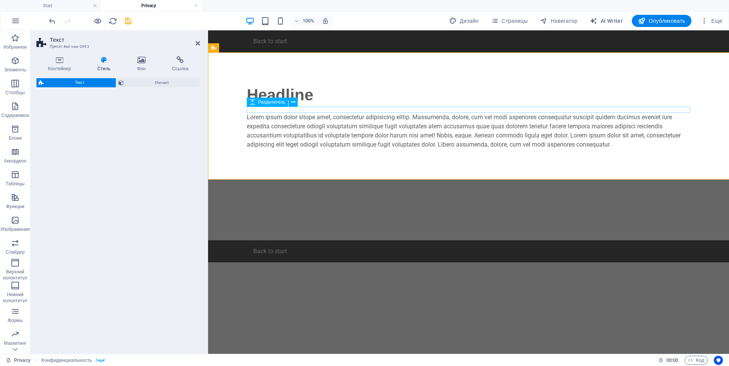
select select "preset-text-v2-default"
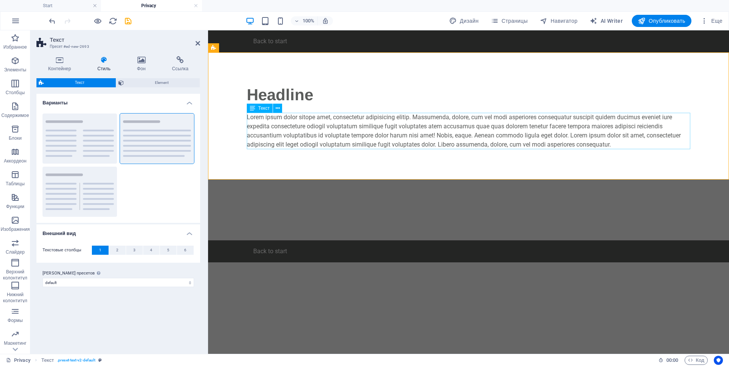
click at [278, 130] on div "Lorem ipsum dolor sitope amet, consectetur adipisicing elitip. Massumenda, dolo…" at bounding box center [469, 131] width 444 height 36
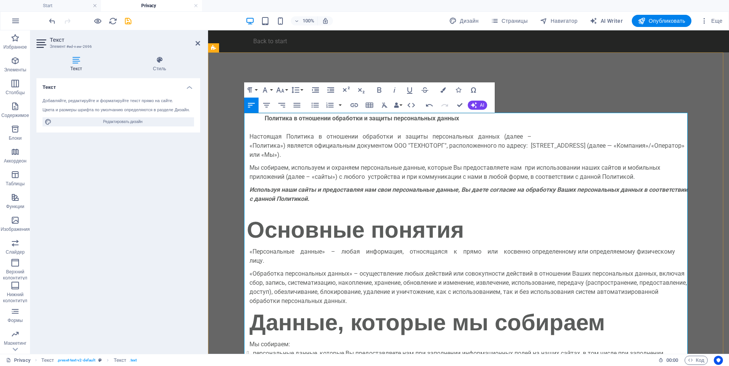
click at [275, 171] on p "Мы собираем, используем и охраняем персональные данные, которые Вы предоставляе…" at bounding box center [469, 172] width 438 height 18
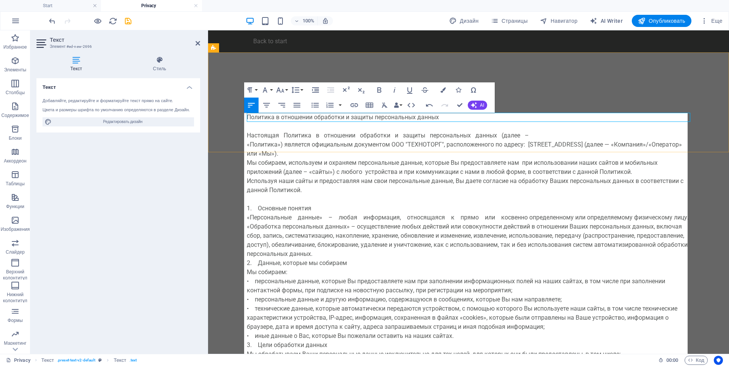
scroll to position [66149, 0]
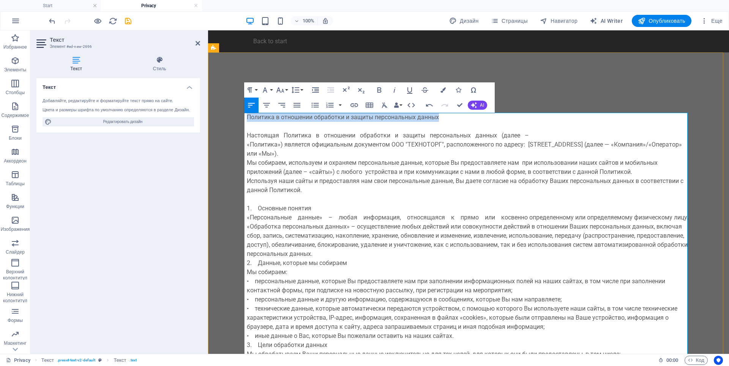
drag, startPoint x: 439, startPoint y: 119, endPoint x: 245, endPoint y: 118, distance: 193.7
click at [247, 118] on p "Политика в отношении обработки и защиты персональных данных" at bounding box center [469, 117] width 444 height 9
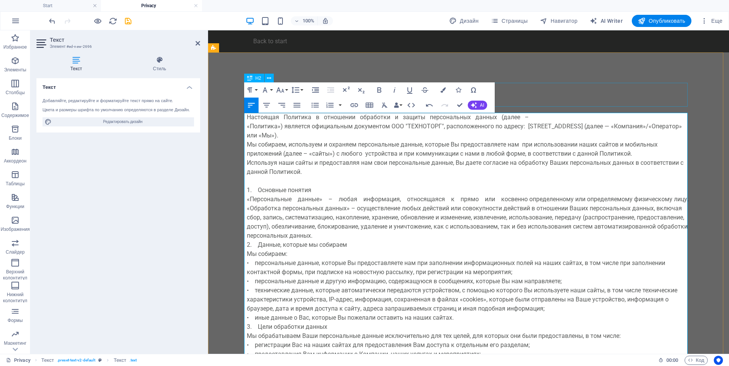
click at [544, 104] on div "Headline" at bounding box center [469, 95] width 444 height 24
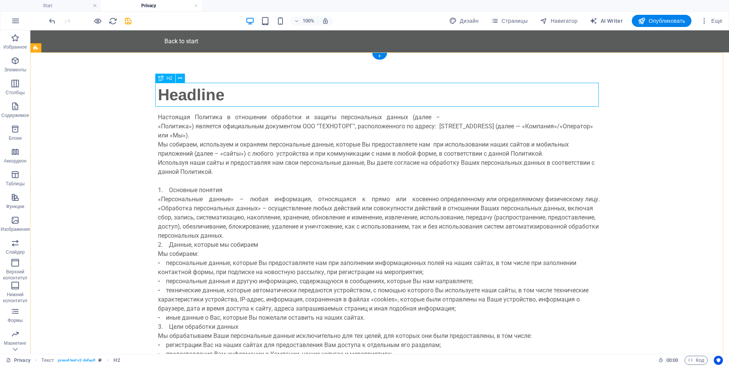
click at [236, 94] on div "Headline" at bounding box center [380, 95] width 444 height 24
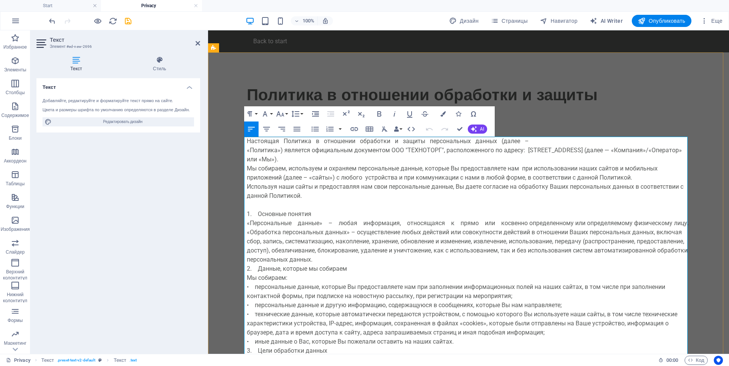
click at [535, 142] on p "Настоящая Политика в отношении обработки и защиты персональных данных (далее –" at bounding box center [469, 141] width 444 height 9
click at [523, 142] on p "Настоящая Политика в отношении обработки и защиты персональных данных (далее –" at bounding box center [469, 141] width 444 height 9
click at [528, 140] on p "Настоящая Политика в отношении обработки и защиты персональных данных (далее –" at bounding box center [469, 141] width 444 height 9
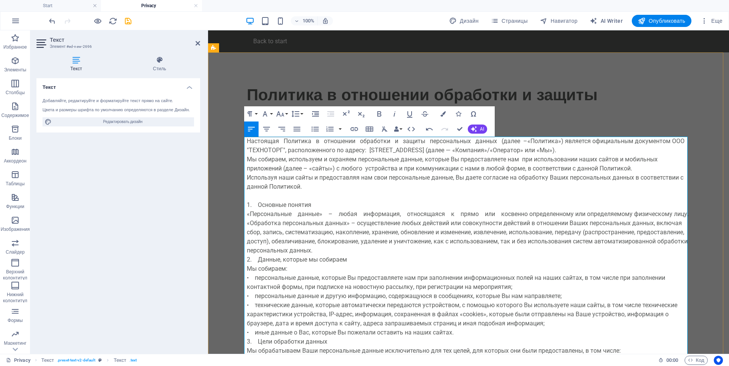
click at [521, 142] on p "Настоящая Политика в отношении обработки и защиты персональных данных (далее – …" at bounding box center [469, 146] width 444 height 18
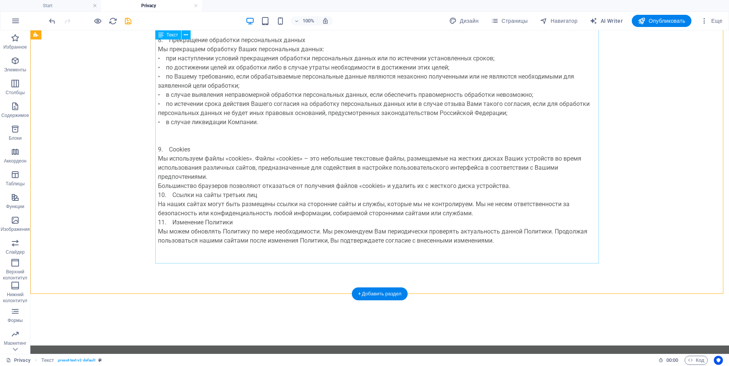
scroll to position [871, 0]
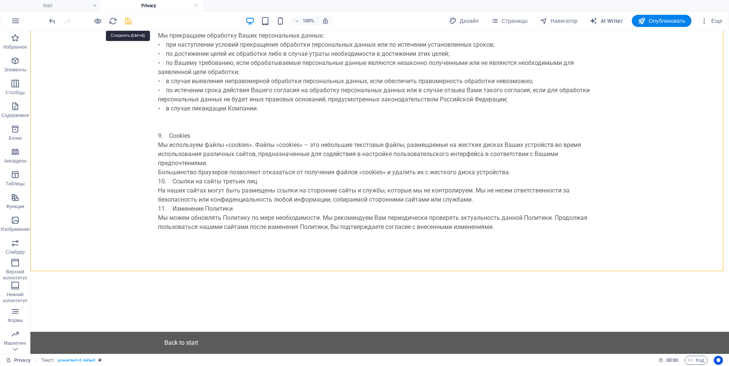
drag, startPoint x: 125, startPoint y: 22, endPoint x: 98, endPoint y: 3, distance: 33.1
click at [125, 22] on icon "save" at bounding box center [128, 21] width 9 height 9
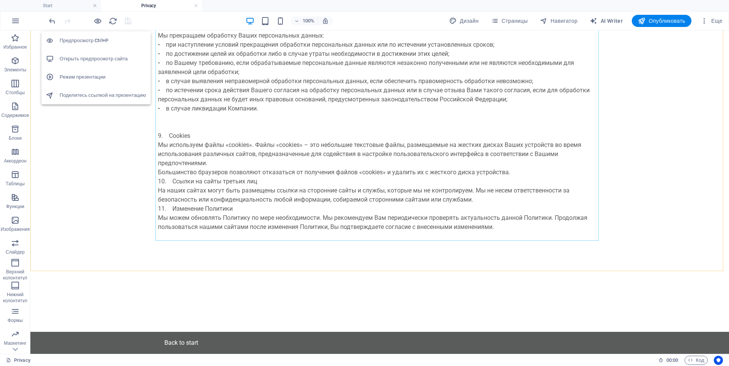
click at [96, 60] on h6 "Открыть предпросмотр сайта" at bounding box center [103, 58] width 87 height 9
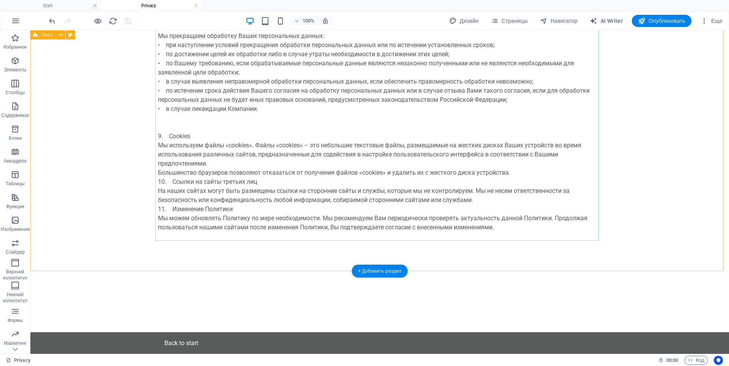
scroll to position [795, 0]
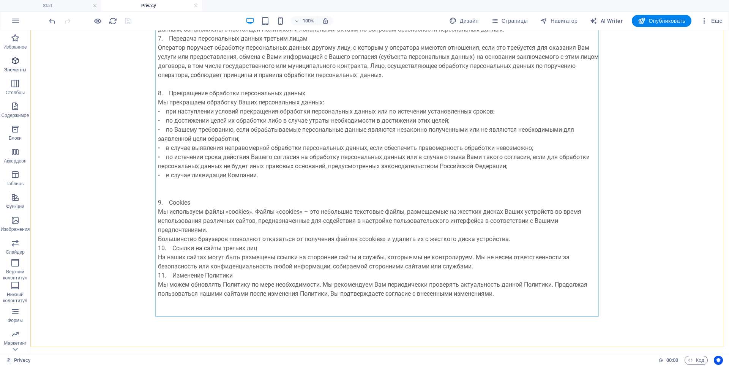
click at [17, 60] on icon "button" at bounding box center [15, 60] width 9 height 9
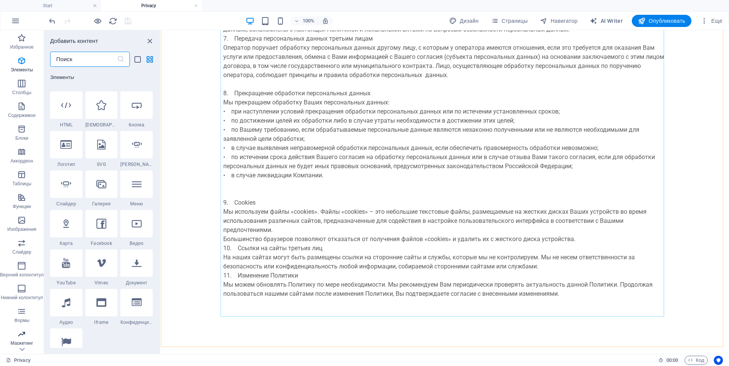
scroll to position [18, 0]
click at [24, 179] on icon "button" at bounding box center [21, 179] width 9 height 9
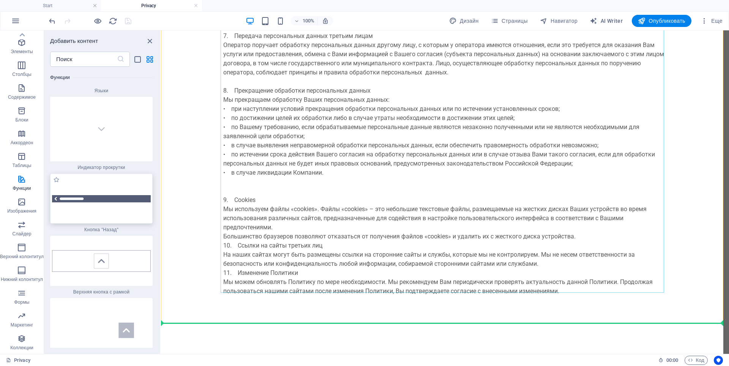
scroll to position [843, 0]
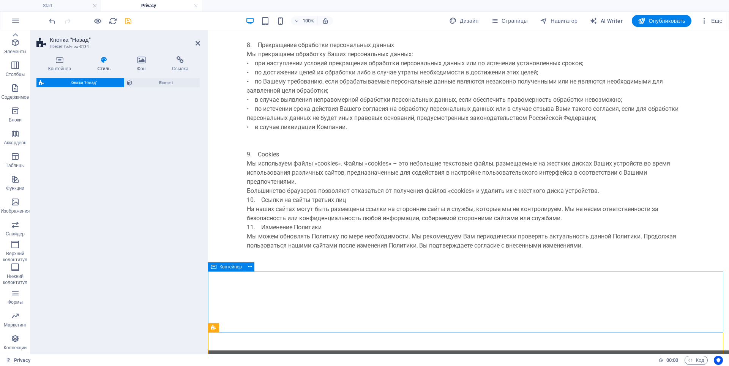
select select "rem"
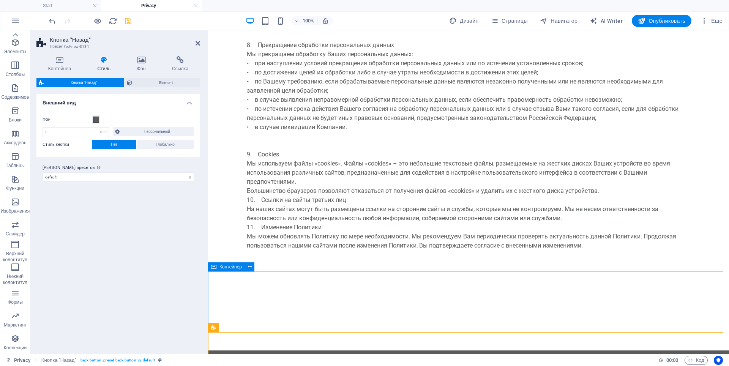
scroll to position [871, 0]
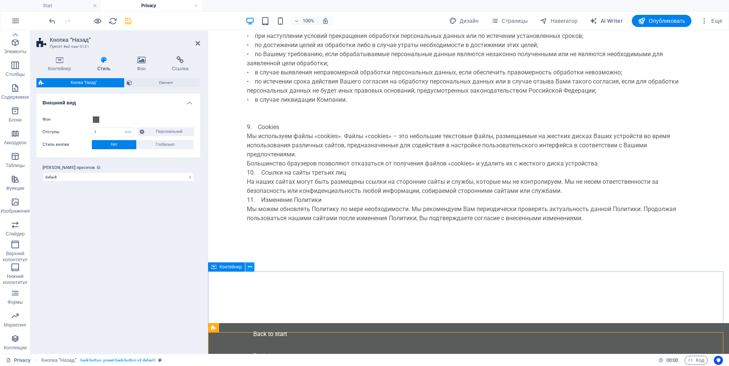
click at [250, 268] on icon at bounding box center [250, 267] width 4 height 8
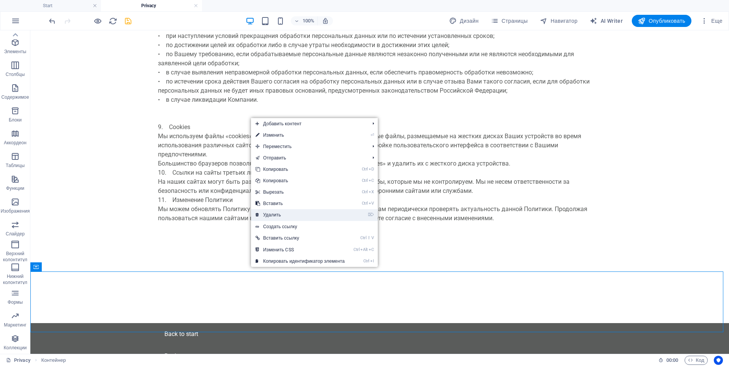
click at [277, 215] on link "⌦ Удалить" at bounding box center [300, 214] width 98 height 11
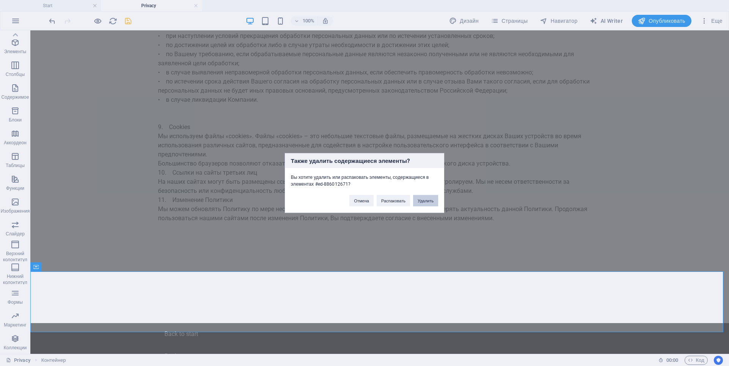
click at [426, 201] on button "Удалить" at bounding box center [425, 200] width 25 height 11
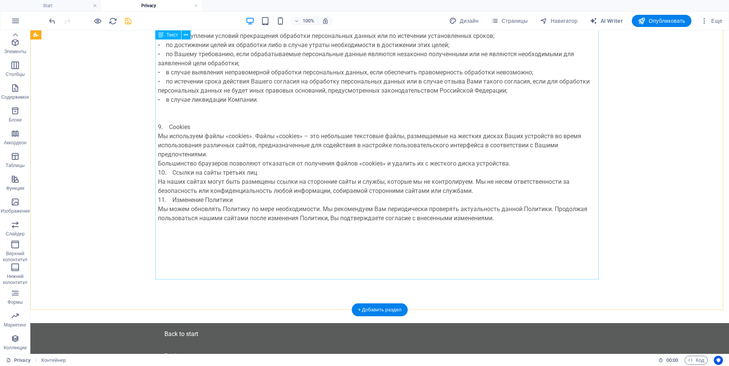
scroll to position [832, 0]
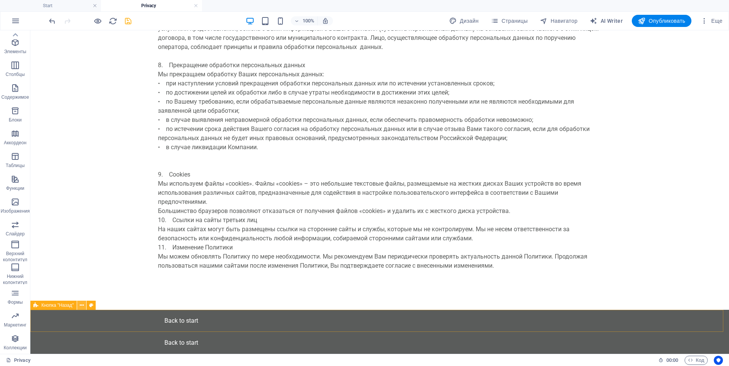
click at [82, 305] on icon at bounding box center [82, 306] width 4 height 8
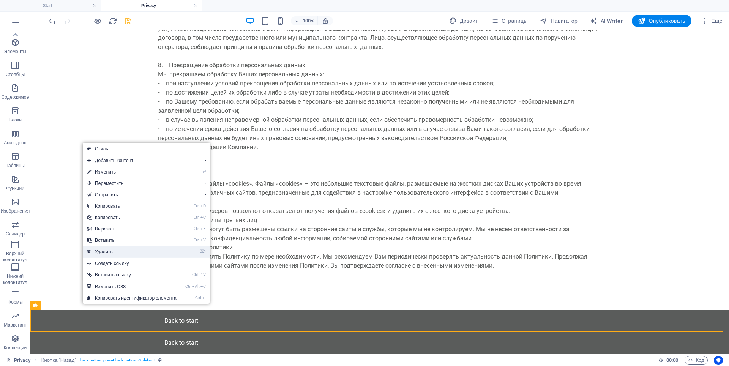
click at [108, 253] on link "⌦ Удалить" at bounding box center [132, 251] width 98 height 11
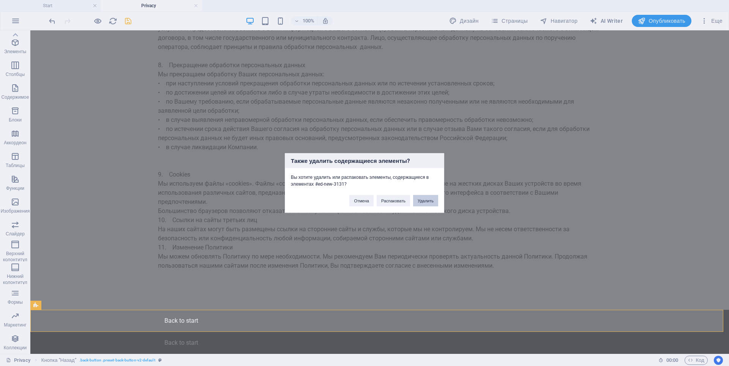
drag, startPoint x: 426, startPoint y: 200, endPoint x: 381, endPoint y: 185, distance: 46.8
click at [426, 200] on button "Удалить" at bounding box center [425, 200] width 25 height 11
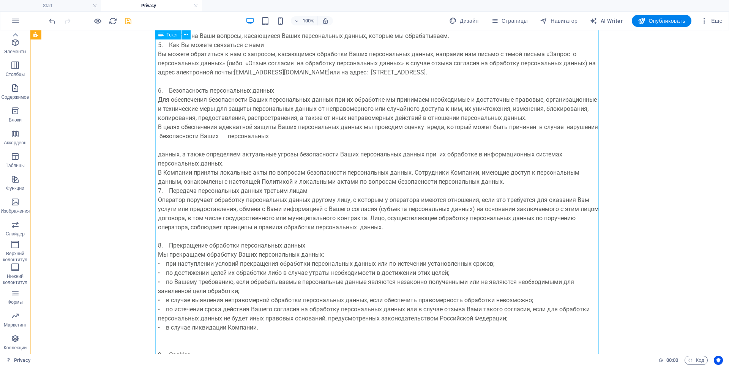
scroll to position [583, 0]
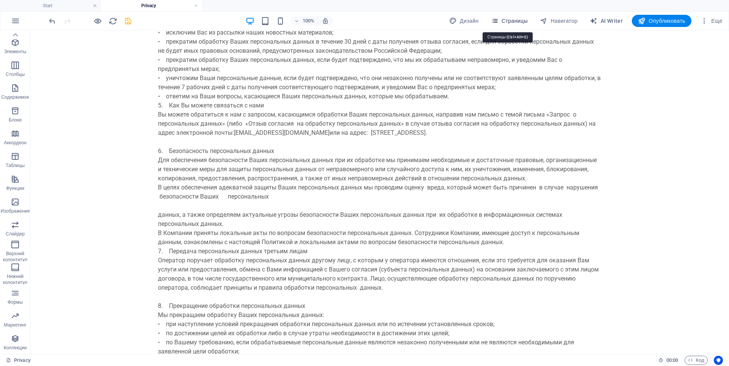
click at [513, 20] on span "Страницы" at bounding box center [509, 21] width 37 height 8
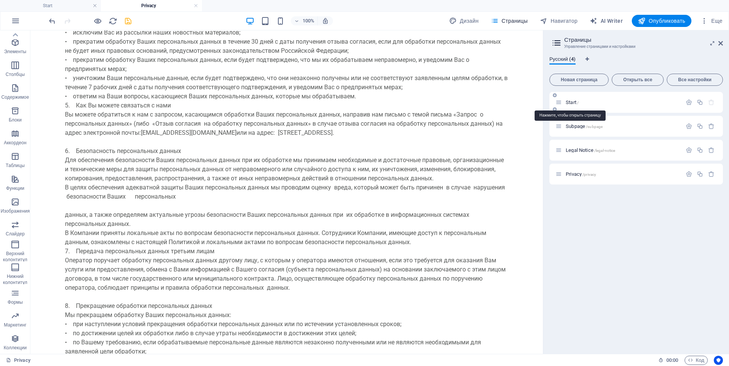
click at [573, 103] on span "Start /" at bounding box center [572, 102] width 13 height 6
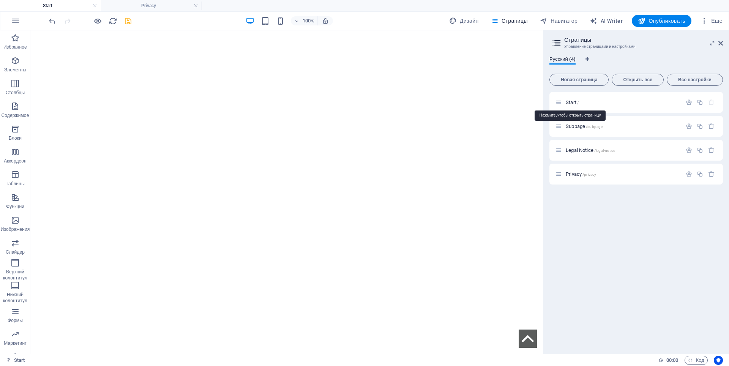
scroll to position [152, 0]
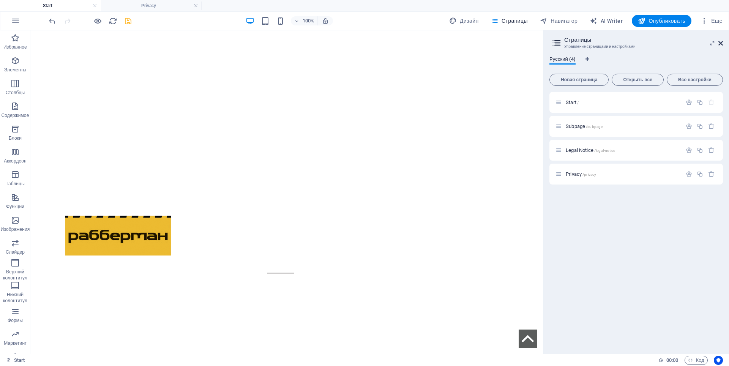
click at [722, 43] on icon at bounding box center [721, 43] width 5 height 6
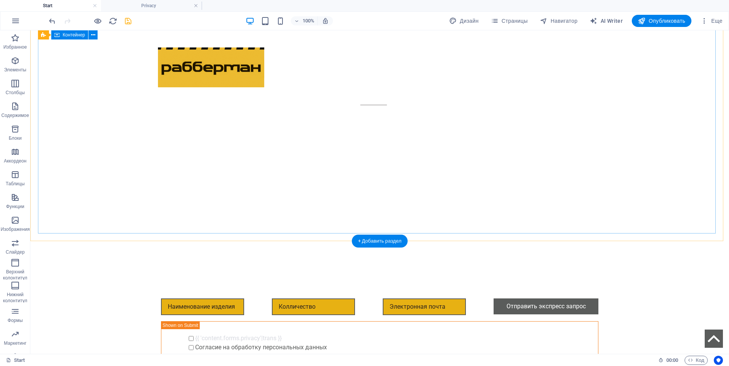
scroll to position [342, 0]
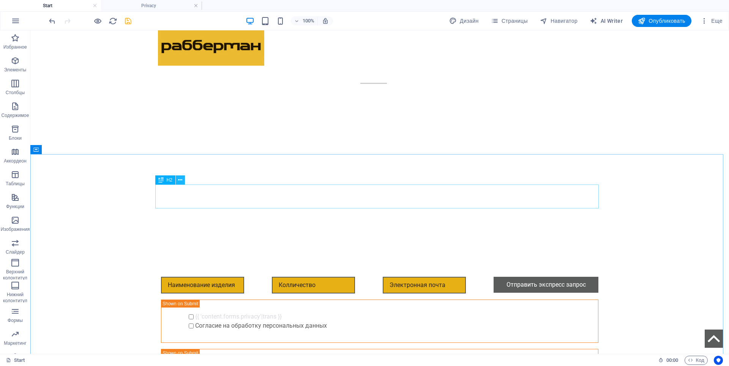
click at [182, 180] on icon at bounding box center [180, 180] width 4 height 8
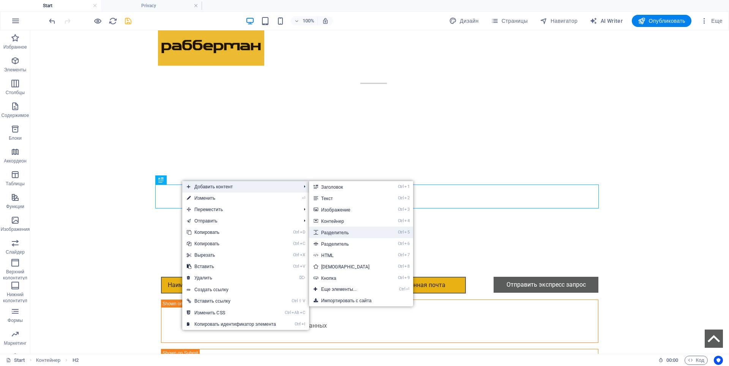
click at [348, 232] on link "Ctrl 5 Разделитель" at bounding box center [347, 232] width 76 height 11
select select "px"
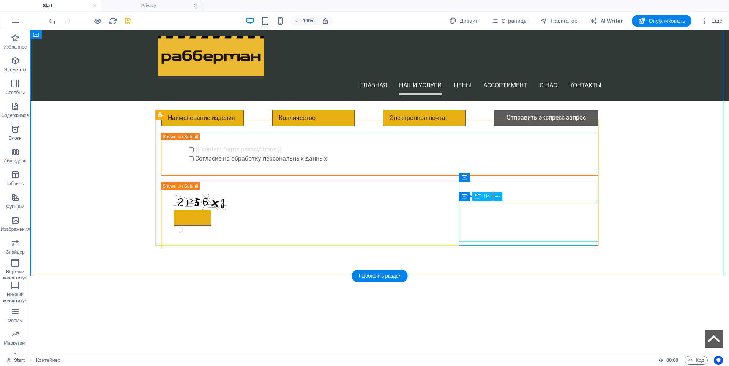
scroll to position [494, 0]
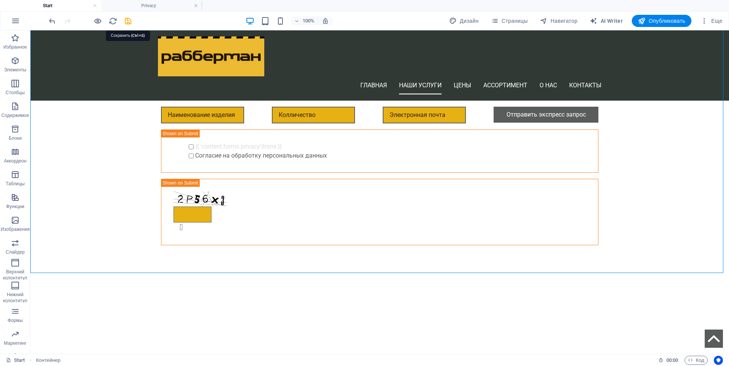
drag, startPoint x: 128, startPoint y: 21, endPoint x: 120, endPoint y: 23, distance: 8.4
click at [128, 21] on icon "save" at bounding box center [128, 21] width 9 height 9
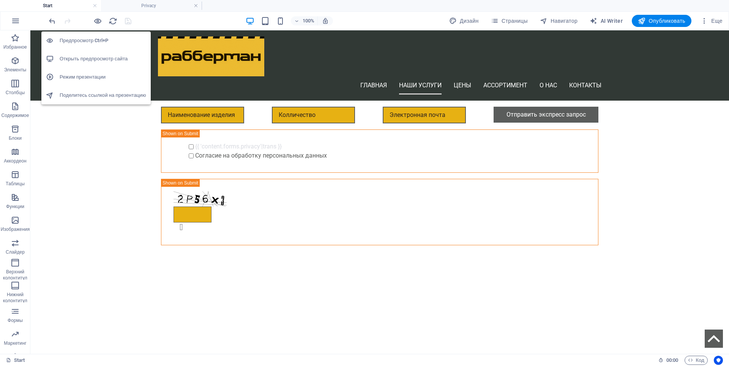
click at [93, 57] on h6 "Открыть предпросмотр сайта" at bounding box center [103, 58] width 87 height 9
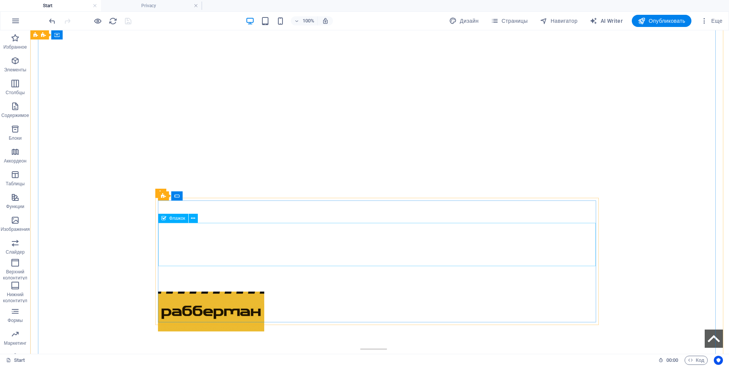
scroll to position [0, 0]
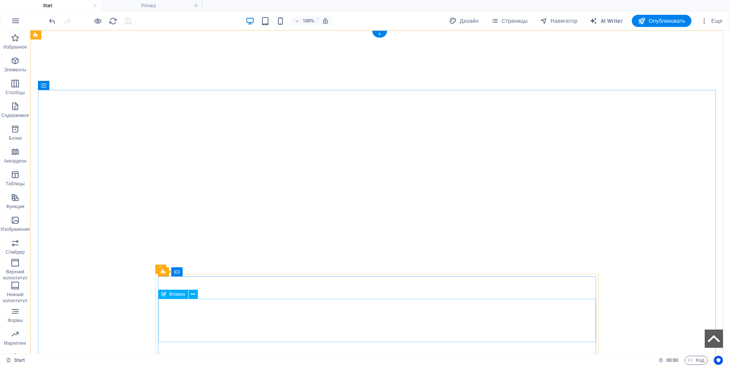
drag, startPoint x: 212, startPoint y: 323, endPoint x: 34, endPoint y: 323, distance: 178.1
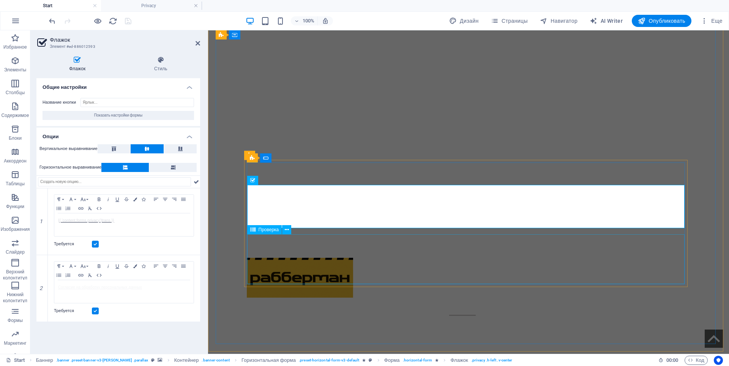
scroll to position [114, 0]
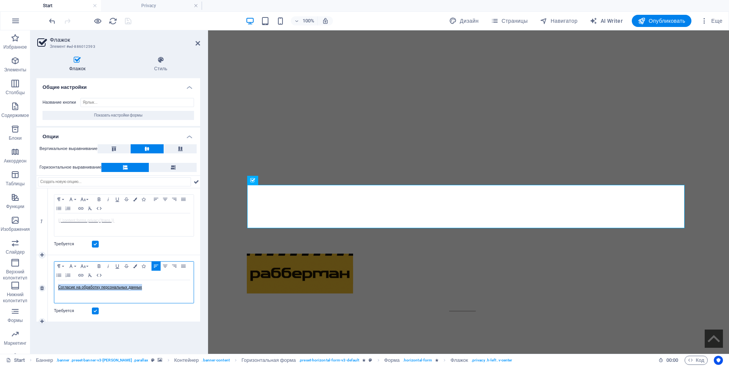
drag, startPoint x: 154, startPoint y: 287, endPoint x: 50, endPoint y: 284, distance: 104.1
click at [50, 284] on div "Paragraph Format Normal Heading 1 Heading 2 Heading 3 Heading 4 Heading 5 Headi…" at bounding box center [124, 288] width 152 height 66
click at [135, 266] on icon "button" at bounding box center [135, 266] width 4 height 4
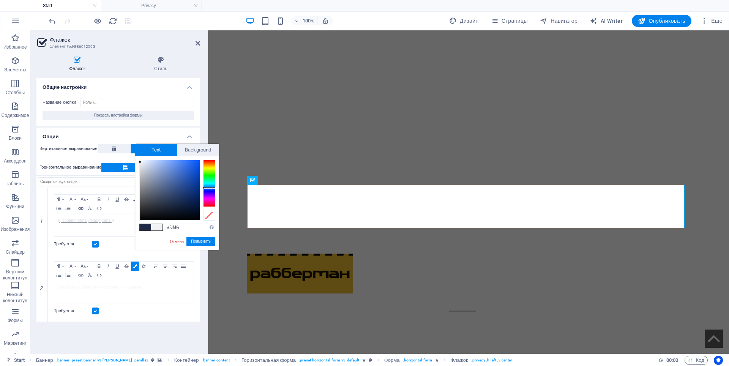
type input "#ffffff"
drag, startPoint x: 144, startPoint y: 167, endPoint x: 139, endPoint y: 159, distance: 9.5
click at [140, 160] on div at bounding box center [170, 190] width 60 height 60
click at [193, 240] on button "Применить" at bounding box center [200, 241] width 29 height 9
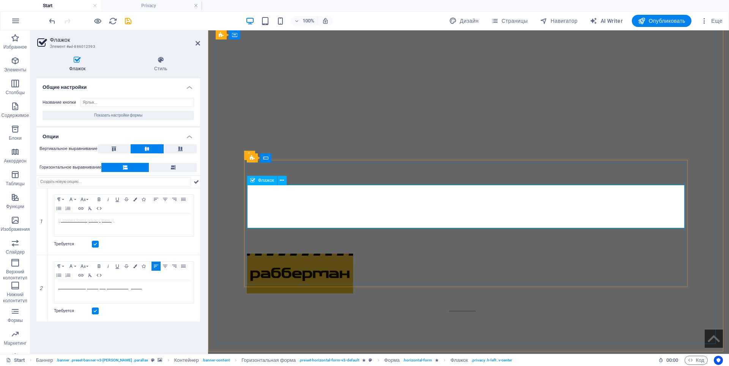
click at [42, 220] on icon at bounding box center [41, 221] width 3 height 5
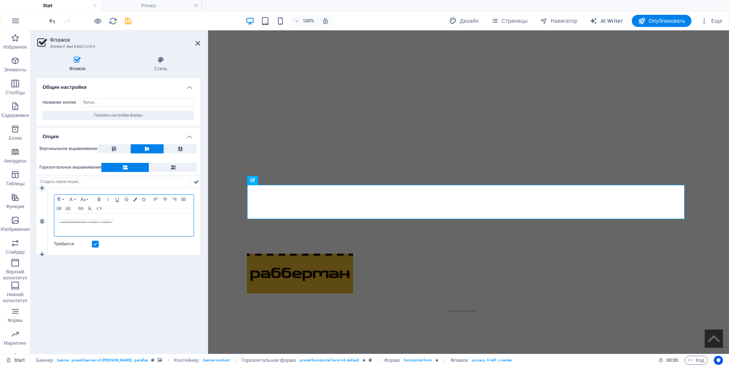
click at [57, 221] on div "{{ 'content.forms.privacy'|trans }}" at bounding box center [123, 224] width 139 height 23
click at [167, 200] on icon "button" at bounding box center [165, 199] width 9 height 6
click at [155, 199] on icon "button" at bounding box center [156, 199] width 5 height 3
click at [52, 22] on icon "undo" at bounding box center [52, 21] width 9 height 9
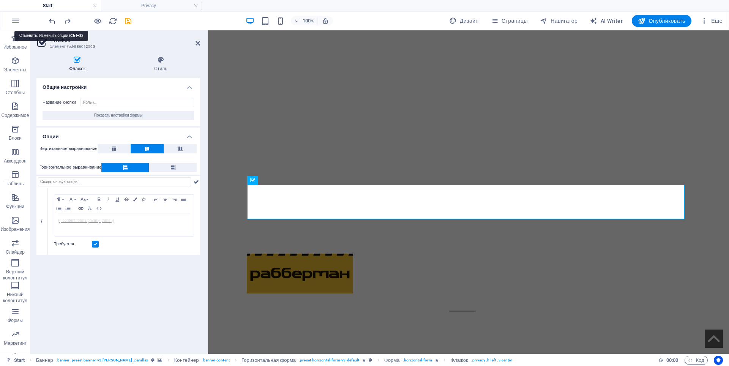
click at [52, 22] on icon "undo" at bounding box center [52, 21] width 9 height 9
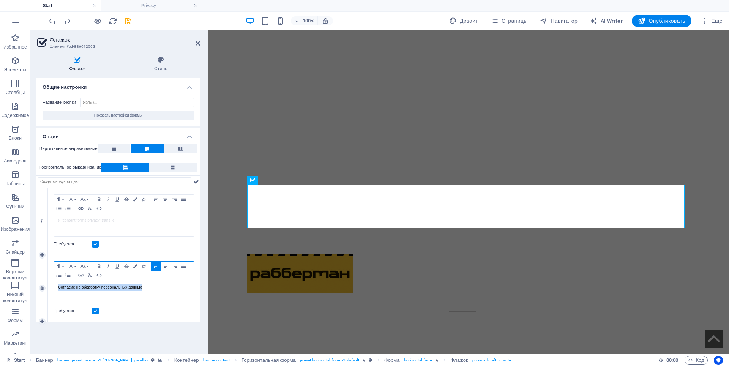
drag, startPoint x: 154, startPoint y: 288, endPoint x: 52, endPoint y: 286, distance: 102.6
click at [52, 286] on div "Paragraph Format Normal Heading 1 Heading 2 Heading 3 Heading 4 Heading 5 Headi…" at bounding box center [124, 288] width 152 height 66
click at [43, 222] on icon at bounding box center [41, 221] width 3 height 5
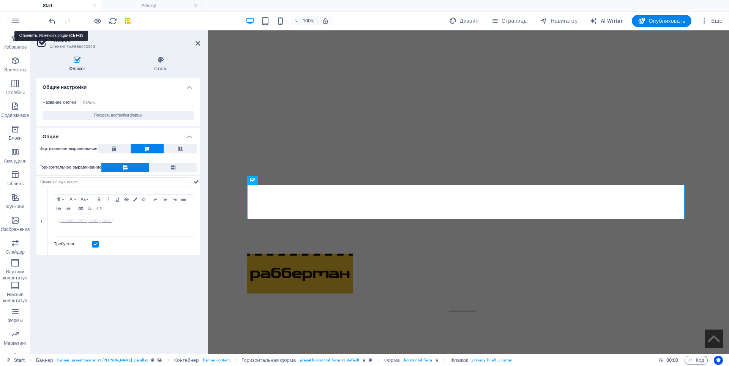
click at [52, 22] on icon "undo" at bounding box center [52, 21] width 9 height 9
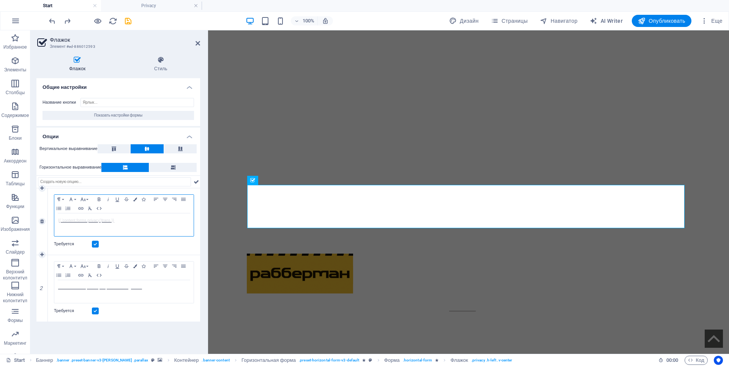
click at [132, 223] on p "{{ 'content.forms.privacy'|trans }}" at bounding box center [124, 220] width 132 height 7
drag, startPoint x: 128, startPoint y: 220, endPoint x: 58, endPoint y: 220, distance: 70.3
click at [58, 220] on p "{{ 'content.forms.privacy'|trans }}" at bounding box center [124, 220] width 132 height 7
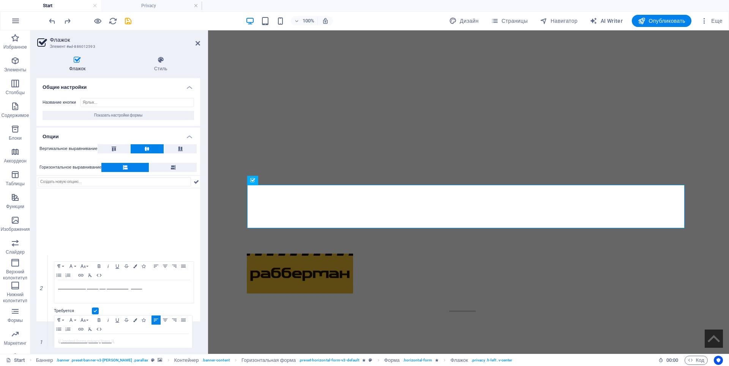
drag, startPoint x: 43, startPoint y: 204, endPoint x: 33, endPoint y: 321, distance: 117.8
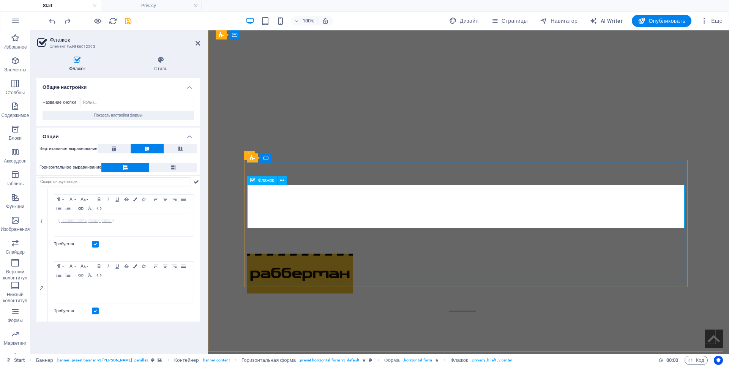
click at [194, 181] on icon at bounding box center [196, 181] width 5 height 9
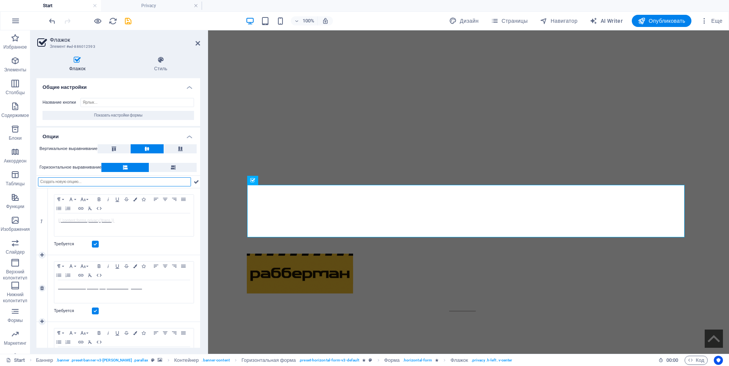
scroll to position [41, 0]
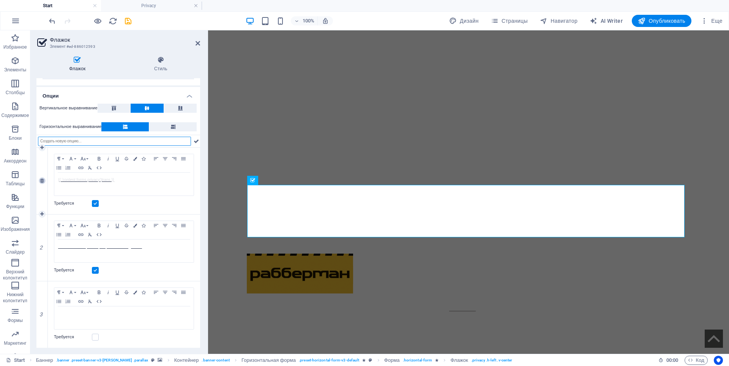
click at [44, 181] on icon at bounding box center [41, 180] width 3 height 5
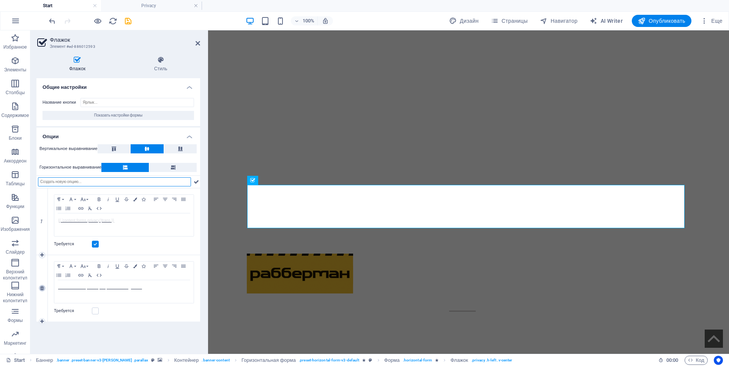
click at [41, 289] on icon at bounding box center [41, 288] width 3 height 5
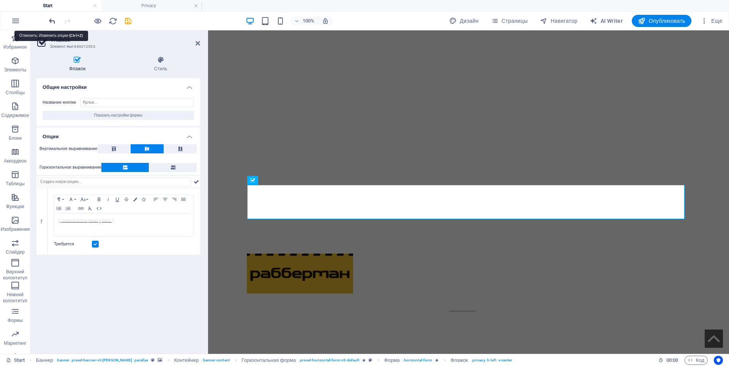
click at [50, 21] on icon "undo" at bounding box center [52, 21] width 9 height 9
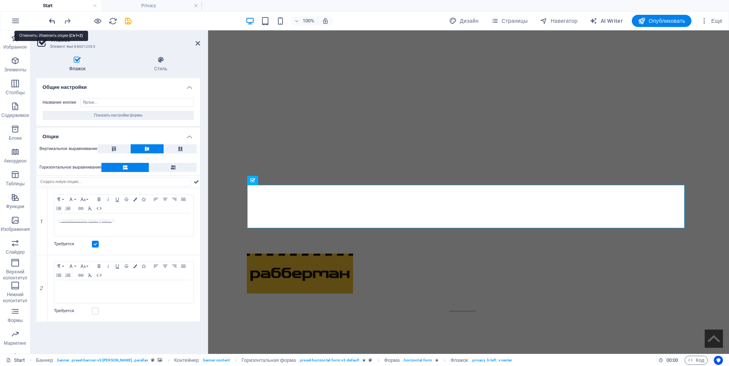
click at [50, 21] on icon "undo" at bounding box center [52, 21] width 9 height 9
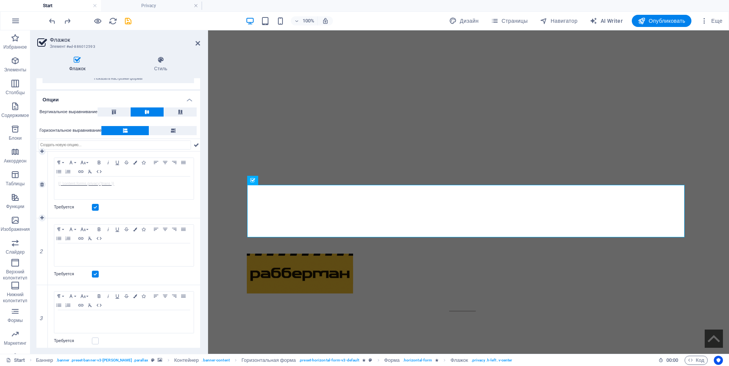
scroll to position [41, 0]
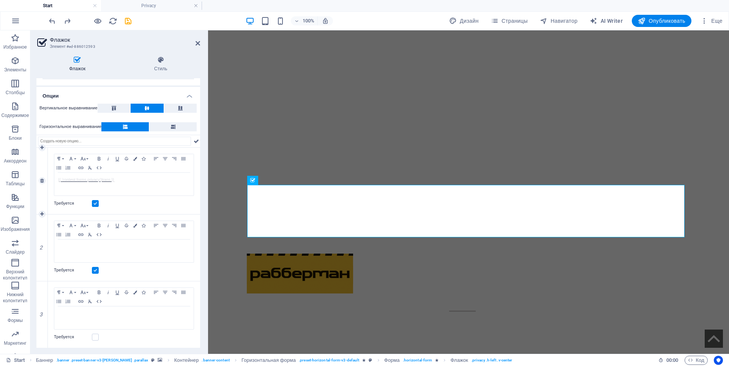
click at [96, 198] on div "Paragraph Format Normal Heading 1 Heading 2 Heading 3 Heading 4 Heading 5 Headi…" at bounding box center [124, 181] width 152 height 66
click at [95, 204] on label at bounding box center [95, 203] width 7 height 7
click at [0, 0] on input "Требуется" at bounding box center [0, 0] width 0 height 0
click at [43, 180] on icon at bounding box center [41, 180] width 3 height 5
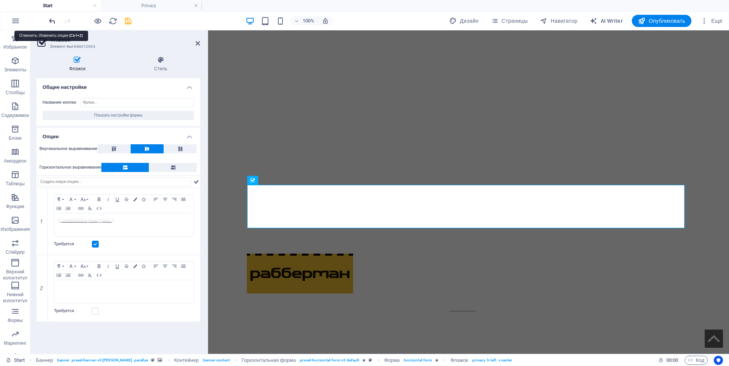
click at [52, 21] on icon "undo" at bounding box center [52, 21] width 9 height 9
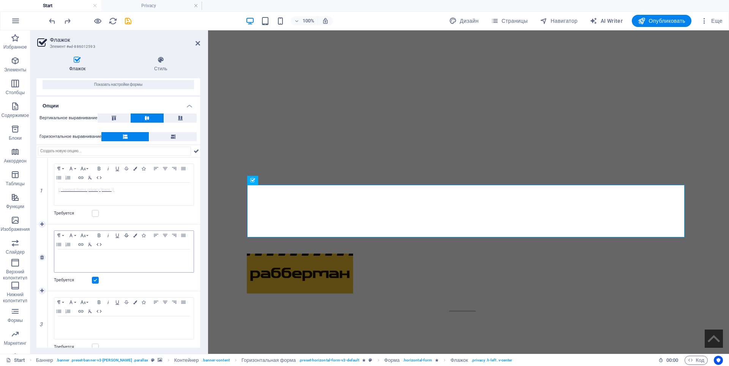
scroll to position [41, 0]
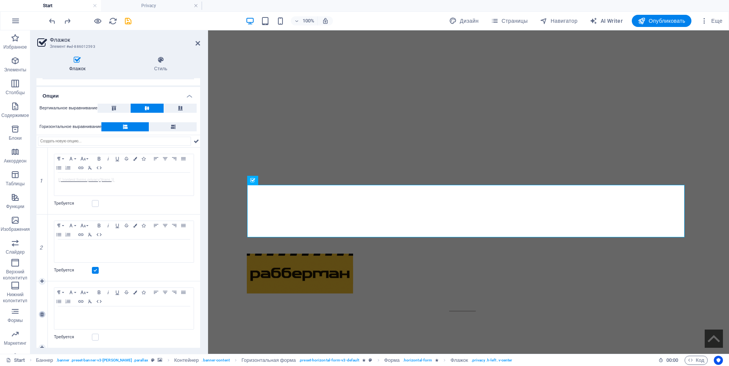
click at [43, 316] on icon at bounding box center [41, 314] width 3 height 5
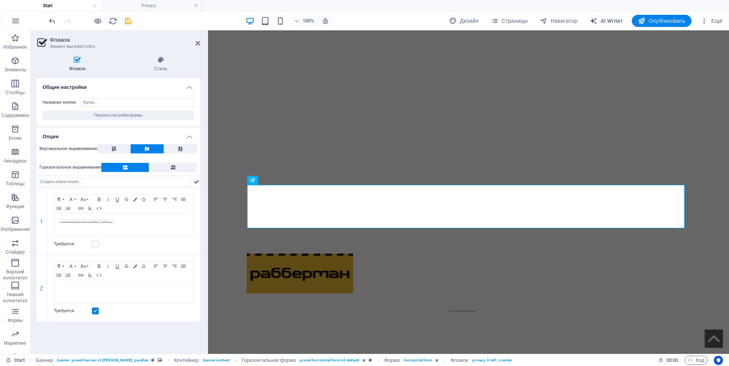
scroll to position [0, 0]
drag, startPoint x: 160, startPoint y: 287, endPoint x: 52, endPoint y: 284, distance: 107.1
click at [52, 284] on div "Paragraph Format Normal Heading 1 Heading 2 Heading 3 Heading 4 Heading 5 Headi…" at bounding box center [124, 288] width 152 height 66
click at [51, 20] on icon "undo" at bounding box center [52, 21] width 9 height 9
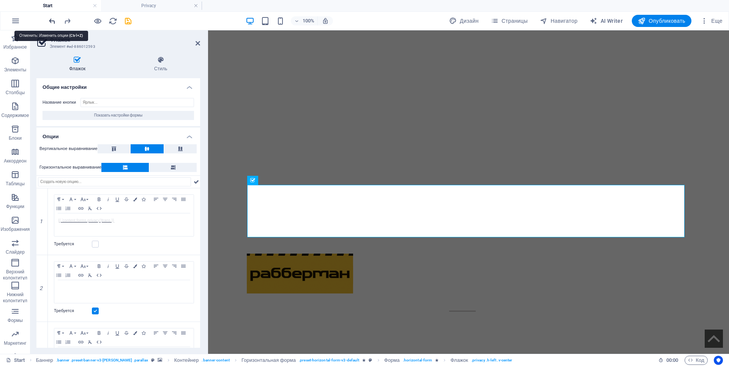
click at [51, 20] on icon "undo" at bounding box center [52, 21] width 9 height 9
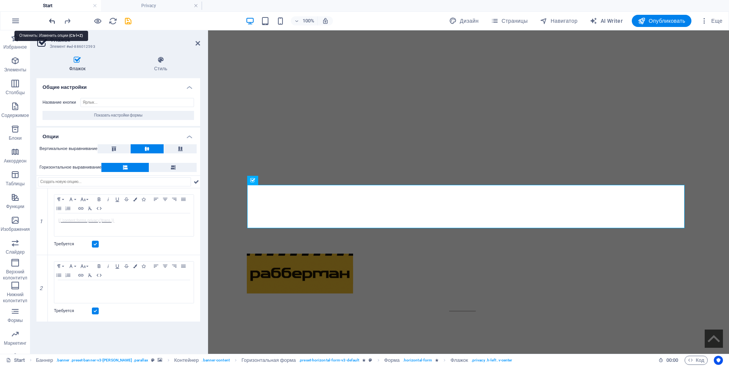
click at [51, 20] on icon "undo" at bounding box center [52, 21] width 9 height 9
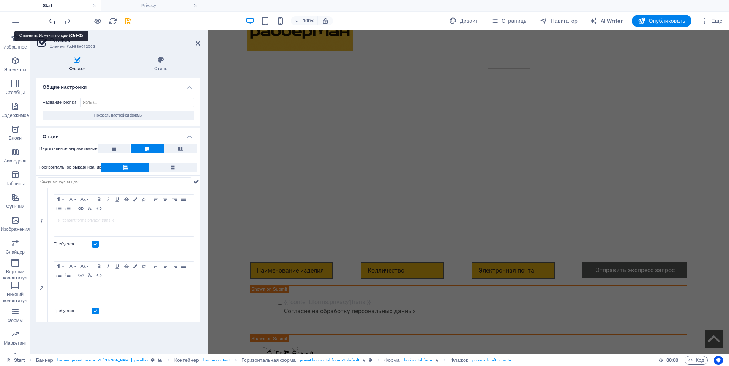
scroll to position [368, 0]
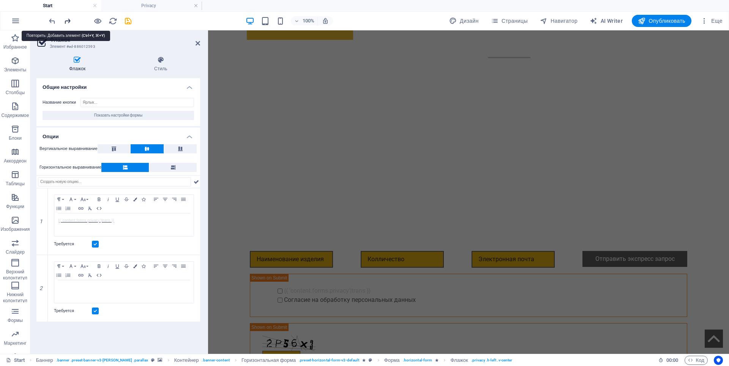
click at [70, 20] on icon "redo" at bounding box center [67, 21] width 9 height 9
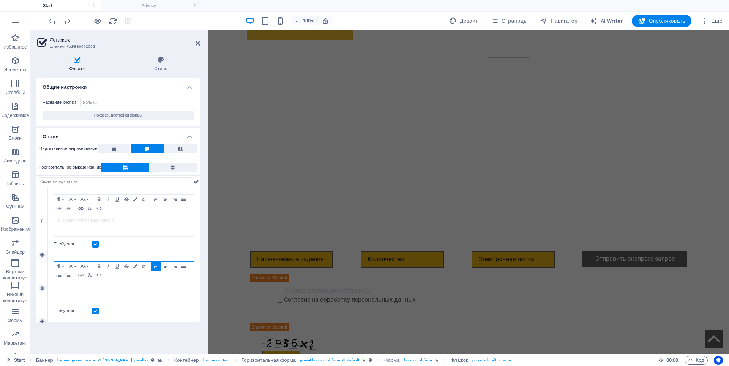
drag, startPoint x: 172, startPoint y: 284, endPoint x: 60, endPoint y: 284, distance: 112.0
click at [60, 284] on p at bounding box center [124, 287] width 132 height 7
drag, startPoint x: 55, startPoint y: 286, endPoint x: 155, endPoint y: 286, distance: 100.3
click at [155, 286] on div at bounding box center [123, 291] width 139 height 23
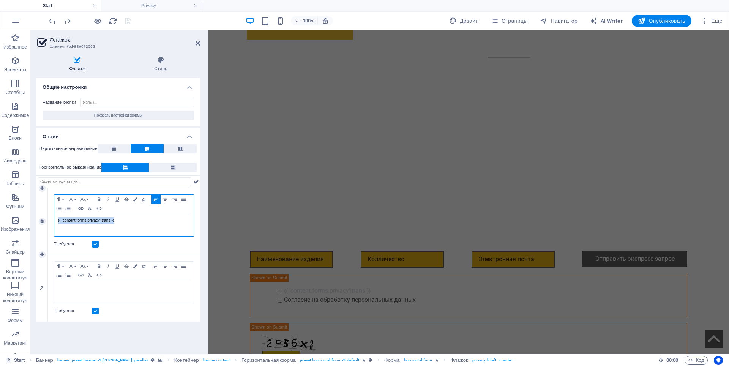
drag, startPoint x: 117, startPoint y: 222, endPoint x: 52, endPoint y: 222, distance: 64.9
click at [52, 222] on div "Paragraph Format Normal Heading 1 Heading 2 Heading 3 Heading 4 Heading 5 Headi…" at bounding box center [124, 221] width 152 height 66
click at [43, 289] on icon at bounding box center [41, 288] width 3 height 5
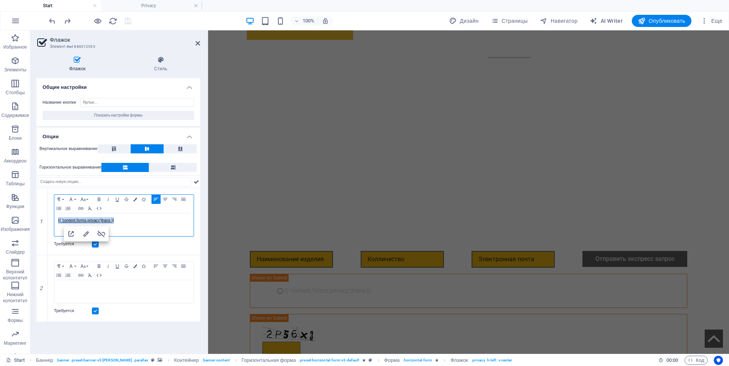
scroll to position [124, 0]
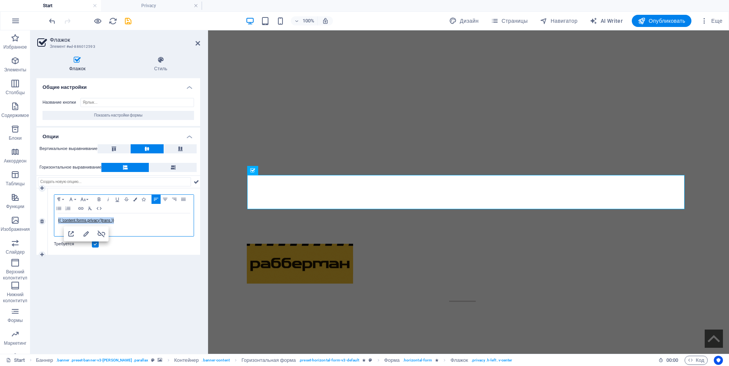
click at [120, 220] on p "{{ 'content.forms.privacy'|trans }}" at bounding box center [124, 220] width 132 height 7
click at [136, 221] on p "Согласие на обработку персональных дааных" at bounding box center [124, 220] width 132 height 7
click at [136, 223] on p "Согласие на обработку персональных даных" at bounding box center [124, 220] width 132 height 7
drag, startPoint x: 145, startPoint y: 223, endPoint x: 63, endPoint y: 223, distance: 81.6
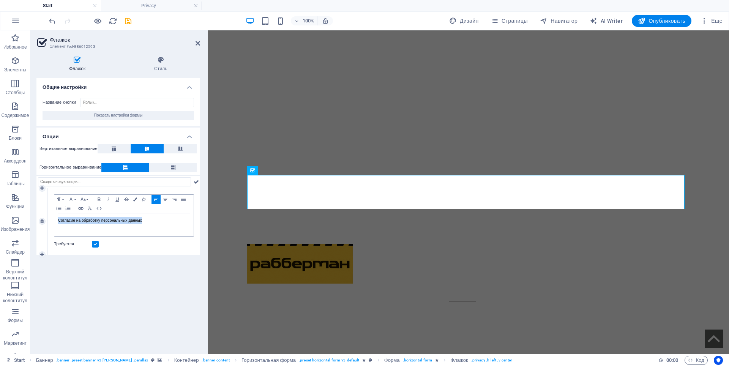
click at [58, 224] on p "Согласие на обработку персональных данных" at bounding box center [124, 220] width 132 height 7
click at [79, 208] on icon "button" at bounding box center [80, 208] width 9 height 6
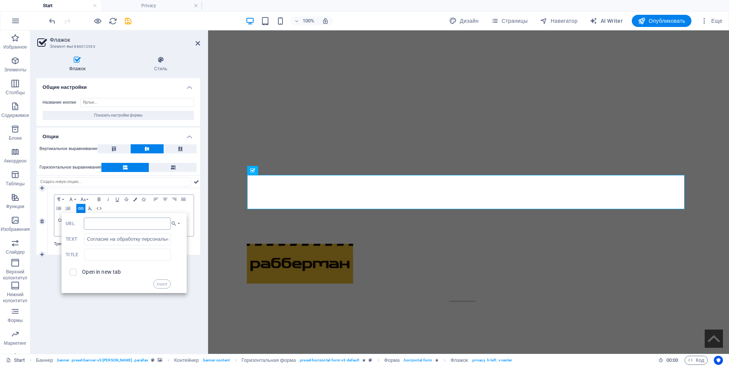
type input "/privacy"
click at [74, 273] on input "checkbox" at bounding box center [71, 271] width 7 height 7
checkbox input "true"
click at [159, 284] on button "Insert" at bounding box center [161, 284] width 17 height 9
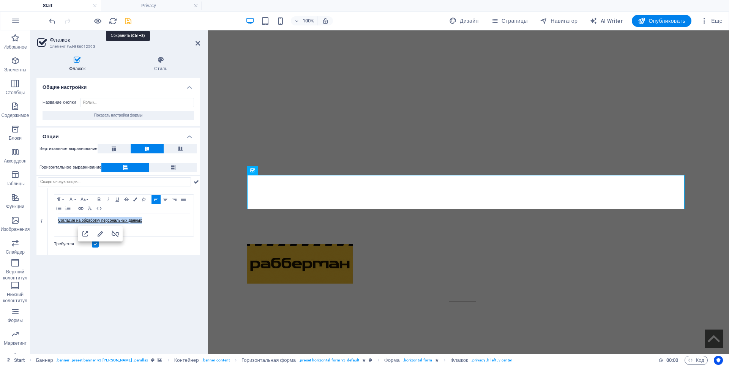
click at [127, 20] on icon "save" at bounding box center [128, 21] width 9 height 9
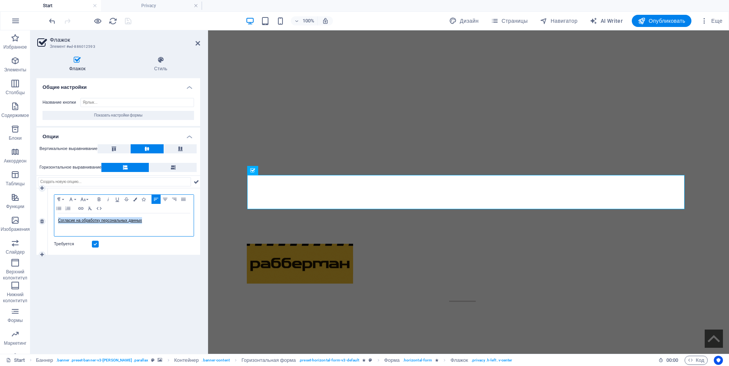
drag, startPoint x: 147, startPoint y: 223, endPoint x: 56, endPoint y: 219, distance: 91.6
click at [56, 219] on div "Согласие на обработку персональных данных" at bounding box center [123, 224] width 139 height 23
click at [135, 199] on icon "button" at bounding box center [135, 199] width 4 height 4
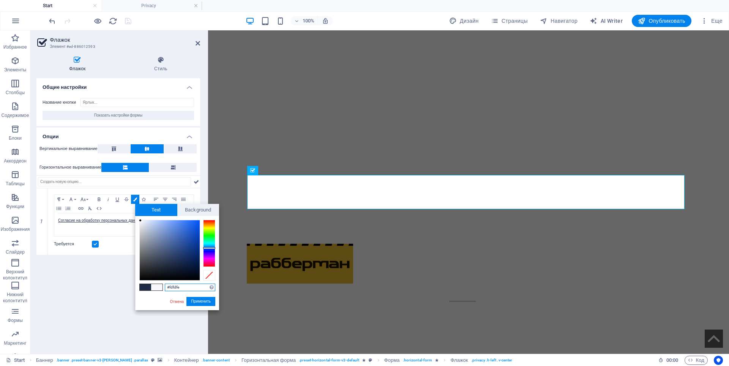
type input "#ffffff"
drag, startPoint x: 141, startPoint y: 223, endPoint x: 139, endPoint y: 220, distance: 4.0
click at [140, 220] on div at bounding box center [170, 250] width 60 height 60
click at [194, 301] on button "Применить" at bounding box center [200, 301] width 29 height 9
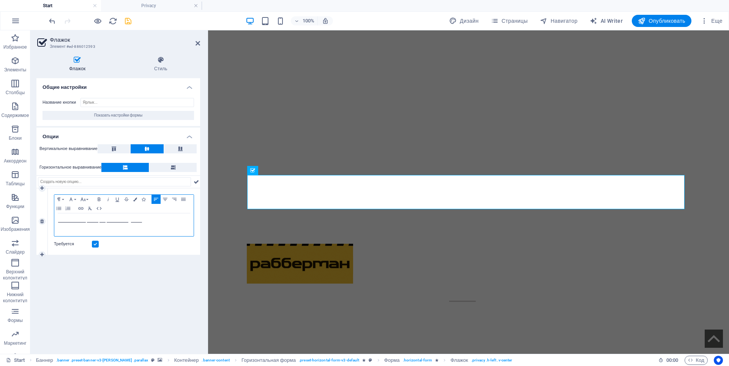
click at [58, 220] on div "Согласие на обработку персональных данных" at bounding box center [123, 224] width 139 height 23
click at [112, 149] on icon at bounding box center [113, 149] width 9 height 5
click at [152, 149] on icon at bounding box center [146, 149] width 9 height 5
click at [181, 150] on icon at bounding box center [180, 149] width 9 height 5
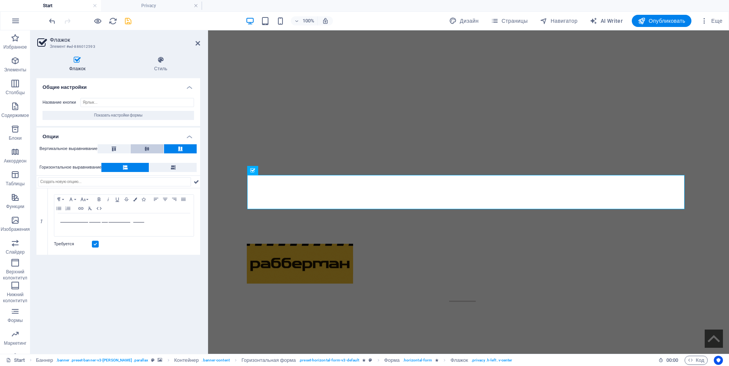
click at [153, 149] on button at bounding box center [147, 148] width 33 height 9
click at [168, 165] on button at bounding box center [172, 167] width 47 height 9
click at [123, 166] on button at bounding box center [124, 167] width 47 height 9
click at [111, 184] on input "text" at bounding box center [114, 181] width 153 height 9
click at [163, 69] on h4 "Стиль" at bounding box center [161, 64] width 79 height 16
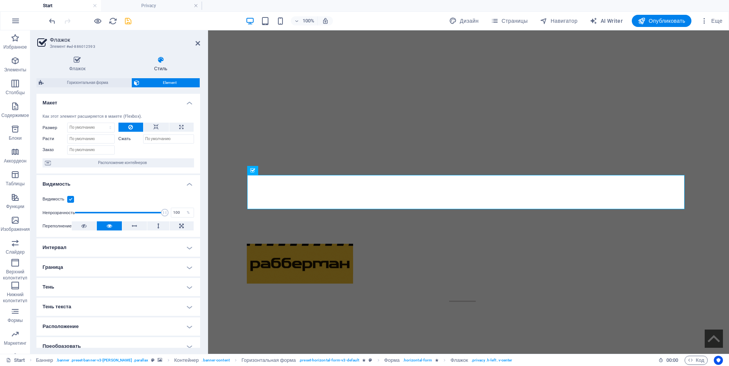
click at [131, 22] on icon "save" at bounding box center [128, 21] width 9 height 9
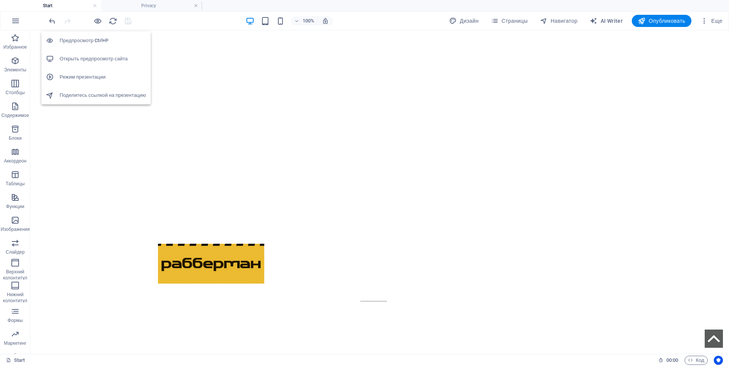
drag, startPoint x: 96, startPoint y: 55, endPoint x: 100, endPoint y: 57, distance: 3.9
click at [98, 57] on h6 "Открыть предпросмотр сайта" at bounding box center [103, 58] width 87 height 9
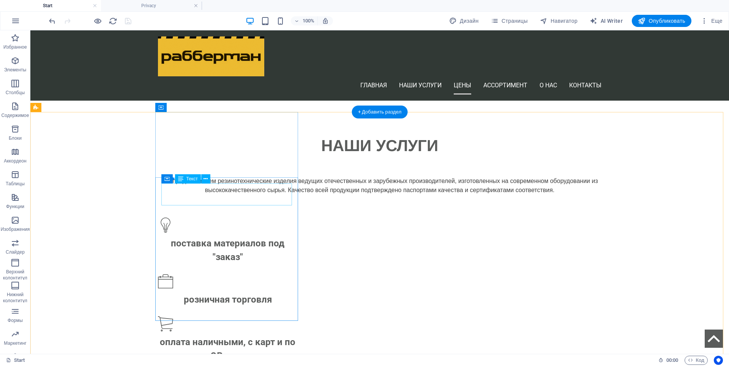
scroll to position [722, 0]
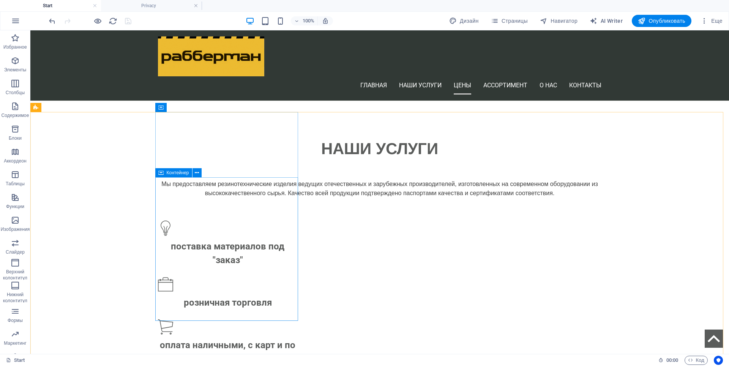
click at [170, 173] on span "Контейнер" at bounding box center [178, 173] width 22 height 5
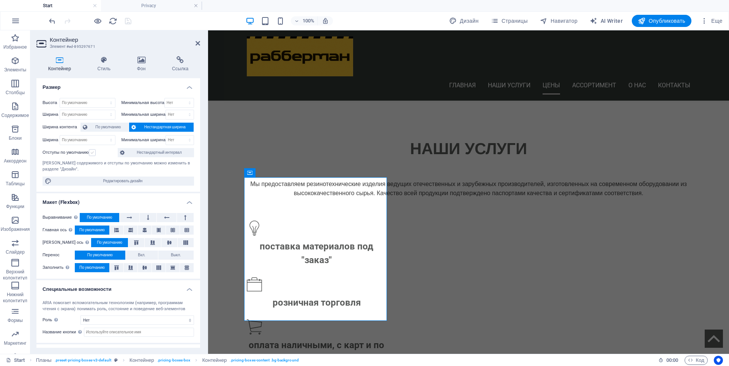
click at [93, 153] on label at bounding box center [92, 152] width 7 height 7
click at [0, 0] on input "Отступы по умолчанию" at bounding box center [0, 0] width 0 height 0
click at [93, 153] on label at bounding box center [92, 152] width 7 height 7
click at [0, 0] on input "Отступы по умолчанию" at bounding box center [0, 0] width 0 height 0
click at [93, 153] on label at bounding box center [92, 152] width 7 height 7
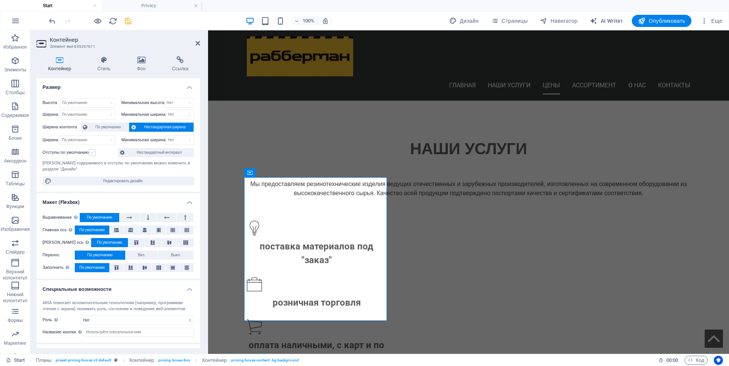
click at [0, 0] on input "Отступы по умолчанию" at bounding box center [0, 0] width 0 height 0
click at [93, 152] on label at bounding box center [92, 152] width 7 height 7
click at [0, 0] on input "Отступы по умолчанию" at bounding box center [0, 0] width 0 height 0
click at [92, 152] on label at bounding box center [92, 152] width 7 height 7
click at [0, 0] on input "Отступы по умолчанию" at bounding box center [0, 0] width 0 height 0
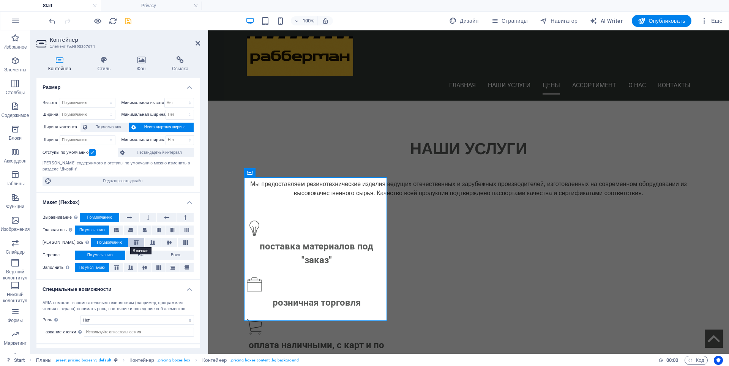
click at [128, 240] on button at bounding box center [136, 242] width 16 height 9
click at [148, 242] on icon at bounding box center [152, 242] width 9 height 5
click at [165, 242] on icon at bounding box center [169, 242] width 9 height 5
click at [100, 233] on span "По умолчанию" at bounding box center [91, 230] width 25 height 9
click at [98, 239] on span "По умолчанию" at bounding box center [109, 242] width 25 height 9
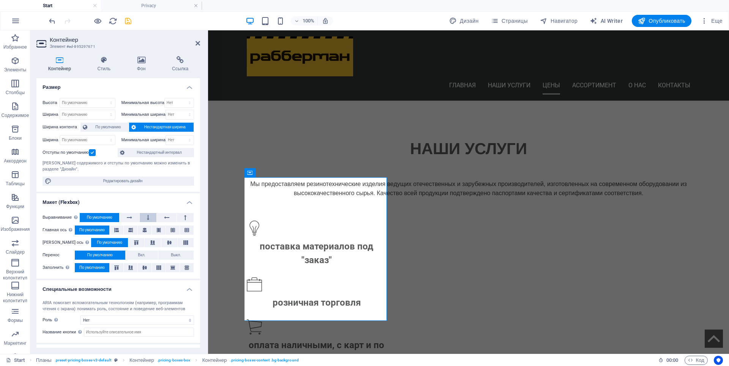
click at [149, 217] on icon at bounding box center [148, 217] width 2 height 9
click at [163, 219] on button at bounding box center [167, 217] width 20 height 9
click at [185, 217] on icon at bounding box center [185, 217] width 2 height 9
click at [147, 220] on icon at bounding box center [148, 217] width 2 height 9
click at [101, 217] on span "По умолчанию" at bounding box center [99, 217] width 25 height 9
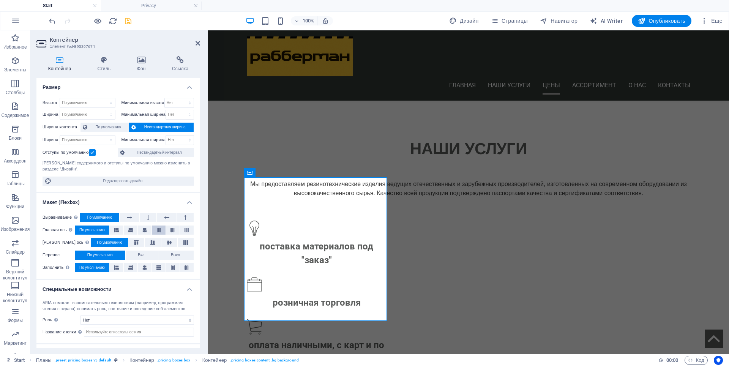
click at [155, 233] on button at bounding box center [159, 230] width 14 height 9
click at [92, 153] on label at bounding box center [92, 152] width 7 height 7
click at [0, 0] on input "Отступы по умолчанию" at bounding box center [0, 0] width 0 height 0
click at [83, 101] on select "По умолчанию px rem % vh vw" at bounding box center [87, 102] width 55 height 9
click at [44, 134] on div "Высота По умолчанию px rem % vh vw Минимальная высота Нет px rem % vh vw Ширина…" at bounding box center [118, 142] width 164 height 100
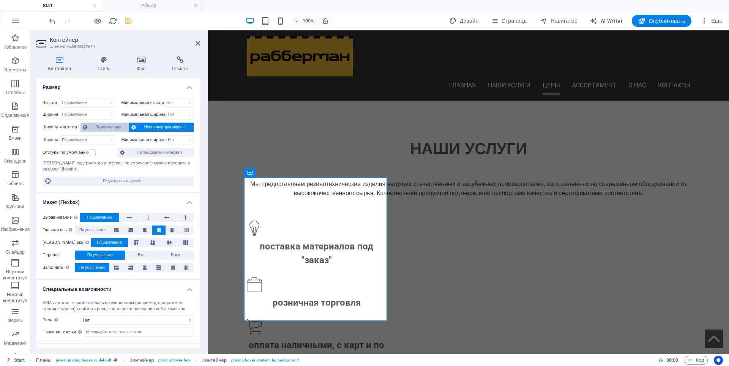
click at [109, 128] on span "По умолчанию" at bounding box center [108, 127] width 37 height 9
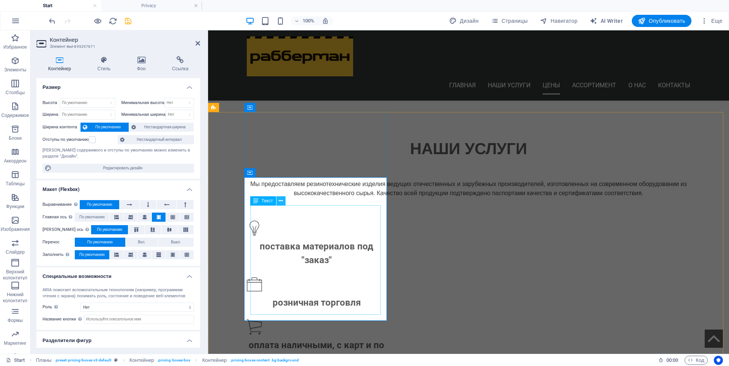
click at [280, 202] on icon at bounding box center [281, 201] width 4 height 8
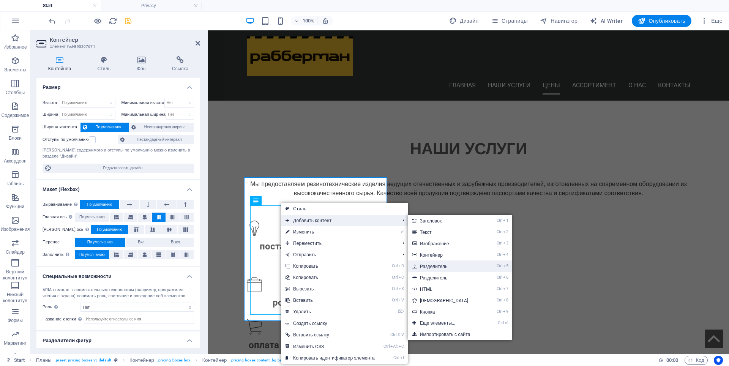
drag, startPoint x: 444, startPoint y: 264, endPoint x: 232, endPoint y: 233, distance: 213.8
click at [444, 264] on link "Ctrl 5 Разделитель" at bounding box center [446, 266] width 76 height 11
select select "px"
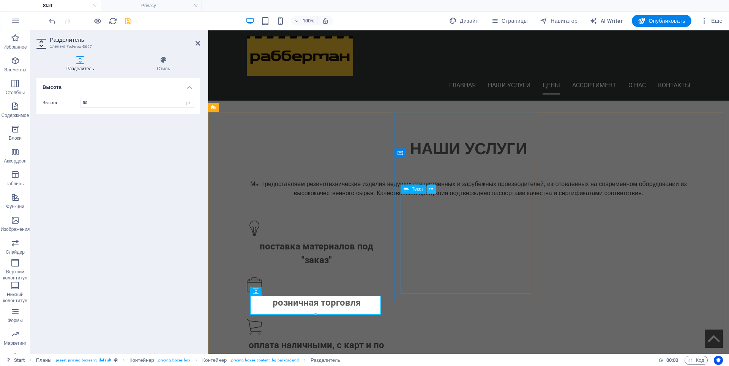
click at [431, 190] on icon at bounding box center [431, 189] width 4 height 8
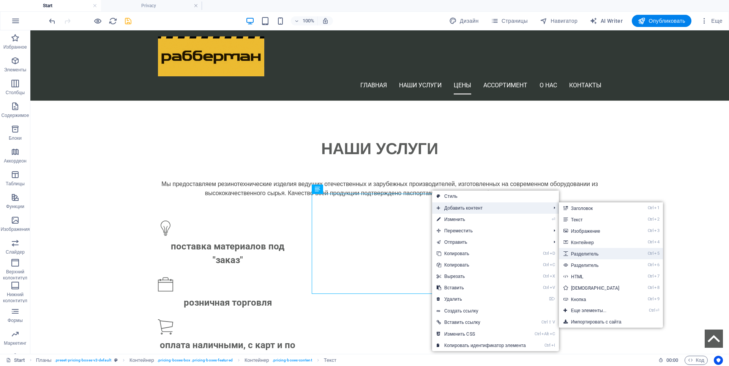
click at [586, 255] on link "Ctrl 5 Разделитель" at bounding box center [597, 253] width 76 height 11
select select "px"
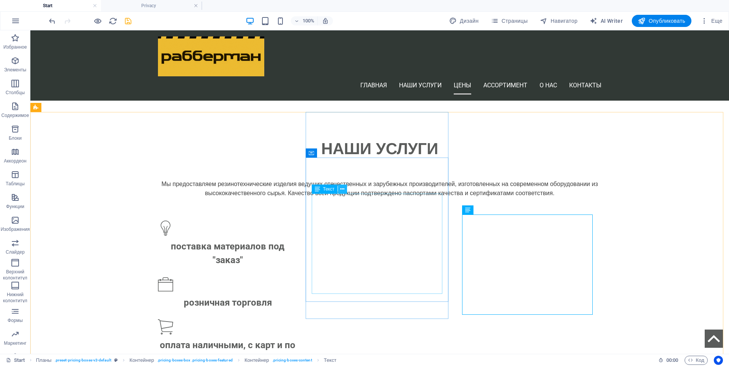
click at [344, 189] on icon at bounding box center [342, 189] width 4 height 8
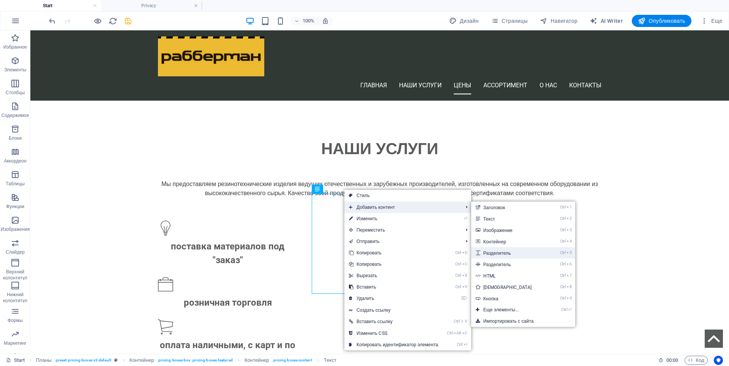
drag, startPoint x: 507, startPoint y: 251, endPoint x: 299, endPoint y: 220, distance: 210.7
click at [507, 251] on link "Ctrl 5 Разделитель" at bounding box center [509, 252] width 76 height 11
select select "px"
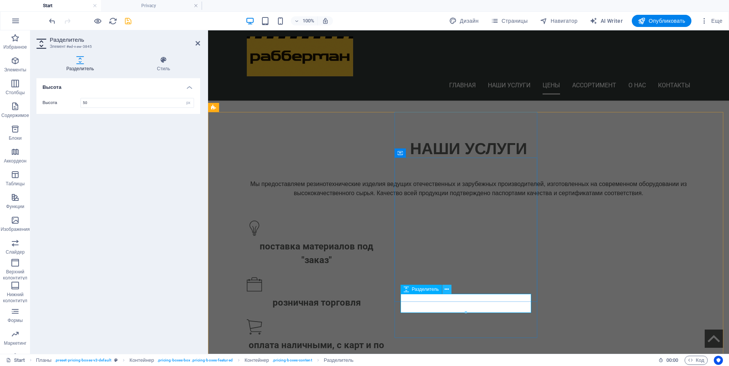
click at [446, 291] on icon at bounding box center [447, 290] width 4 height 8
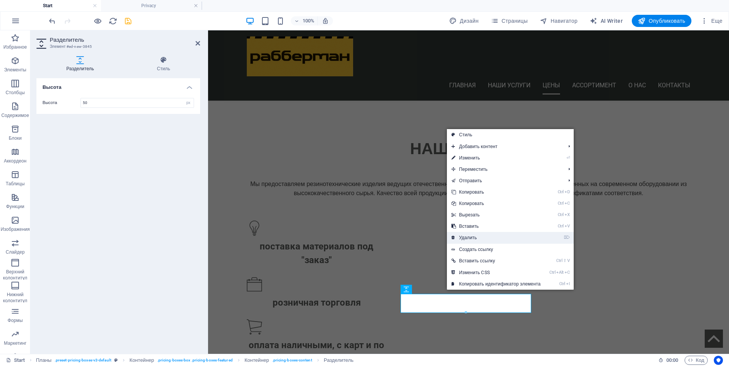
click at [475, 239] on link "⌦ Удалить" at bounding box center [496, 237] width 98 height 11
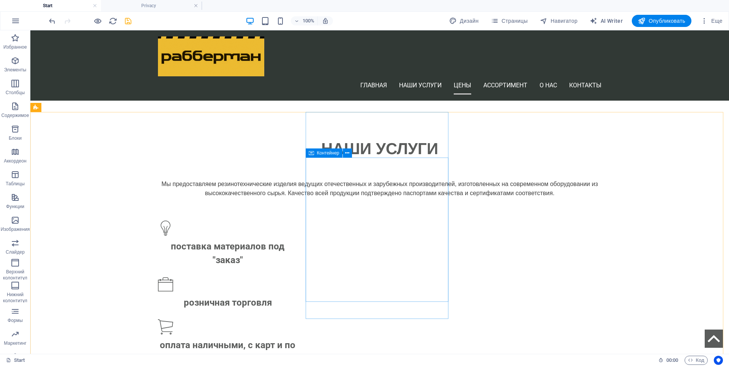
click at [317, 154] on span "Контейнер" at bounding box center [328, 153] width 22 height 5
drag, startPoint x: 317, startPoint y: 154, endPoint x: 45, endPoint y: 172, distance: 272.5
click at [317, 154] on span "Контейнер" at bounding box center [328, 153] width 22 height 5
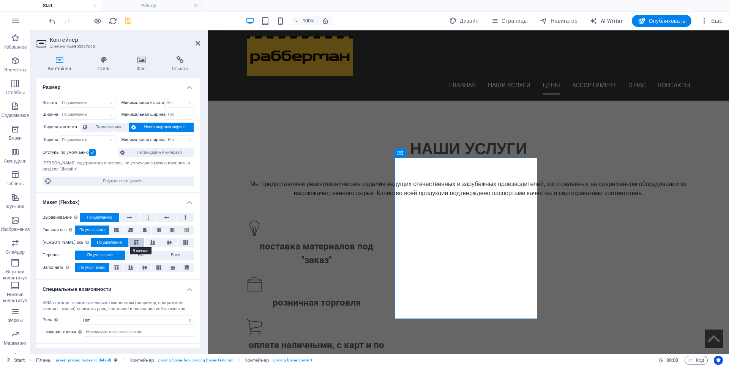
click at [132, 242] on icon at bounding box center [136, 242] width 9 height 5
click at [106, 242] on span "По умолчанию" at bounding box center [109, 242] width 25 height 9
click at [115, 264] on button at bounding box center [117, 267] width 14 height 9
click at [99, 267] on span "По умолчанию" at bounding box center [91, 267] width 25 height 9
click at [92, 152] on label at bounding box center [92, 152] width 7 height 7
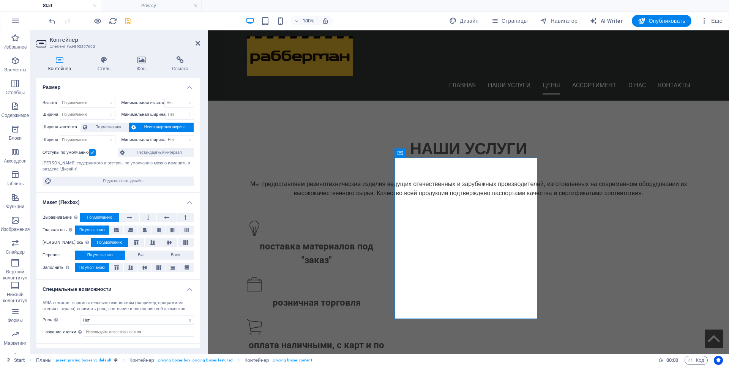
click at [0, 0] on input "Отступы по умолчанию" at bounding box center [0, 0] width 0 height 0
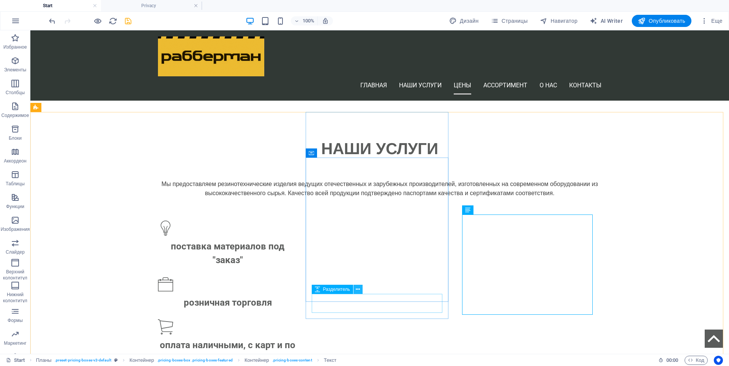
click at [359, 289] on icon at bounding box center [358, 290] width 4 height 8
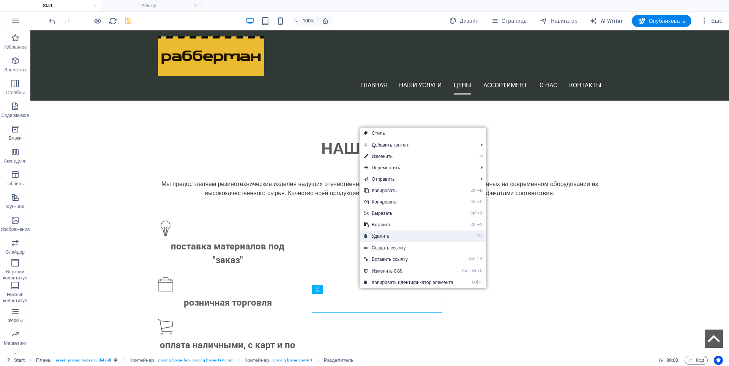
click at [389, 235] on link "⌦ Удалить" at bounding box center [409, 236] width 98 height 11
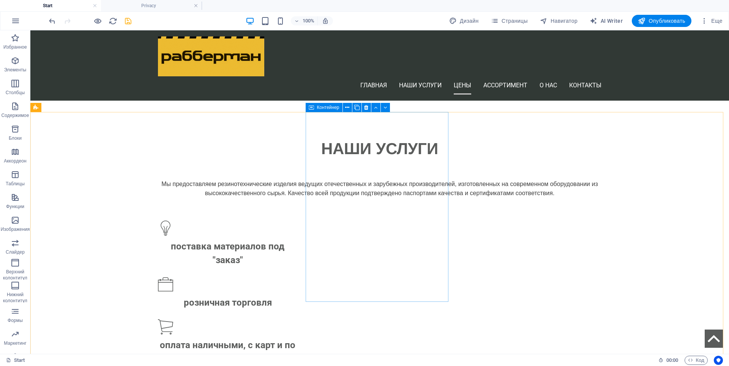
click at [314, 108] on div "Контейнер" at bounding box center [324, 107] width 37 height 9
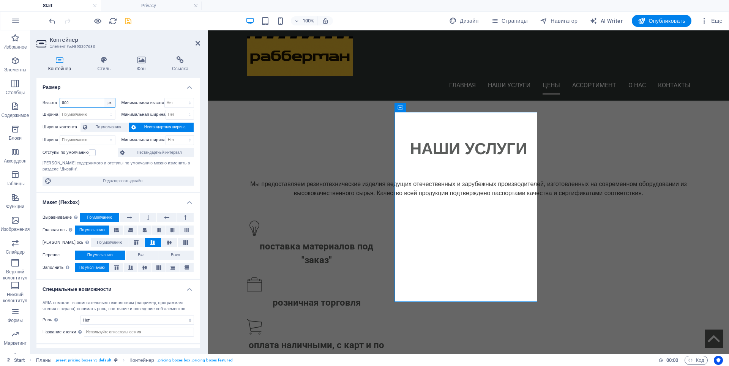
click at [107, 103] on select "По умолчанию px rem % vh vw" at bounding box center [109, 102] width 11 height 9
select select "default"
click at [104, 98] on select "По умолчанию px rem % vh vw" at bounding box center [109, 102] width 11 height 9
select select "DISABLED_OPTION_VALUE"
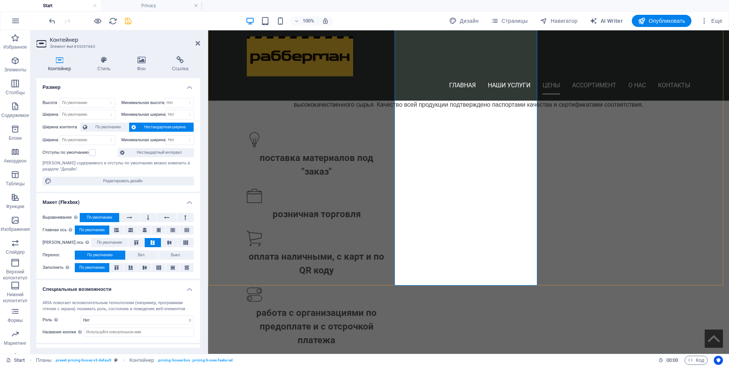
scroll to position [835, 0]
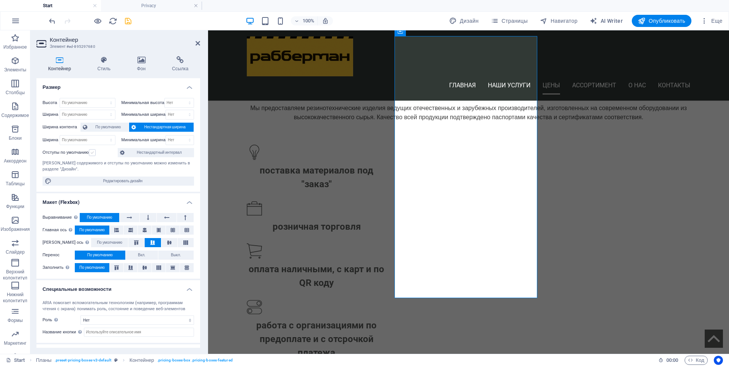
click at [92, 152] on label at bounding box center [92, 152] width 7 height 7
click at [0, 0] on input "Отступы по умолчанию" at bounding box center [0, 0] width 0 height 0
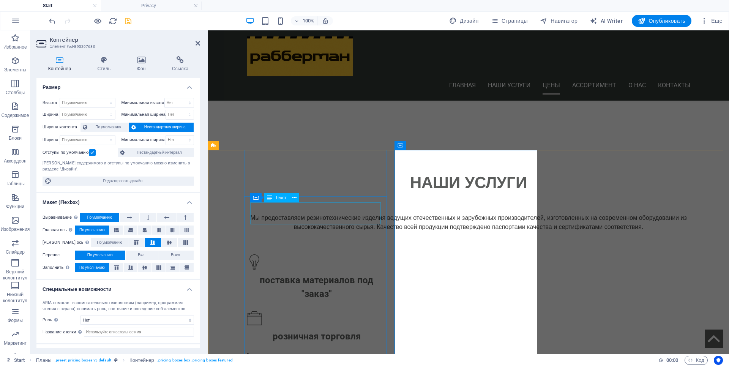
scroll to position [684, 0]
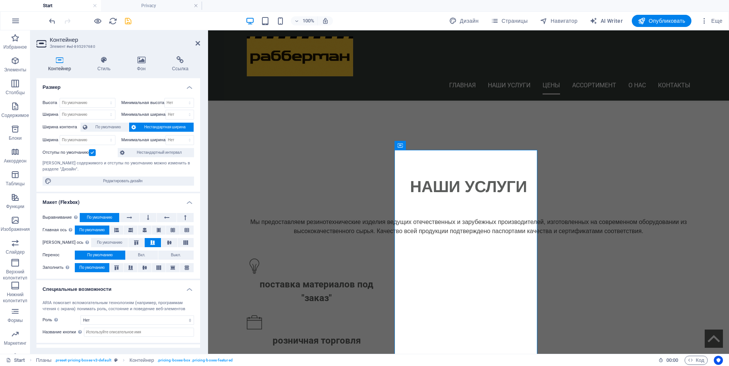
click at [93, 153] on label at bounding box center [92, 152] width 7 height 7
click at [0, 0] on input "Отступы по умолчанию" at bounding box center [0, 0] width 0 height 0
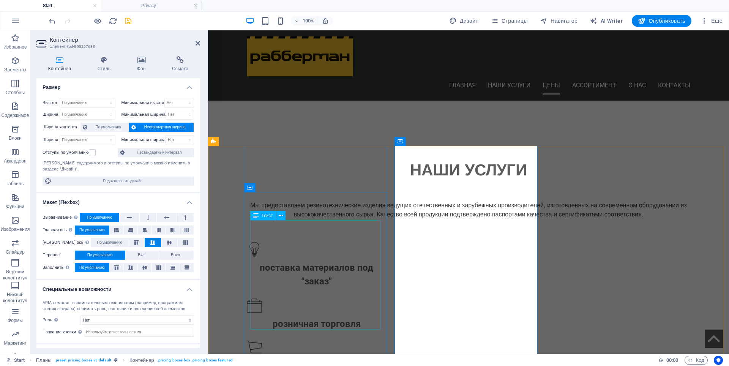
scroll to position [722, 0]
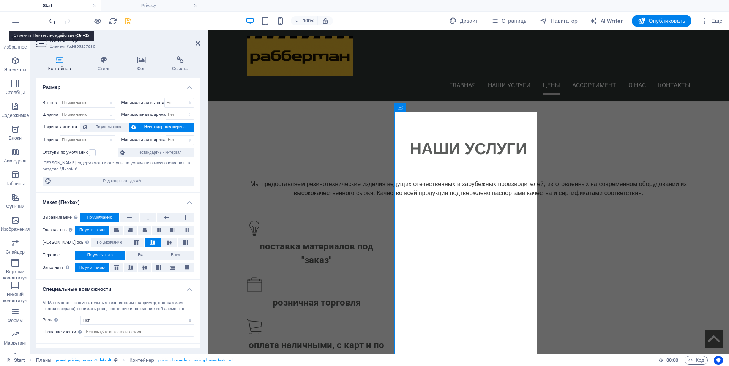
click at [52, 19] on icon "undo" at bounding box center [52, 21] width 9 height 9
type input "500"
select select "px"
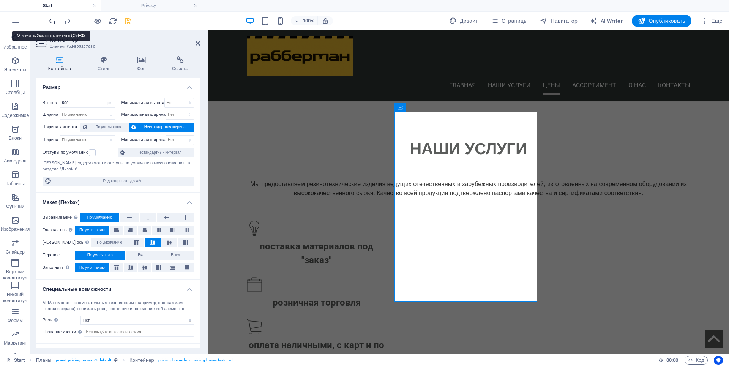
click at [52, 19] on icon "undo" at bounding box center [52, 21] width 9 height 9
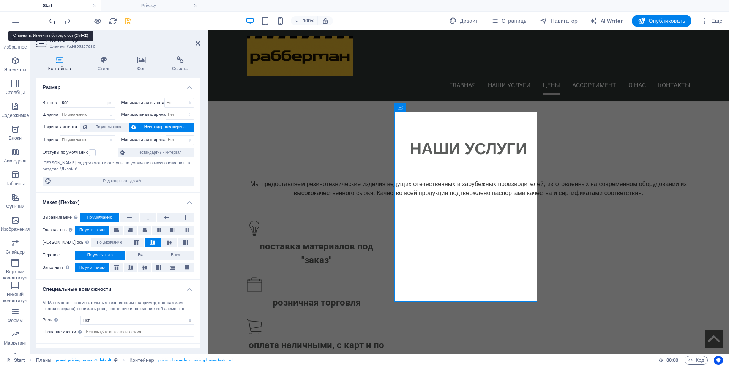
click at [52, 19] on icon "undo" at bounding box center [52, 21] width 9 height 9
click at [51, 20] on icon "undo" at bounding box center [52, 21] width 9 height 9
click at [131, 20] on icon "save" at bounding box center [128, 21] width 9 height 9
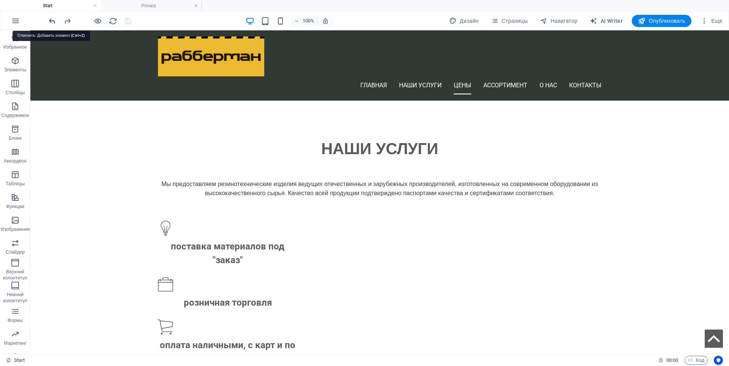
click at [50, 21] on icon "undo" at bounding box center [52, 21] width 9 height 9
click at [53, 19] on icon "undo" at bounding box center [52, 21] width 9 height 9
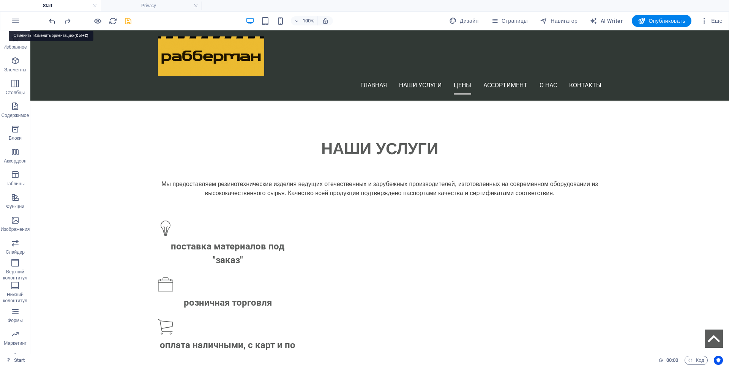
click at [53, 19] on icon "undo" at bounding box center [52, 21] width 9 height 9
click at [66, 18] on icon "redo" at bounding box center [67, 21] width 9 height 9
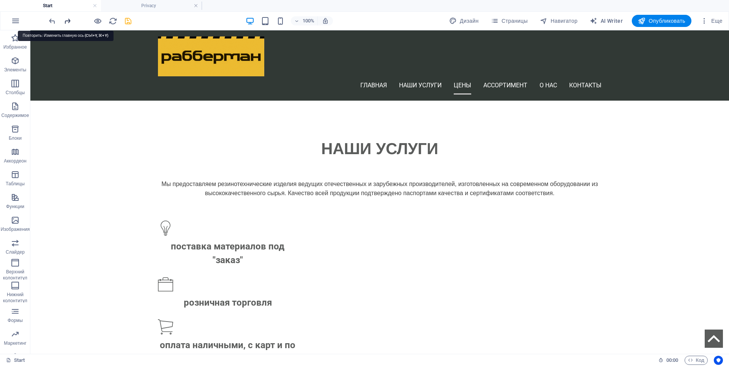
click at [66, 19] on icon "redo" at bounding box center [67, 21] width 9 height 9
click at [65, 19] on icon "redo" at bounding box center [67, 21] width 9 height 9
click at [67, 21] on icon "redo" at bounding box center [67, 21] width 9 height 9
click at [53, 22] on icon "undo" at bounding box center [52, 21] width 9 height 9
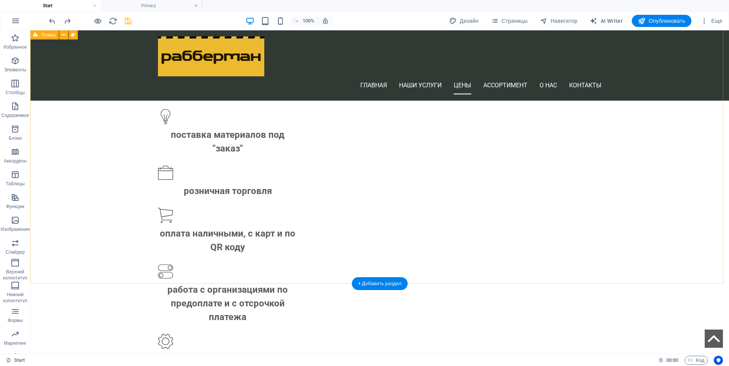
scroll to position [835, 0]
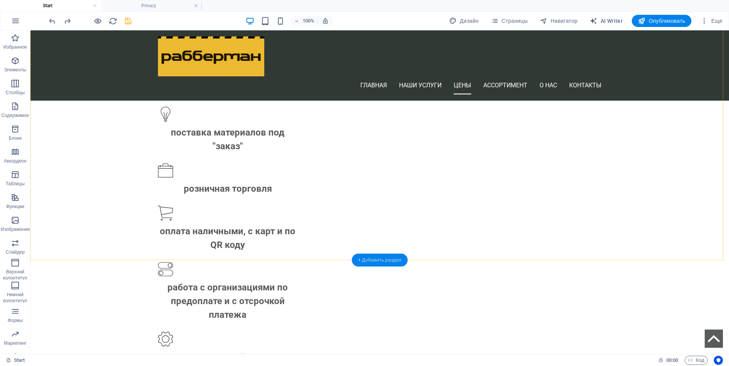
click at [383, 259] on div "+ Добавить раздел" at bounding box center [380, 260] width 56 height 13
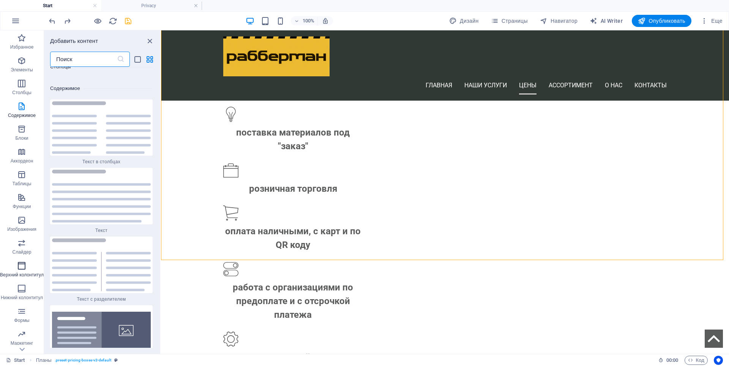
scroll to position [18, 0]
drag, startPoint x: 77, startPoint y: 60, endPoint x: 54, endPoint y: 62, distance: 22.9
click at [54, 62] on input "text" at bounding box center [83, 59] width 67 height 15
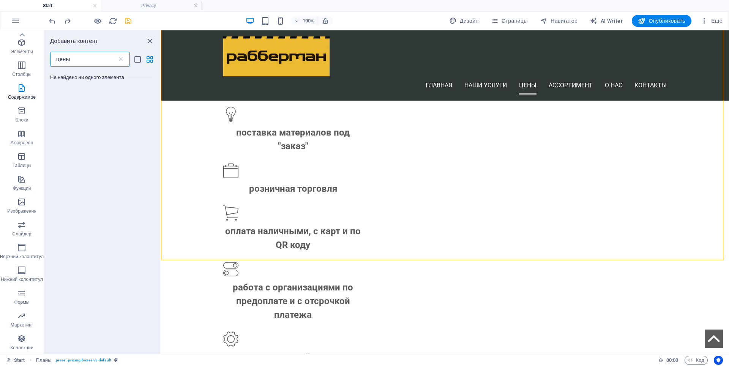
scroll to position [0, 0]
type input "цены"
click at [118, 60] on icon at bounding box center [121, 59] width 8 height 8
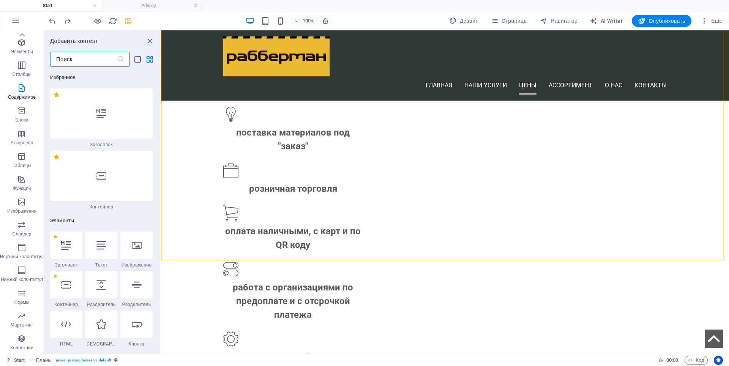
click at [122, 58] on icon at bounding box center [121, 59] width 8 height 8
drag, startPoint x: 79, startPoint y: 61, endPoint x: 51, endPoint y: 60, distance: 28.5
click at [51, 60] on input "text" at bounding box center [83, 59] width 67 height 15
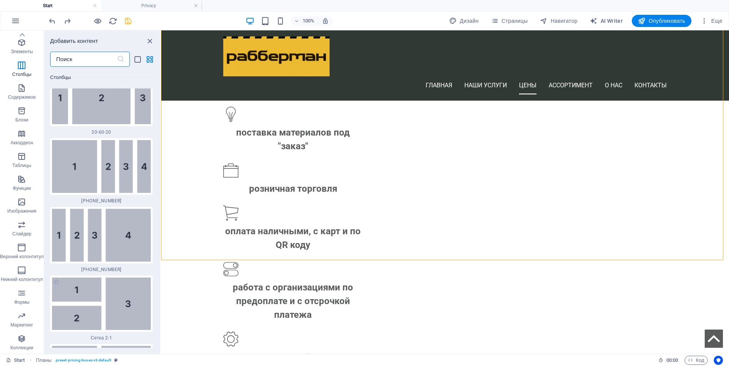
scroll to position [1671, 0]
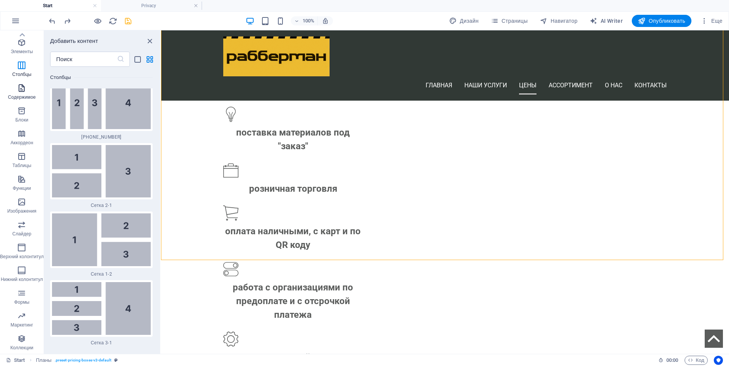
click at [20, 91] on icon "button" at bounding box center [21, 88] width 9 height 9
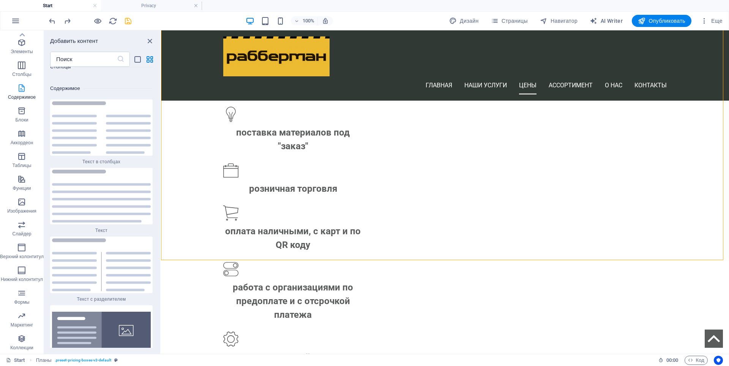
scroll to position [2557, 0]
click at [22, 118] on p "Блоки" at bounding box center [22, 120] width 13 height 6
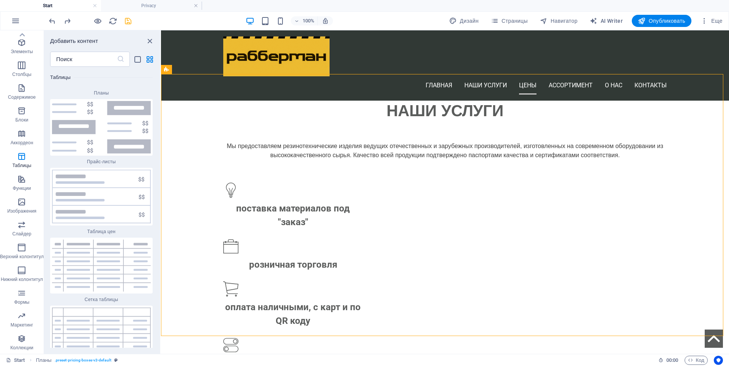
scroll to position [5163, 0]
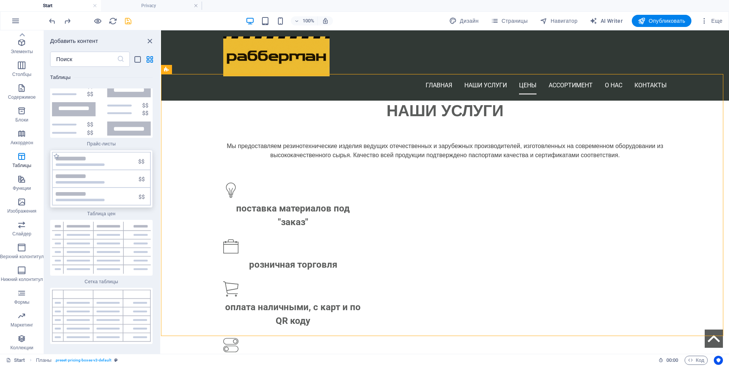
drag, startPoint x: 82, startPoint y: 157, endPoint x: 164, endPoint y: 283, distance: 149.7
click at [82, 157] on img at bounding box center [101, 179] width 99 height 54
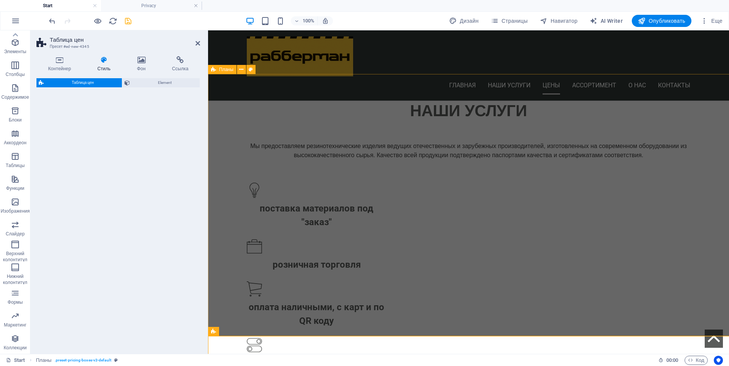
select select "rem"
select select "px"
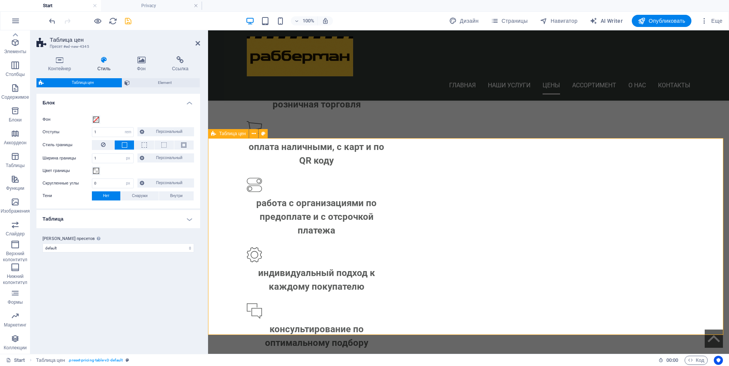
scroll to position [987, 0]
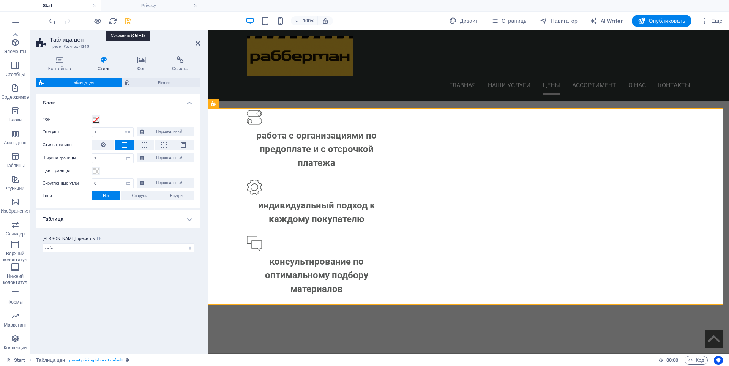
click at [128, 24] on icon "save" at bounding box center [128, 21] width 9 height 9
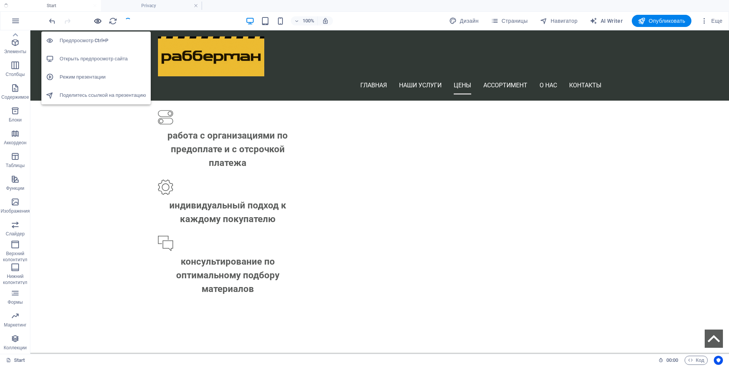
click at [99, 20] on icon "button" at bounding box center [97, 21] width 9 height 9
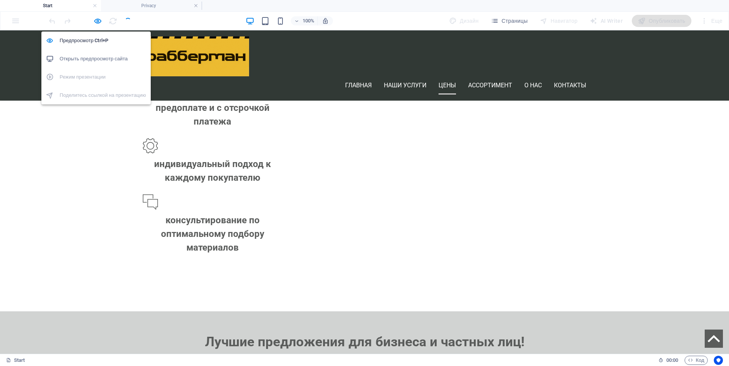
scroll to position [891, 0]
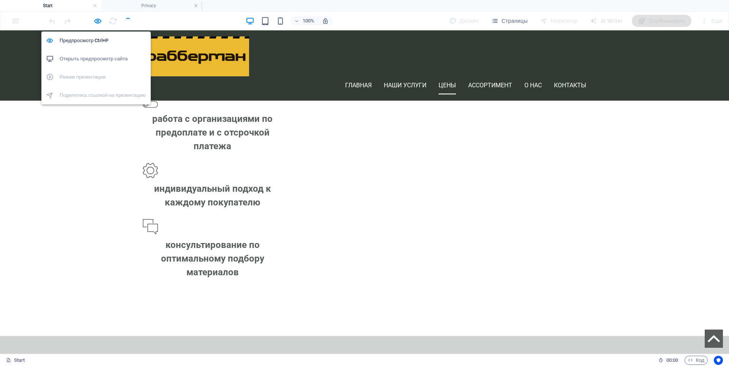
click at [92, 55] on h6 "Открыть предпросмотр сайта" at bounding box center [103, 58] width 87 height 9
click at [90, 59] on h6 "Открыть предпросмотр сайта" at bounding box center [103, 58] width 87 height 9
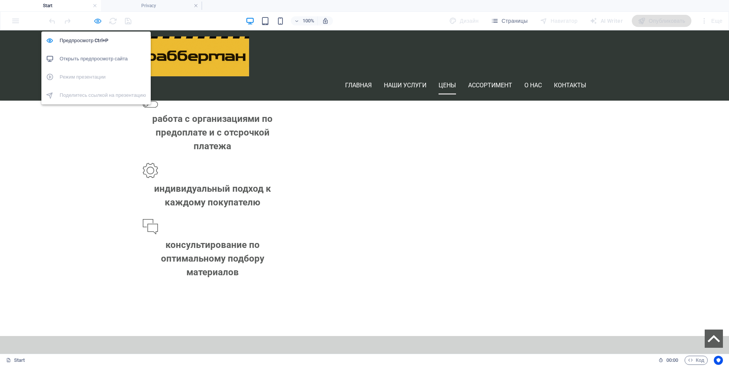
drag, startPoint x: 99, startPoint y: 19, endPoint x: 97, endPoint y: 28, distance: 9.8
click at [99, 19] on icon "button" at bounding box center [97, 21] width 9 height 9
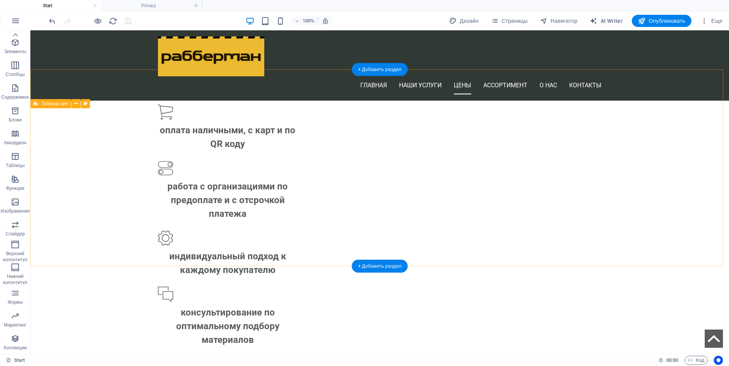
scroll to position [987, 0]
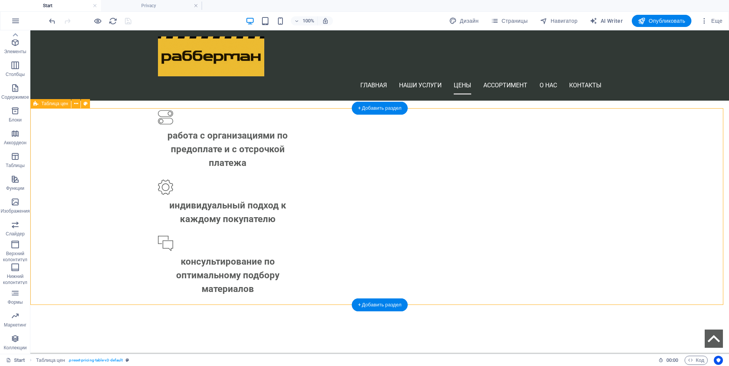
select select "rem"
select select "px"
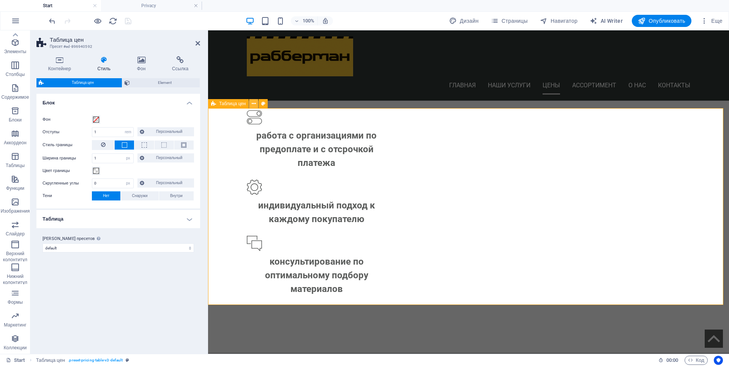
click at [254, 102] on icon at bounding box center [254, 104] width 4 height 8
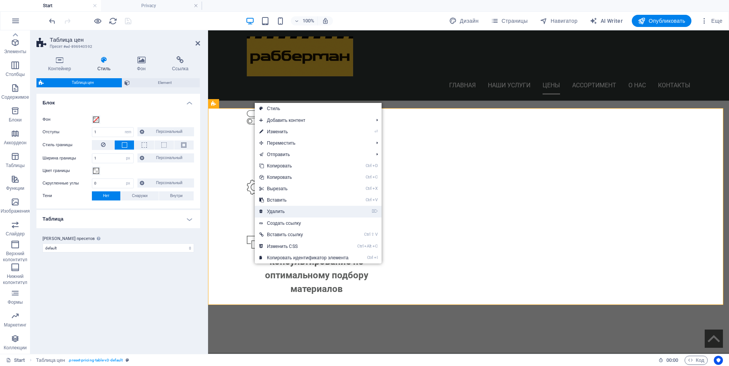
click at [277, 210] on link "⌦ Удалить" at bounding box center [304, 211] width 98 height 11
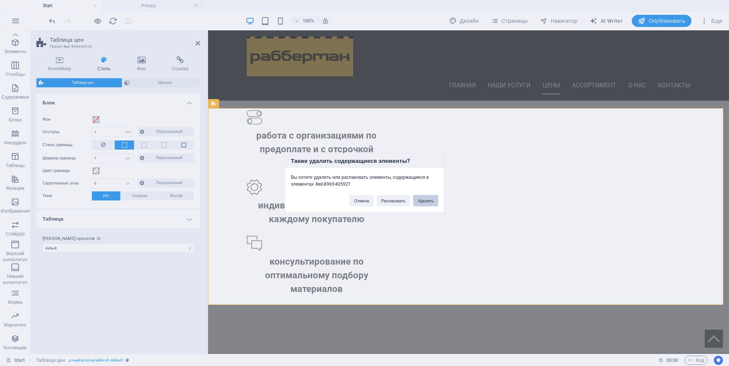
click at [426, 202] on button "Удалить" at bounding box center [425, 200] width 25 height 11
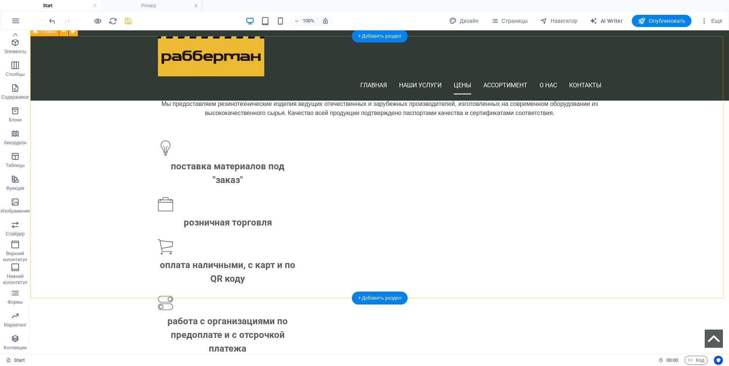
scroll to position [798, 0]
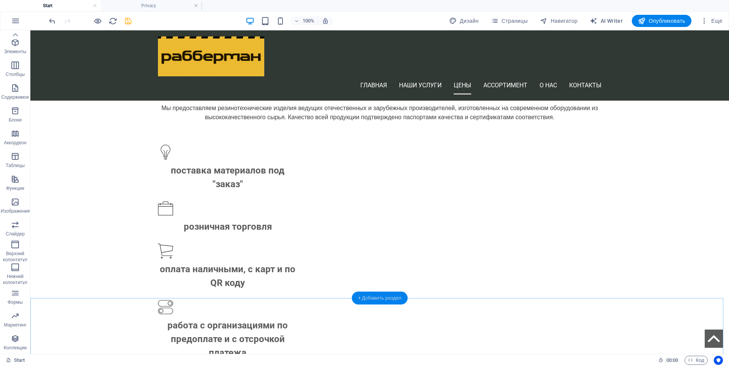
click at [377, 297] on div "+ Добавить раздел" at bounding box center [380, 298] width 56 height 13
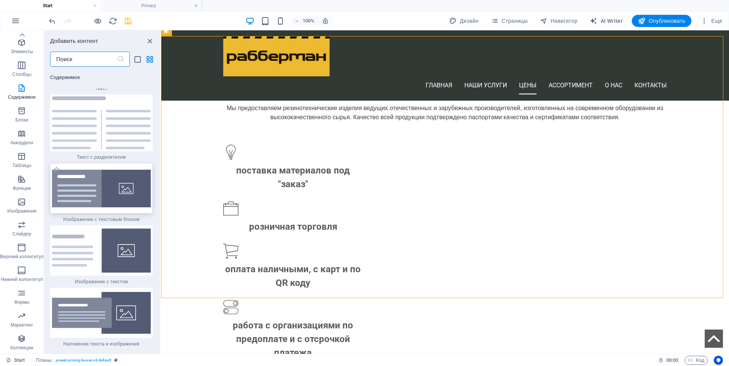
scroll to position [2709, 0]
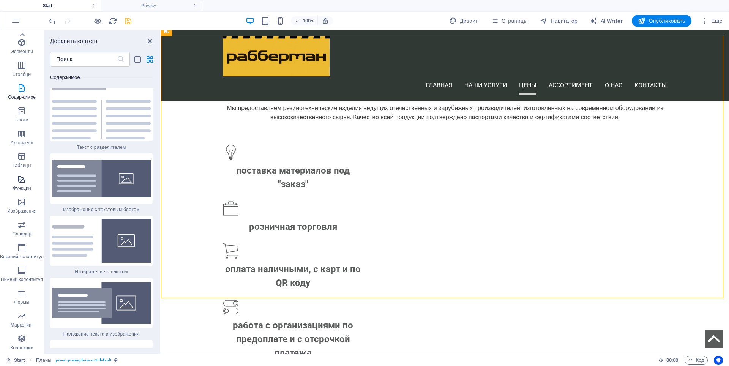
click at [22, 180] on icon "button" at bounding box center [21, 179] width 9 height 9
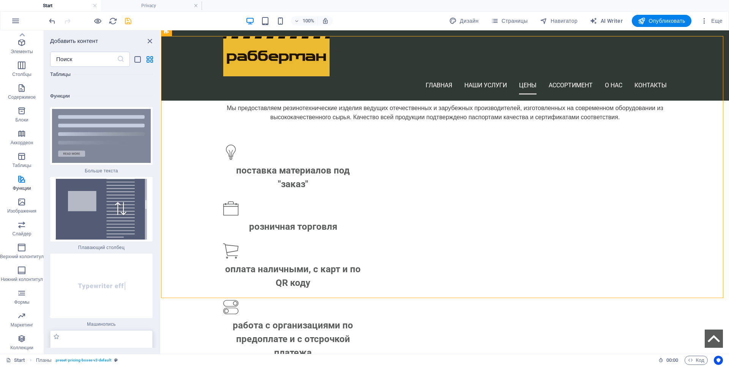
scroll to position [5766, 0]
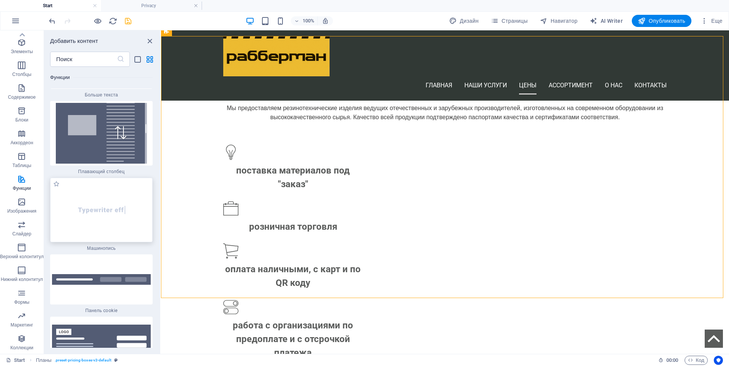
click at [93, 207] on img at bounding box center [101, 210] width 99 height 61
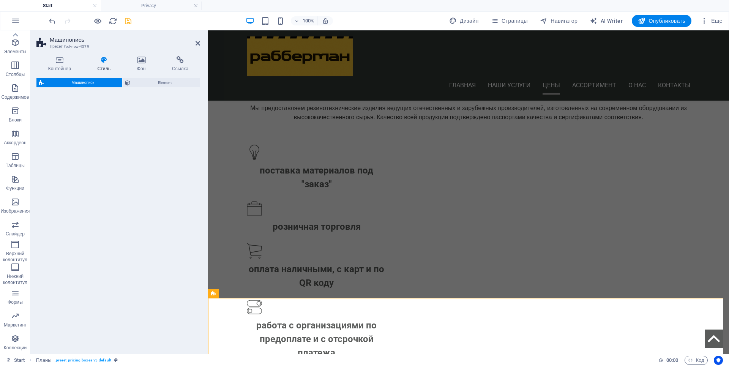
select select "ms"
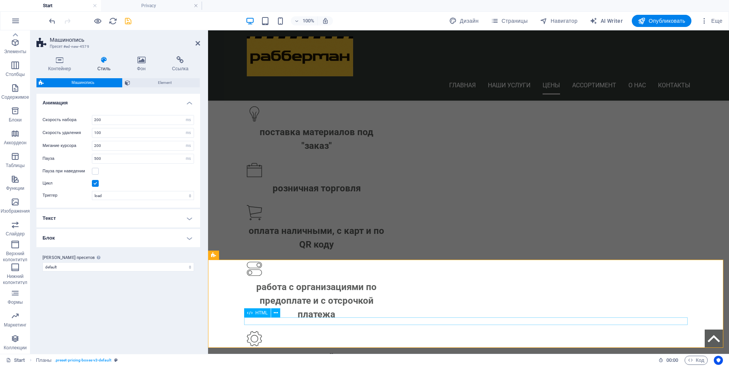
scroll to position [949, 0]
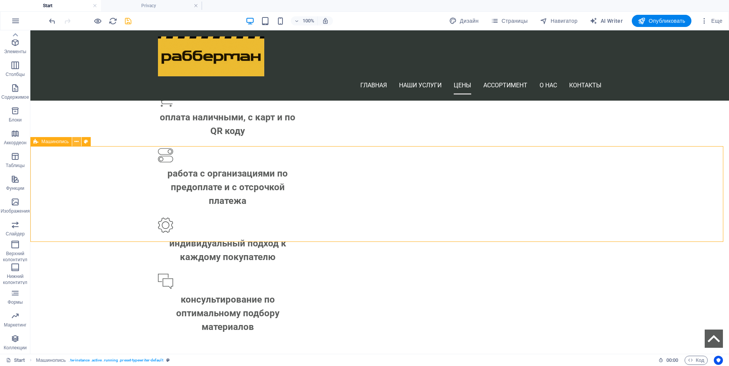
click at [79, 141] on icon at bounding box center [76, 142] width 4 height 8
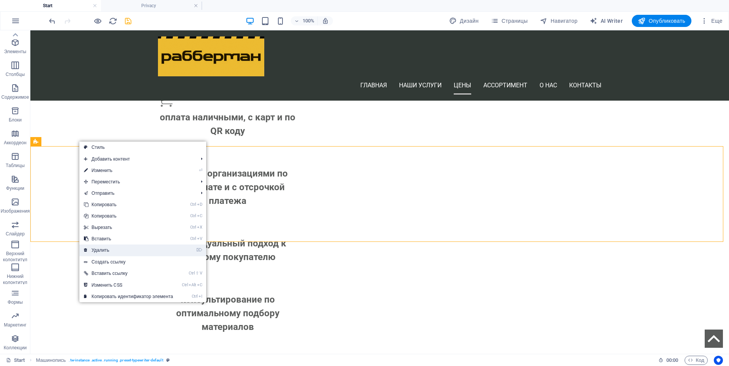
click at [104, 249] on link "⌦ Удалить" at bounding box center [128, 250] width 98 height 11
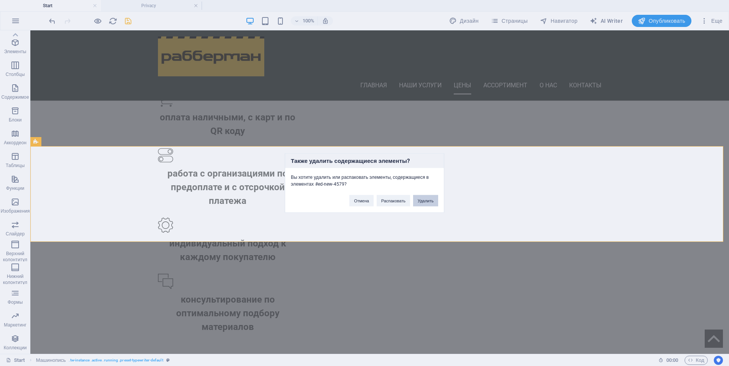
click at [428, 202] on button "Удалить" at bounding box center [425, 200] width 25 height 11
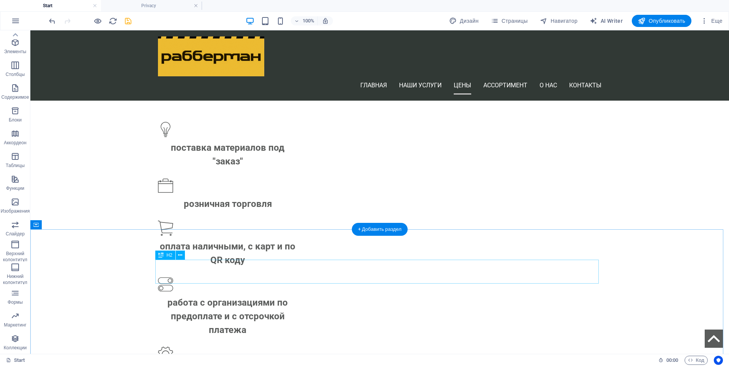
scroll to position [798, 0]
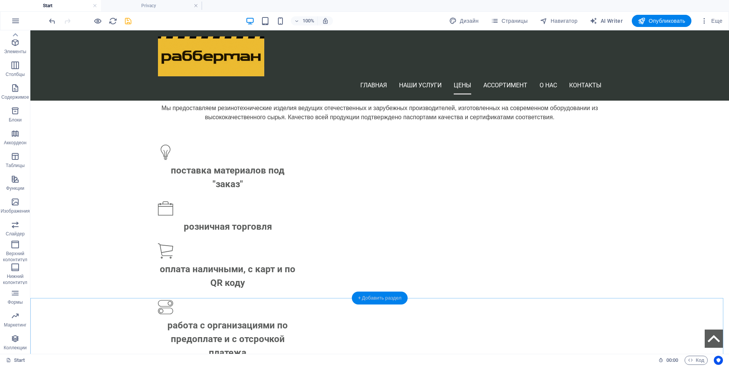
click at [395, 297] on div "+ Добавить раздел" at bounding box center [380, 298] width 56 height 13
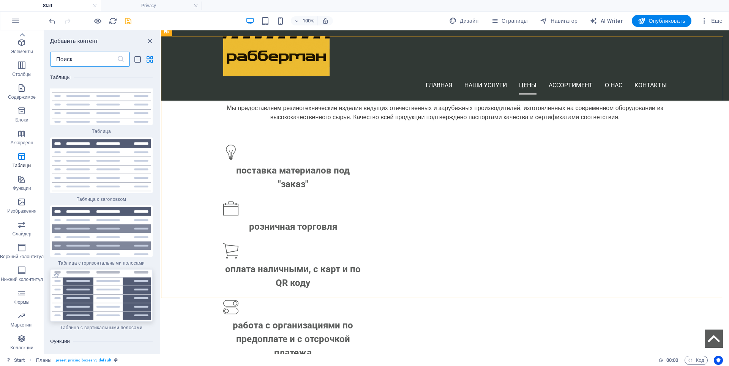
scroll to position [5406, 0]
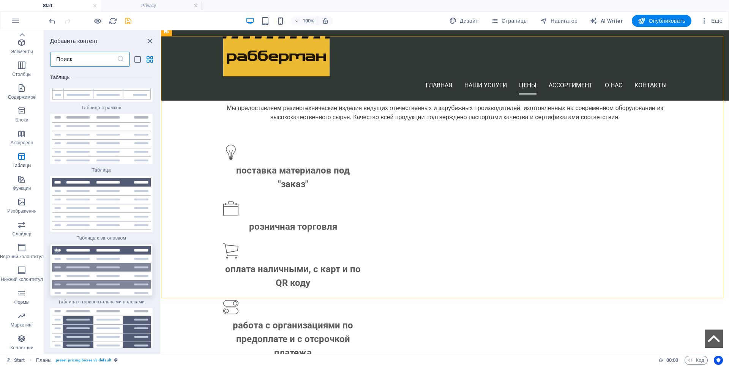
click at [111, 246] on img at bounding box center [101, 270] width 99 height 48
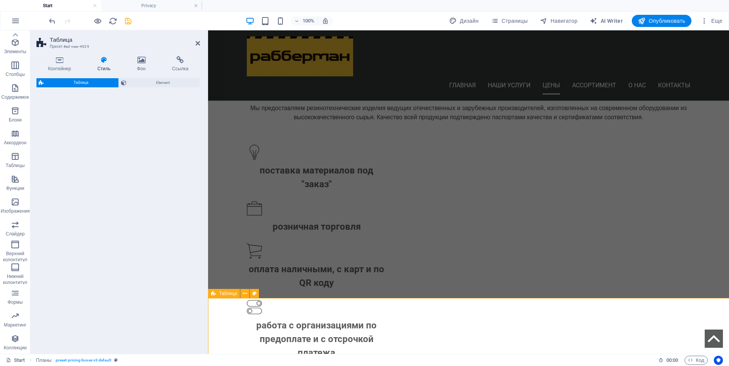
select select "preset-table-v3-header-striped-row"
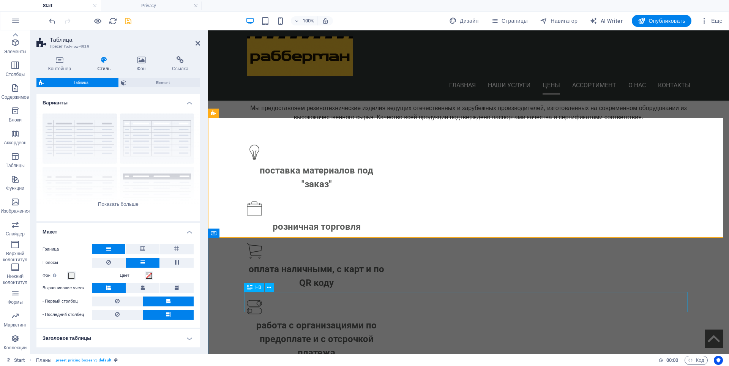
scroll to position [987, 0]
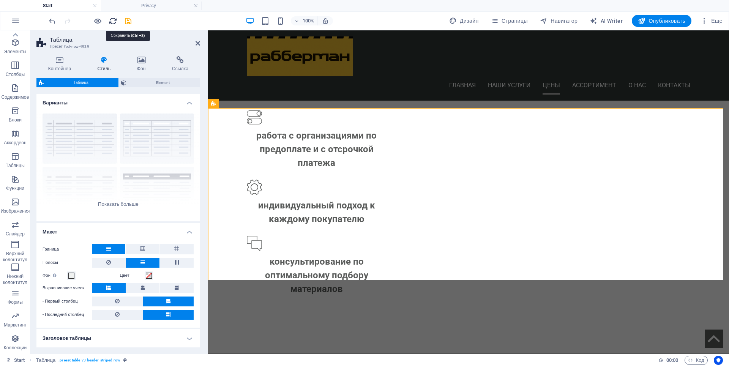
drag, startPoint x: 128, startPoint y: 20, endPoint x: 112, endPoint y: 24, distance: 16.5
click at [128, 20] on icon "save" at bounding box center [128, 21] width 9 height 9
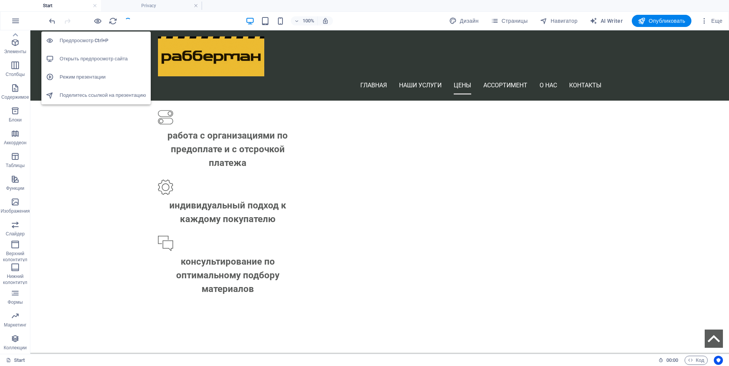
click at [96, 55] on h6 "Открыть предпросмотр сайта" at bounding box center [103, 58] width 87 height 9
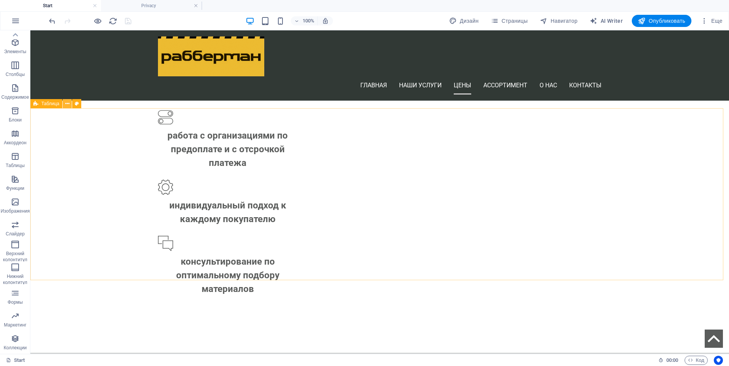
click at [66, 104] on icon at bounding box center [67, 104] width 4 height 8
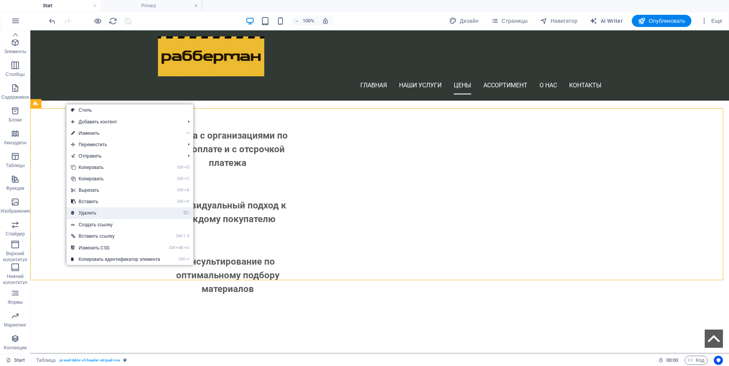
click at [88, 212] on link "⌦ Удалить" at bounding box center [115, 212] width 98 height 11
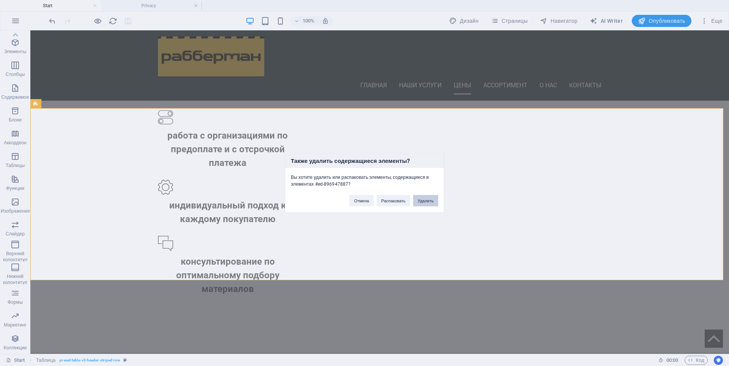
click at [432, 202] on button "Удалить" at bounding box center [425, 200] width 25 height 11
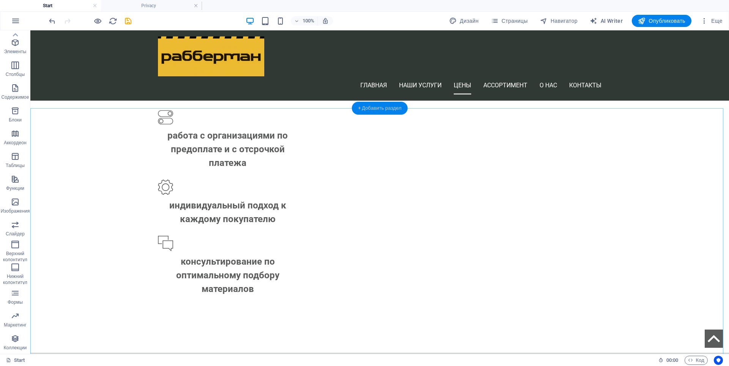
click at [390, 114] on div "+ Добавить раздел" at bounding box center [380, 108] width 56 height 13
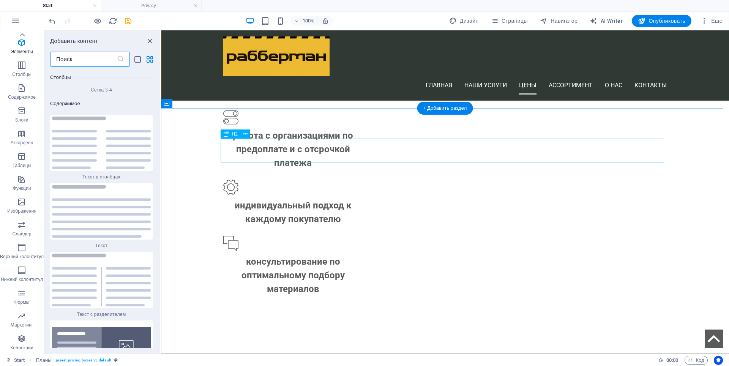
scroll to position [2557, 0]
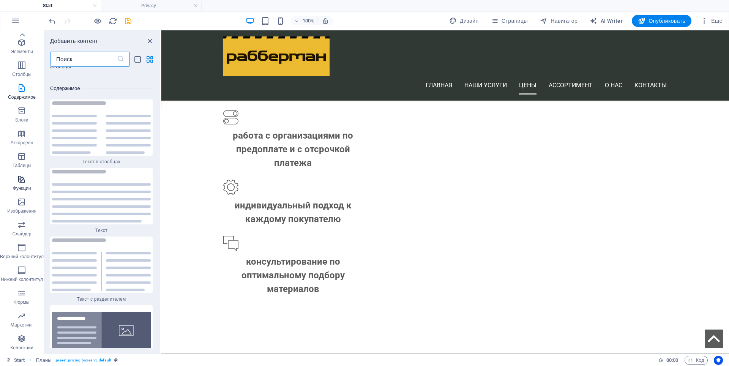
click at [22, 176] on icon "button" at bounding box center [21, 179] width 9 height 9
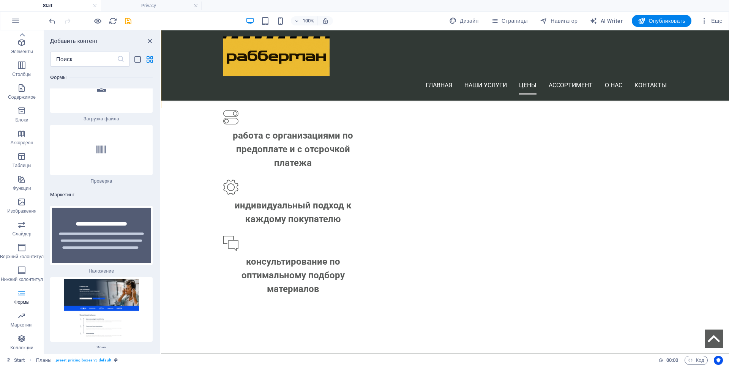
scroll to position [12146, 0]
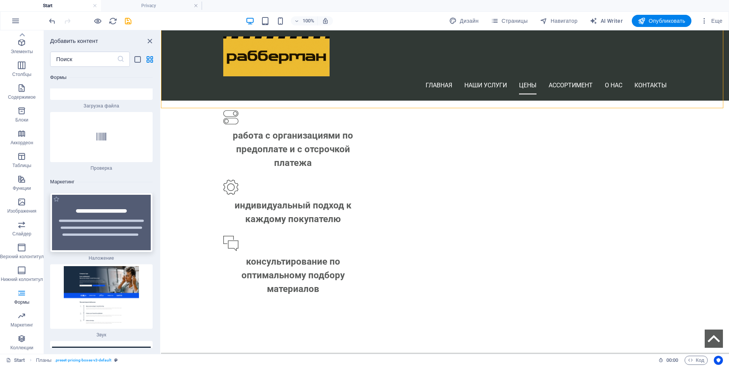
click at [113, 195] on img at bounding box center [101, 222] width 99 height 55
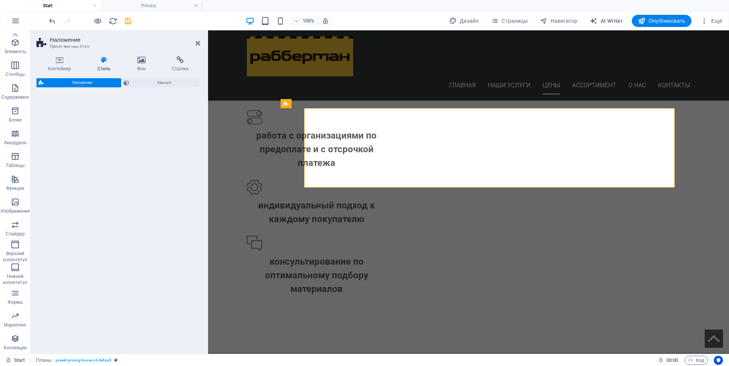
select select "rem"
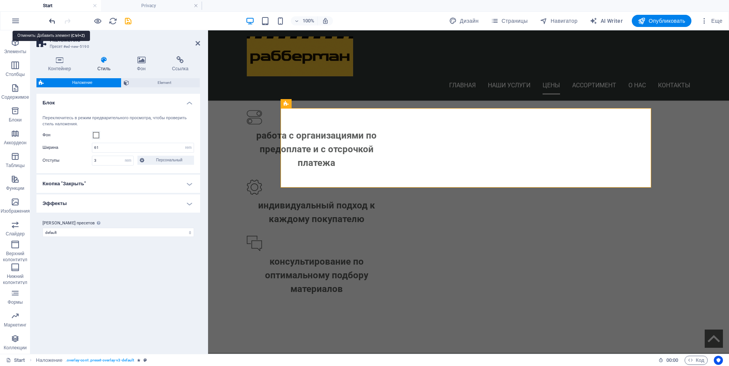
click at [50, 22] on icon "undo" at bounding box center [52, 21] width 9 height 9
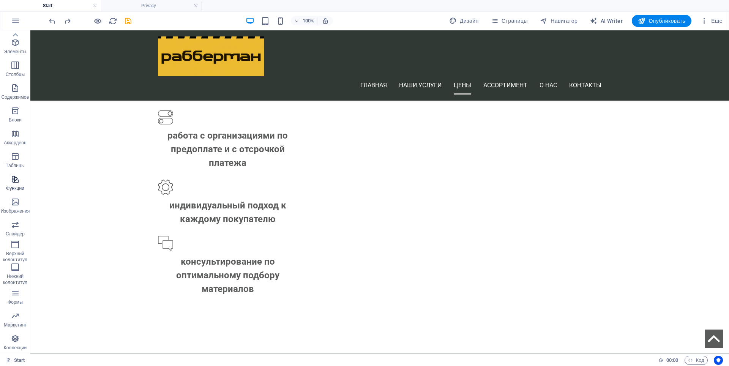
click at [16, 178] on icon "button" at bounding box center [15, 179] width 9 height 9
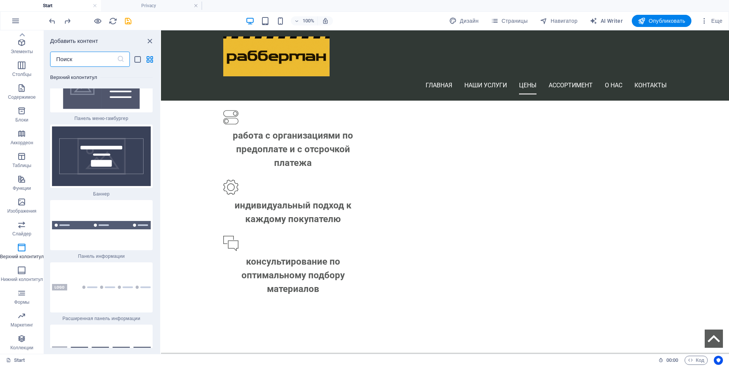
scroll to position [9677, 0]
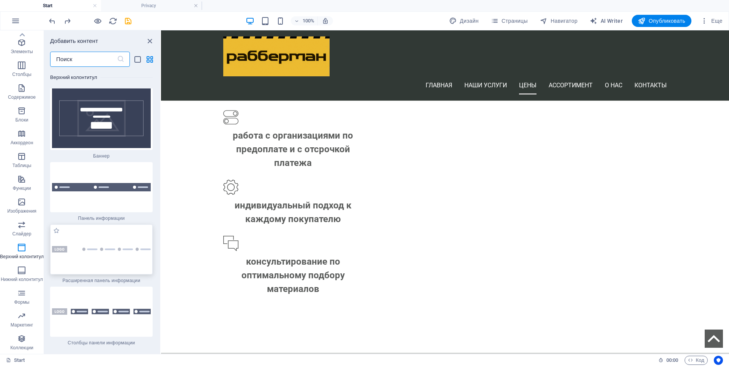
click at [120, 246] on img at bounding box center [101, 249] width 99 height 6
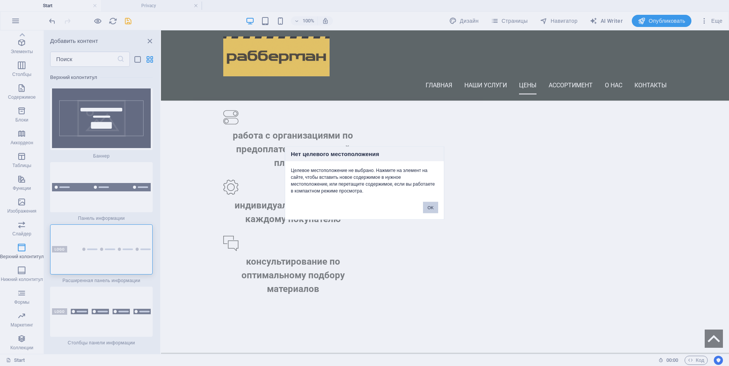
drag, startPoint x: 432, startPoint y: 208, endPoint x: 259, endPoint y: 120, distance: 193.8
click at [432, 208] on button "OK" at bounding box center [430, 207] width 15 height 11
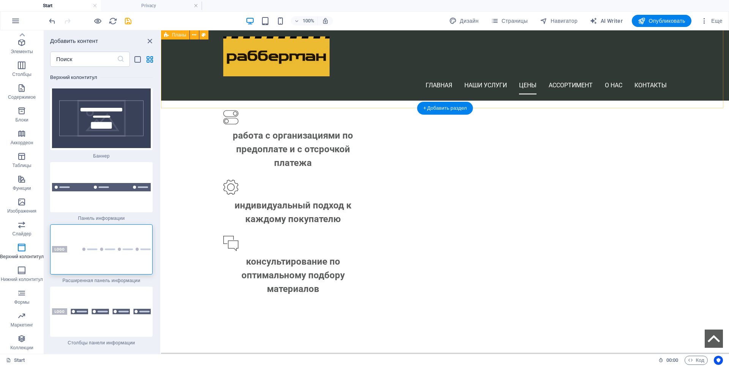
click at [123, 224] on div at bounding box center [101, 249] width 103 height 50
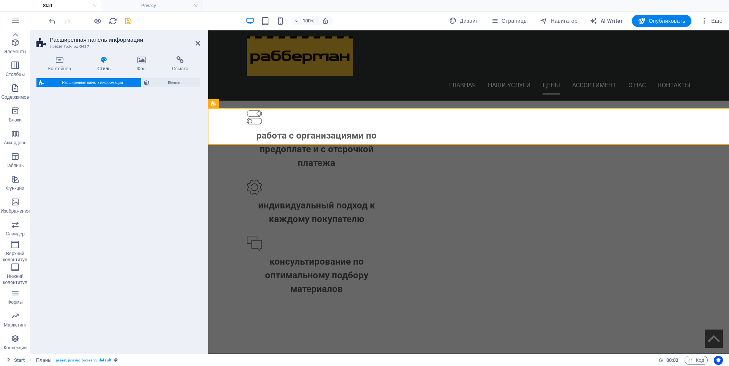
select select "rem"
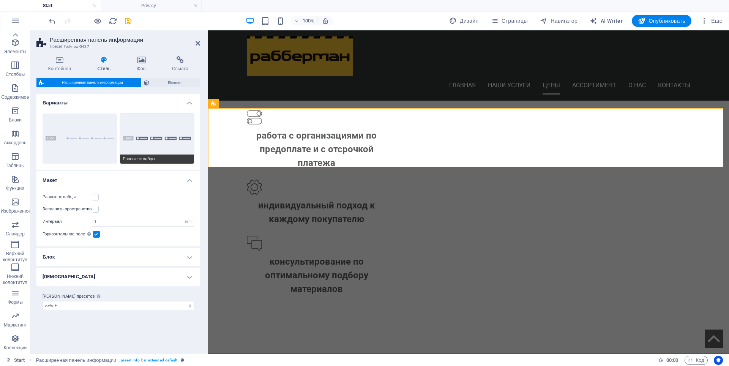
click at [151, 138] on button "Равные столбцы" at bounding box center [157, 139] width 74 height 50
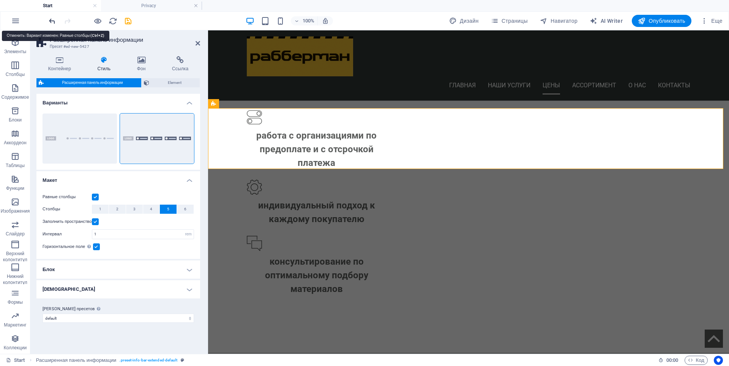
click at [53, 24] on icon "undo" at bounding box center [52, 21] width 9 height 9
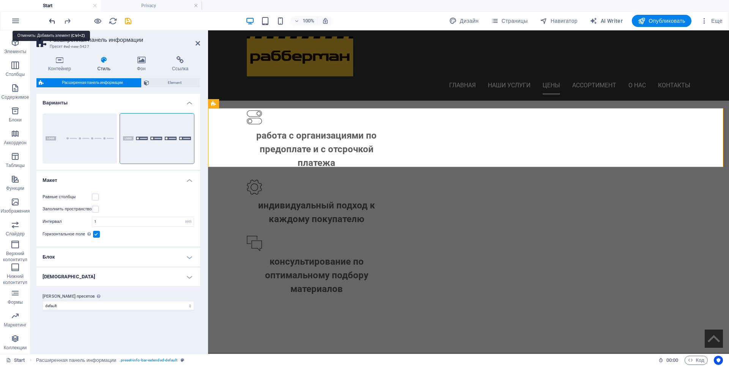
click at [53, 23] on icon "undo" at bounding box center [52, 21] width 9 height 9
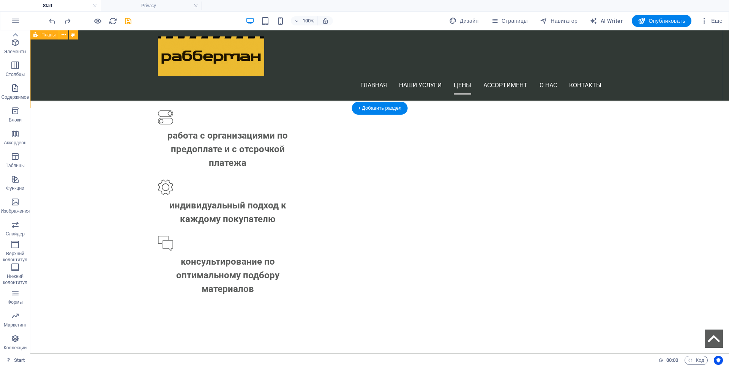
click at [18, 296] on icon "button" at bounding box center [15, 293] width 9 height 9
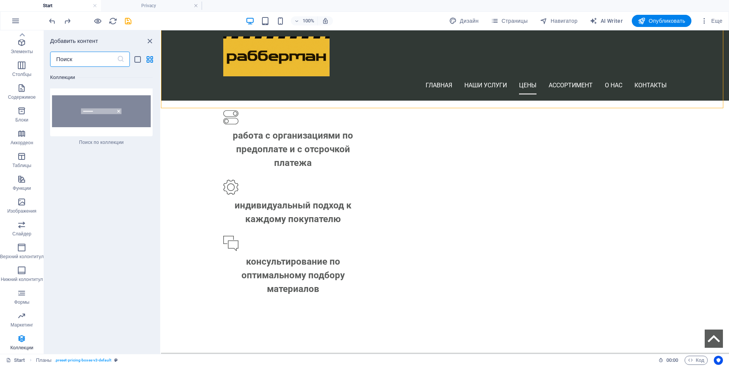
scroll to position [14573, 0]
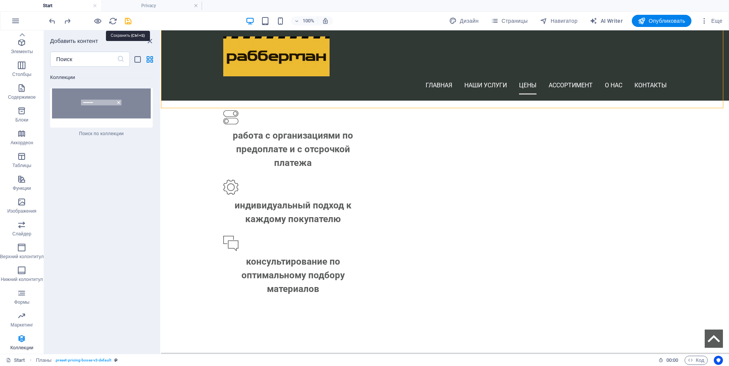
drag, startPoint x: 130, startPoint y: 23, endPoint x: 135, endPoint y: 28, distance: 7.5
click at [130, 22] on icon "save" at bounding box center [128, 21] width 9 height 9
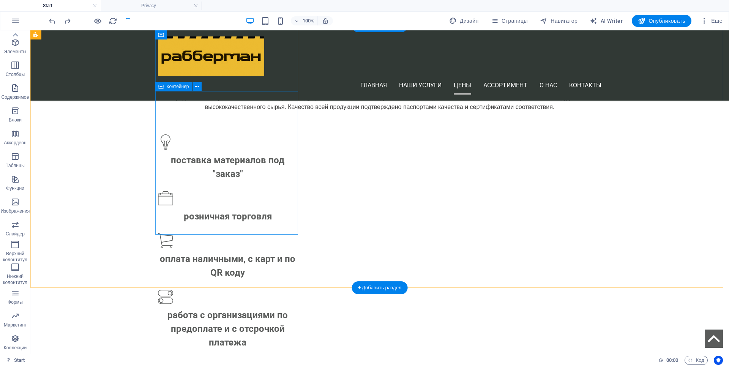
scroll to position [798, 0]
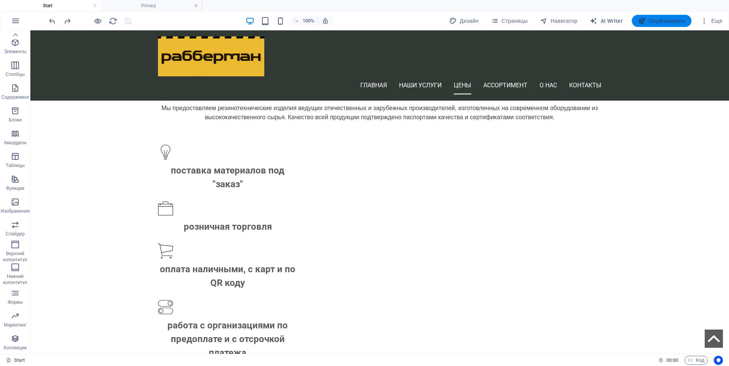
click at [678, 20] on span "Опубликовать" at bounding box center [661, 21] width 47 height 8
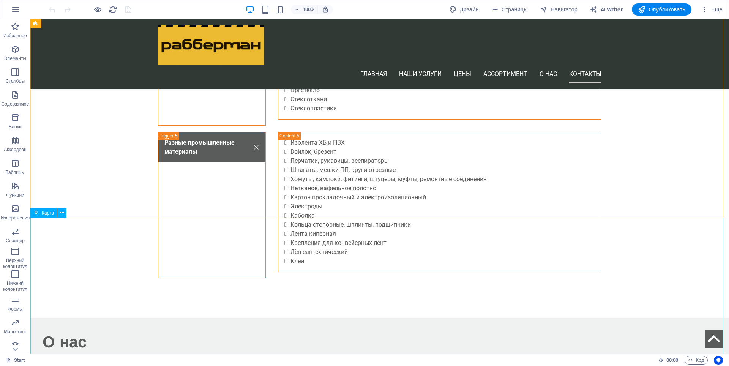
scroll to position [2241, 0]
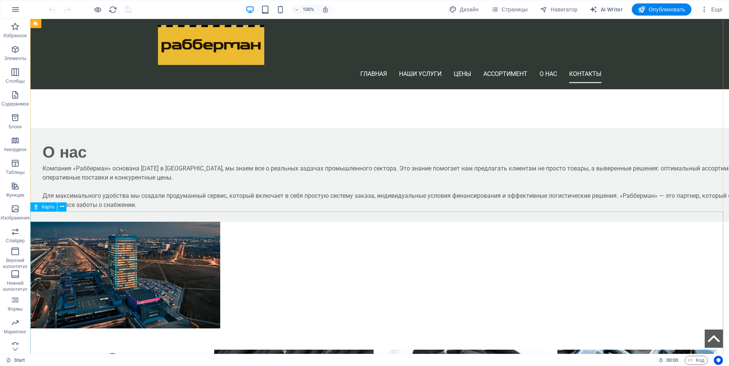
click at [663, 8] on span "Опубликовать" at bounding box center [661, 10] width 47 height 8
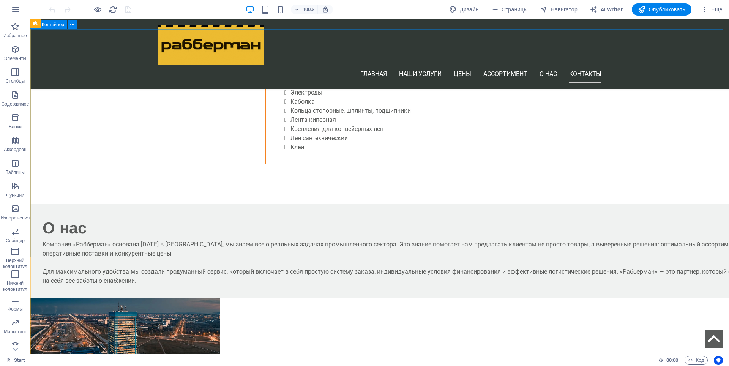
scroll to position [2317, 0]
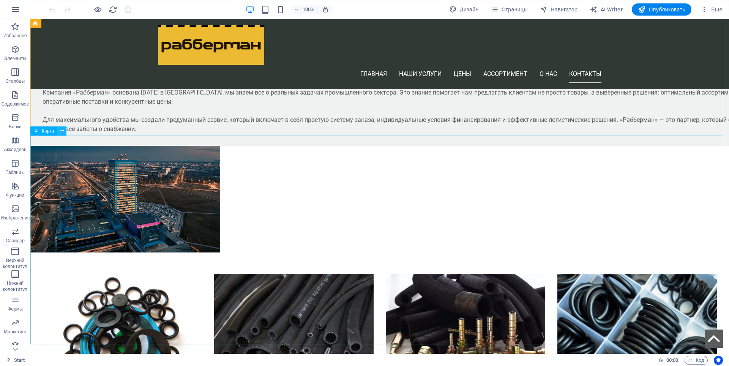
click at [62, 130] on icon at bounding box center [62, 131] width 4 height 8
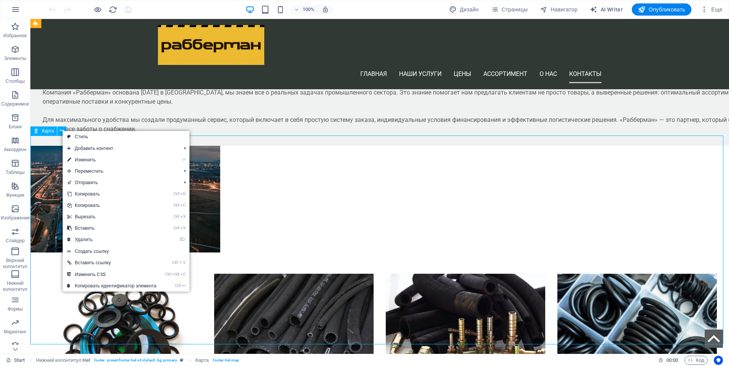
click at [49, 133] on span "Карта" at bounding box center [48, 131] width 12 height 5
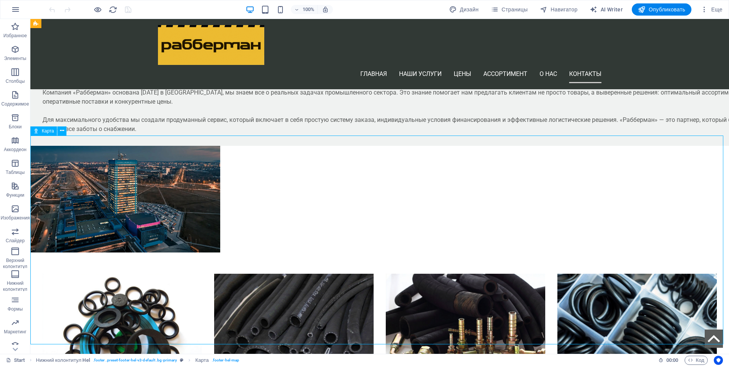
click at [49, 133] on span "Карта" at bounding box center [48, 131] width 12 height 5
select select "1"
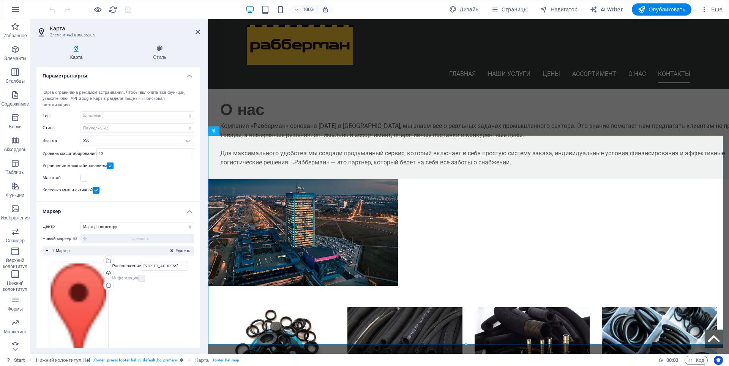
scroll to position [32, 0]
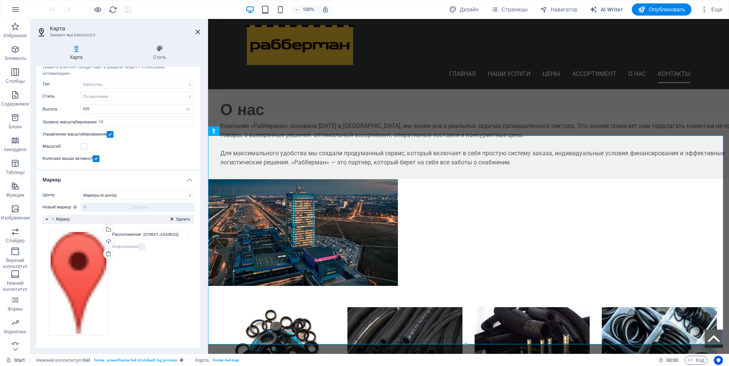
click at [142, 247] on label at bounding box center [141, 246] width 7 height 7
drag, startPoint x: 152, startPoint y: 234, endPoint x: 193, endPoint y: 233, distance: 40.6
click at [193, 233] on div "Центр Не по центру Маркеры по центру Маркеры по центру и масштабировать Новый м…" at bounding box center [118, 266] width 164 height 163
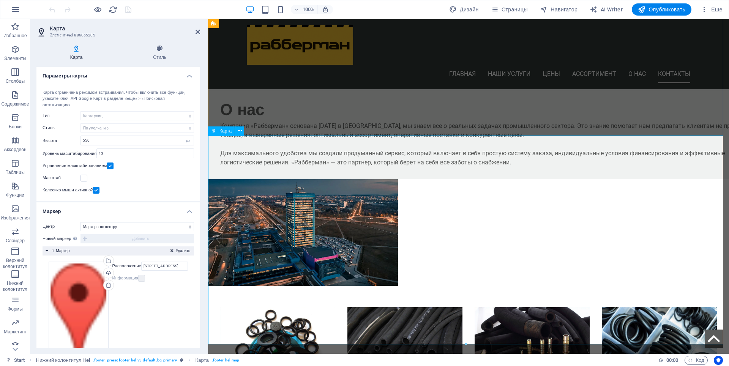
click at [114, 260] on div "Выберите файлы из менеджера файлов или из стоковых фото либо загрузите файлы" at bounding box center [138, 262] width 49 height 34
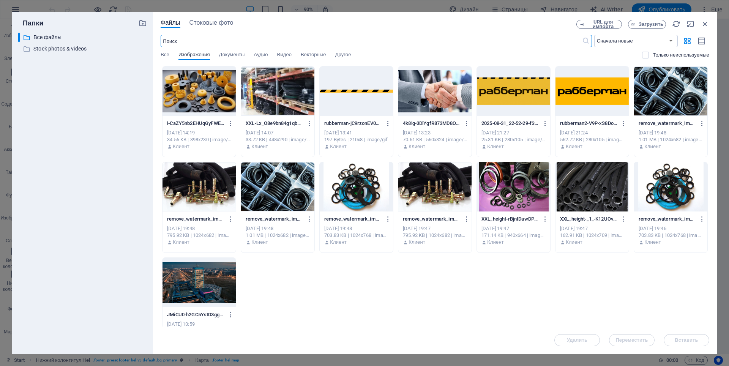
scroll to position [2293, 0]
click at [72, 36] on p "Все файлы" at bounding box center [82, 37] width 99 height 9
click at [73, 47] on p "Stock photos & videos" at bounding box center [82, 48] width 99 height 9
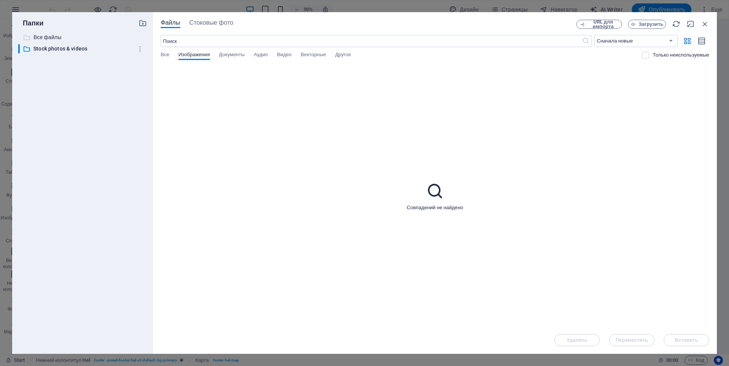
click at [54, 39] on p "Все файлы" at bounding box center [82, 37] width 99 height 9
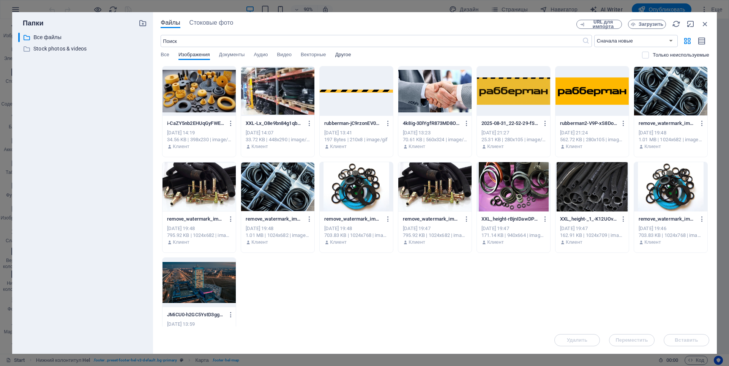
click at [350, 57] on span "Другое" at bounding box center [343, 55] width 16 height 11
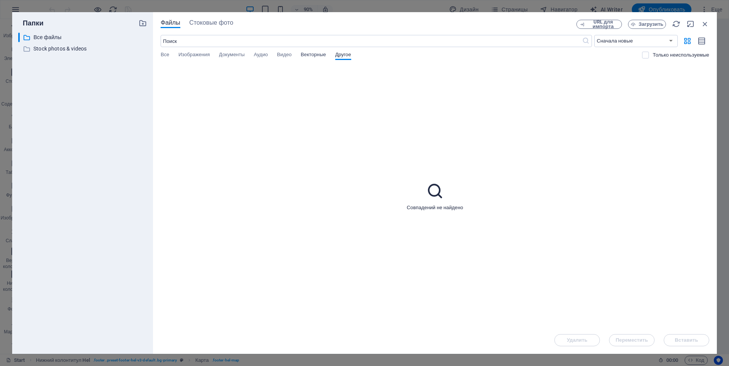
click at [312, 57] on span "Векторные" at bounding box center [313, 55] width 25 height 11
click at [286, 56] on span "Видео" at bounding box center [284, 55] width 14 height 11
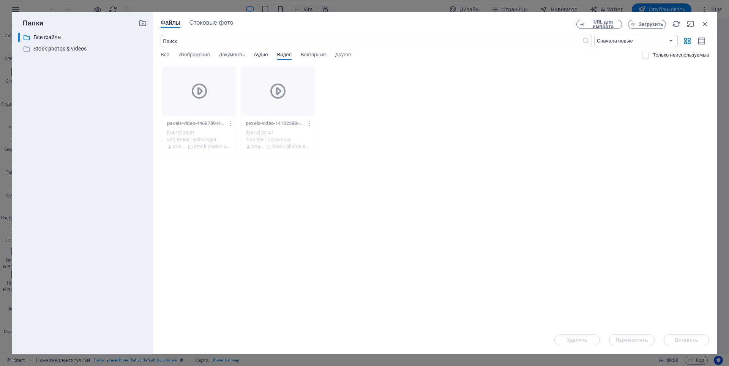
click at [265, 56] on span "Аудио" at bounding box center [261, 55] width 14 height 11
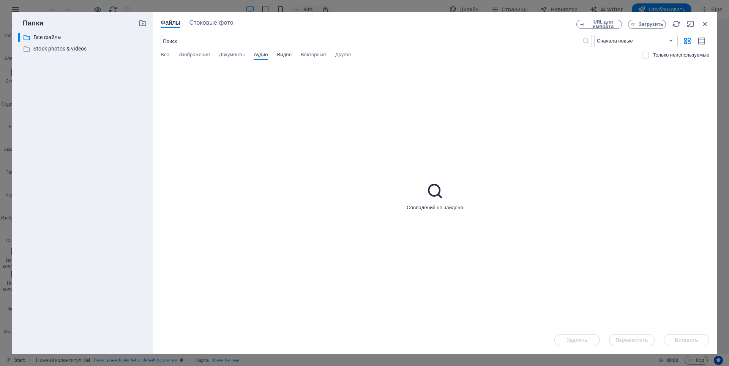
drag, startPoint x: 286, startPoint y: 54, endPoint x: 263, endPoint y: 60, distance: 23.5
click at [285, 54] on span "Видео" at bounding box center [284, 55] width 14 height 11
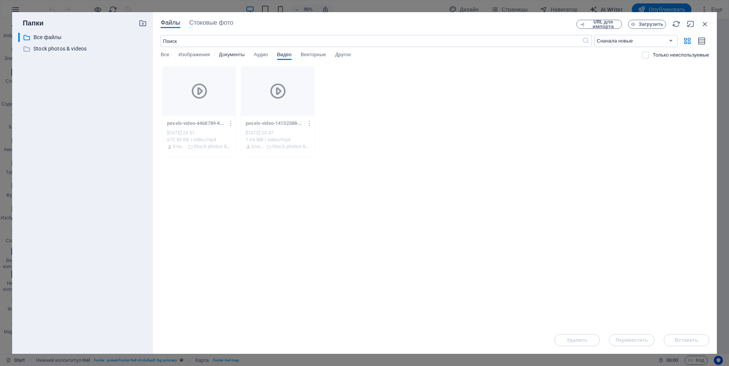
click at [230, 55] on span "Документы" at bounding box center [232, 55] width 26 height 11
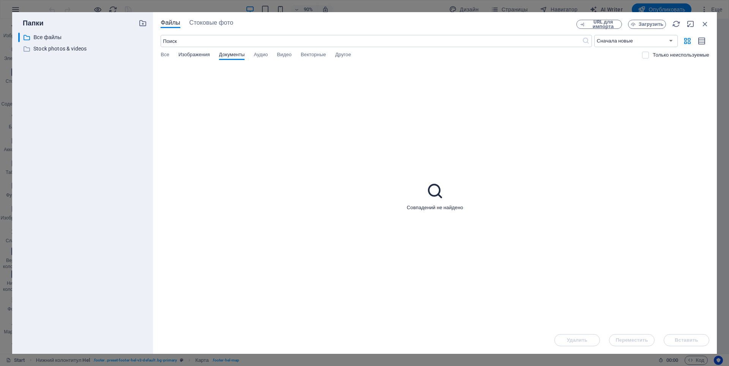
drag, startPoint x: 207, startPoint y: 56, endPoint x: 194, endPoint y: 56, distance: 12.2
click at [206, 56] on span "Изображения" at bounding box center [194, 55] width 32 height 11
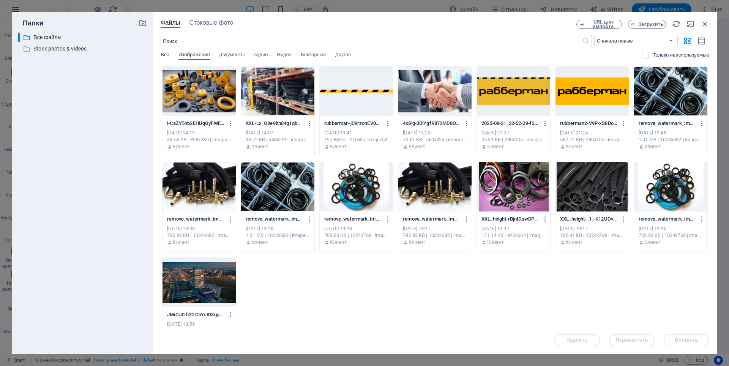
click at [164, 55] on span "Все" at bounding box center [165, 55] width 9 height 11
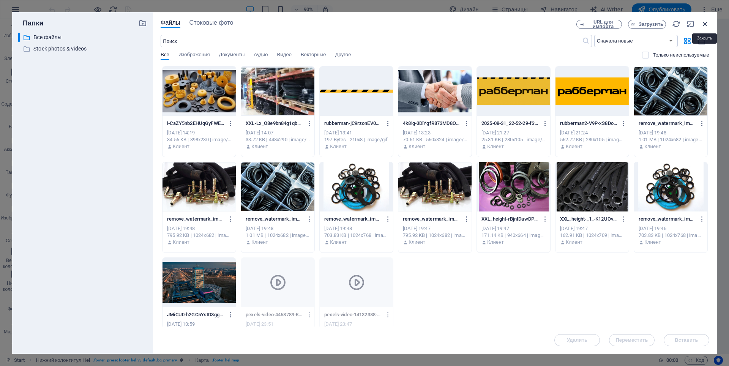
click at [704, 24] on icon "button" at bounding box center [705, 24] width 8 height 8
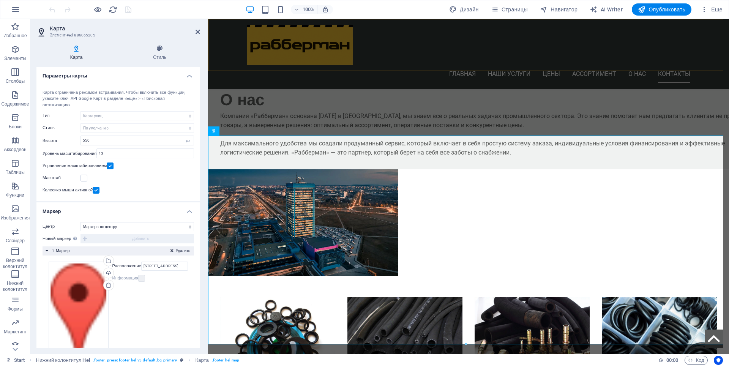
scroll to position [2283, 0]
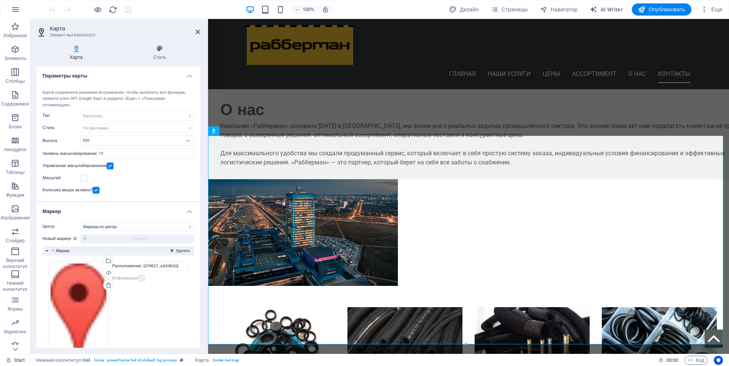
click at [112, 167] on label at bounding box center [110, 166] width 7 height 7
click at [0, 0] on input "Управление масштабированием" at bounding box center [0, 0] width 0 height 0
click at [111, 165] on label at bounding box center [110, 166] width 7 height 7
click at [0, 0] on input "Управление масштабированием" at bounding box center [0, 0] width 0 height 0
click at [82, 180] on label at bounding box center [84, 178] width 7 height 7
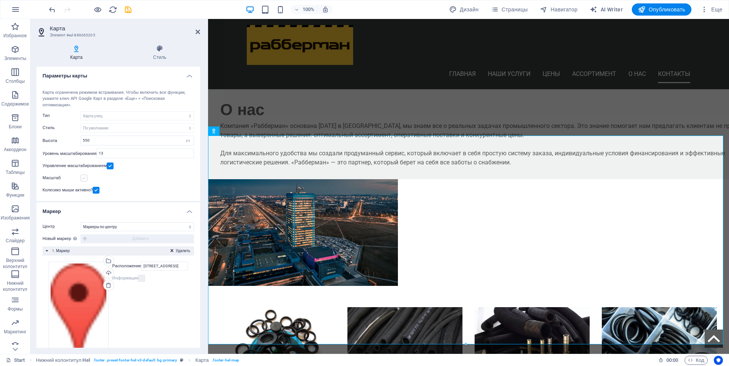
click at [0, 0] on input "Масштаб" at bounding box center [0, 0] width 0 height 0
click at [169, 265] on input "45007, РФ, г. Тольятти, ул. Новозаводская, д.2" at bounding box center [164, 266] width 47 height 9
drag, startPoint x: 163, startPoint y: 268, endPoint x: 189, endPoint y: 268, distance: 26.2
click at [189, 268] on div "Перетащите файлы сюда, нажмите, чтобы выбрать файлы, или выберите файлы из разд…" at bounding box center [119, 315] width 152 height 118
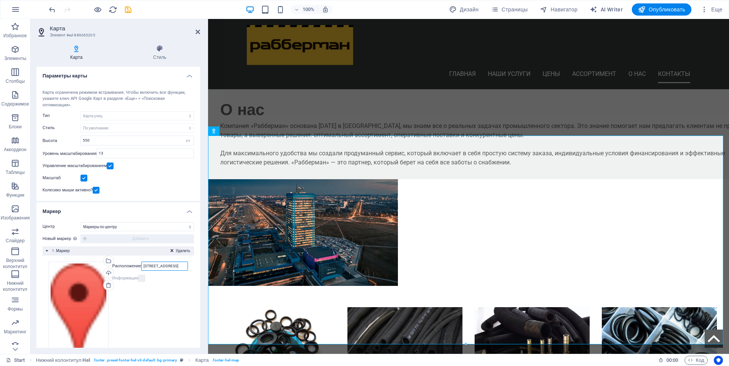
click at [180, 266] on input "45007, РФ, г. Тольятти, ул. Новозаводская, д.2" at bounding box center [164, 266] width 47 height 9
click at [184, 267] on input "45007, РФ, г. Тольятти, ул. Новозаводская, д.2" at bounding box center [164, 266] width 47 height 9
type input "45007, РФ, г. Тольятти, ул. Новозаводская, д.2 Рабберман"
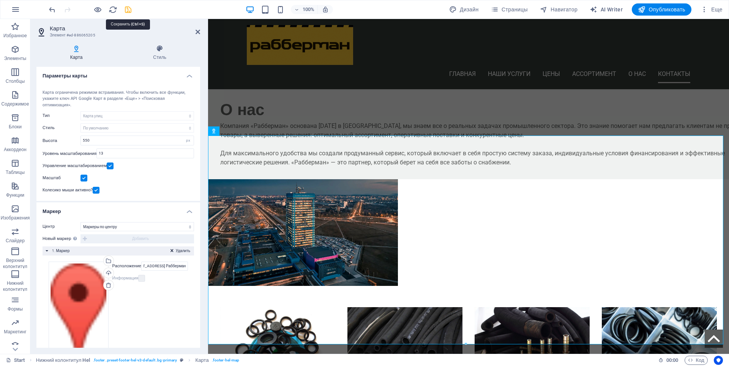
drag, startPoint x: 129, startPoint y: 10, endPoint x: 134, endPoint y: 52, distance: 42.5
click at [129, 10] on icon "save" at bounding box center [128, 9] width 9 height 9
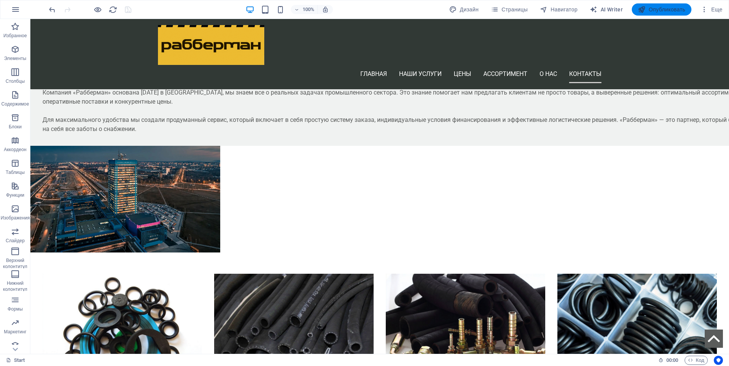
click at [672, 9] on span "Опубликовать" at bounding box center [661, 10] width 47 height 8
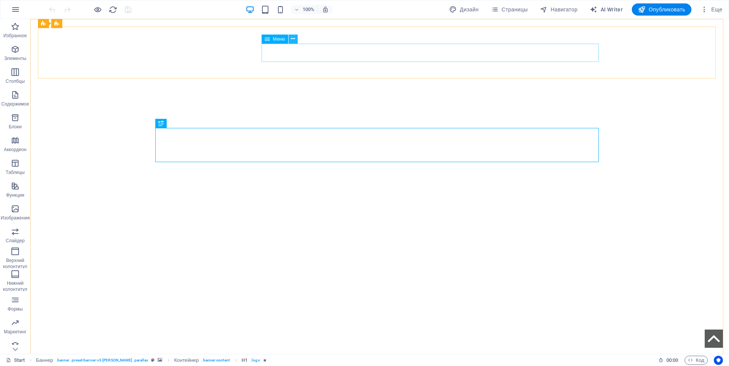
click at [295, 40] on icon at bounding box center [293, 39] width 4 height 8
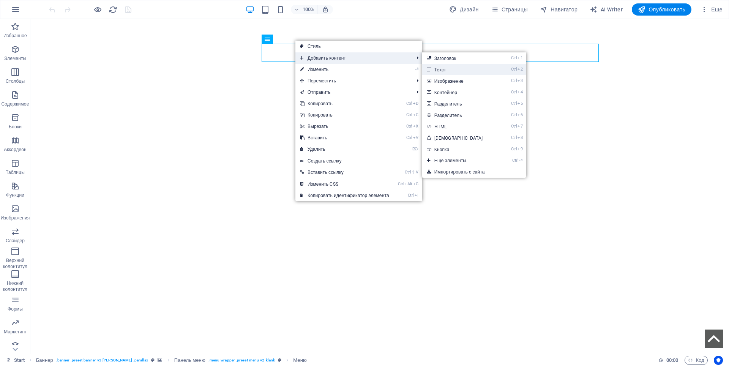
click at [460, 72] on link "Ctrl 2 Текст" at bounding box center [460, 69] width 76 height 11
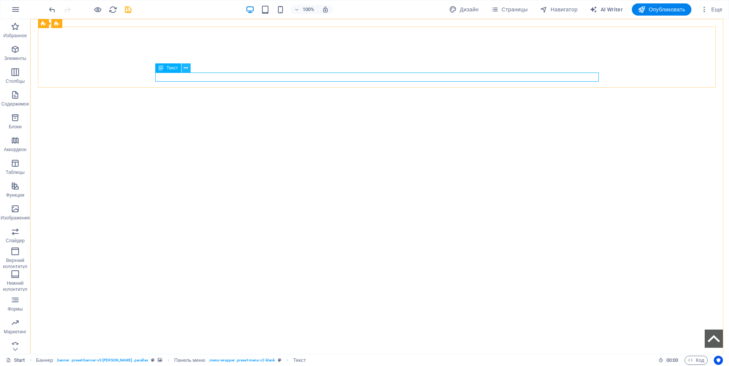
click at [188, 68] on icon at bounding box center [186, 68] width 4 height 8
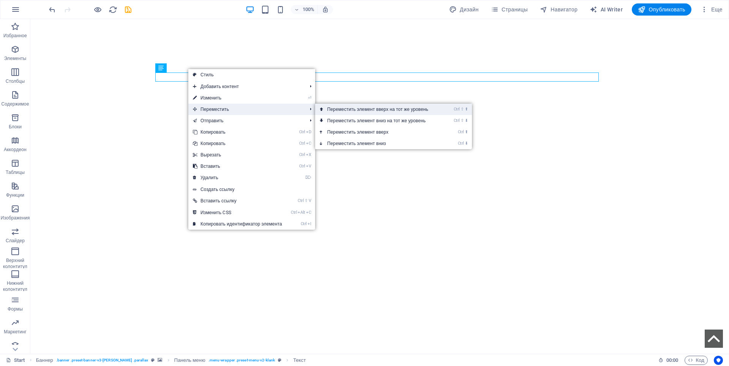
click at [330, 107] on link "Ctrl ⇧ ⬆ Переместить элемент вверх на тот же уровень" at bounding box center [379, 109] width 128 height 11
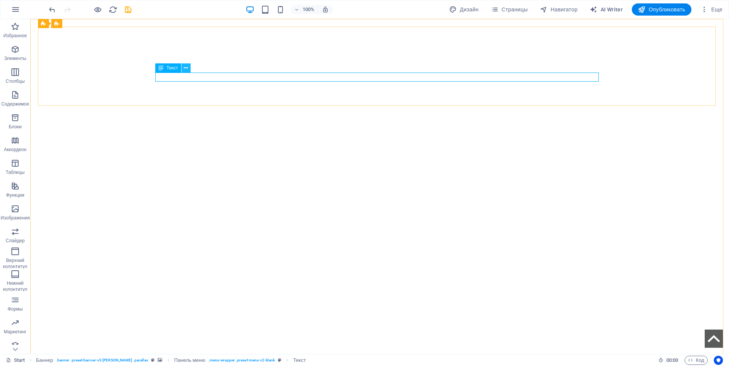
click at [185, 69] on icon at bounding box center [186, 68] width 4 height 8
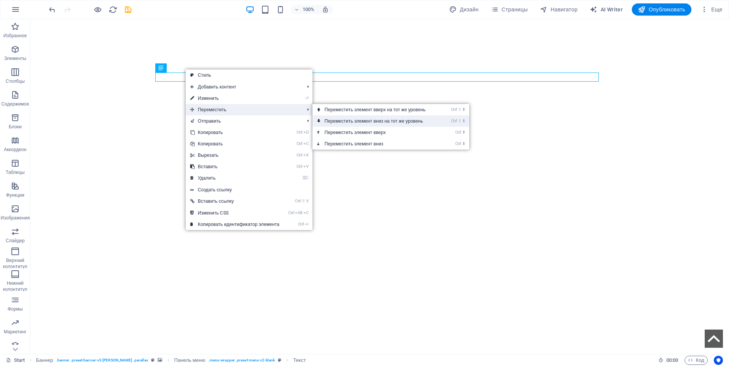
click at [328, 121] on link "Ctrl ⇧ ⬇ Переместить элемент вниз на тот же уровень" at bounding box center [377, 120] width 128 height 11
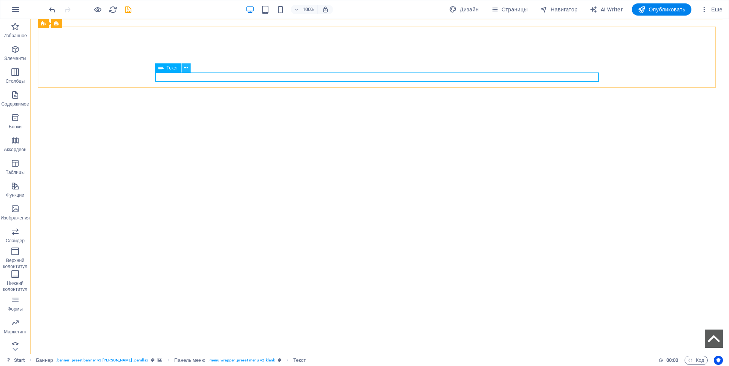
click at [184, 69] on icon at bounding box center [186, 68] width 4 height 8
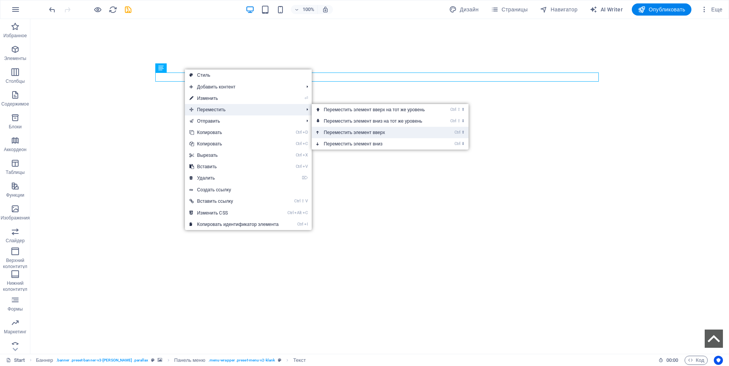
click at [353, 134] on link "Ctrl ⬆ Переместить элемент вверх" at bounding box center [376, 132] width 128 height 11
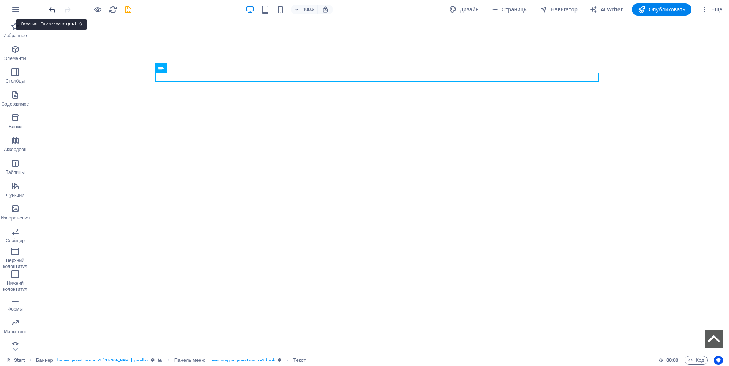
click at [53, 11] on icon "undo" at bounding box center [52, 9] width 9 height 9
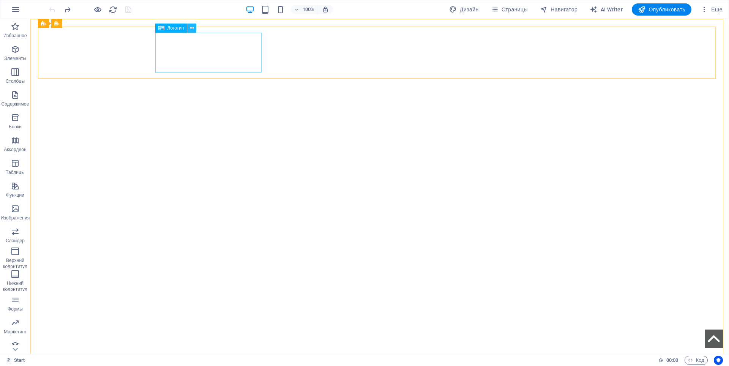
click at [191, 29] on icon at bounding box center [192, 28] width 4 height 8
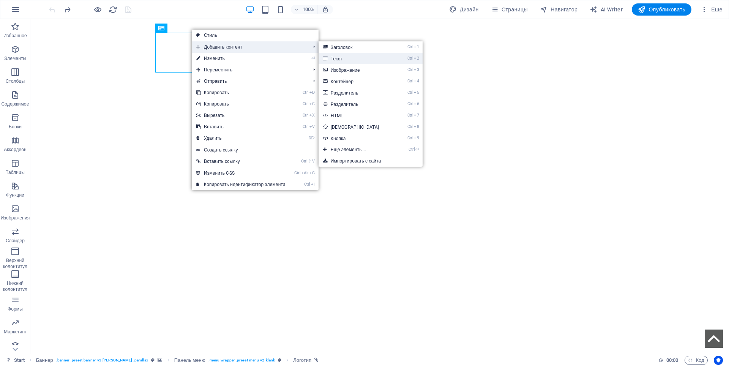
click at [350, 60] on link "Ctrl 2 Текст" at bounding box center [357, 58] width 76 height 11
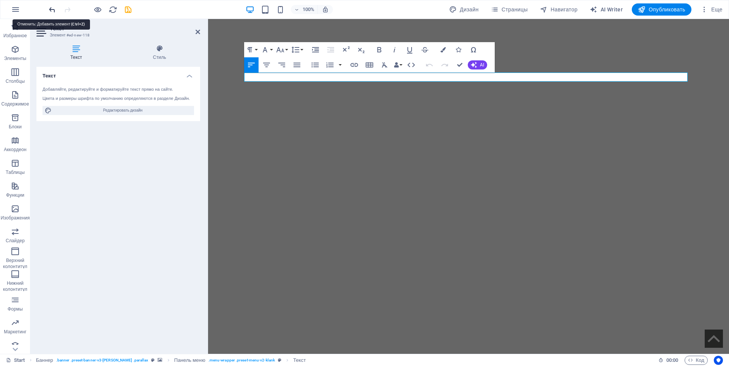
click at [51, 9] on icon "undo" at bounding box center [52, 9] width 9 height 9
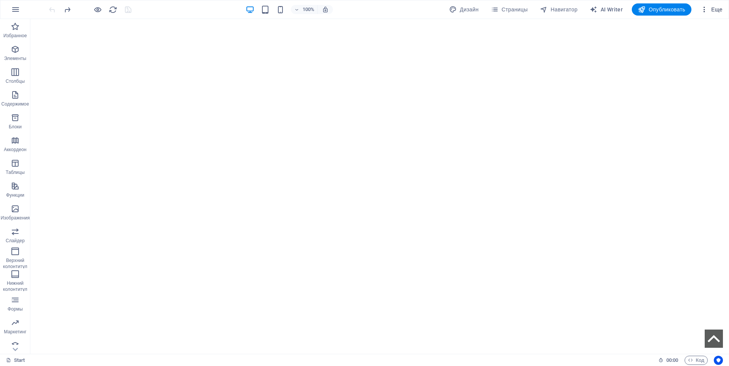
click at [721, 8] on span "Еще" at bounding box center [712, 10] width 22 height 8
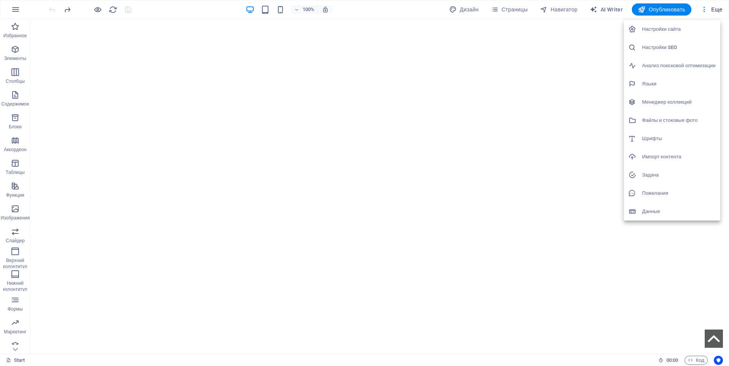
click at [670, 31] on h6 "Настройки сайта" at bounding box center [679, 29] width 74 height 9
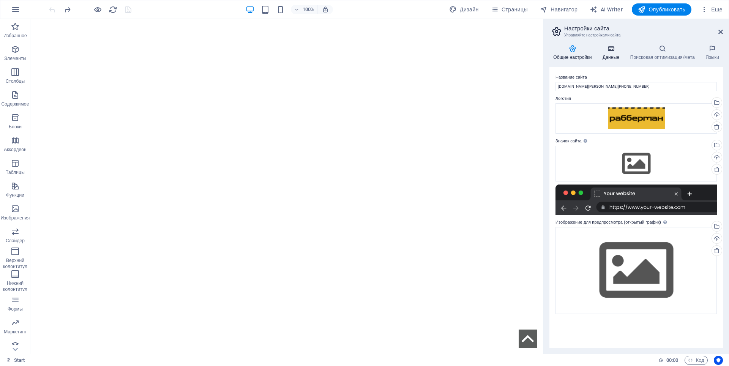
click at [614, 55] on h4 "Данные" at bounding box center [613, 53] width 28 height 16
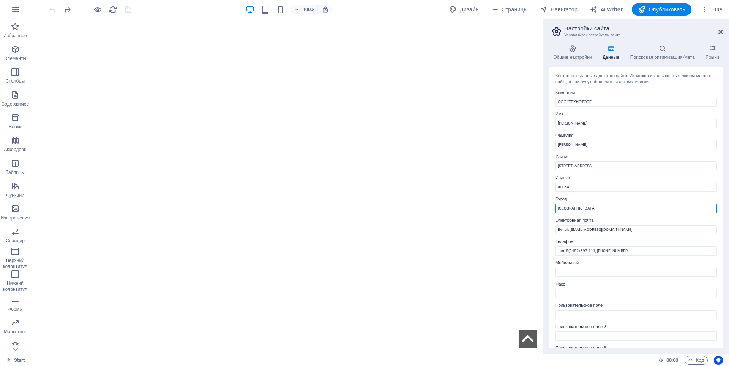
drag, startPoint x: 587, startPoint y: 208, endPoint x: 546, endPoint y: 213, distance: 41.2
click at [546, 213] on div "Общие настройки Данные Поисковая оптимизация/мета Языки Название сайта [DOMAIN_…" at bounding box center [636, 196] width 186 height 315
click at [391, 7] on div "100% Дизайн Страницы Навигатор AI Writer Опубликовать Еще" at bounding box center [386, 9] width 678 height 12
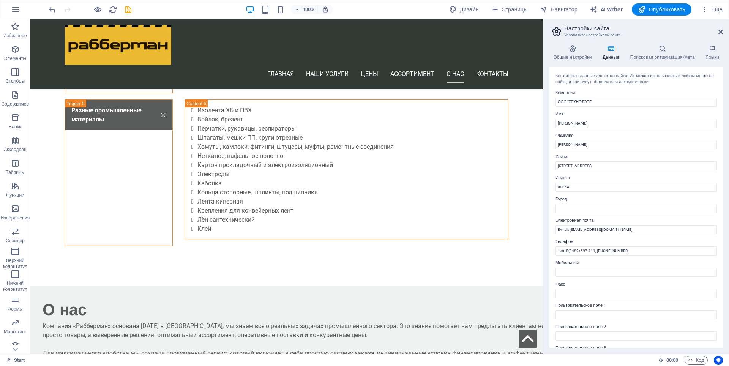
scroll to position [2287, 0]
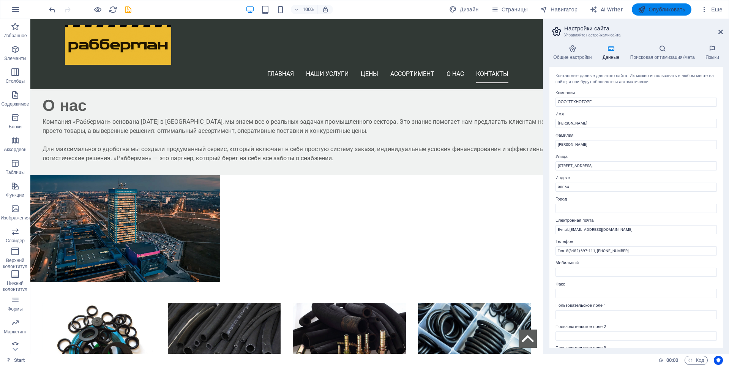
click at [665, 10] on span "Опубликовать" at bounding box center [661, 10] width 47 height 8
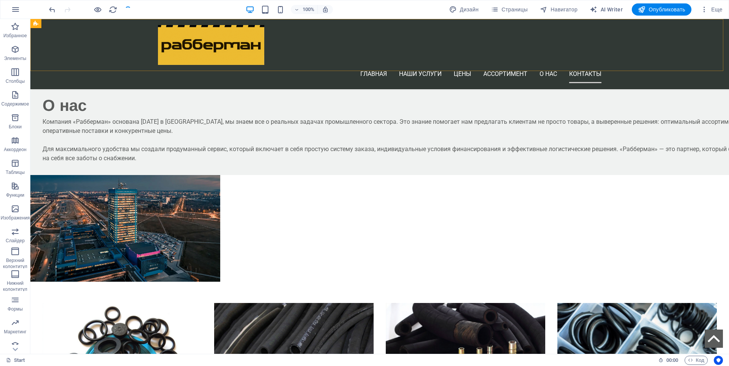
scroll to position [2322, 0]
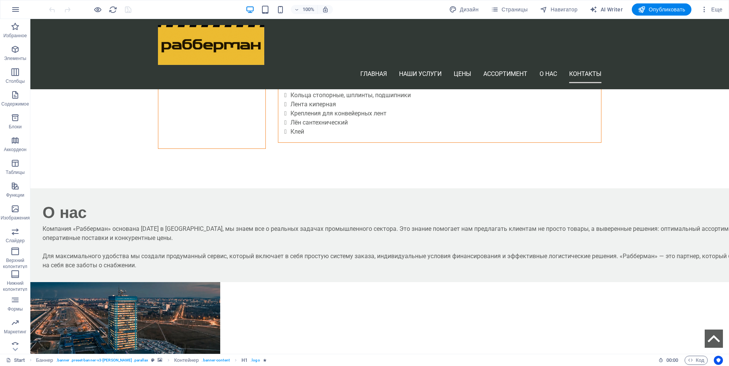
scroll to position [2331, 0]
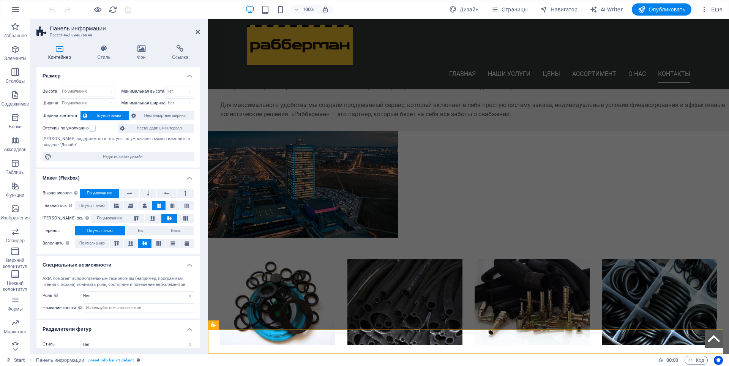
scroll to position [2298, 0]
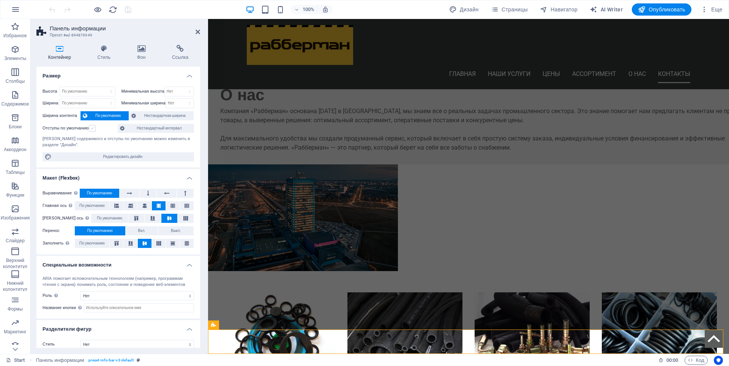
click at [93, 130] on label at bounding box center [92, 128] width 7 height 7
click at [0, 0] on input "Отступы по умолчанию" at bounding box center [0, 0] width 0 height 0
click at [93, 130] on label at bounding box center [92, 128] width 7 height 7
click at [0, 0] on input "Отступы по умолчанию" at bounding box center [0, 0] width 0 height 0
click at [93, 130] on label at bounding box center [92, 128] width 7 height 7
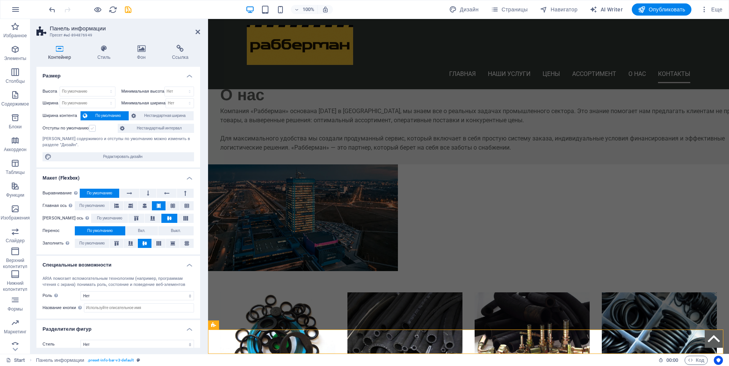
click at [0, 0] on input "Отступы по умолчанию" at bounding box center [0, 0] width 0 height 0
click at [99, 92] on select "По умолчанию px rem % vh vw" at bounding box center [87, 91] width 55 height 9
select select "px"
click at [103, 87] on select "По умолчанию px rem % vh vw" at bounding box center [87, 91] width 55 height 9
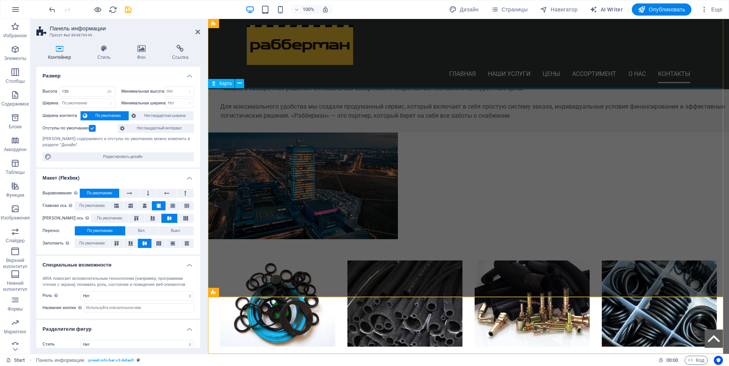
scroll to position [2331, 0]
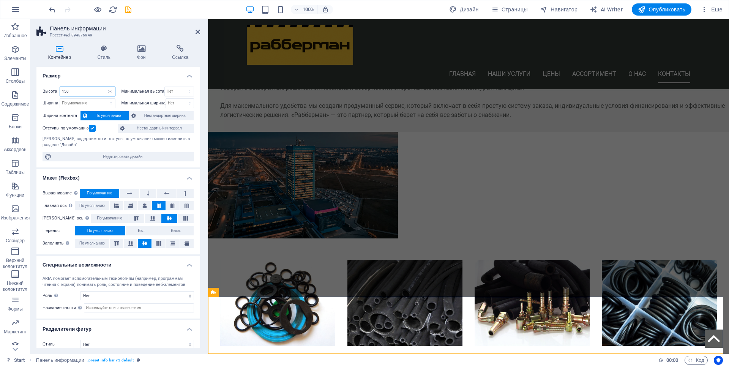
drag, startPoint x: 75, startPoint y: 93, endPoint x: 64, endPoint y: 93, distance: 11.0
click at [64, 93] on input "150" at bounding box center [87, 91] width 55 height 9
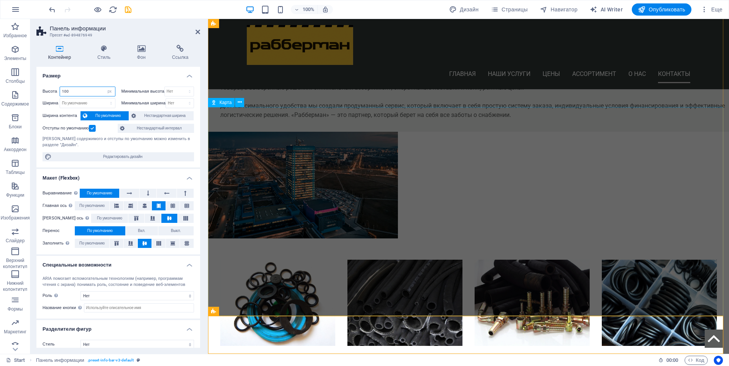
scroll to position [2312, 0]
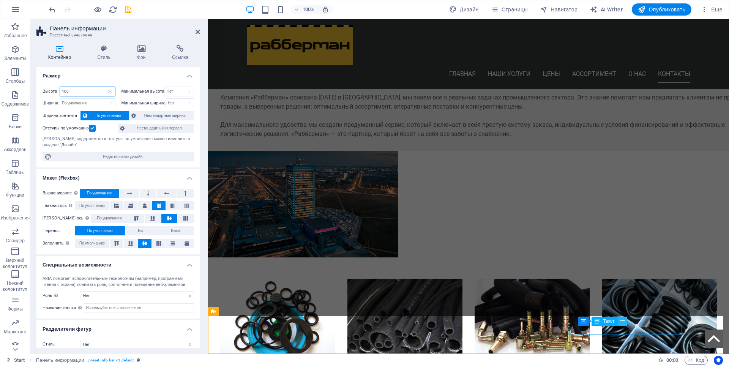
type input "100"
click at [622, 322] on icon at bounding box center [623, 321] width 4 height 8
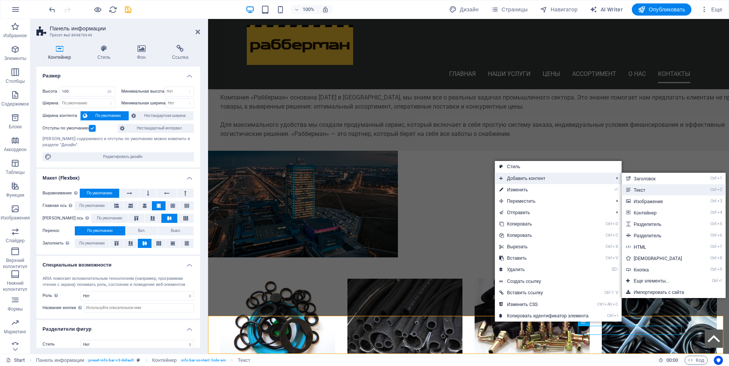
click at [648, 191] on link "Ctrl 2 Текст" at bounding box center [660, 189] width 76 height 11
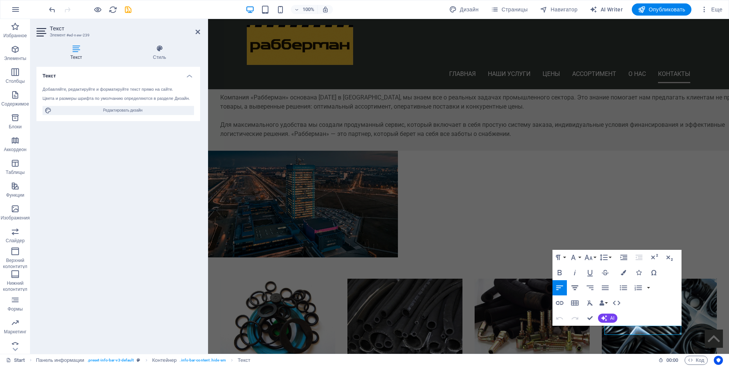
click at [575, 288] on icon "button" at bounding box center [574, 287] width 9 height 9
click at [589, 286] on icon "button" at bounding box center [590, 288] width 7 height 5
click at [607, 288] on icon "button" at bounding box center [605, 287] width 9 height 9
click at [559, 289] on icon "button" at bounding box center [559, 287] width 9 height 9
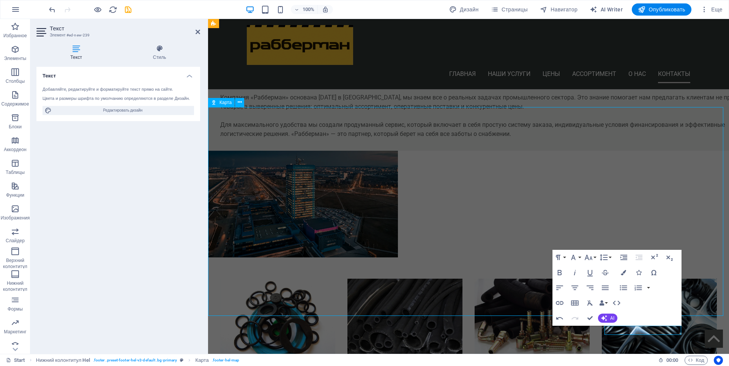
scroll to position [2345, 0]
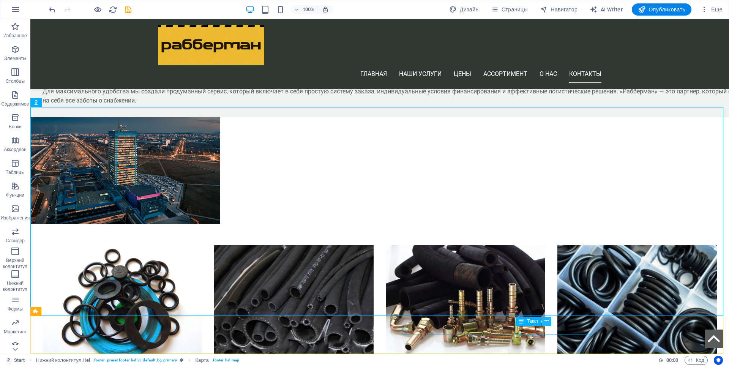
click at [546, 320] on icon at bounding box center [547, 321] width 4 height 8
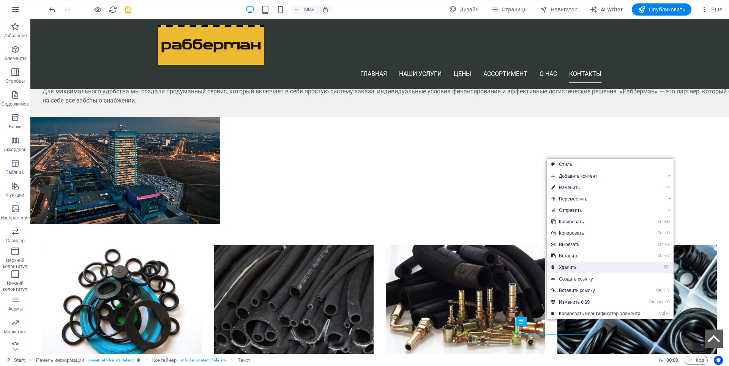
click at [566, 267] on link "⌦ Удалить" at bounding box center [596, 267] width 98 height 11
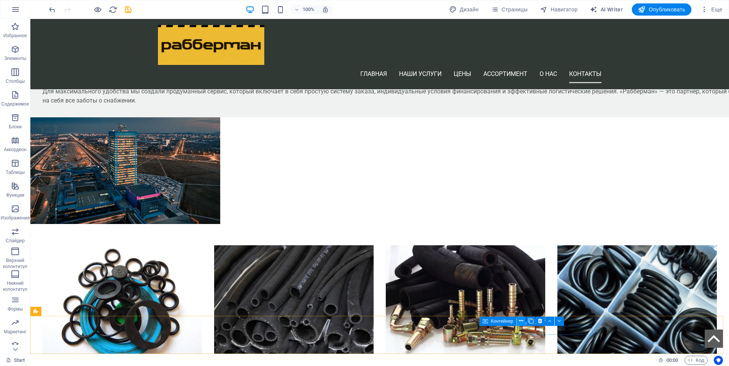
click at [522, 322] on icon at bounding box center [521, 321] width 4 height 8
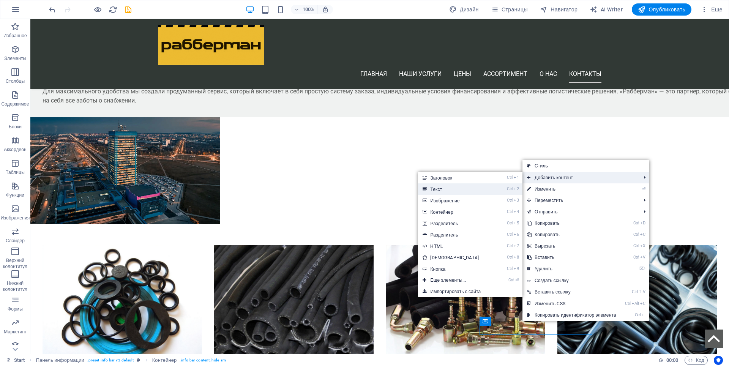
drag, startPoint x: 465, startPoint y: 186, endPoint x: 257, endPoint y: 168, distance: 208.9
click at [465, 186] on link "Ctrl 2 Текст" at bounding box center [456, 188] width 76 height 11
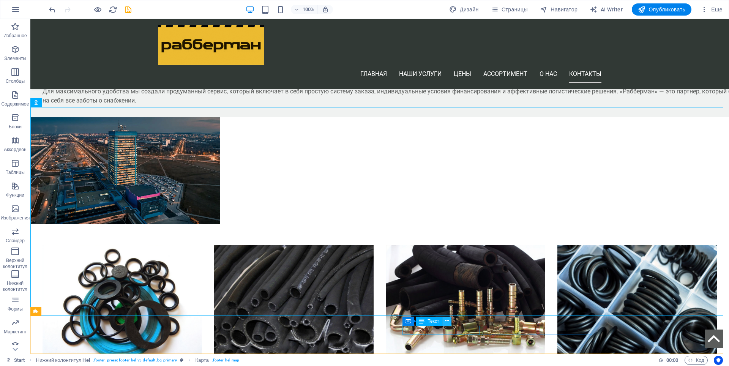
click at [447, 322] on icon at bounding box center [447, 321] width 4 height 8
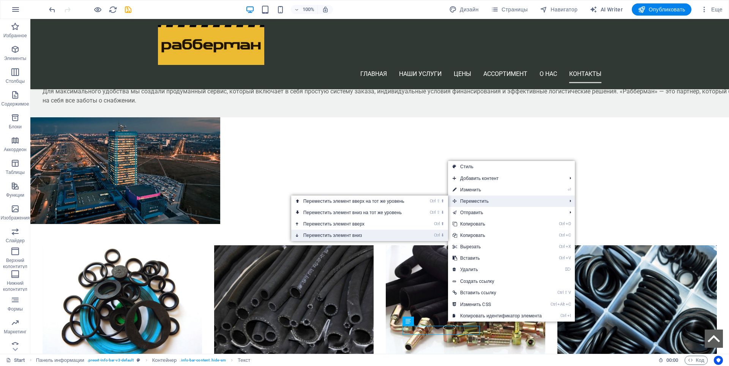
click at [342, 232] on link "Ctrl ⬇ Переместить элемент вниз" at bounding box center [355, 235] width 128 height 11
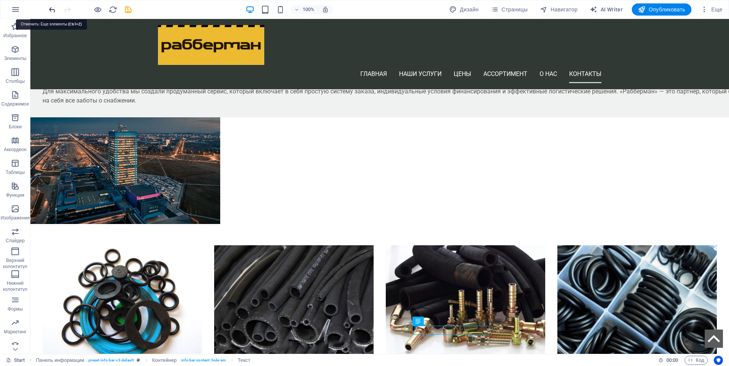
click at [55, 12] on icon "undo" at bounding box center [52, 9] width 9 height 9
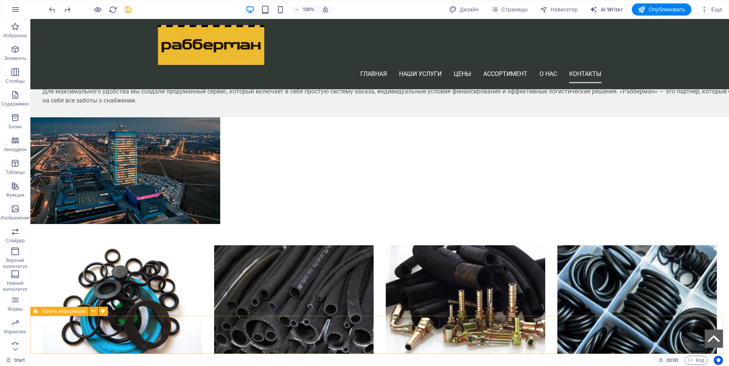
click at [54, 310] on span "Панель информации" at bounding box center [63, 311] width 44 height 5
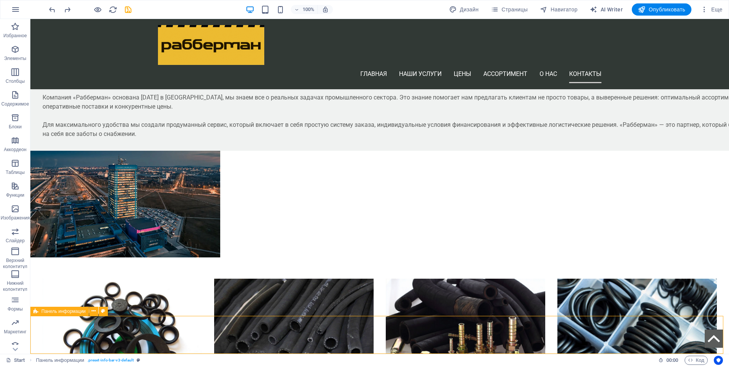
select select "px"
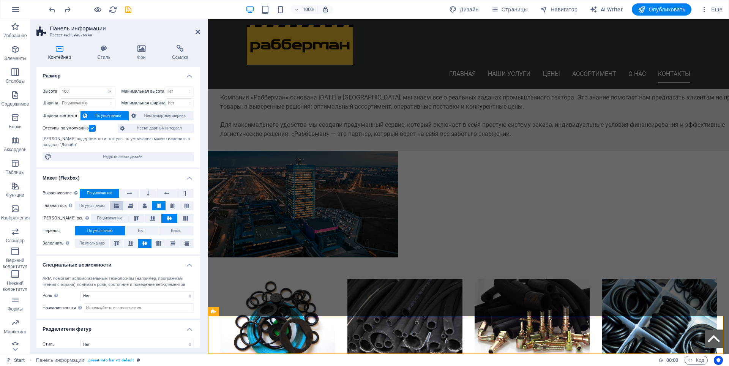
click at [117, 205] on icon at bounding box center [116, 205] width 5 height 9
click at [129, 204] on icon at bounding box center [130, 205] width 5 height 9
click at [147, 204] on button at bounding box center [145, 205] width 14 height 9
click at [157, 204] on icon at bounding box center [158, 205] width 5 height 9
click at [181, 216] on icon at bounding box center [185, 218] width 9 height 5
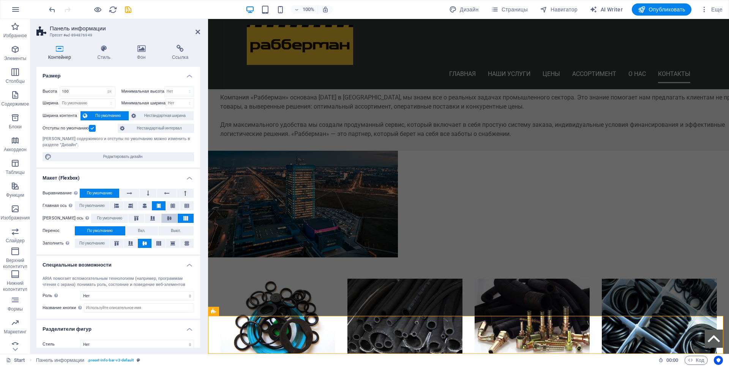
click at [165, 216] on icon at bounding box center [169, 218] width 9 height 5
click at [148, 217] on icon at bounding box center [152, 218] width 9 height 5
click at [132, 218] on icon at bounding box center [136, 218] width 9 height 5
click at [97, 217] on span "По умолчанию" at bounding box center [109, 218] width 25 height 9
click at [172, 243] on icon at bounding box center [172, 243] width 9 height 5
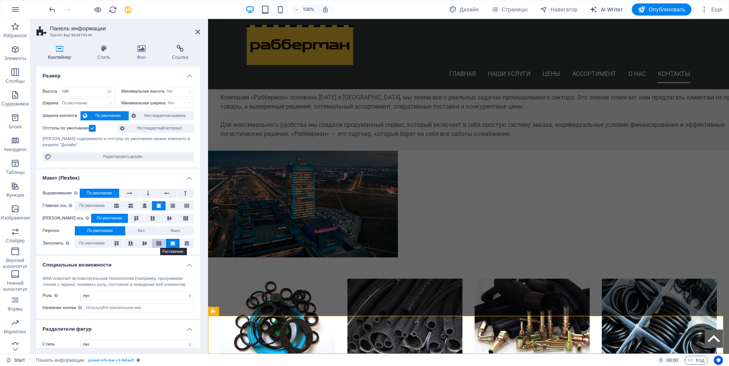
click at [159, 243] on icon at bounding box center [158, 243] width 9 height 5
click at [184, 245] on icon at bounding box center [186, 243] width 9 height 5
click at [95, 245] on span "По умолчанию" at bounding box center [91, 243] width 25 height 9
click at [132, 243] on icon at bounding box center [130, 243] width 9 height 5
click at [141, 243] on icon at bounding box center [144, 243] width 9 height 5
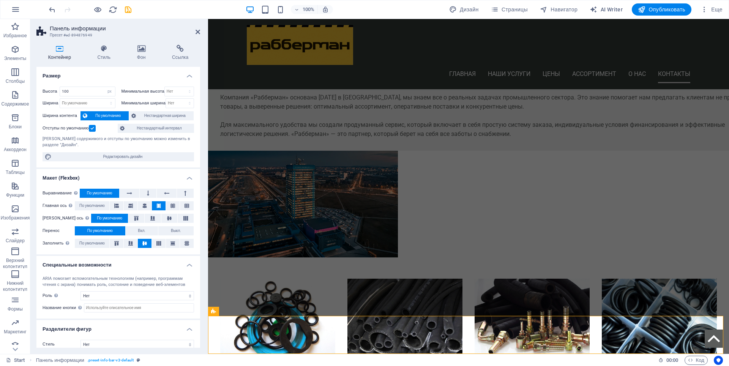
scroll to position [7, 0]
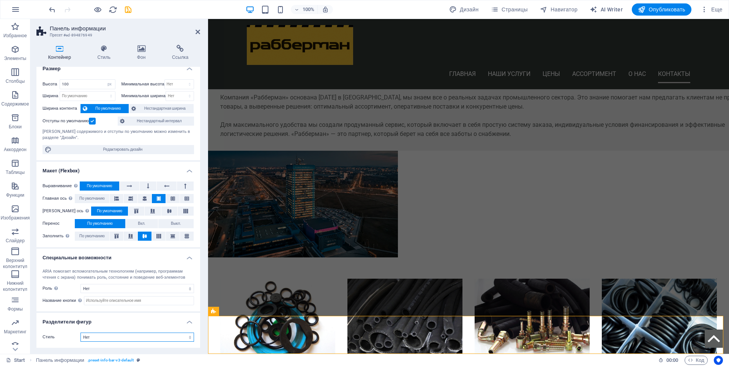
click at [103, 340] on select "Нет Треугольник Квадрат Диагонально Многоугольник 1 Многоугольник 2 Зигзаг Неск…" at bounding box center [138, 337] width 114 height 9
select select "diagonal"
click at [81, 333] on select "Нет Треугольник Квадрат Диагонально Многоугольник 1 Многоугольник 2 Зигзаг Неск…" at bounding box center [138, 337] width 114 height 9
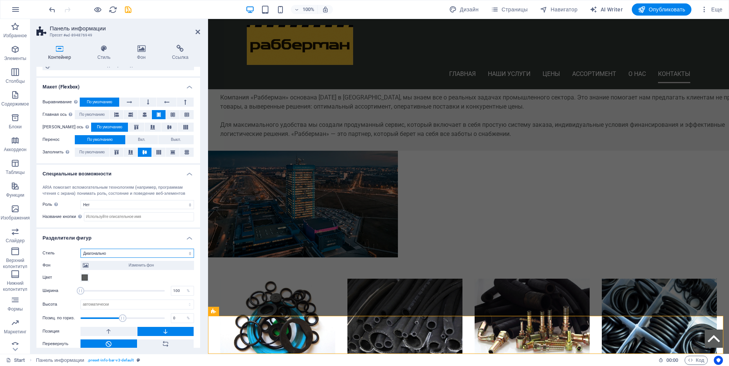
scroll to position [98, 0]
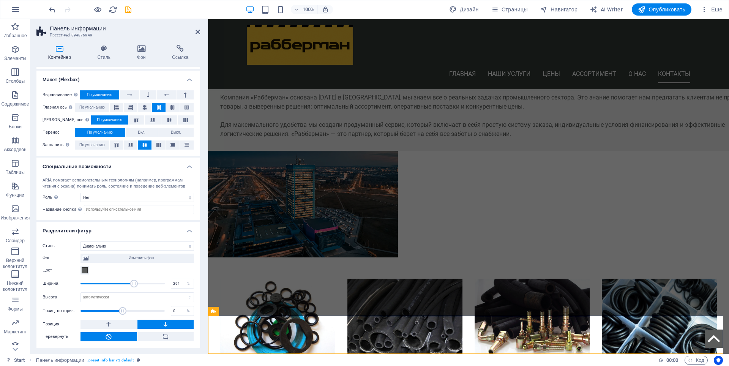
type input "294"
drag, startPoint x: 80, startPoint y: 283, endPoint x: 134, endPoint y: 286, distance: 54.4
click at [134, 286] on span at bounding box center [134, 284] width 8 height 8
drag, startPoint x: 124, startPoint y: 310, endPoint x: 136, endPoint y: 308, distance: 12.2
click at [134, 308] on span at bounding box center [131, 311] width 8 height 8
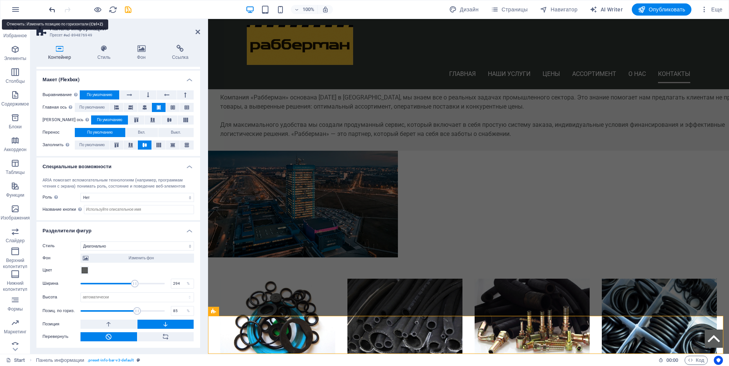
click at [52, 11] on icon "undo" at bounding box center [52, 9] width 9 height 9
type input "0"
click at [52, 11] on icon "undo" at bounding box center [52, 9] width 9 height 9
type input "100"
click at [196, 32] on icon at bounding box center [198, 32] width 5 height 6
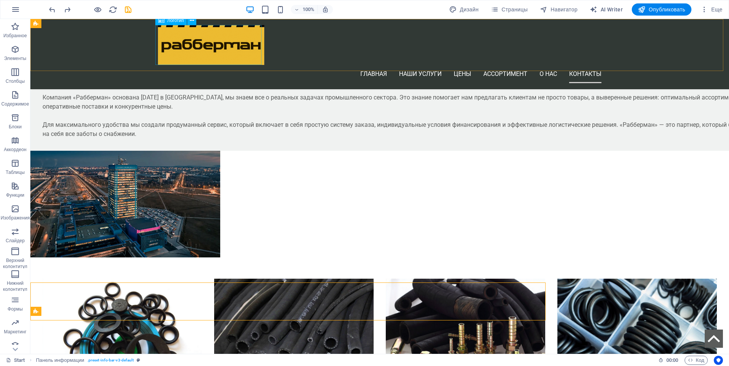
scroll to position [2345, 0]
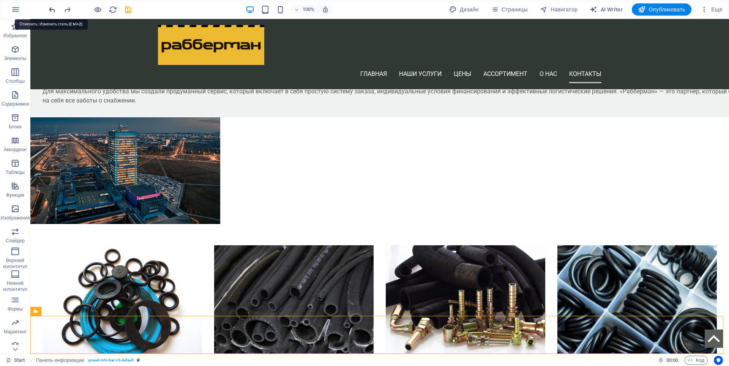
click at [51, 10] on icon "undo" at bounding box center [52, 9] width 9 height 9
click at [68, 9] on icon "redo" at bounding box center [67, 9] width 9 height 9
click at [126, 10] on icon "save" at bounding box center [128, 9] width 9 height 9
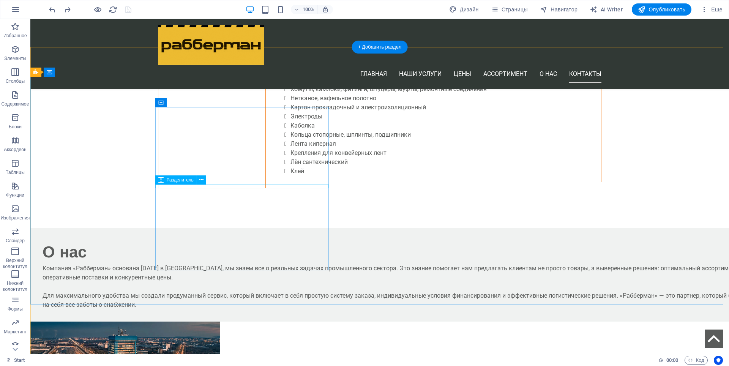
scroll to position [2117, 0]
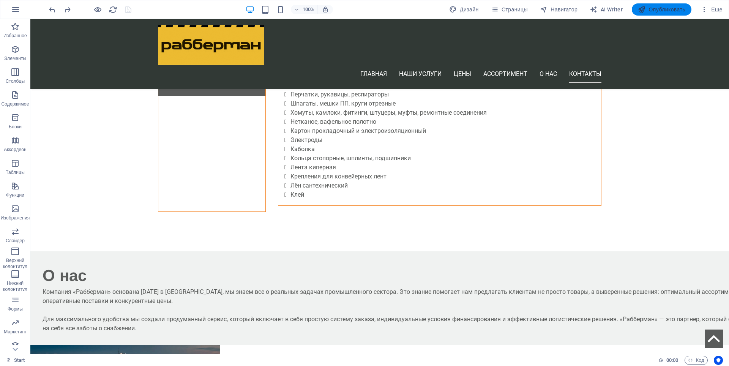
drag, startPoint x: 669, startPoint y: 9, endPoint x: 548, endPoint y: 8, distance: 121.2
click at [669, 9] on span "Опубликовать" at bounding box center [661, 10] width 47 height 8
